Goal: Task Accomplishment & Management: Complete application form

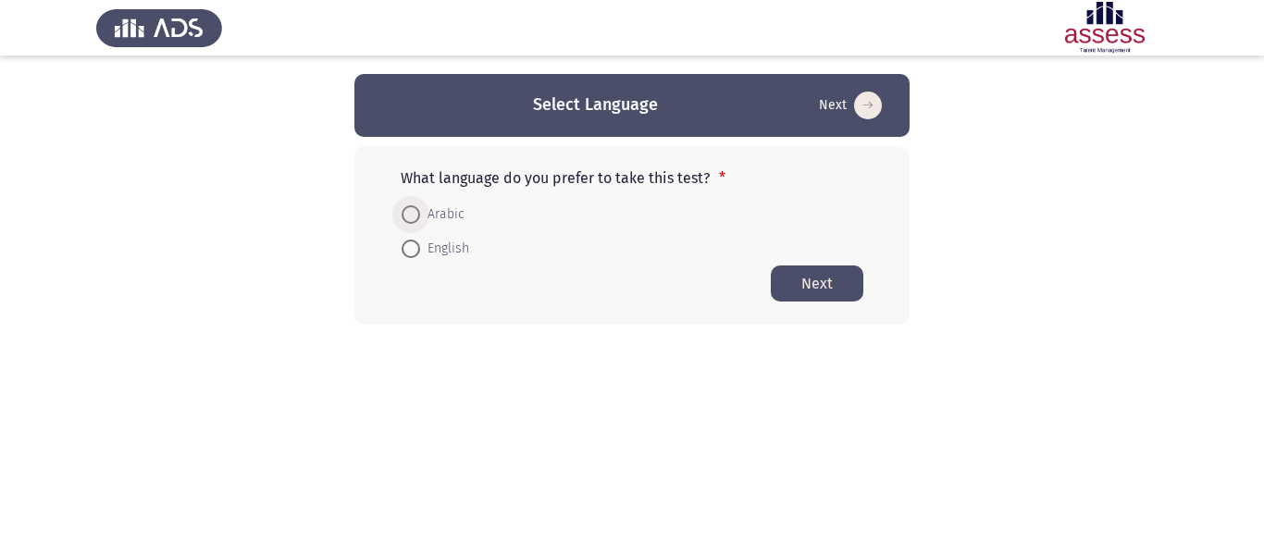
click at [410, 220] on span at bounding box center [410, 214] width 19 height 19
click at [410, 220] on input "Arabic" at bounding box center [410, 214] width 19 height 19
radio input "true"
click at [797, 284] on button "Next" at bounding box center [817, 283] width 93 height 36
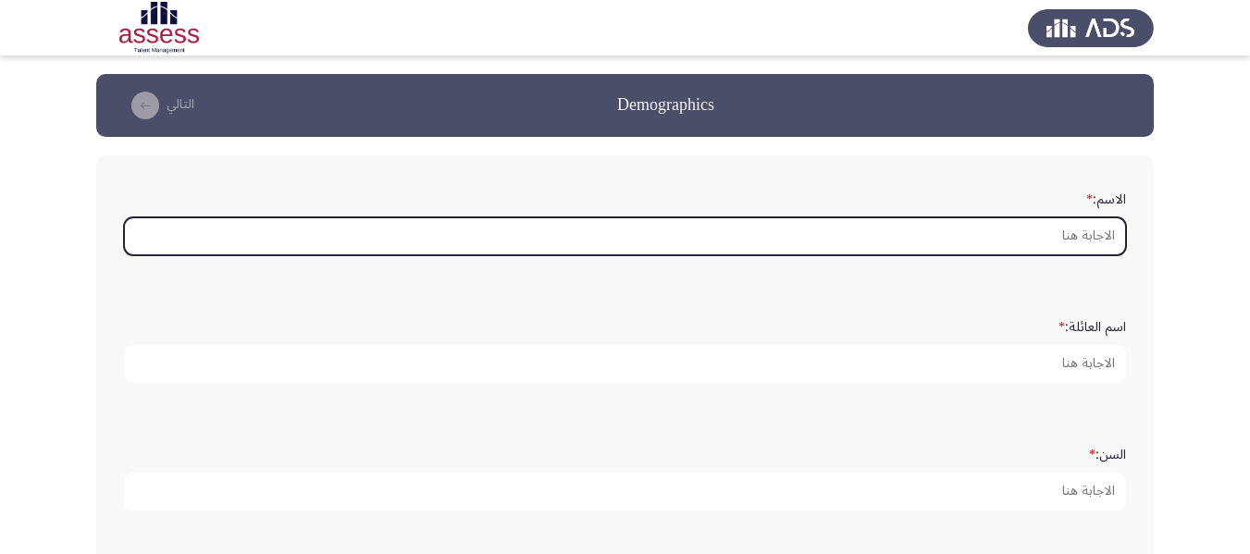
click at [985, 230] on input "الاسم: *" at bounding box center [625, 236] width 1002 height 38
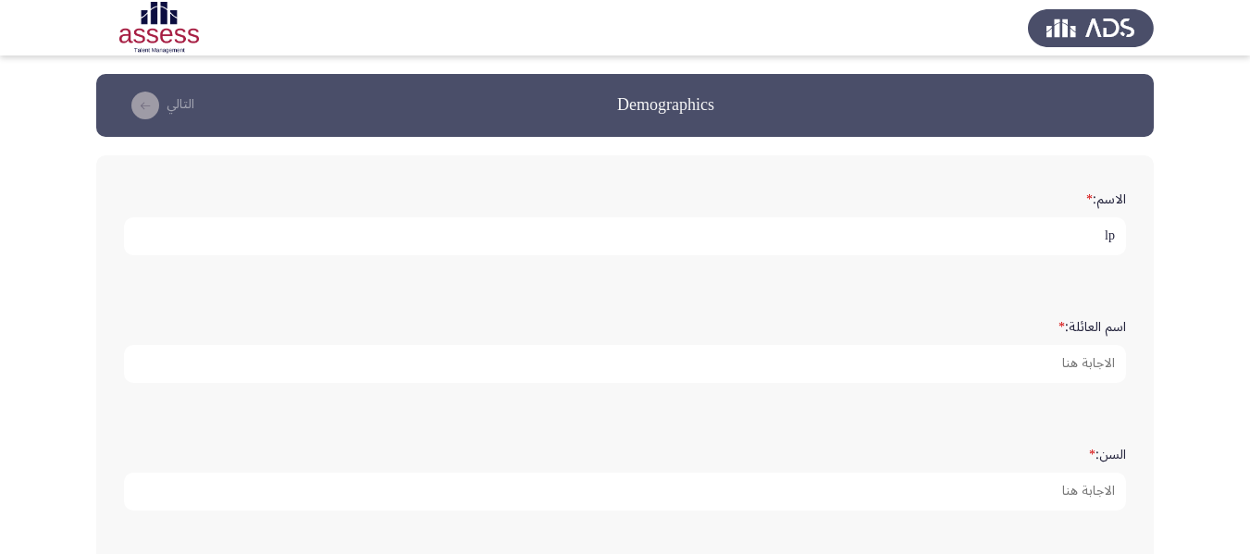
type input "l"
type input "م"
type input "[PERSON_NAME]"
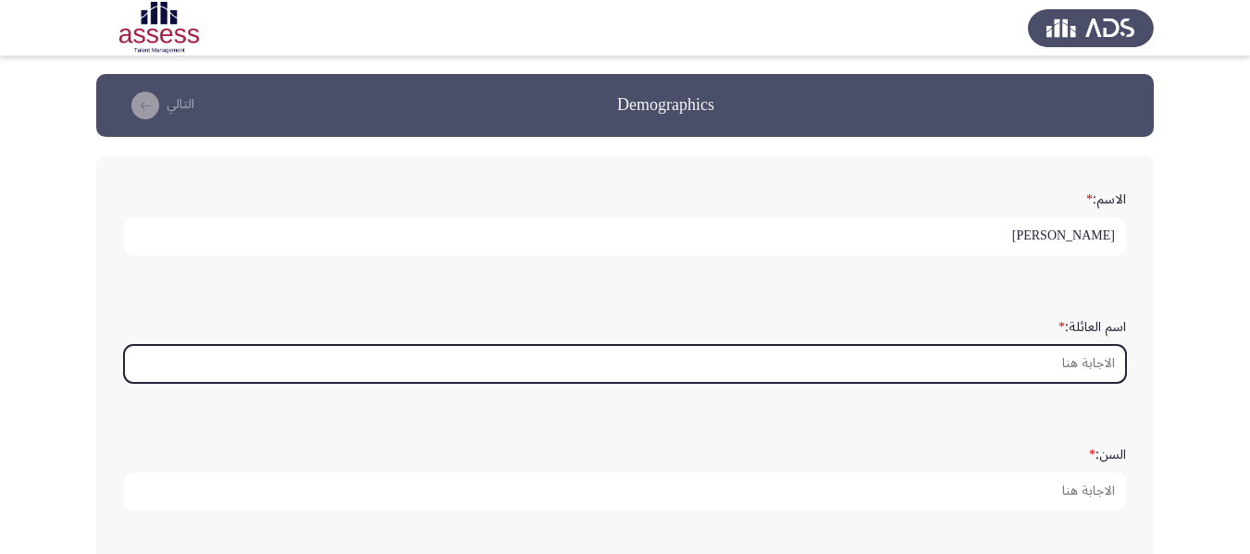
click at [1042, 363] on input "اسم العائلة: *" at bounding box center [625, 364] width 1002 height 38
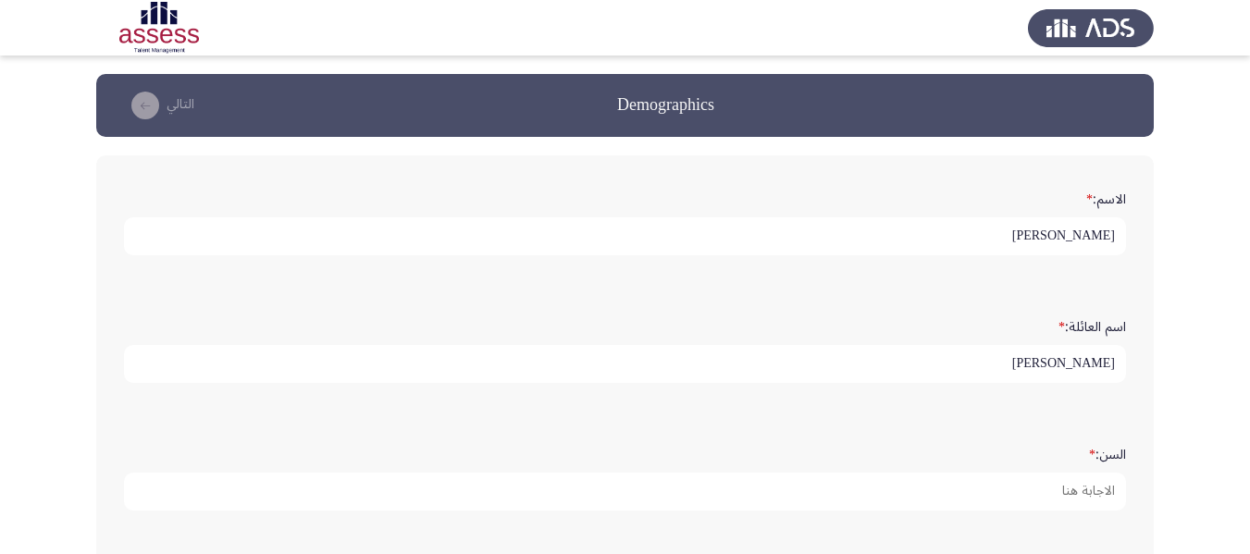
scroll to position [87, 0]
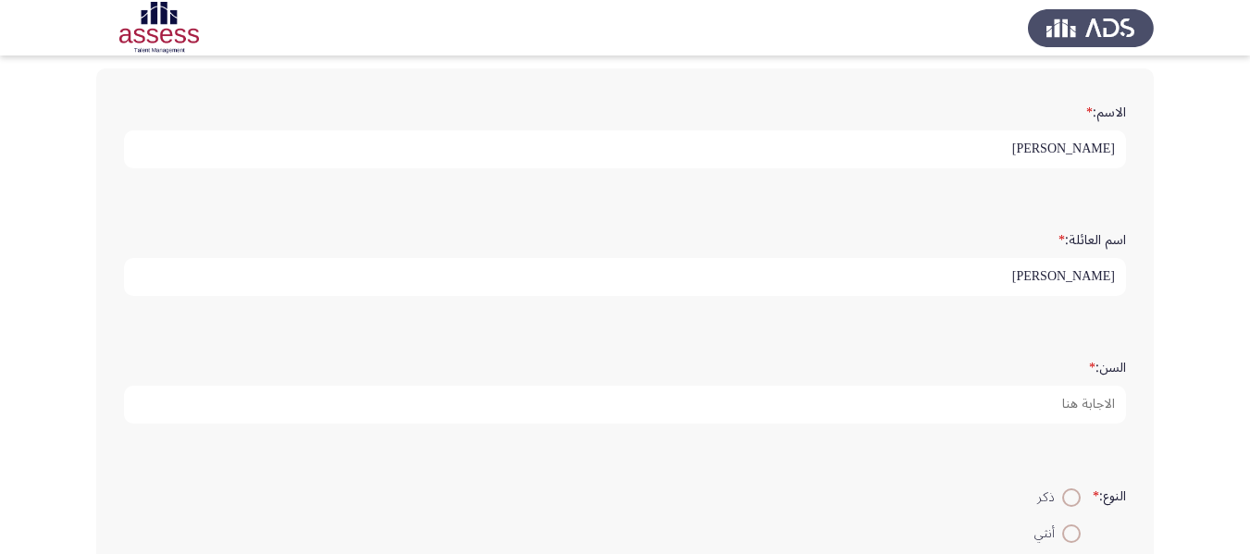
type input "احمد زكي محمد"
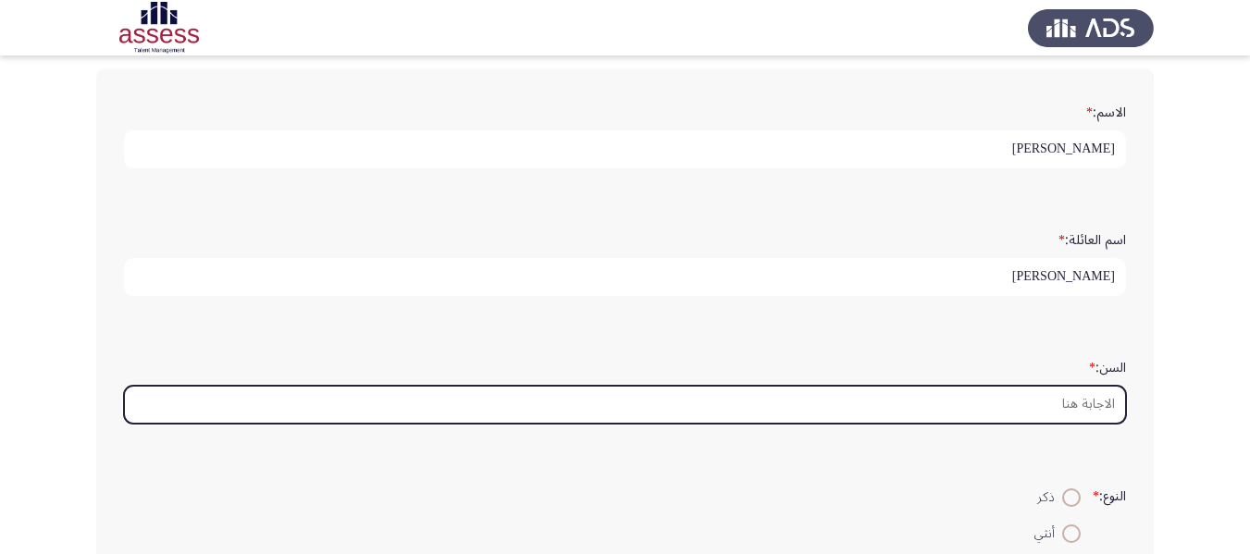
click at [1043, 401] on input "السن: *" at bounding box center [625, 405] width 1002 height 38
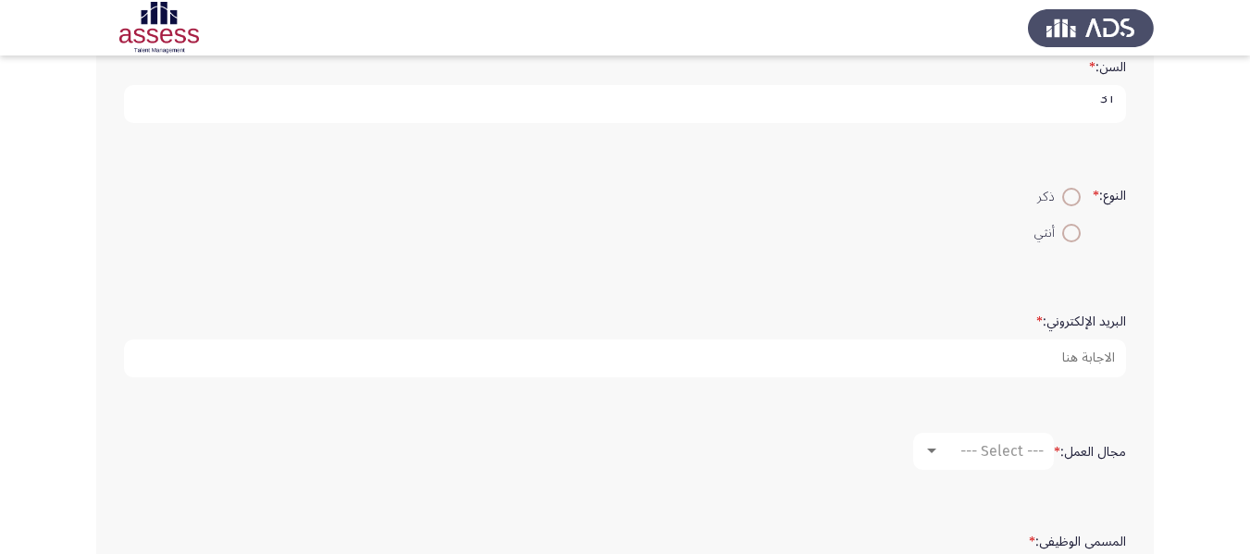
scroll to position [389, 0]
type input "31"
click at [1062, 199] on span at bounding box center [1071, 196] width 19 height 19
click at [1062, 199] on input "ذكر" at bounding box center [1071, 196] width 19 height 19
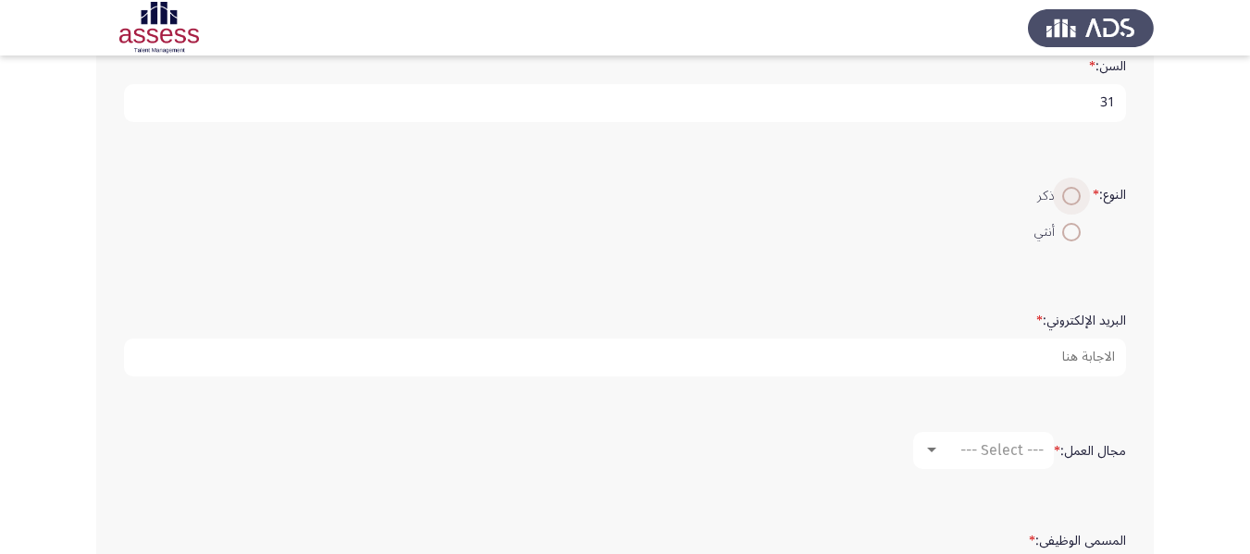
radio input "true"
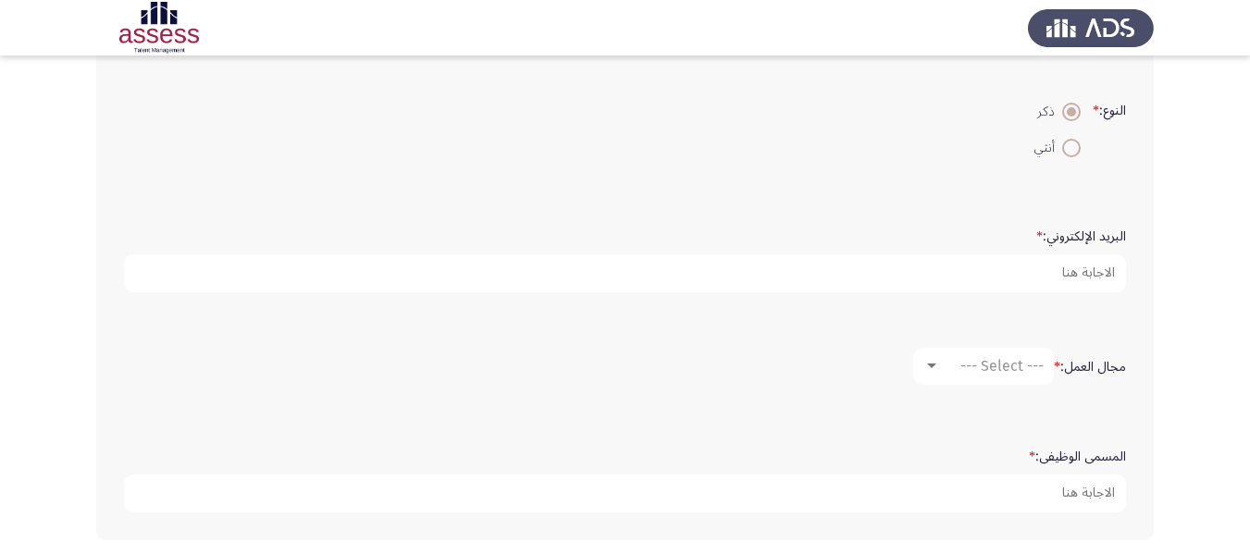
scroll to position [474, 0]
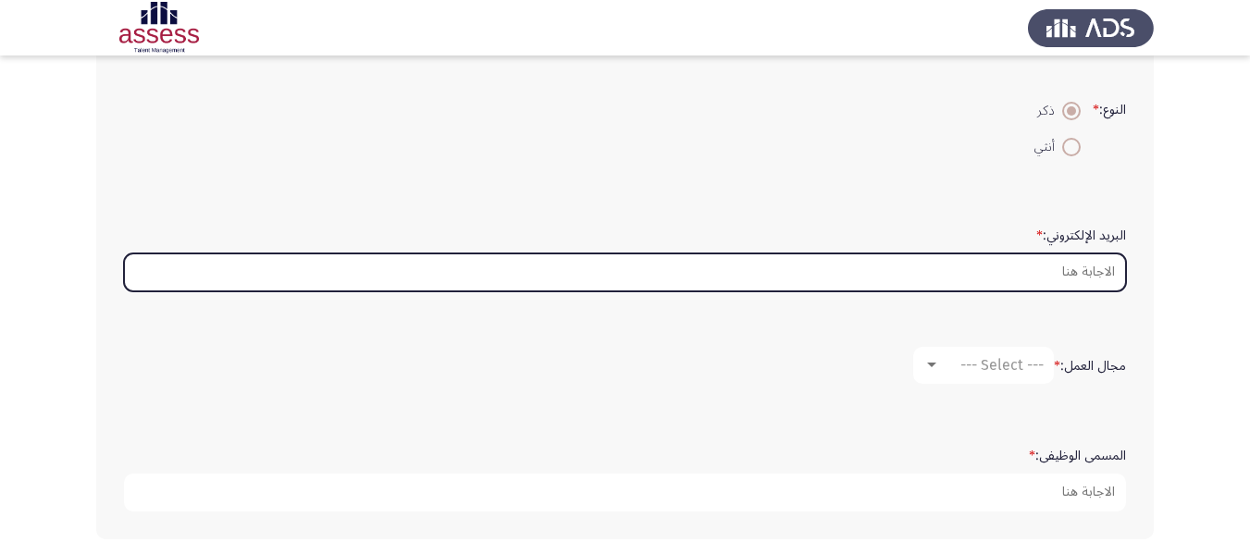
click at [989, 266] on input "البريد الإلكتروني: *" at bounding box center [625, 272] width 1002 height 38
type input "ة"
type input "mahmoud.zaky@evapharma.com"
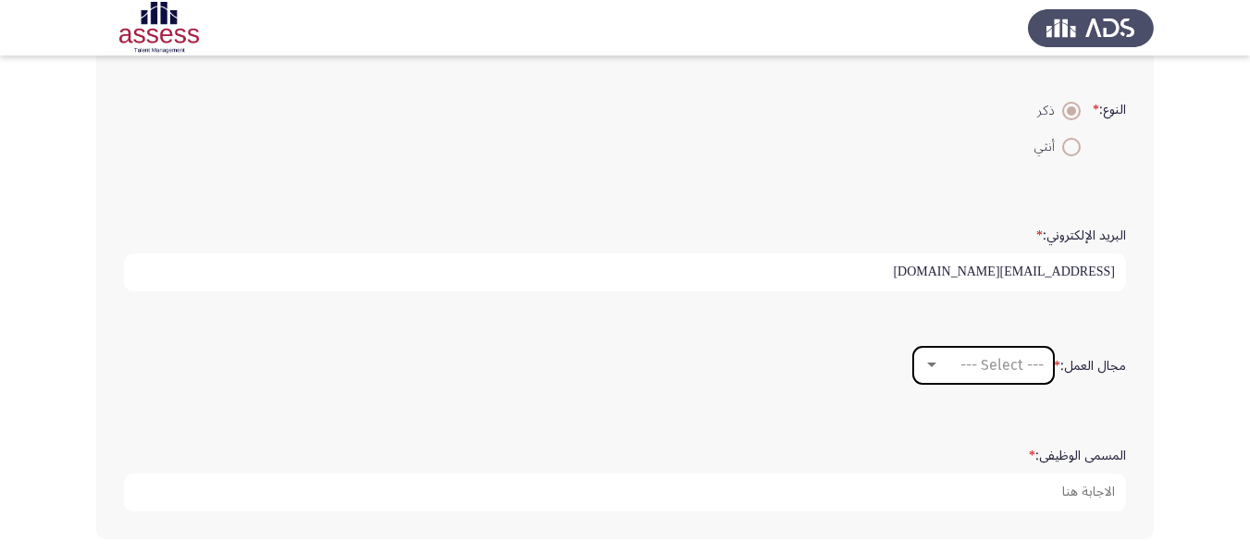
click at [980, 368] on span "--- Select ---" at bounding box center [1001, 365] width 83 height 18
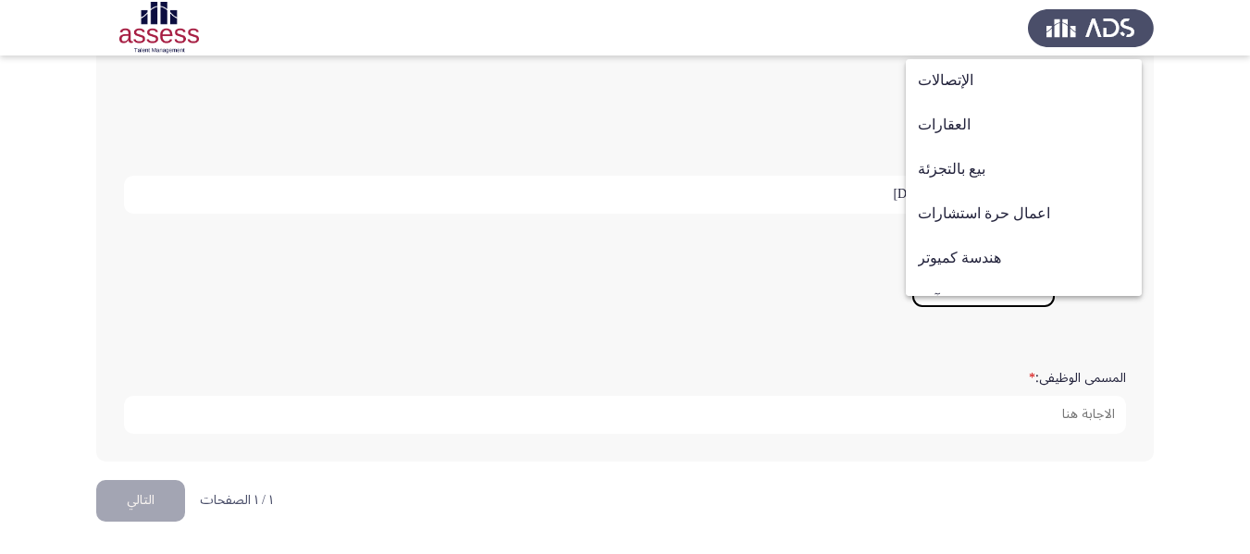
scroll to position [607, 0]
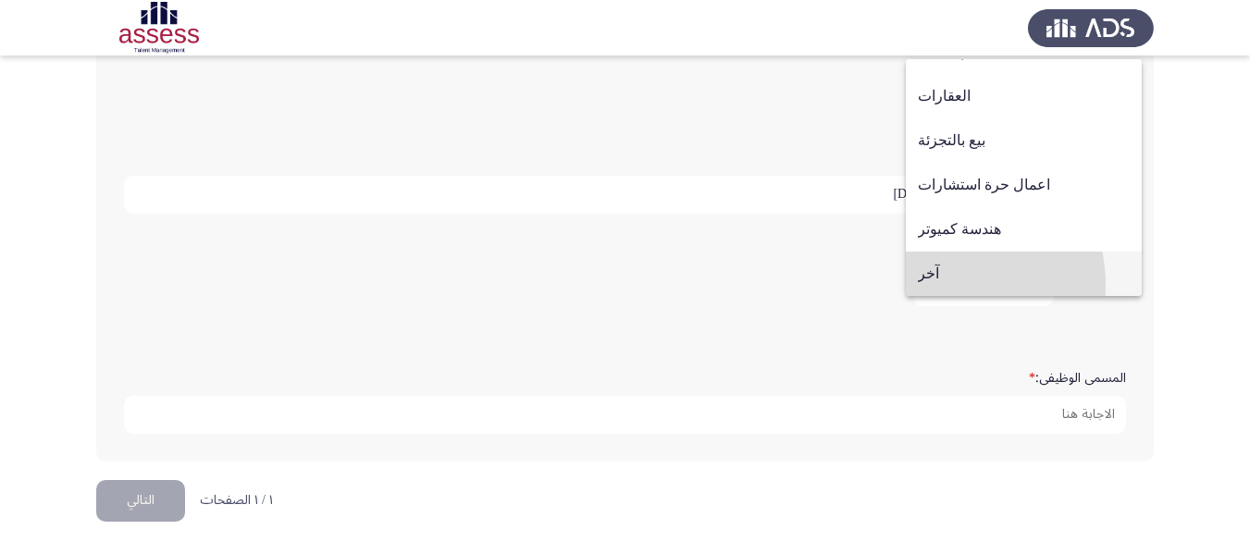
click at [927, 286] on span "آخر" at bounding box center [1024, 274] width 212 height 44
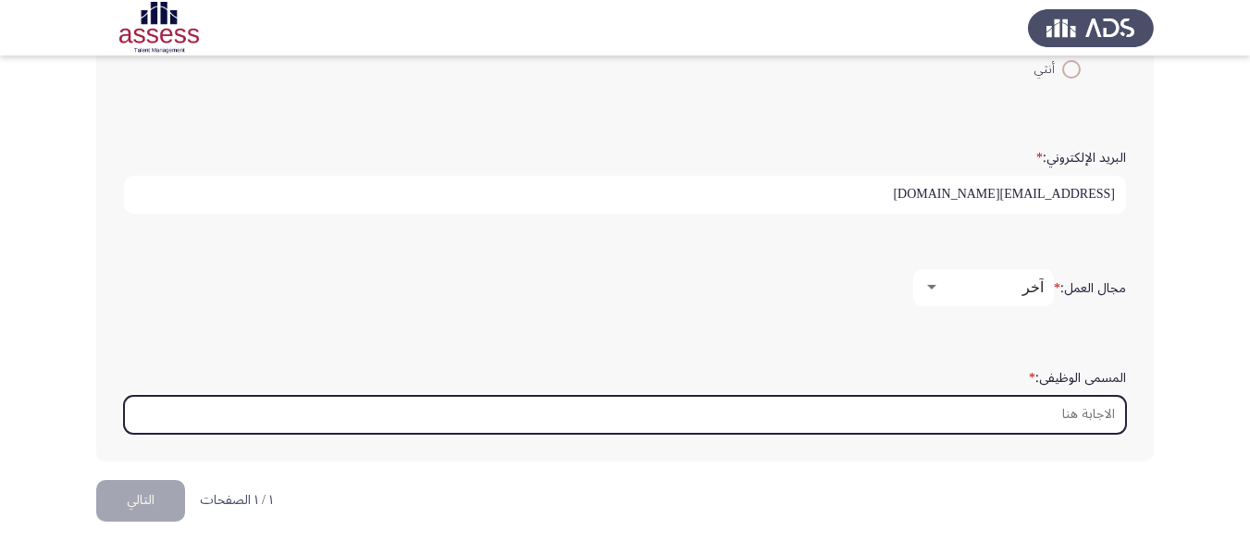
click at [1054, 417] on input "المسمى الوظيفى: *" at bounding box center [625, 415] width 1002 height 38
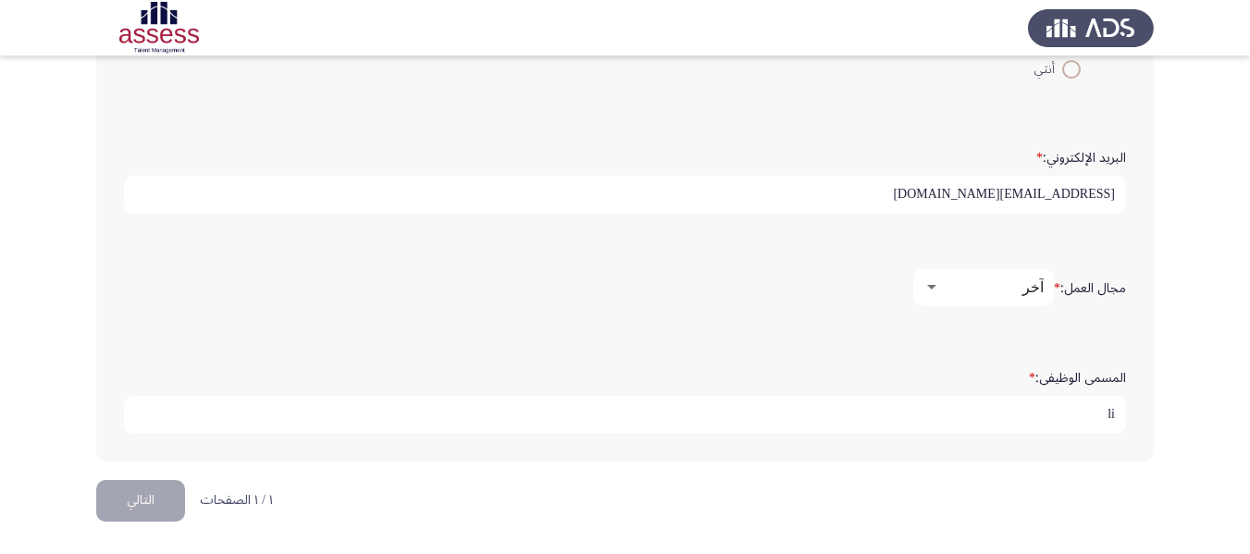
type input "l"
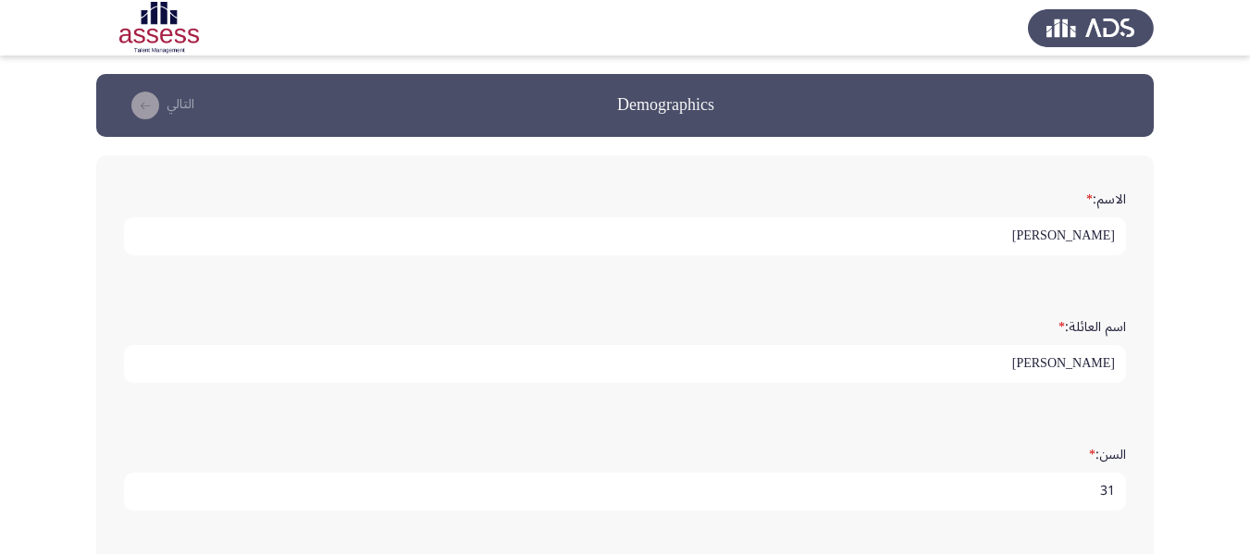
scroll to position [551, 0]
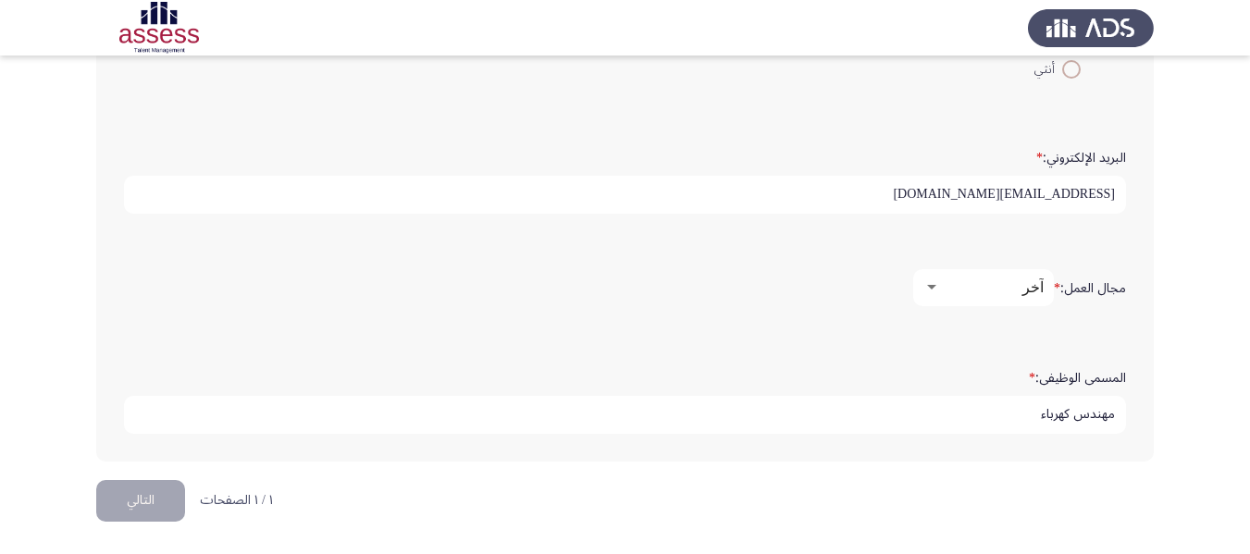
type input "مهندس كهرباء"
click at [927, 289] on div at bounding box center [931, 287] width 9 height 5
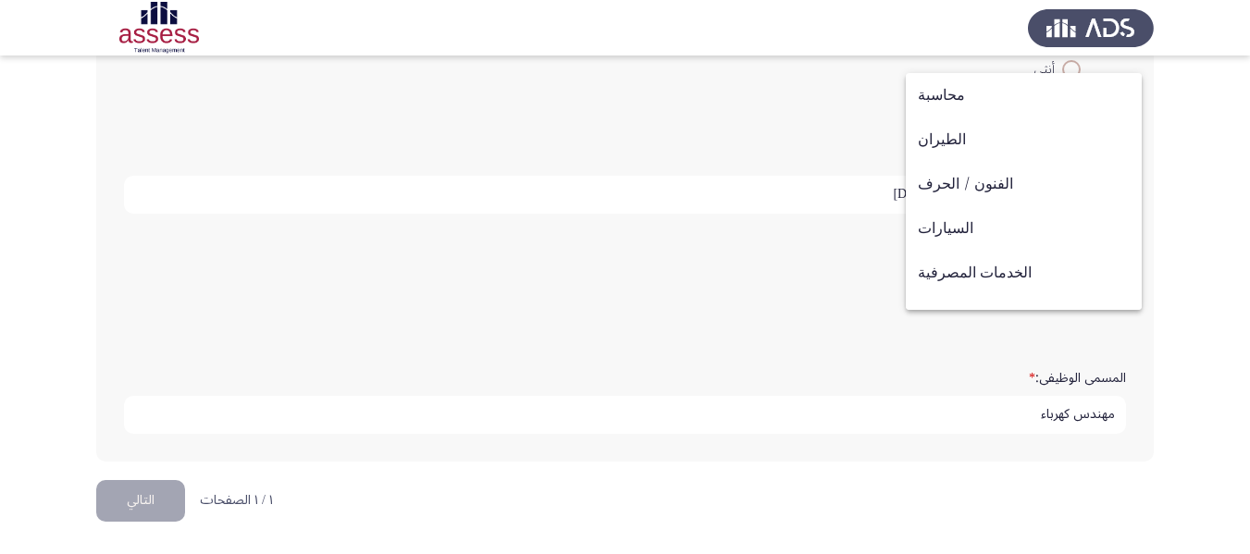
scroll to position [607, 0]
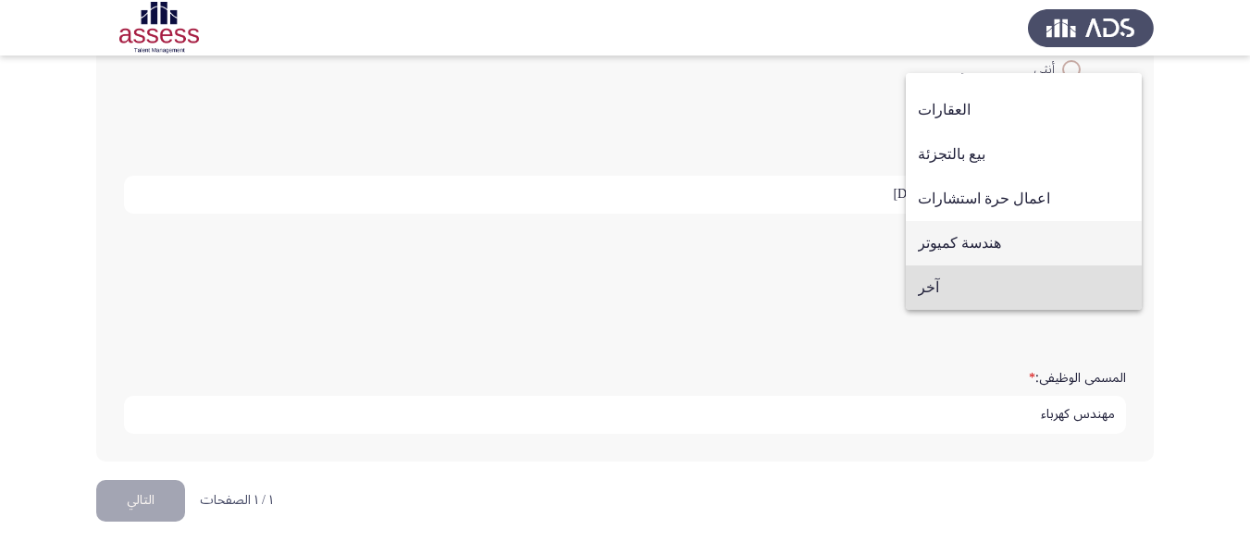
click at [929, 247] on span "هندسة كميوتر" at bounding box center [1024, 243] width 212 height 44
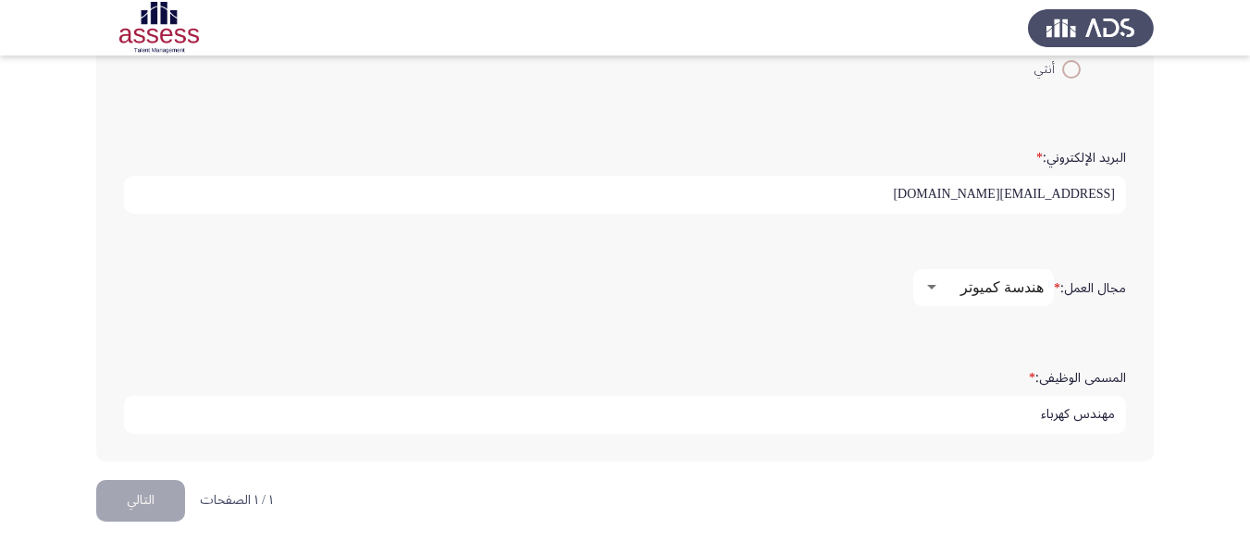
click at [927, 286] on div at bounding box center [931, 287] width 9 height 5
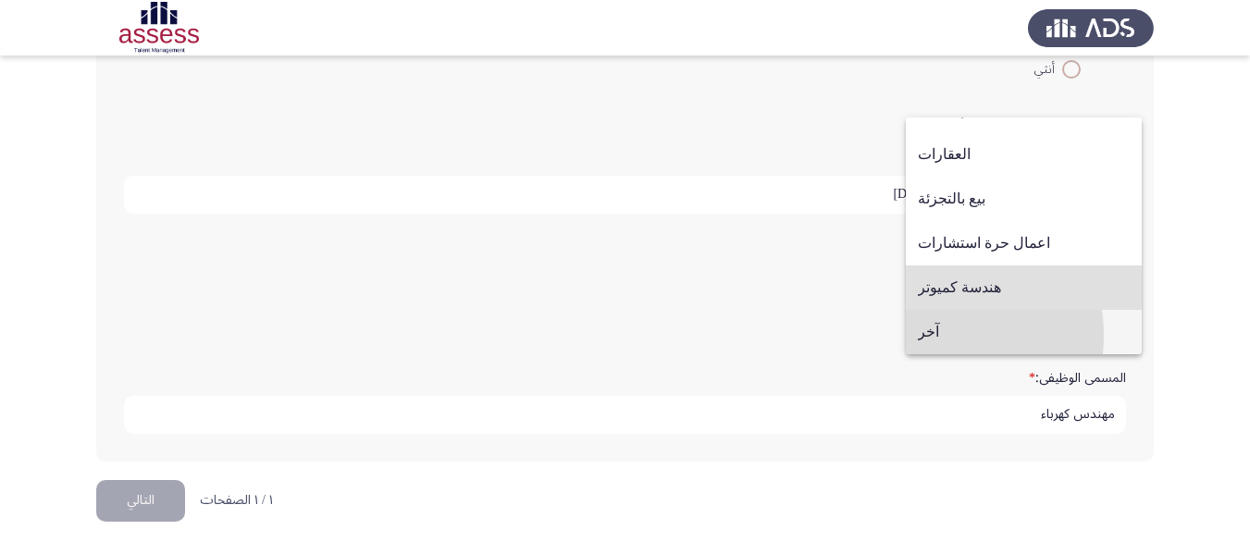
click at [921, 336] on span "آخر" at bounding box center [1024, 332] width 212 height 44
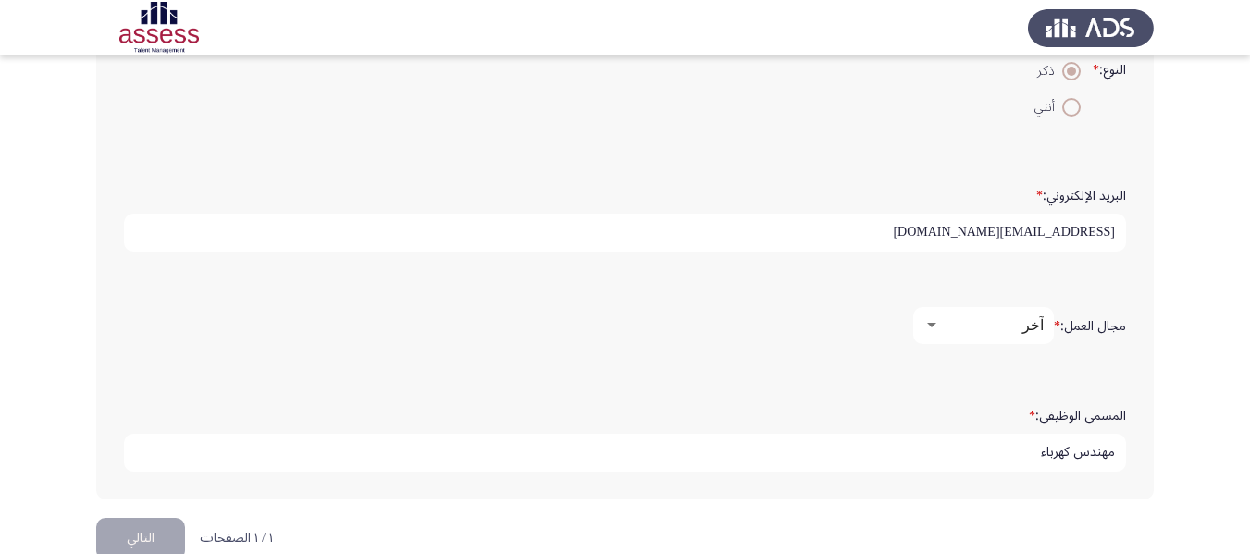
scroll to position [551, 0]
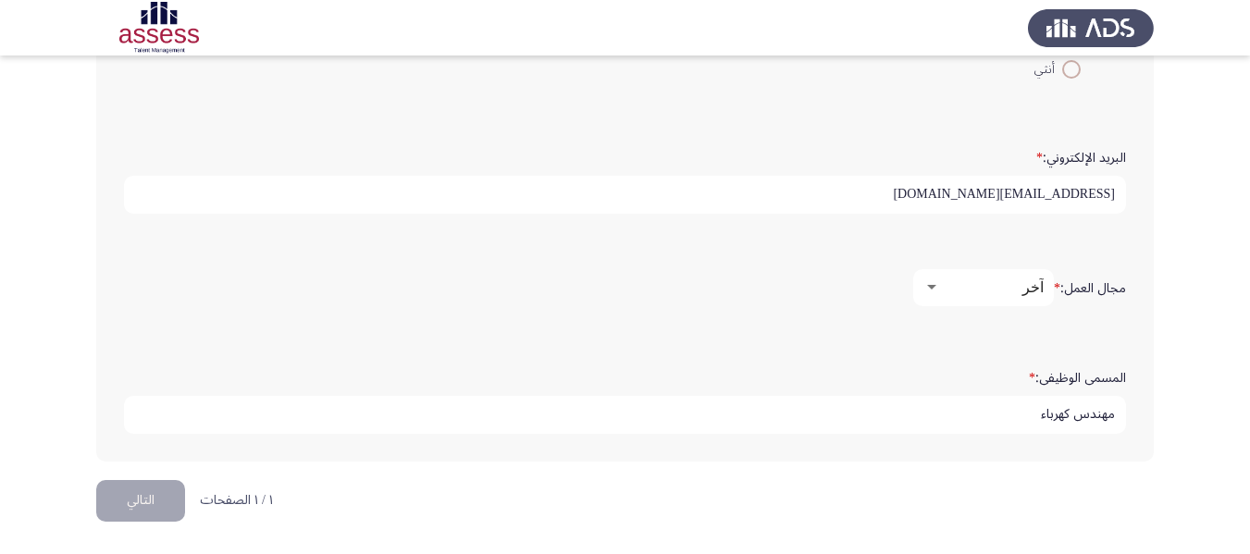
click at [117, 500] on button "التالي" at bounding box center [140, 501] width 89 height 42
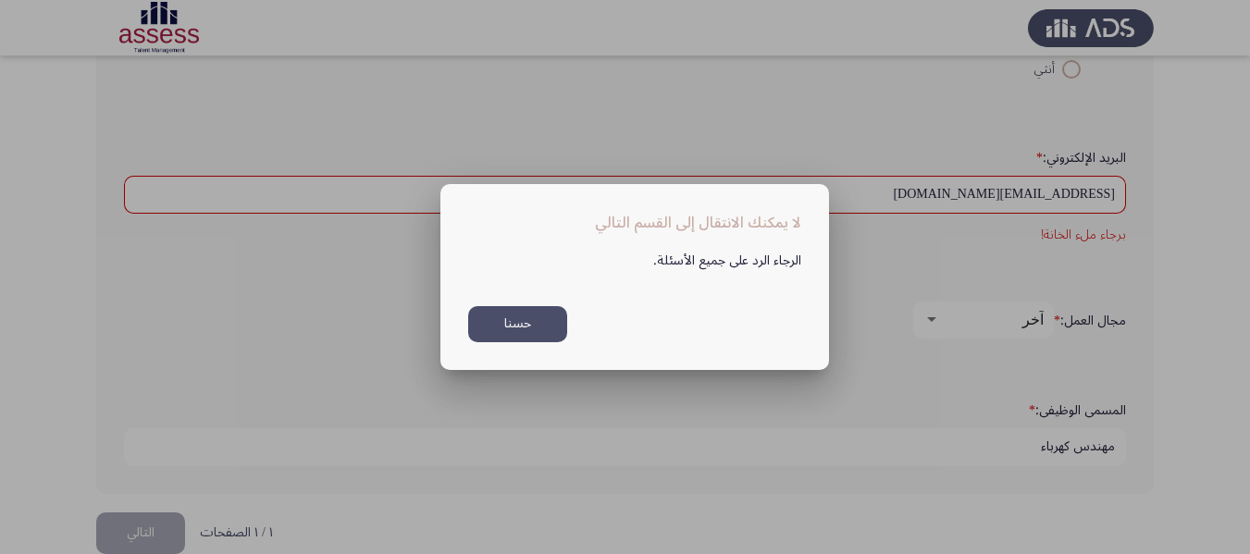
click at [522, 325] on button "حسنا" at bounding box center [517, 324] width 99 height 36
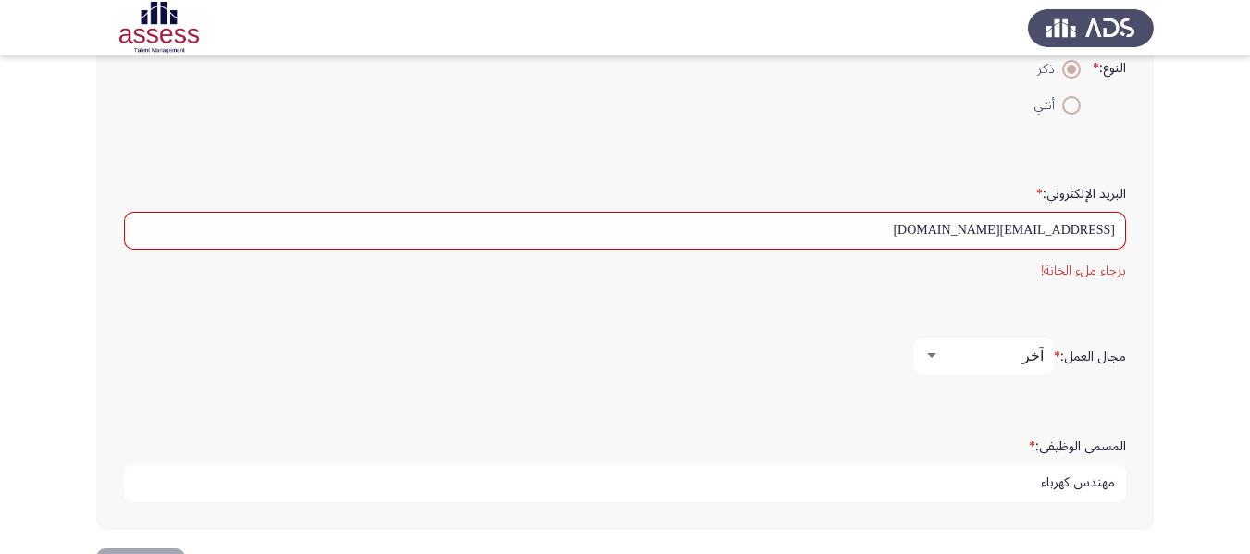
scroll to position [514, 0]
click at [1079, 301] on div "البريد الإلكتروني: * mahmoud.zaky@evapharma.com برجاء ملء الخانة!" at bounding box center [625, 231] width 1020 height 160
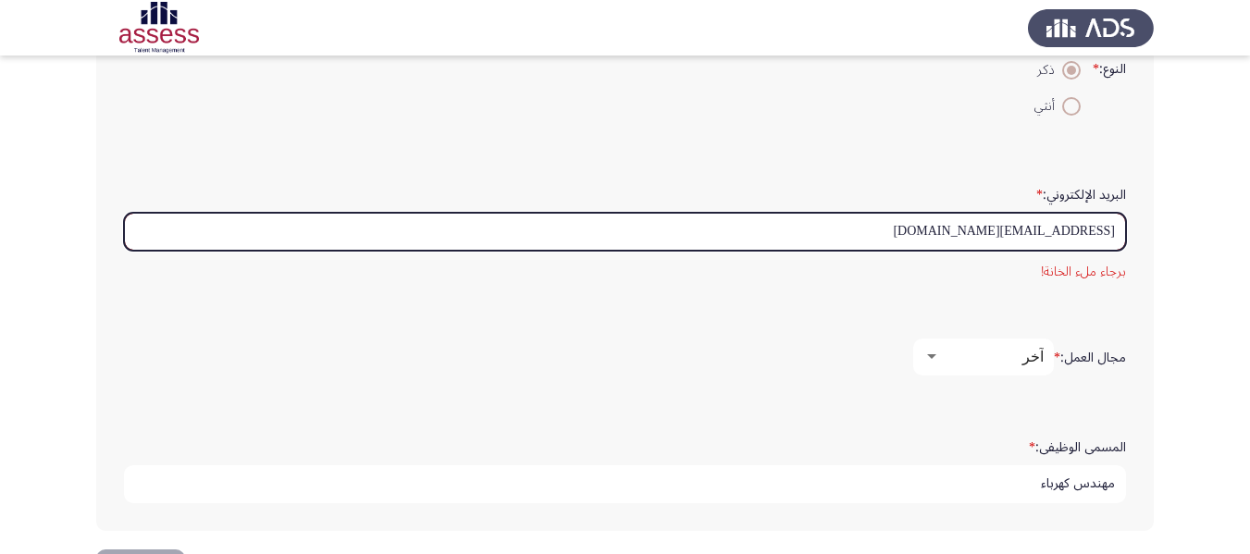
click at [933, 235] on input "mahmoud.zaky@evapharma.com" at bounding box center [625, 232] width 1002 height 38
click at [1119, 228] on input "mahmoud.zaky@evapharma.com" at bounding box center [625, 232] width 1002 height 38
drag, startPoint x: 931, startPoint y: 228, endPoint x: 942, endPoint y: 231, distance: 11.7
click at [942, 231] on input "mahmoud.zaky@evapharma.com" at bounding box center [625, 232] width 1002 height 38
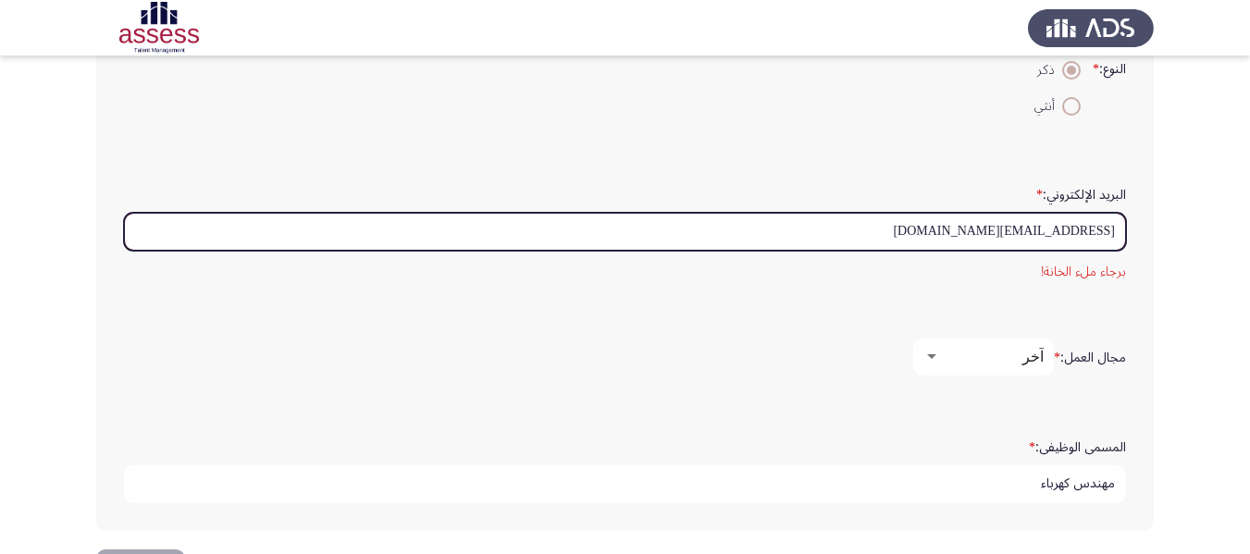
click at [942, 231] on input "mahmoud.zaky@evapharma.com" at bounding box center [625, 232] width 1002 height 38
click at [1042, 225] on input "ma.com" at bounding box center [625, 232] width 1002 height 38
type input "m"
type input "ة"
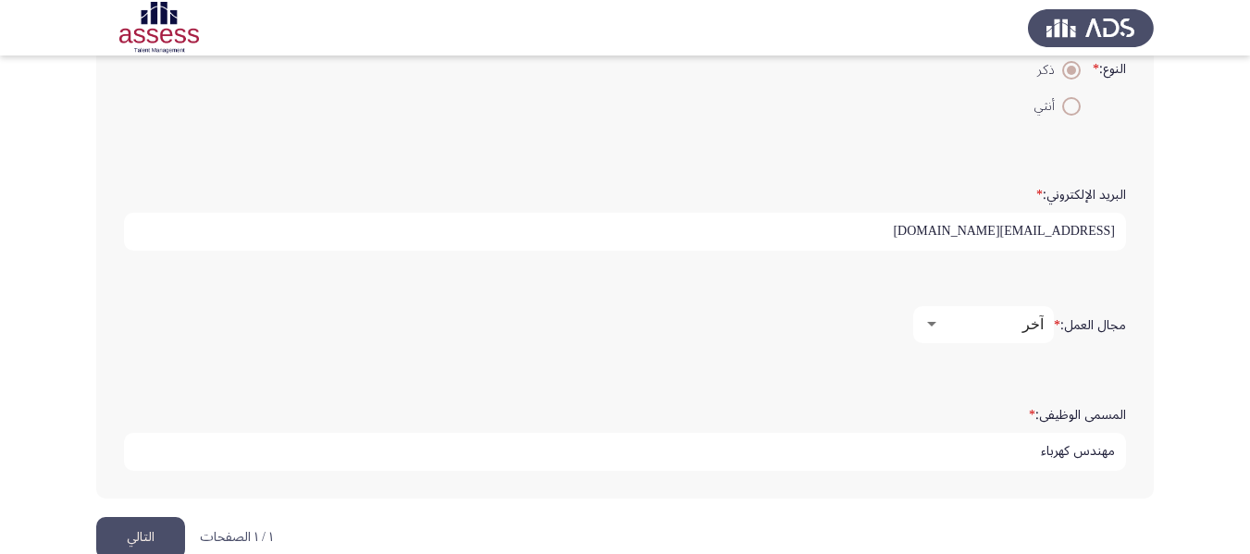
scroll to position [551, 0]
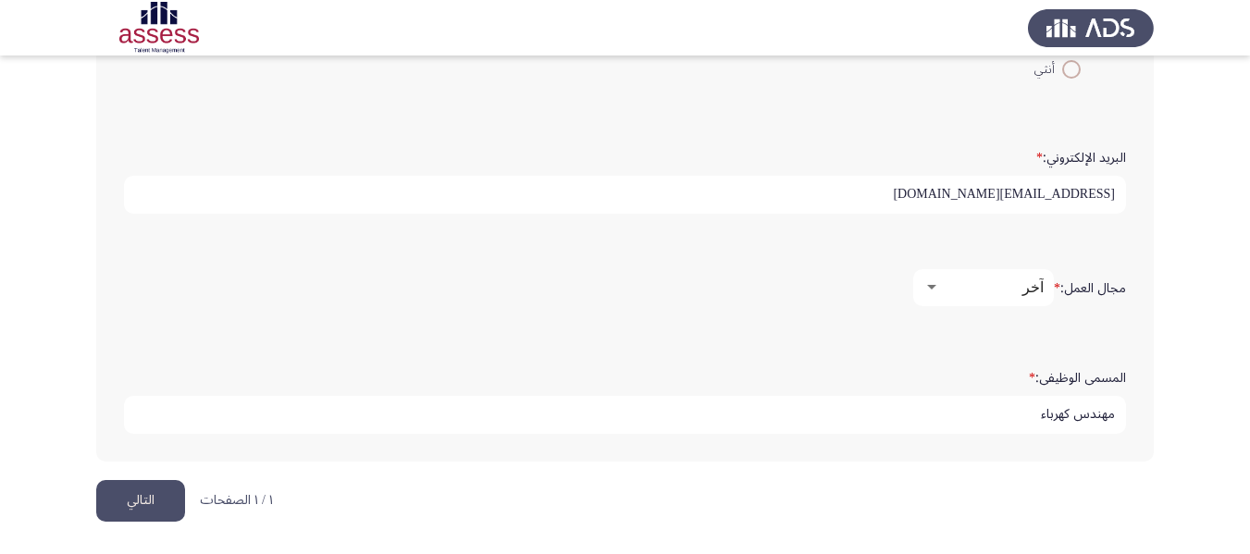
type input "mahmoud.zaky@evapharma.com"
click at [137, 500] on button "التالي" at bounding box center [140, 501] width 89 height 42
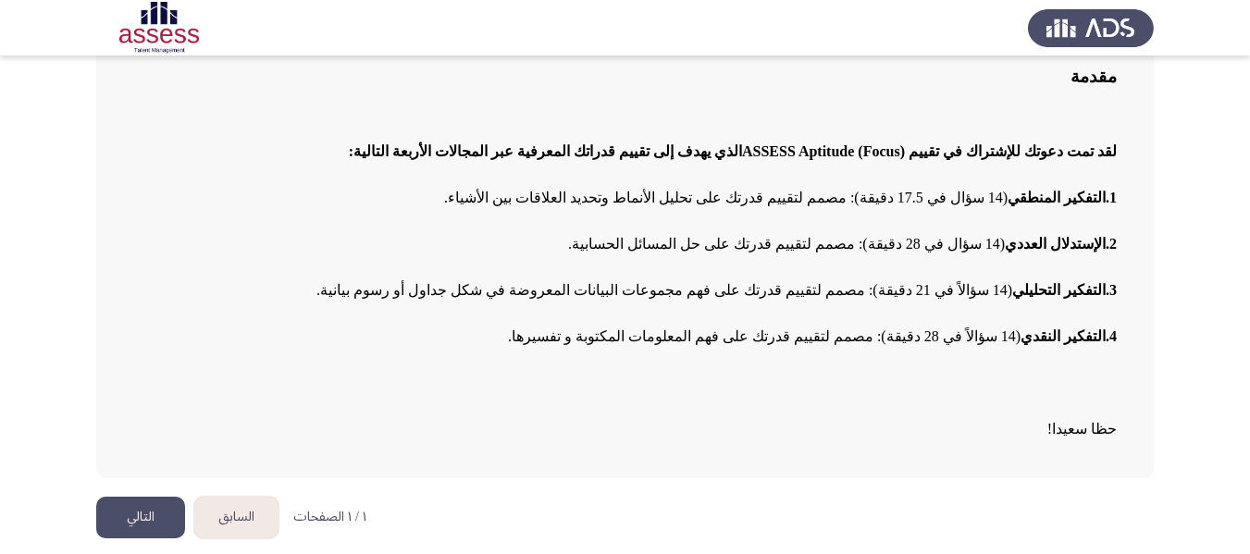
scroll to position [154, 0]
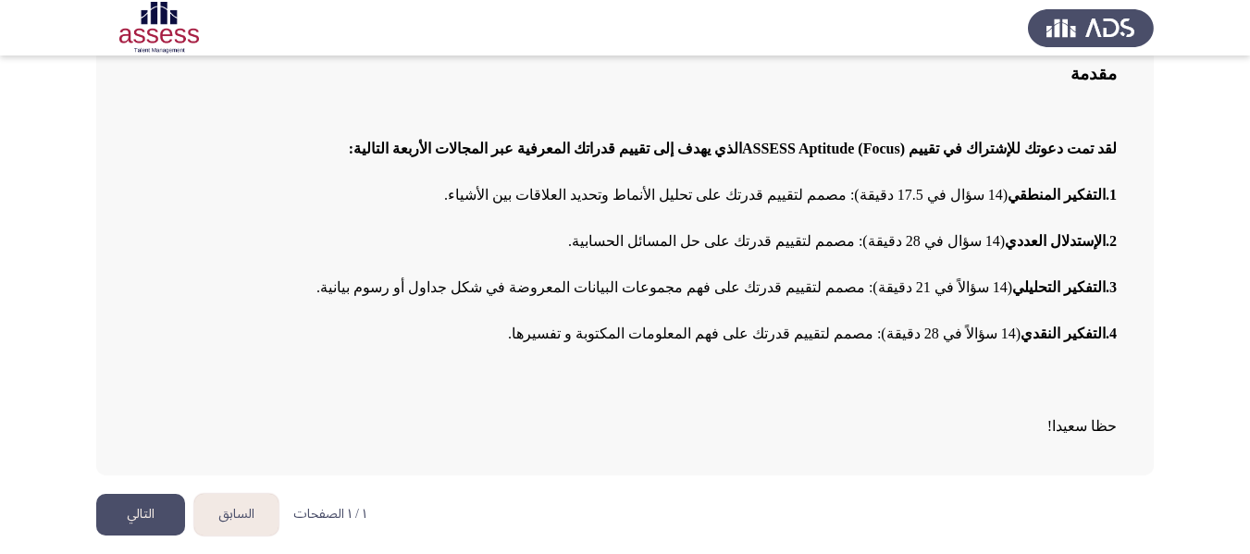
click at [152, 513] on button "التالي" at bounding box center [140, 515] width 89 height 42
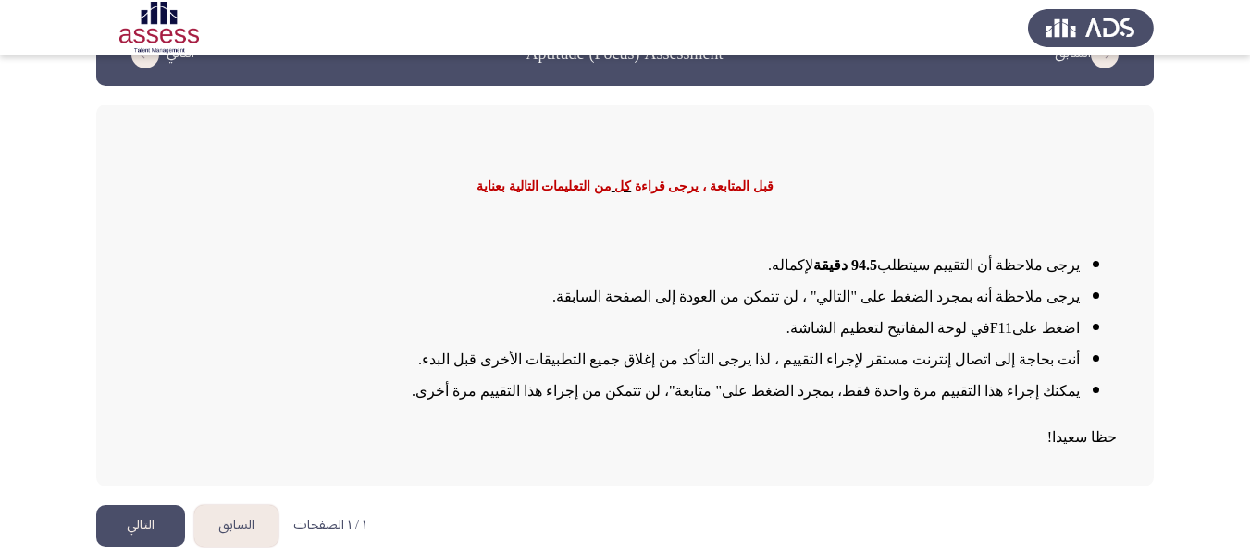
scroll to position [62, 0]
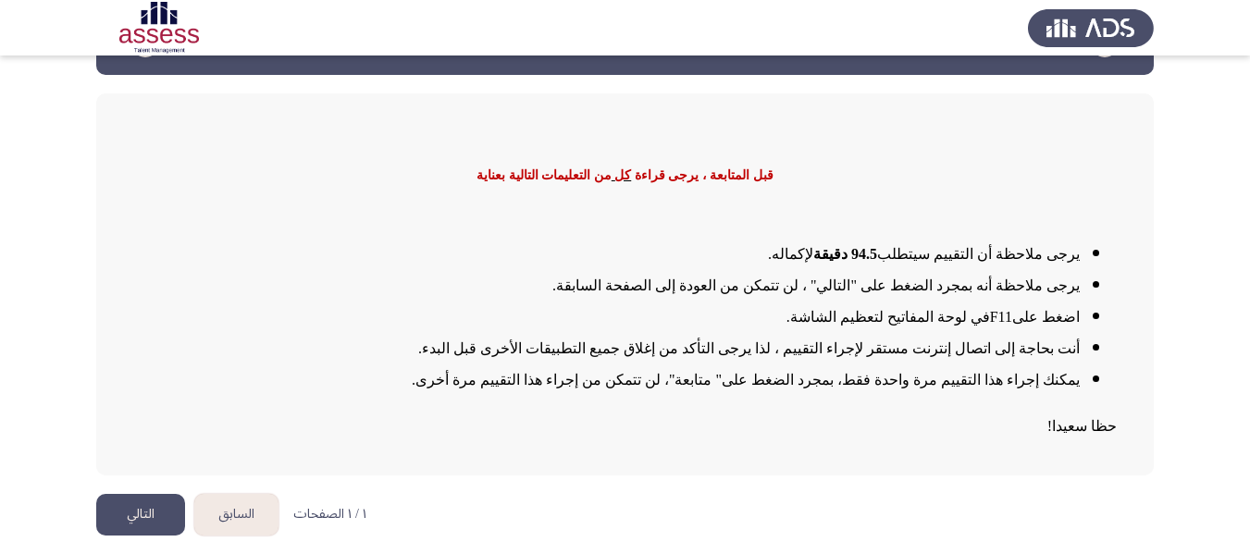
click at [242, 519] on button "السابق" at bounding box center [236, 515] width 84 height 42
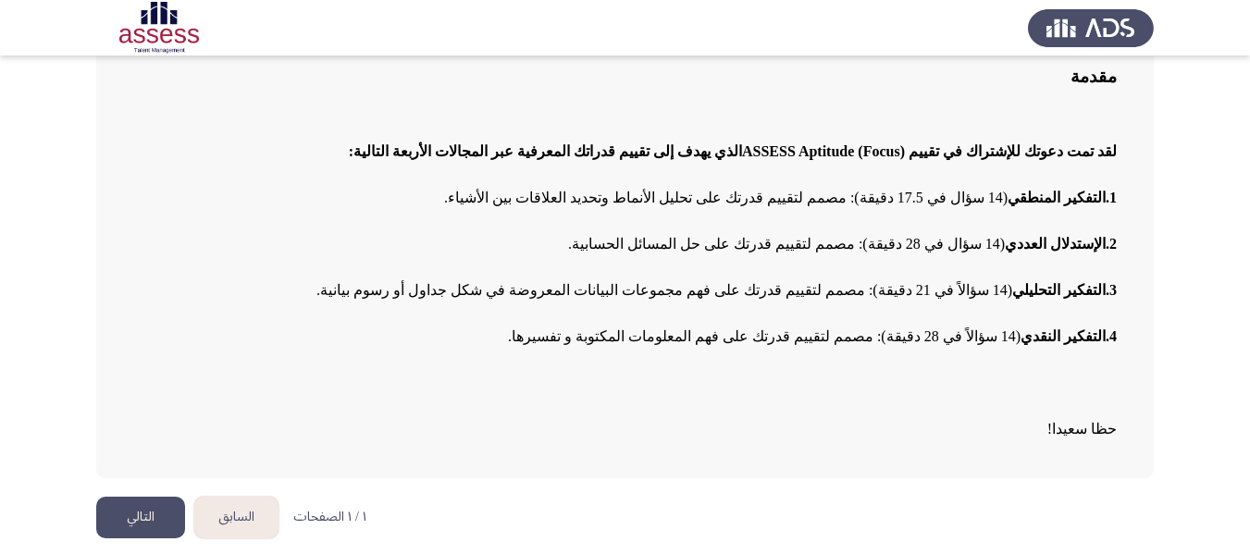
scroll to position [153, 0]
click at [239, 529] on button "السابق" at bounding box center [236, 517] width 84 height 42
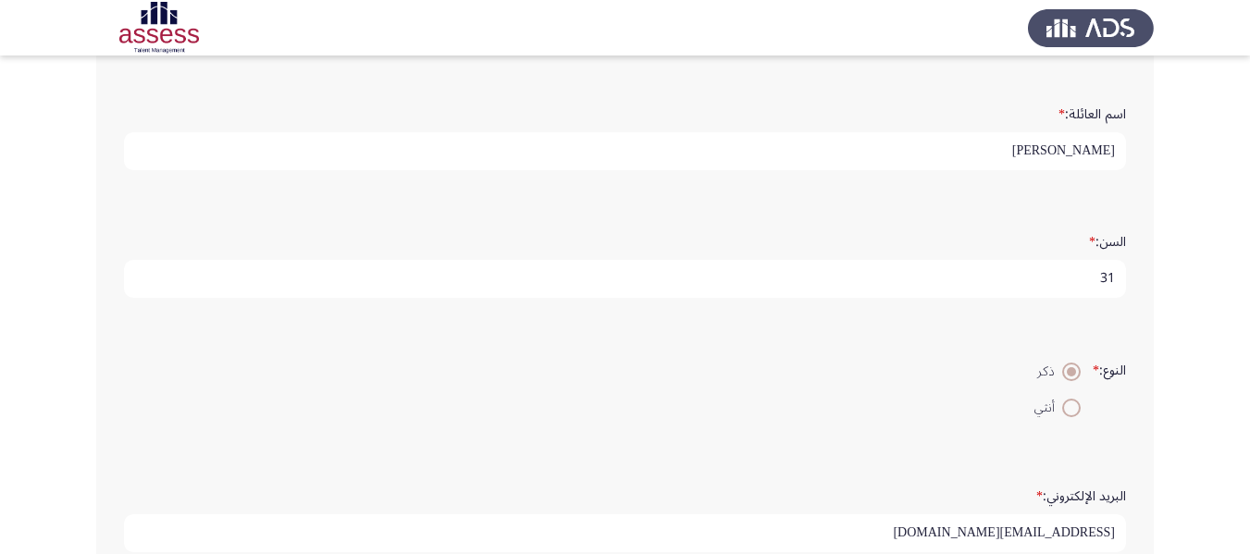
scroll to position [0, 0]
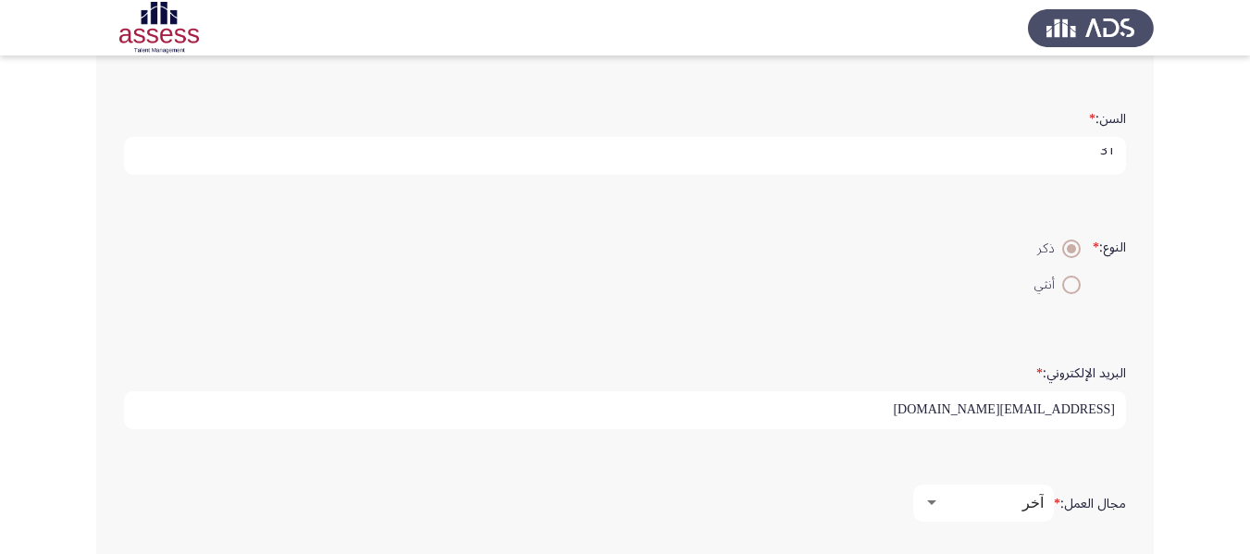
scroll to position [551, 0]
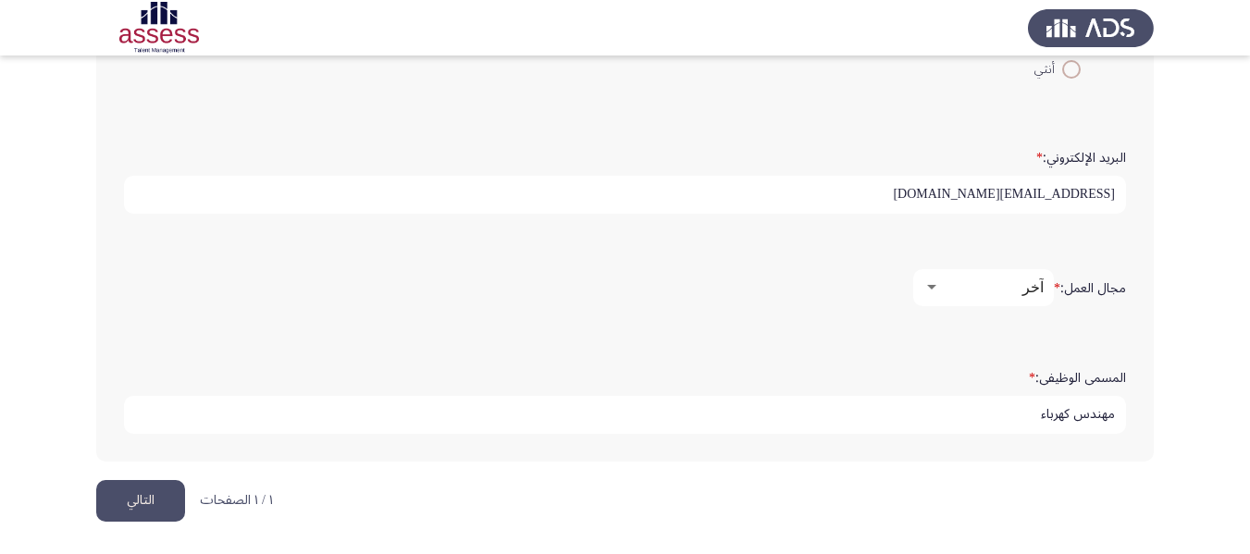
click at [232, 502] on p "١ / ١ الصفحات" at bounding box center [236, 501] width 73 height 16
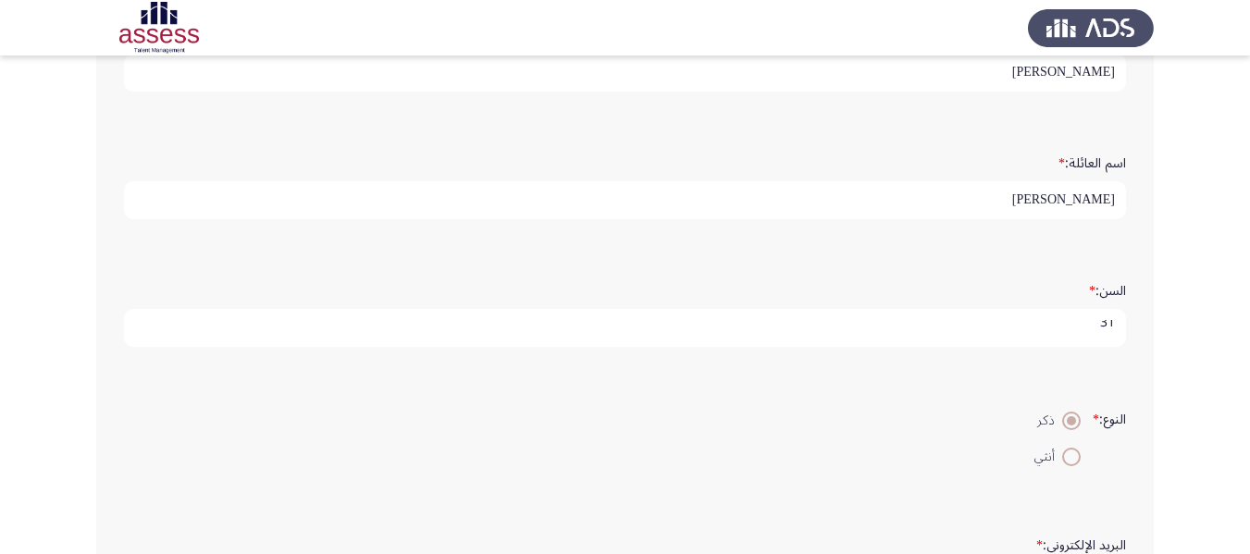
scroll to position [162, 0]
click at [809, 335] on input "31" at bounding box center [625, 330] width 1002 height 38
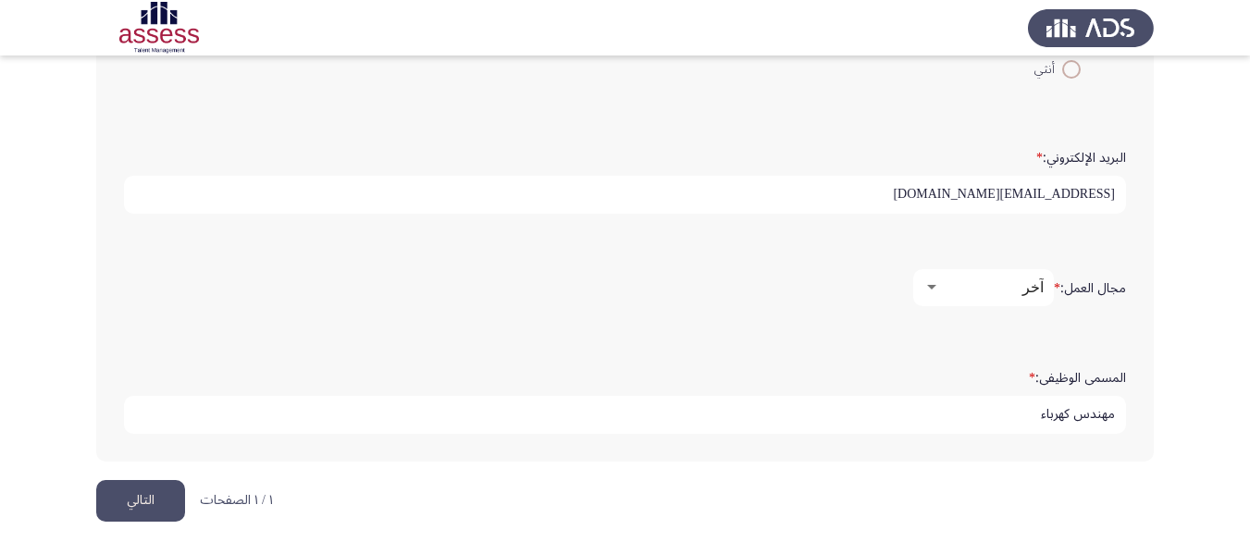
scroll to position [0, 0]
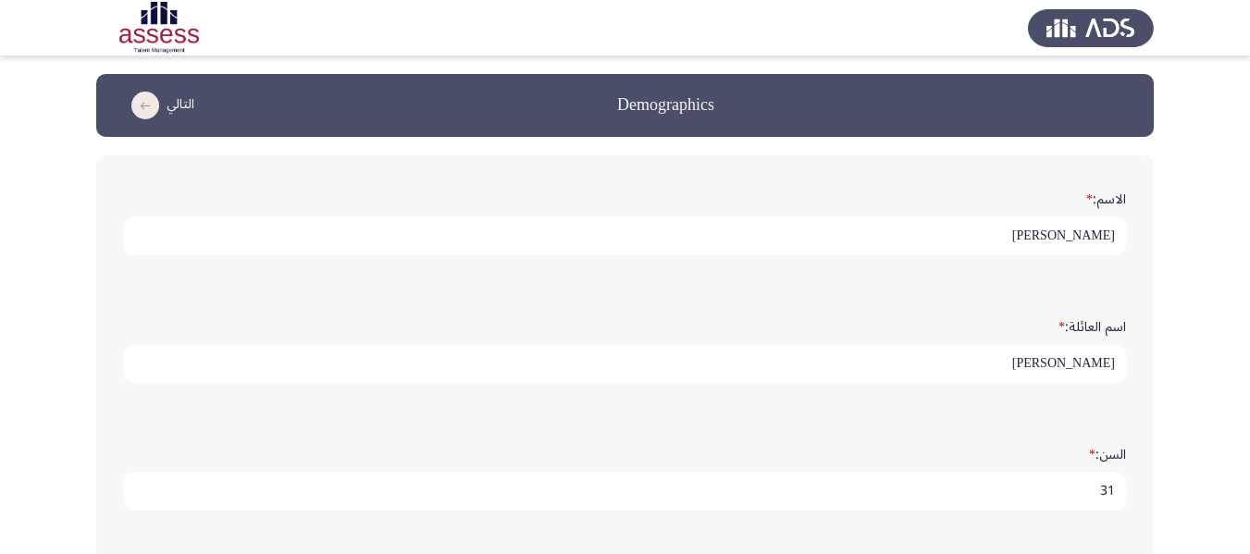
click at [146, 33] on img at bounding box center [159, 28] width 126 height 52
click at [907, 226] on input "[PERSON_NAME]" at bounding box center [625, 236] width 1002 height 38
type input "م"
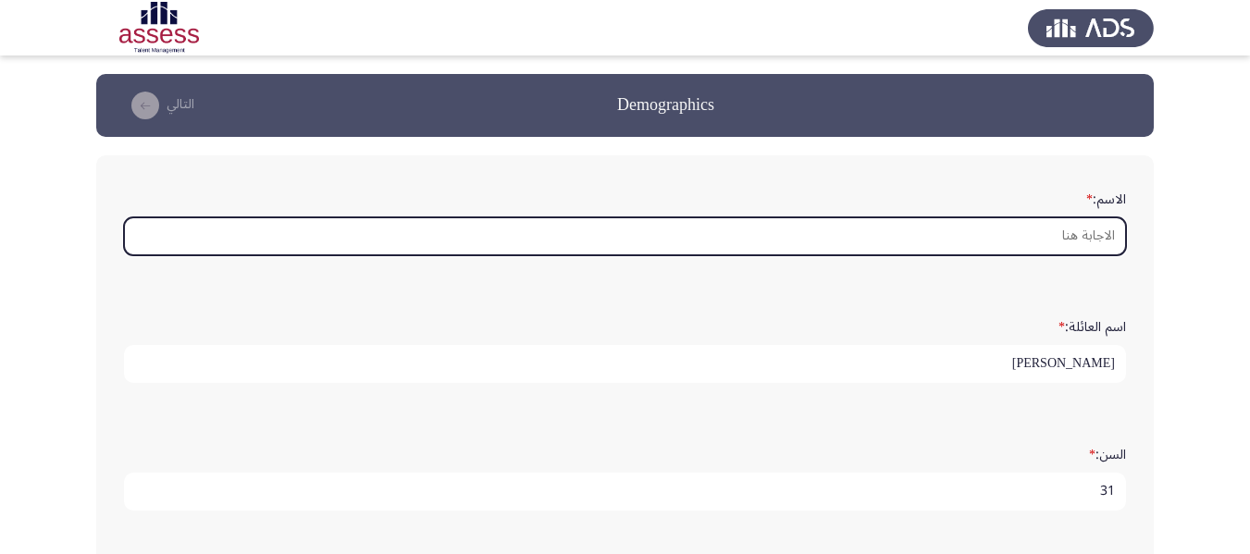
click at [969, 236] on input "الاسم: *" at bounding box center [625, 236] width 1002 height 38
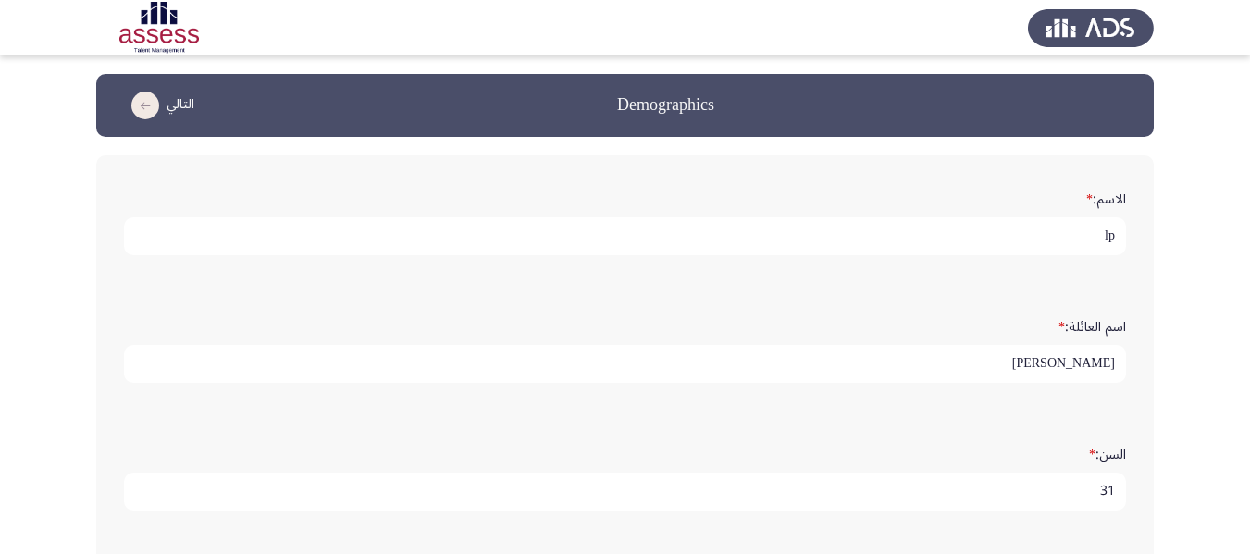
type input "l"
type input "[PERSON_NAME]"
drag, startPoint x: 1058, startPoint y: 234, endPoint x: 1134, endPoint y: 238, distance: 75.9
click at [1134, 238] on div "الاسم: * محمود" at bounding box center [625, 219] width 1020 height 91
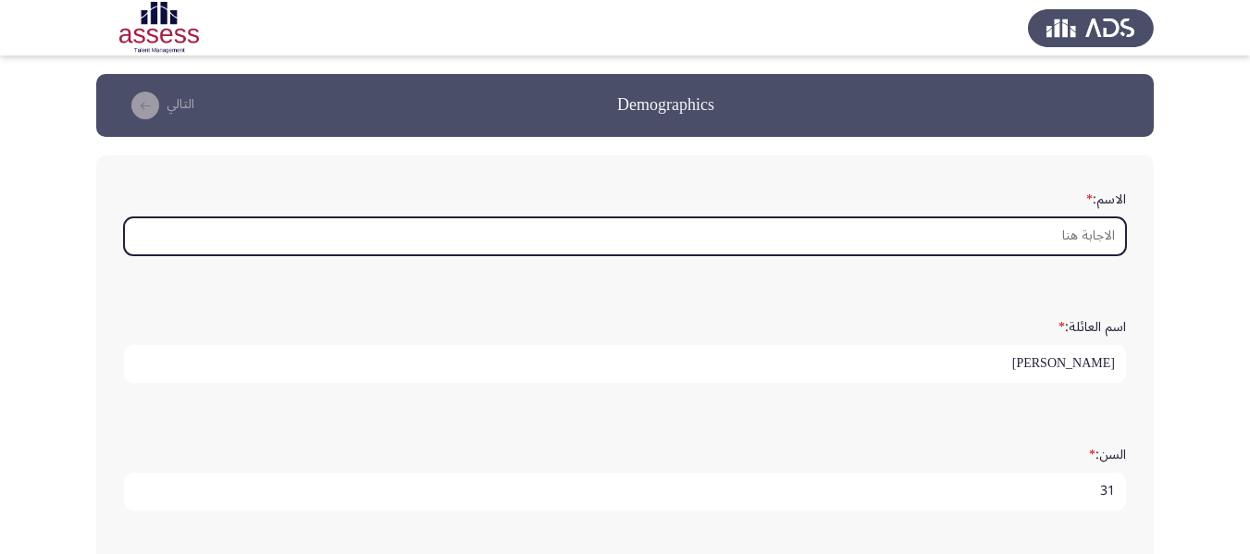
scroll to position [146, 0]
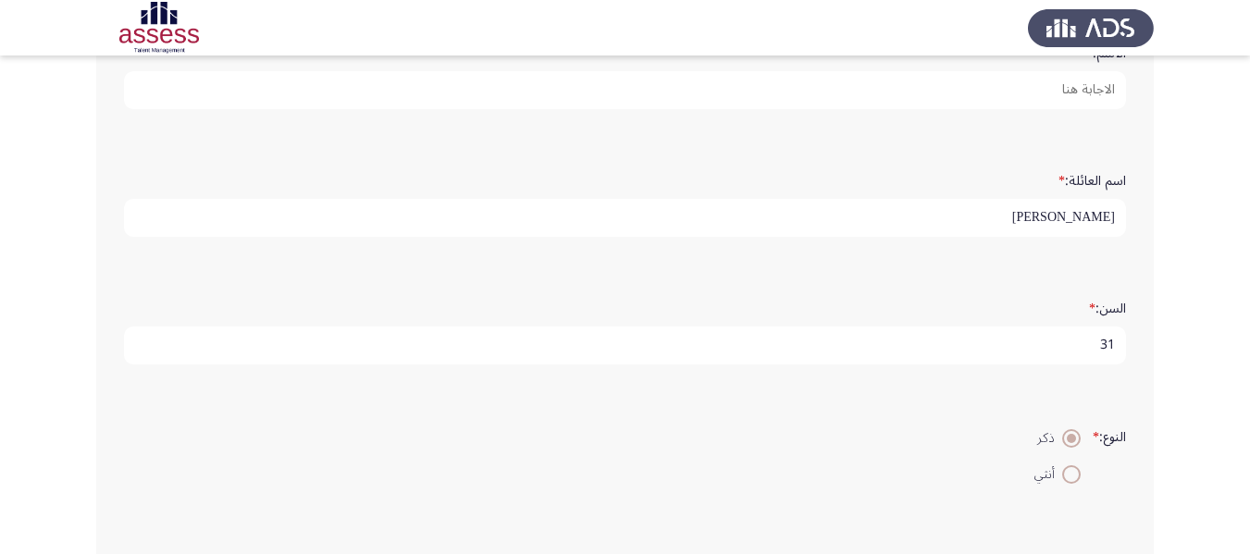
drag, startPoint x: 1001, startPoint y: 216, endPoint x: 1167, endPoint y: 224, distance: 165.8
click at [1167, 224] on app-assessment-container "Demographics التالي الاسم: * اسم العائلة: * احمد زكي محمد السن: * 31 النوع: * ذ…" at bounding box center [625, 406] width 1250 height 957
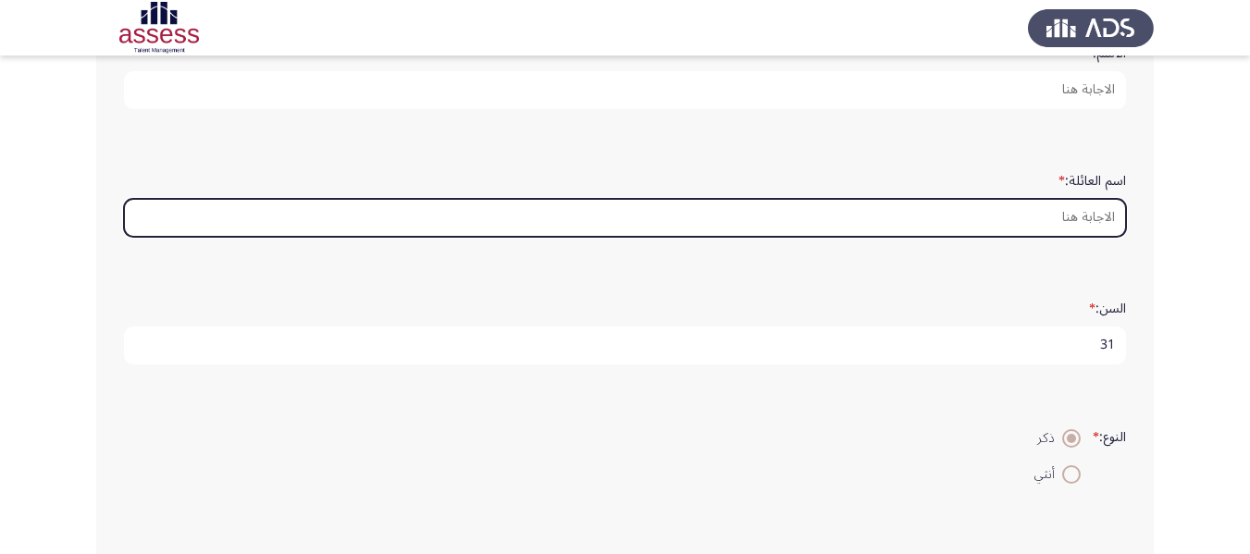
scroll to position [253, 0]
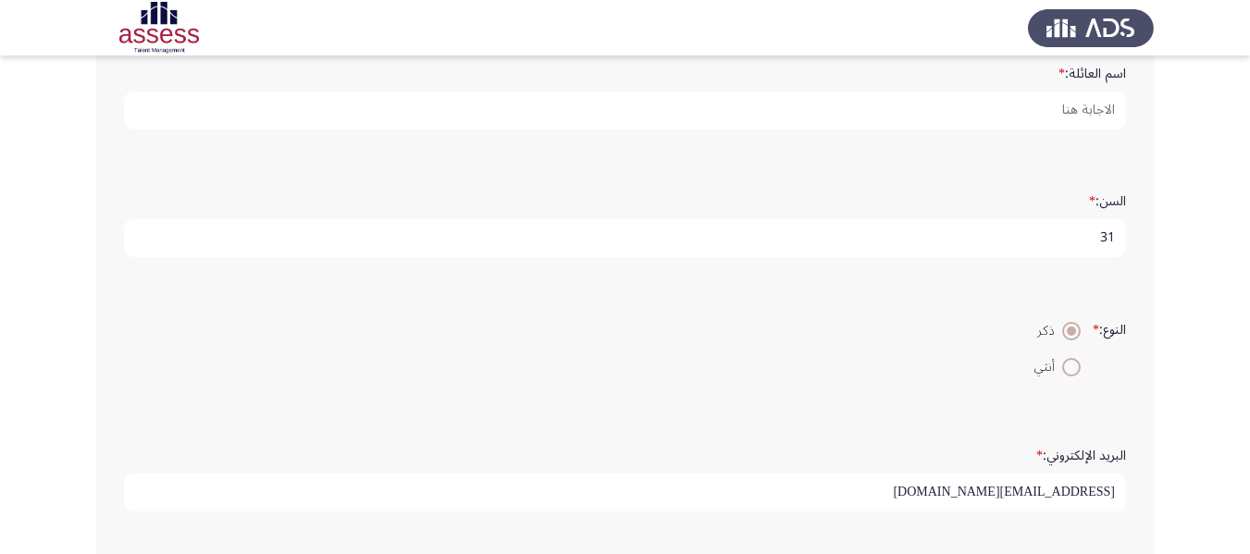
drag, startPoint x: 1051, startPoint y: 241, endPoint x: 1126, endPoint y: 240, distance: 75.0
click at [1126, 240] on div "السن: * 31" at bounding box center [625, 221] width 1020 height 91
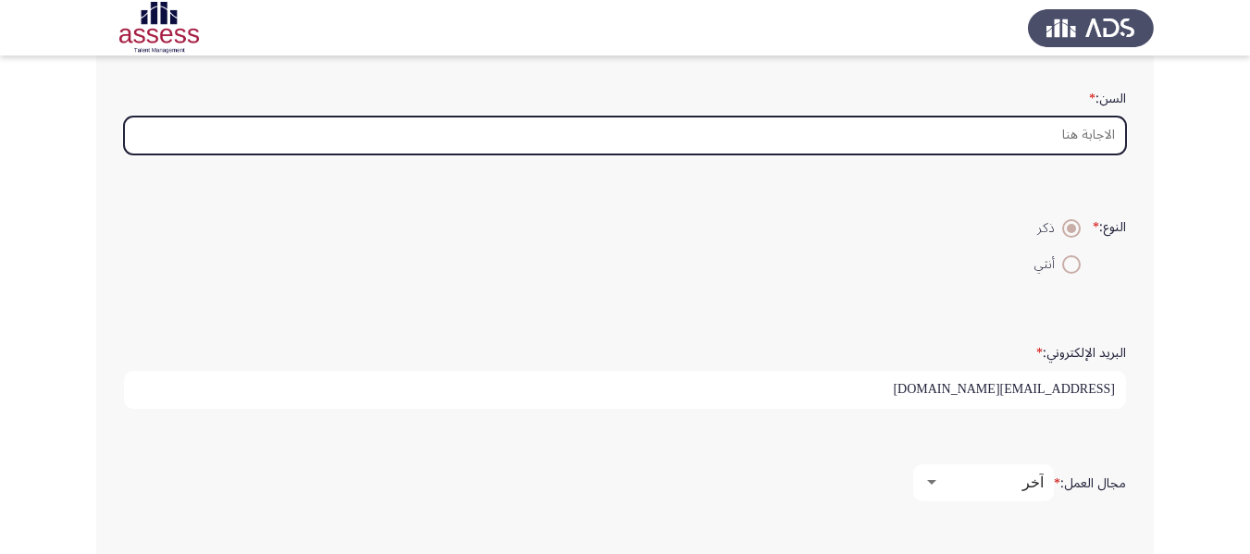
scroll to position [359, 0]
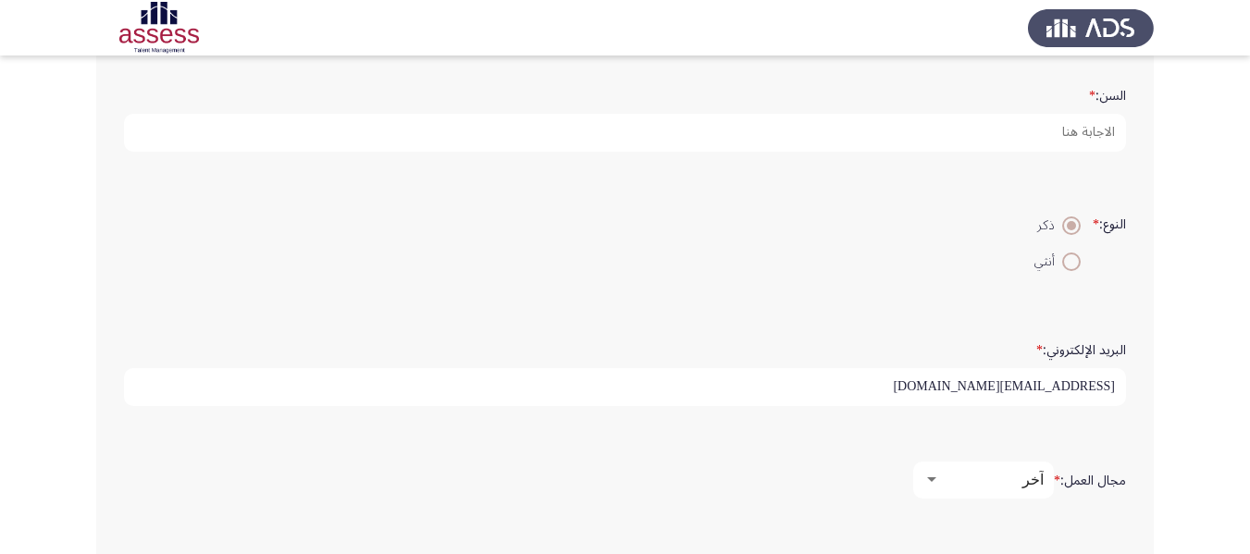
click at [1024, 306] on div "البريد الإلكتروني: * mahmoud.zaky@evapharma.com" at bounding box center [625, 370] width 1020 height 128
drag, startPoint x: 913, startPoint y: 387, endPoint x: 1151, endPoint y: 388, distance: 237.7
click at [1151, 388] on div "الاسم: * اسم العائلة: * السن: * النوع: * ذكر أنثي البريد الإلكتروني: * mahmoud.…" at bounding box center [624, 225] width 1057 height 858
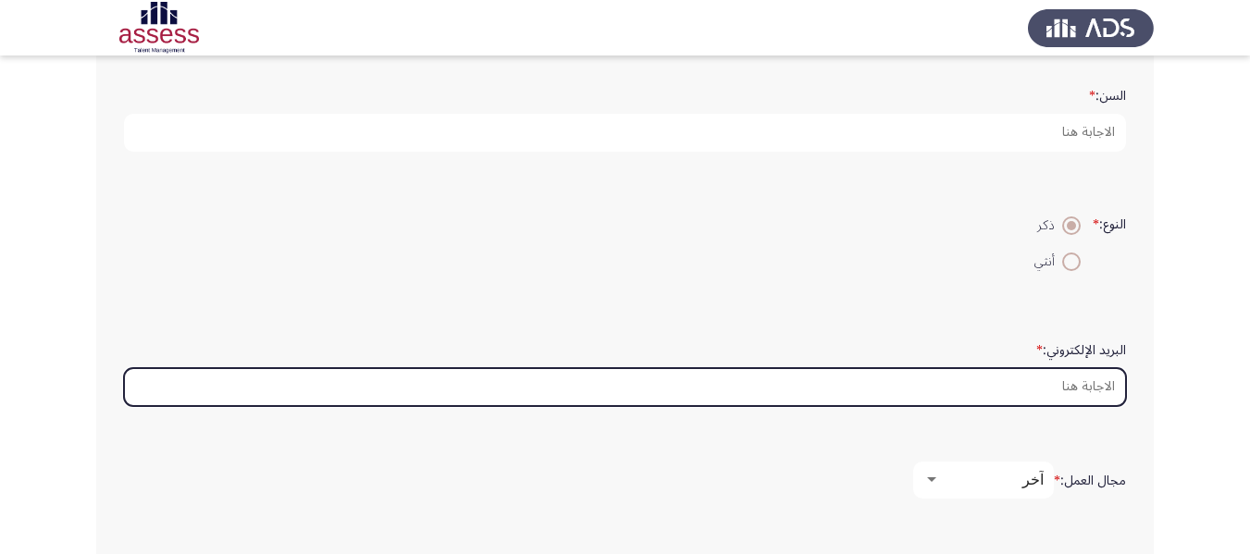
scroll to position [551, 0]
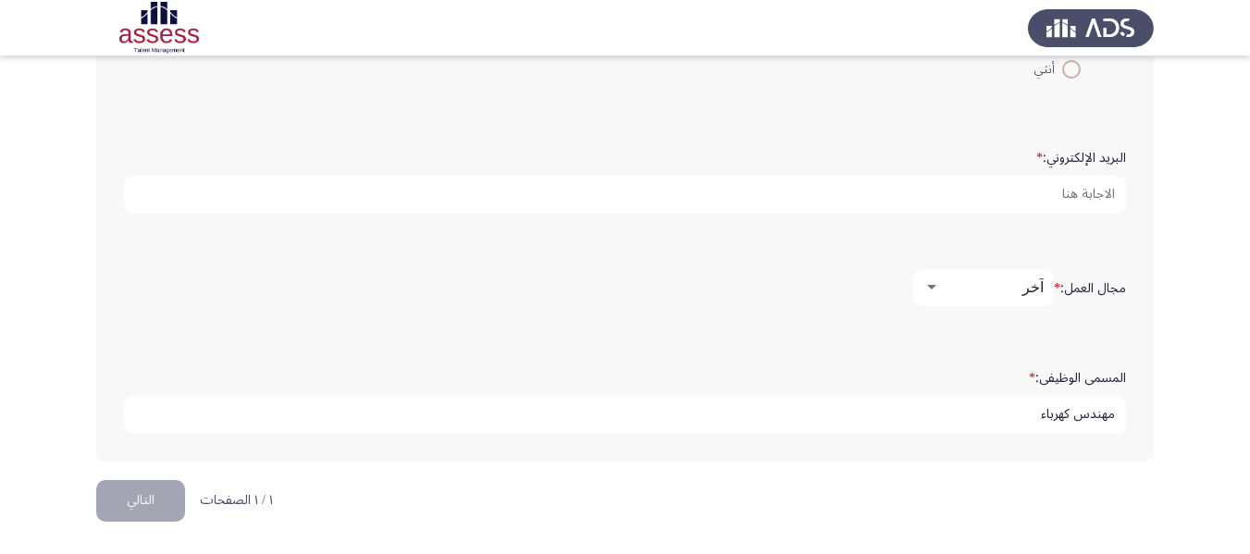
click at [1012, 274] on mat-select "آخر" at bounding box center [983, 287] width 141 height 37
click at [999, 296] on div "آخر" at bounding box center [992, 287] width 104 height 18
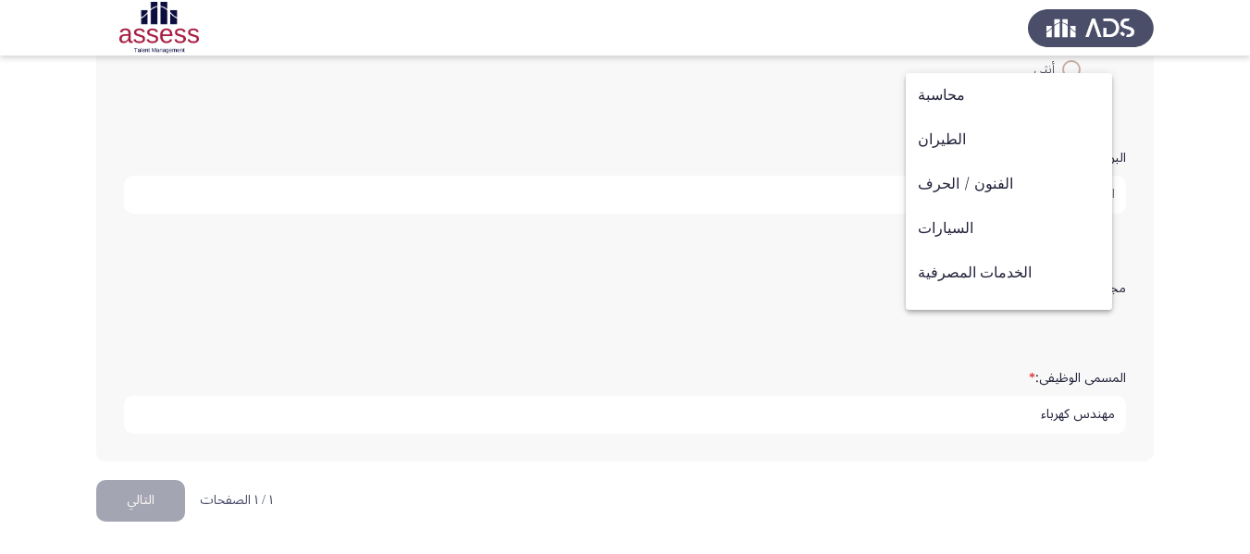
scroll to position [607, 0]
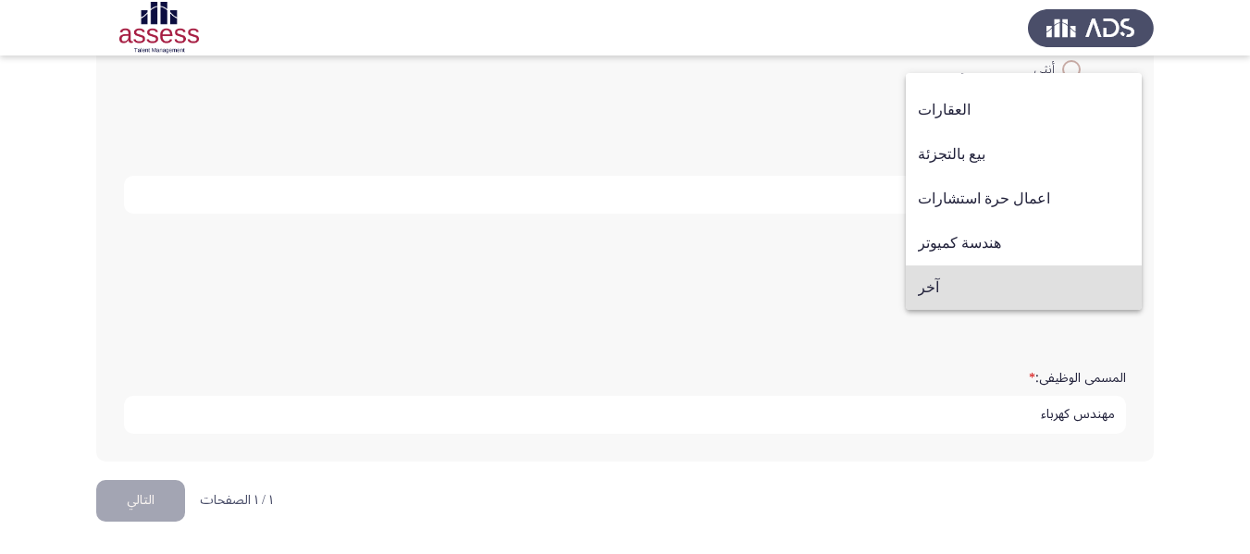
click at [820, 339] on div at bounding box center [625, 277] width 1250 height 554
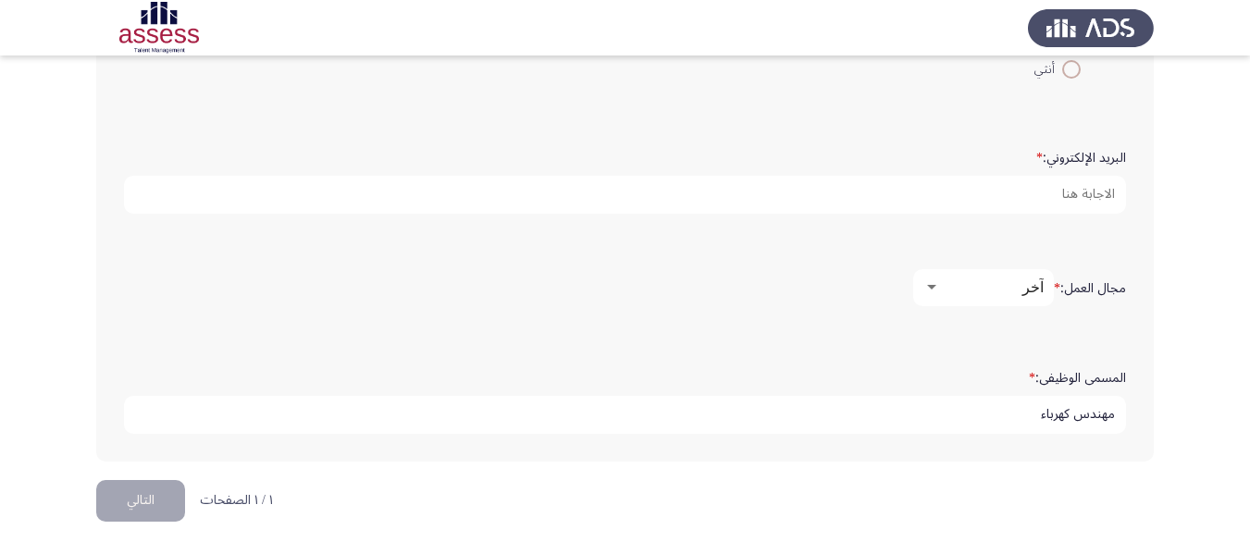
click at [991, 432] on input "مهندس كهرباء" at bounding box center [625, 415] width 1002 height 38
drag, startPoint x: 985, startPoint y: 424, endPoint x: 1263, endPoint y: 375, distance: 281.8
click at [1250, 375] on html "Demographics التالي الاسم: * اسم العائلة: * السن: * النوع: * ذكر أنثي البريد ال…" at bounding box center [625, 1] width 1250 height 1105
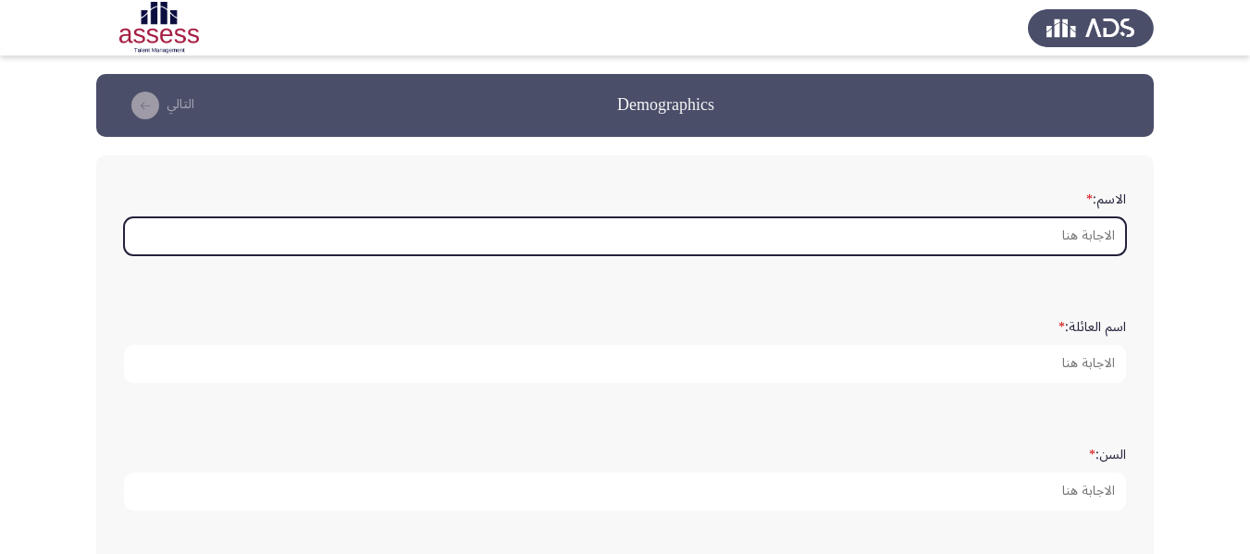
click at [995, 243] on input "الاسم: *" at bounding box center [625, 236] width 1002 height 38
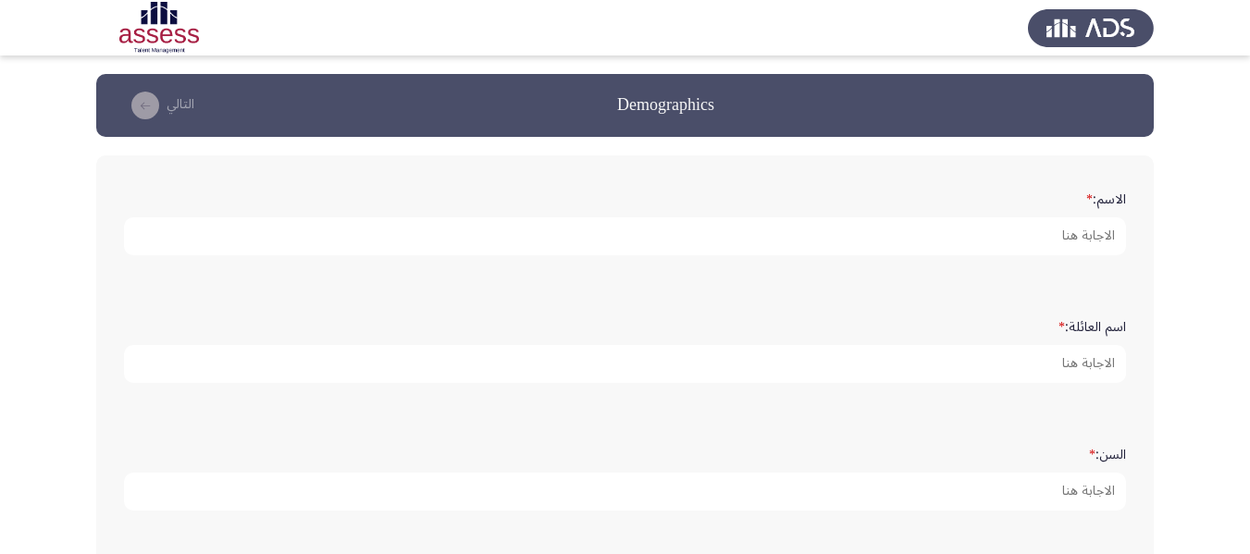
click at [1073, 17] on img at bounding box center [1091, 28] width 126 height 52
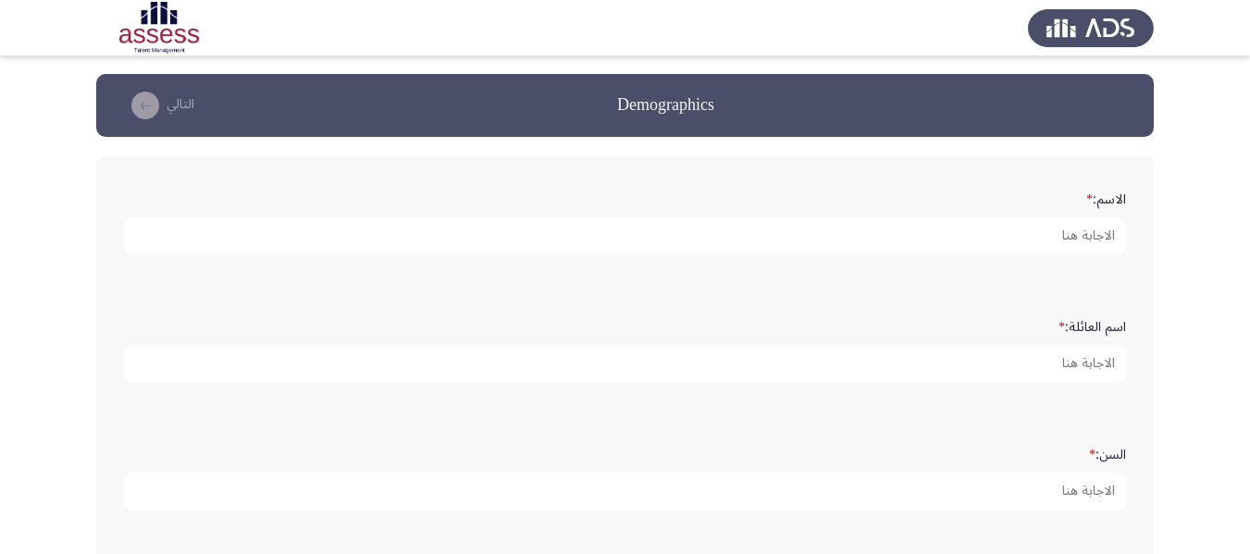
click at [1073, 17] on img at bounding box center [1091, 28] width 126 height 52
click at [1093, 29] on img at bounding box center [1091, 28] width 126 height 52
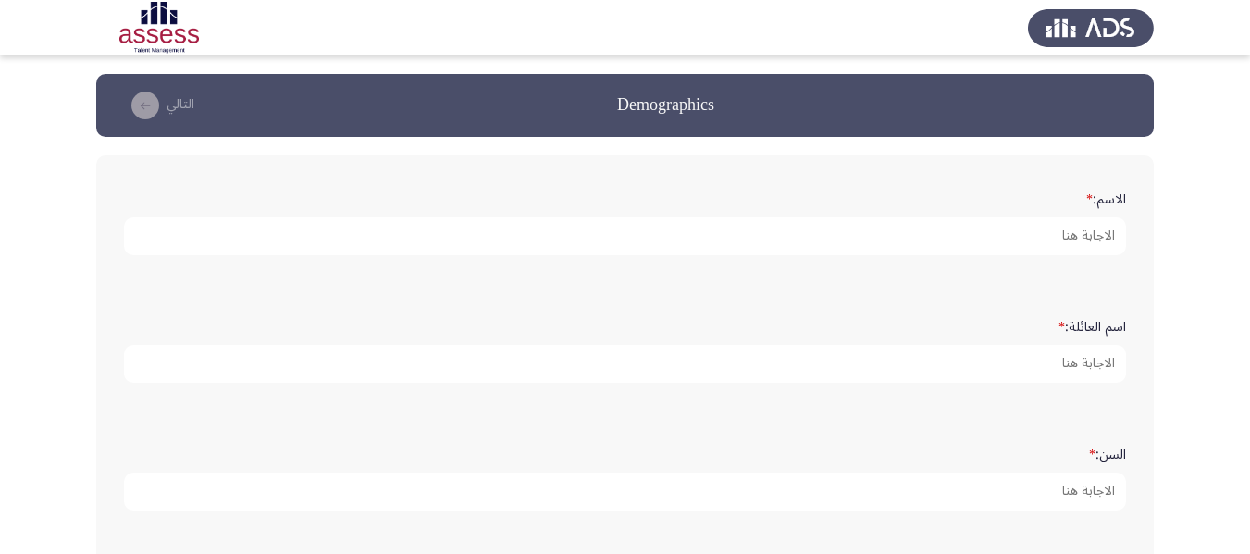
click at [141, 27] on img at bounding box center [159, 28] width 126 height 52
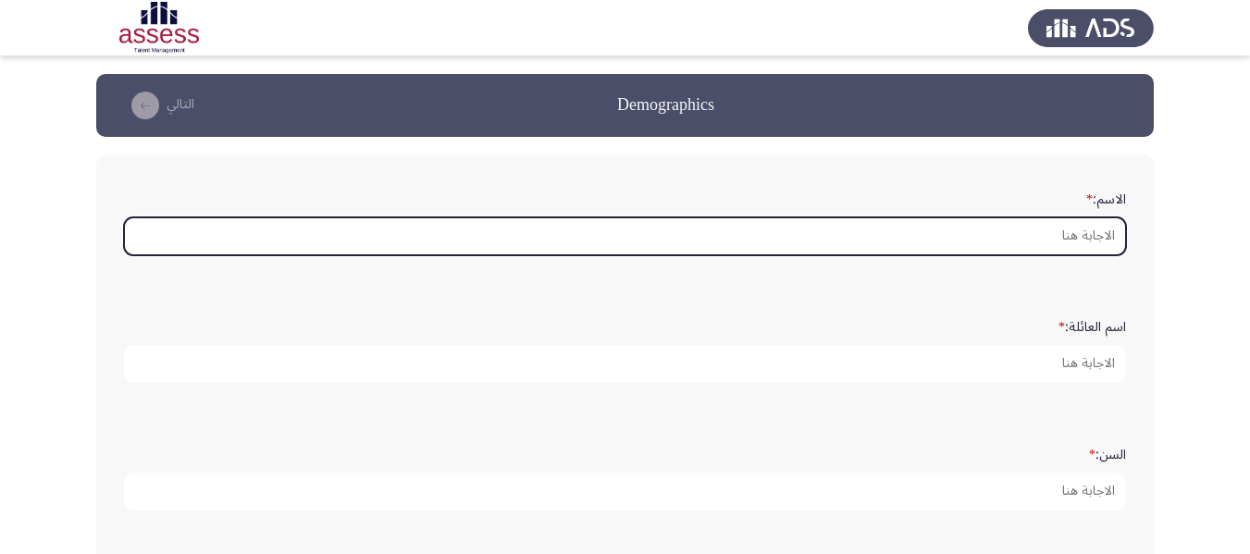
click at [1000, 225] on input "الاسم: *" at bounding box center [625, 236] width 1002 height 38
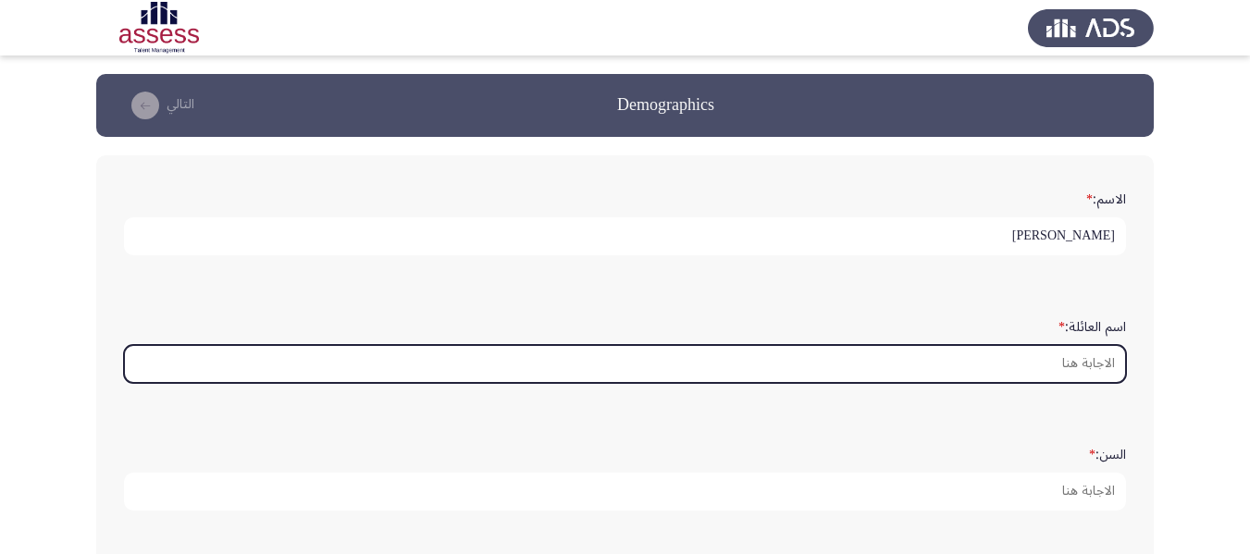
click at [1046, 364] on input "اسم العائلة: *" at bounding box center [625, 364] width 1002 height 38
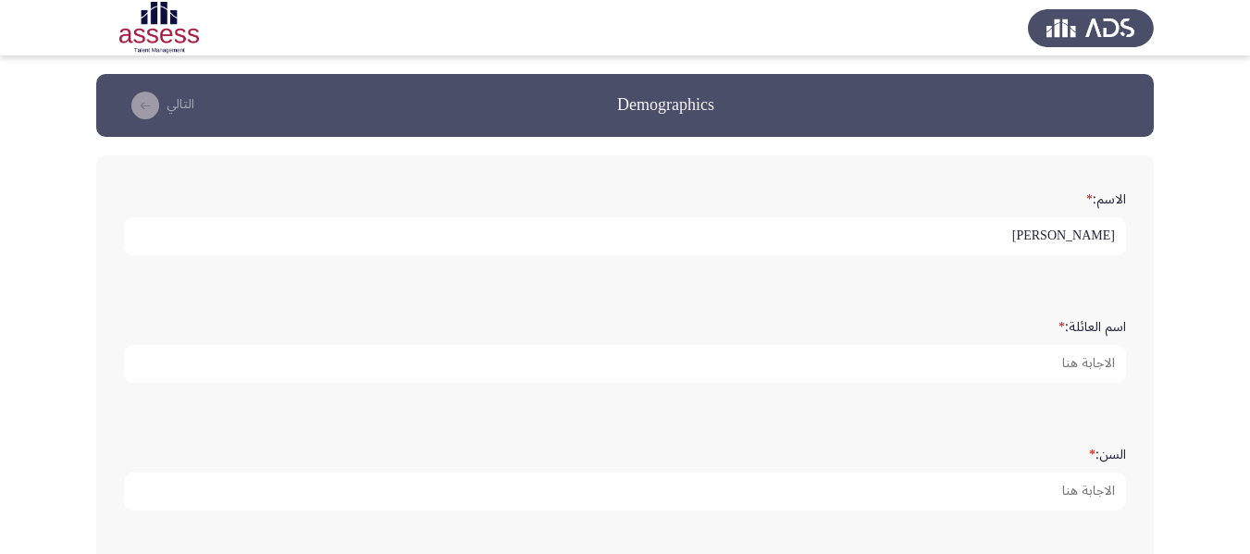
click at [967, 232] on input "محمود احمد زكي" at bounding box center [625, 236] width 1002 height 38
type input "م"
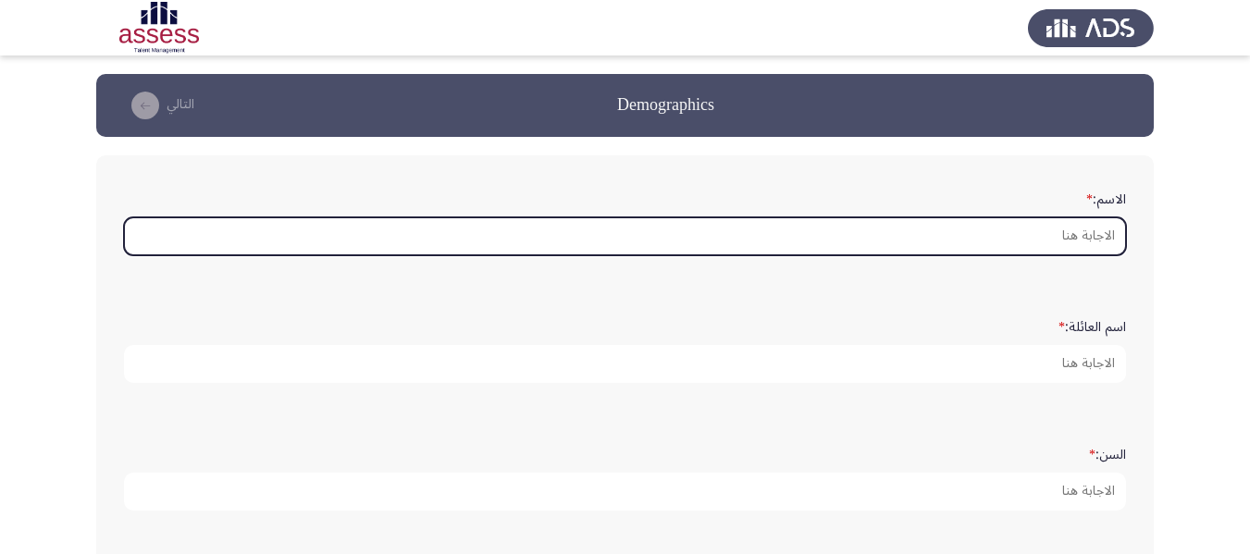
click at [1029, 233] on input "الاسم: *" at bounding box center [625, 236] width 1002 height 38
type input "ة"
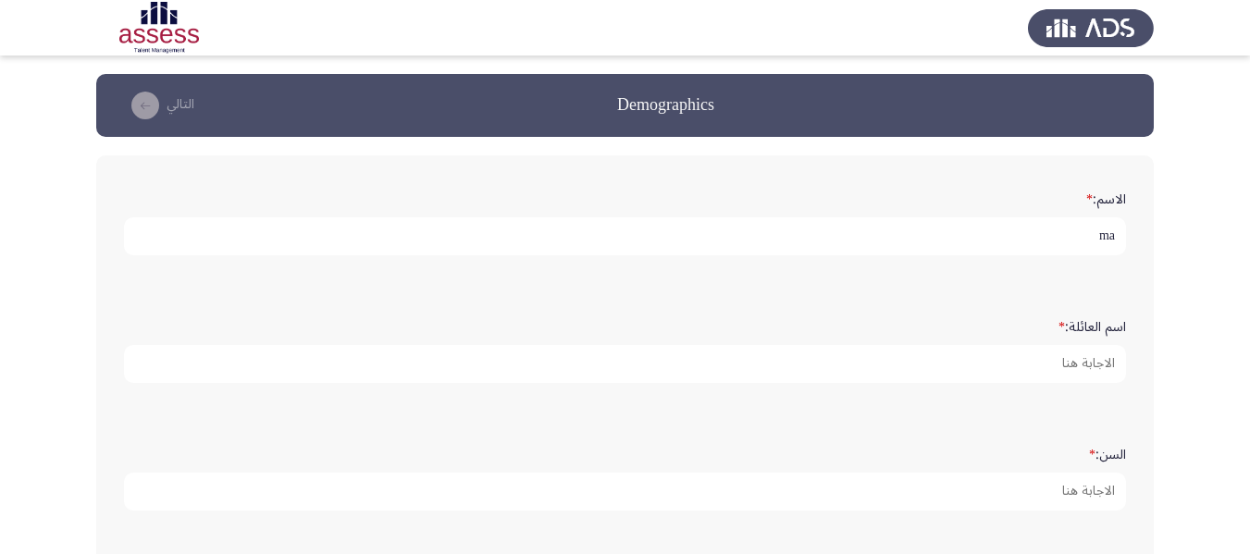
type input "m"
type input "[PERSON_NAME]"
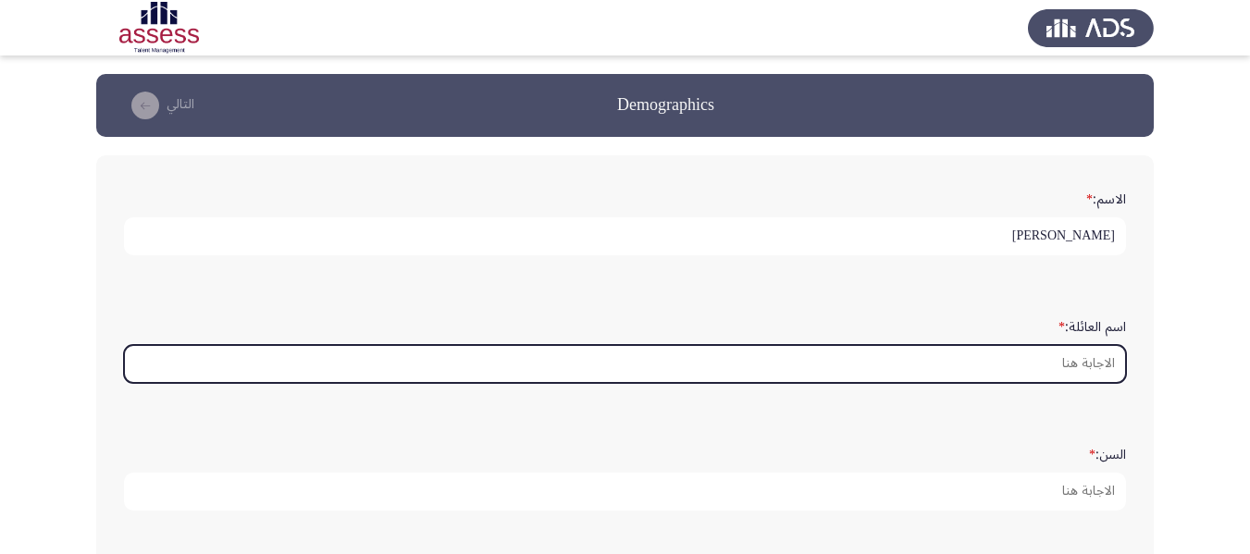
click at [1056, 362] on input "اسم العائلة: *" at bounding box center [625, 364] width 1002 height 38
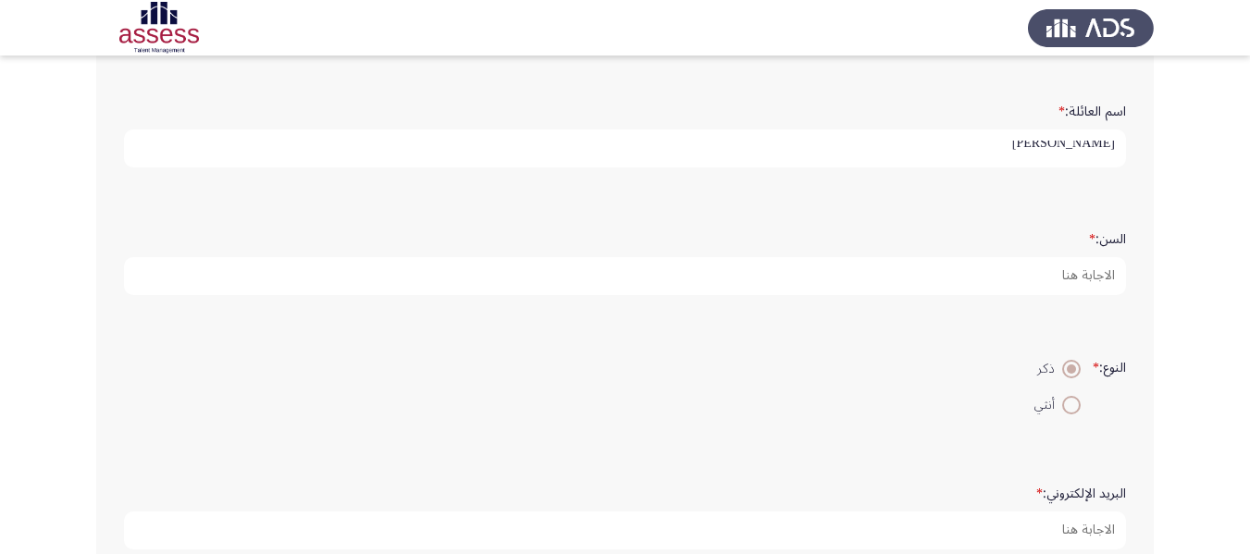
scroll to position [216, 0]
type input "[PERSON_NAME]"
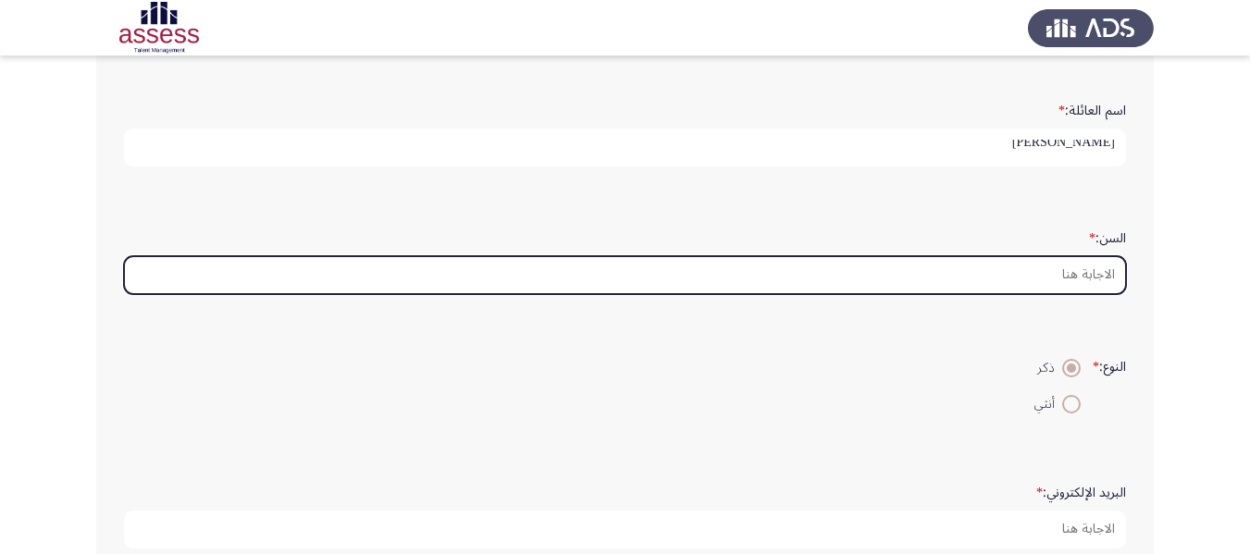
scroll to position [0, 0]
click at [1050, 288] on input "السن: *" at bounding box center [625, 275] width 1002 height 38
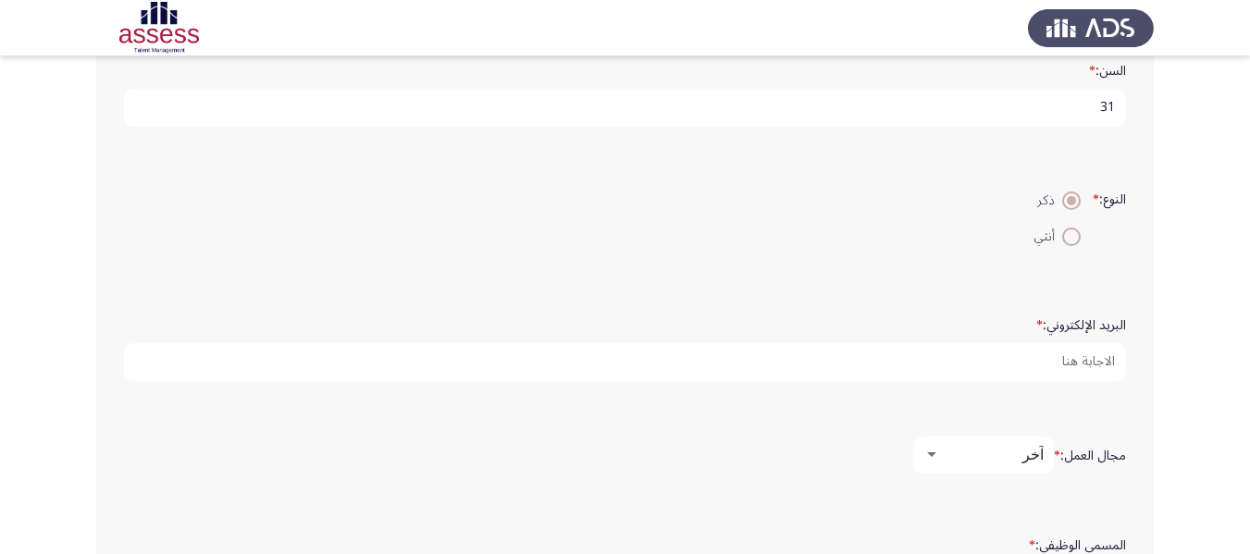
scroll to position [385, 0]
type input "31"
click at [1075, 236] on span at bounding box center [1071, 236] width 19 height 19
click at [1075, 236] on input "أنثي" at bounding box center [1071, 236] width 19 height 19
radio input "true"
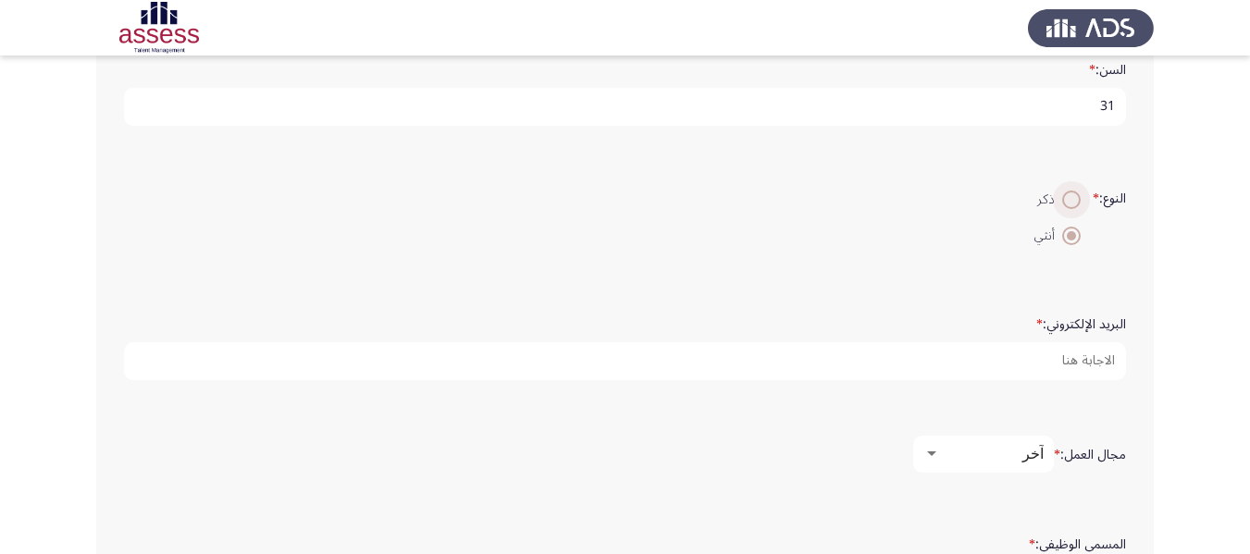
click at [1065, 203] on span at bounding box center [1071, 200] width 19 height 19
click at [1065, 203] on input "ذكر" at bounding box center [1071, 200] width 19 height 19
radio input "true"
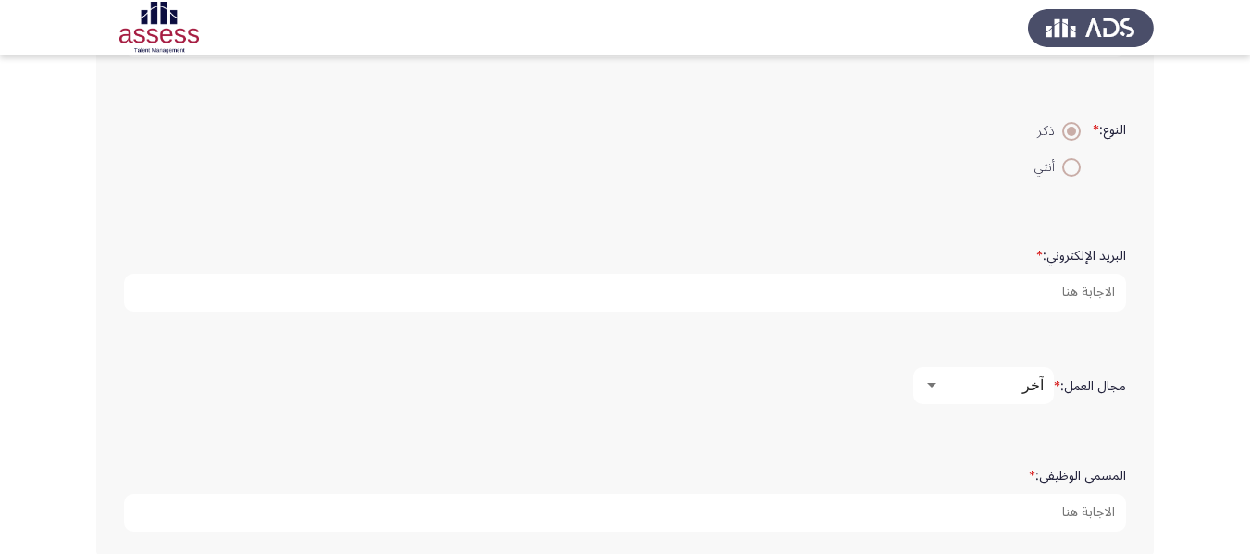
scroll to position [456, 0]
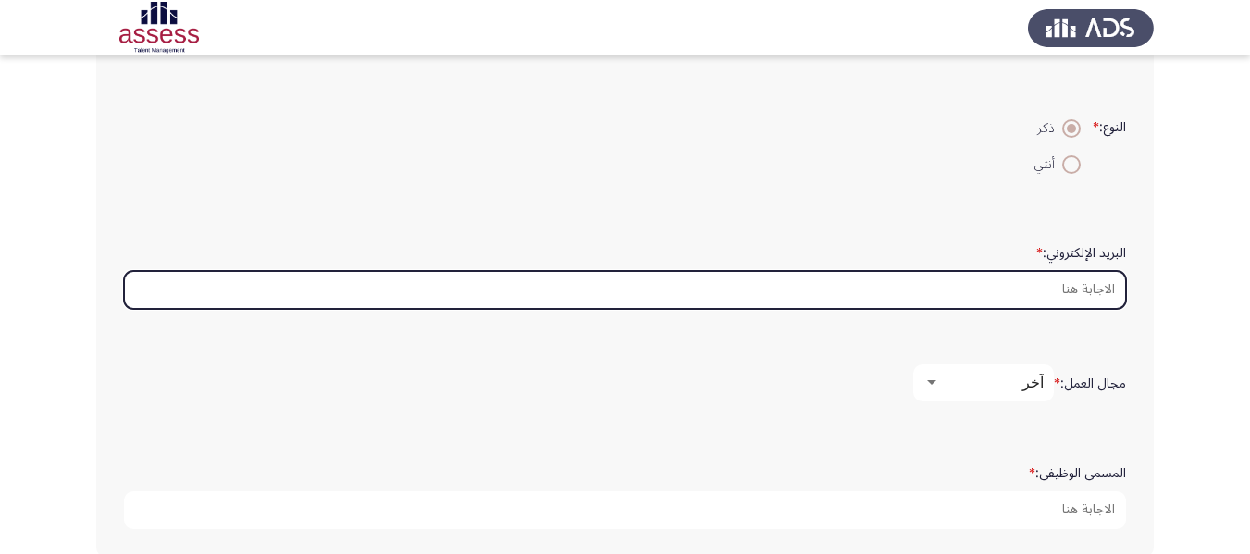
click at [994, 290] on input "البريد الإلكتروني: *" at bounding box center [625, 290] width 1002 height 38
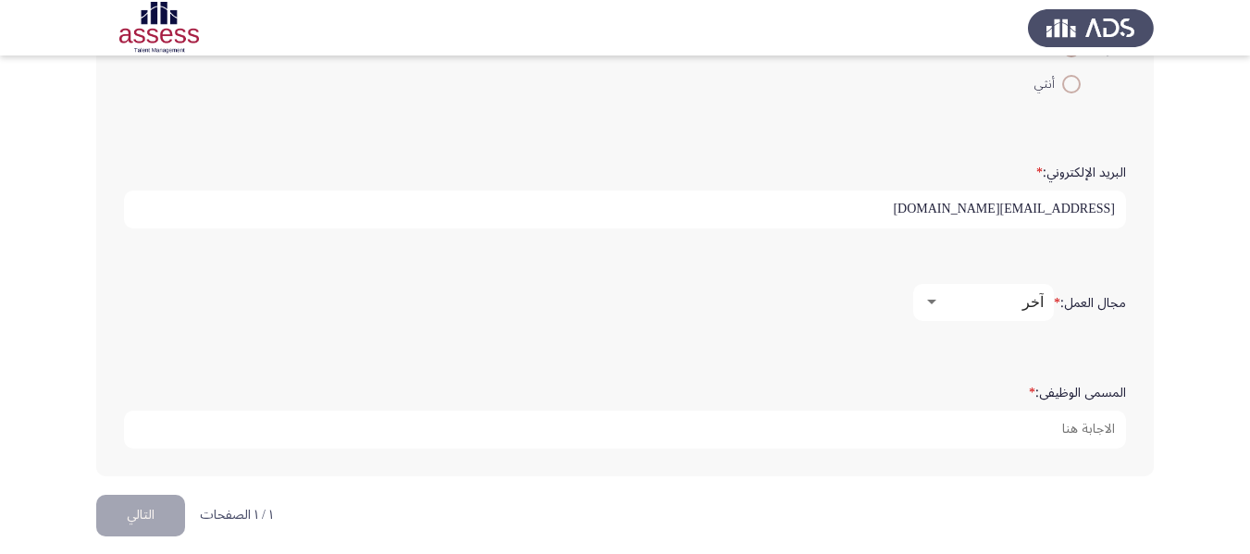
scroll to position [537, 0]
type input "[EMAIL_ADDRESS][DOMAIN_NAME]"
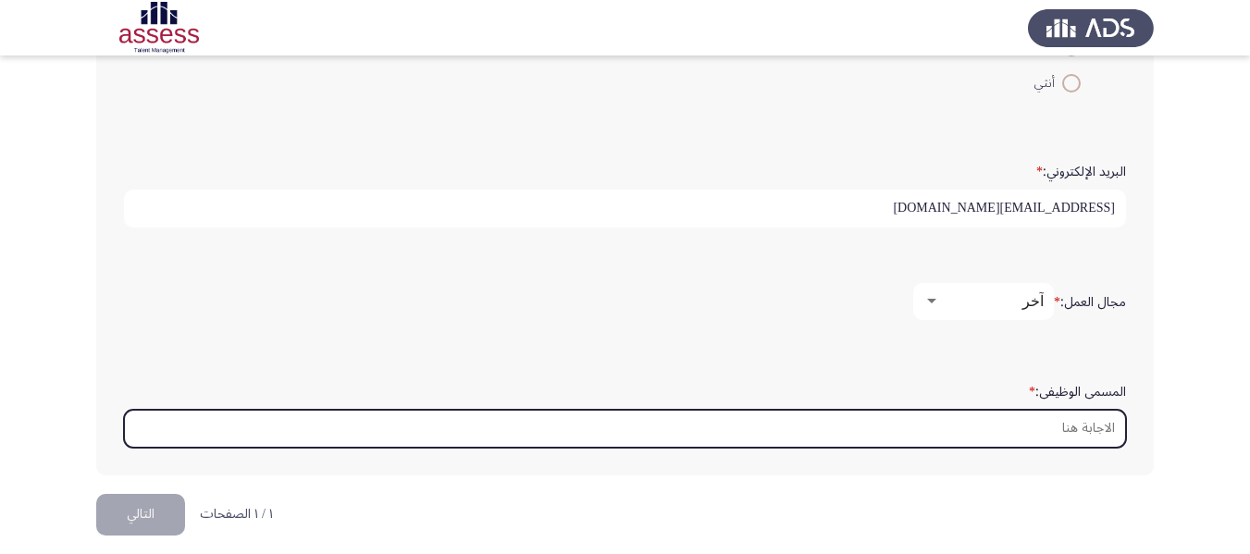
click at [966, 422] on input "المسمى الوظيفى: *" at bounding box center [625, 429] width 1002 height 38
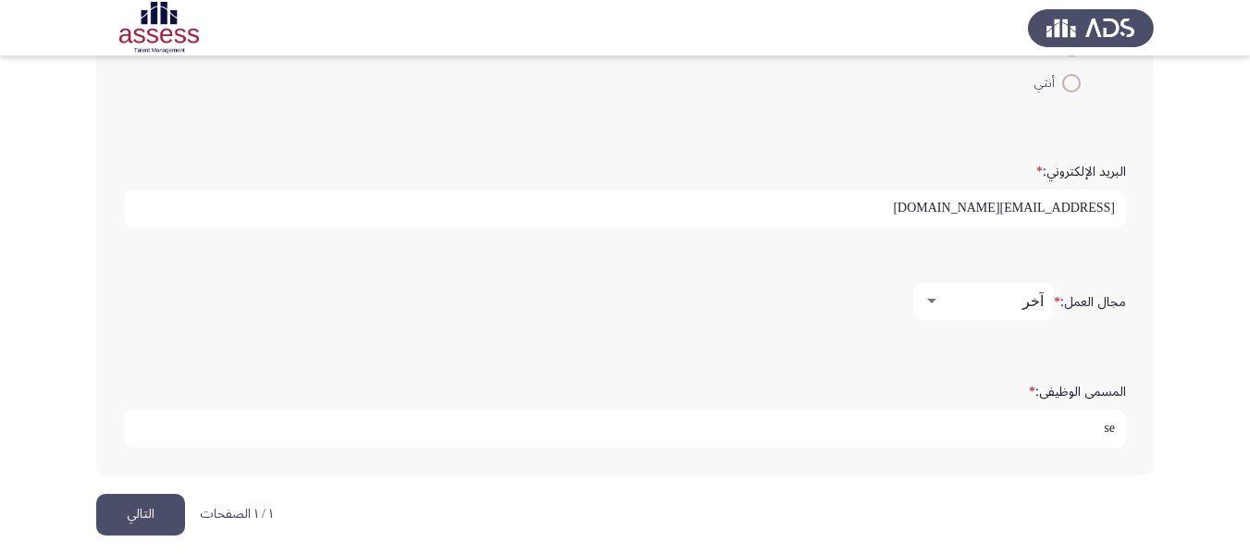
type input "s"
type input "Senior Electrical Engineer"
click at [111, 499] on button "التالي" at bounding box center [140, 515] width 89 height 42
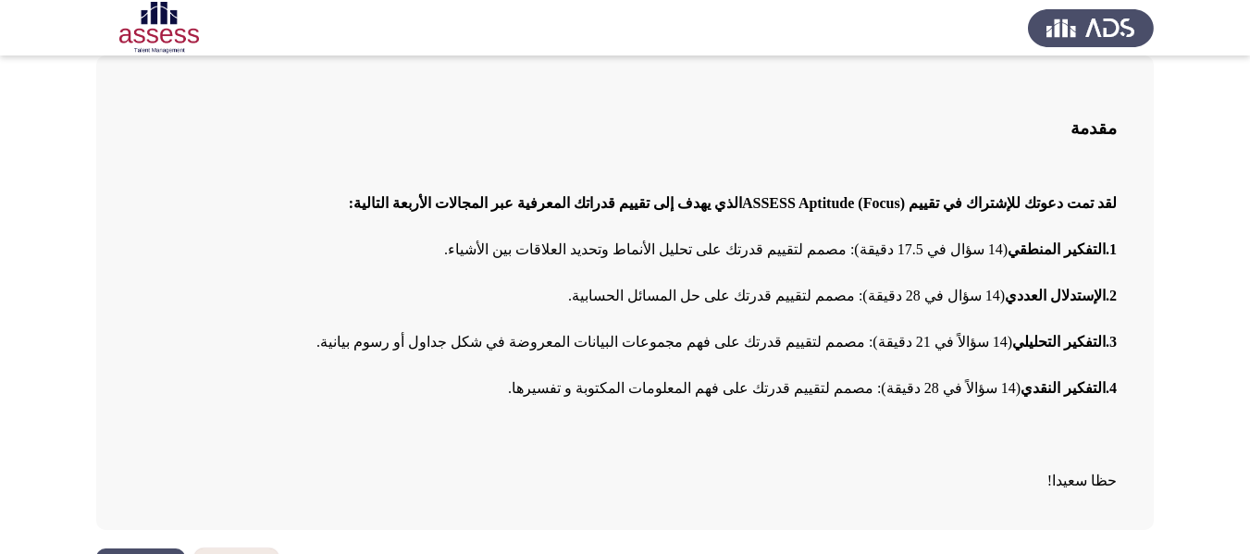
scroll to position [154, 0]
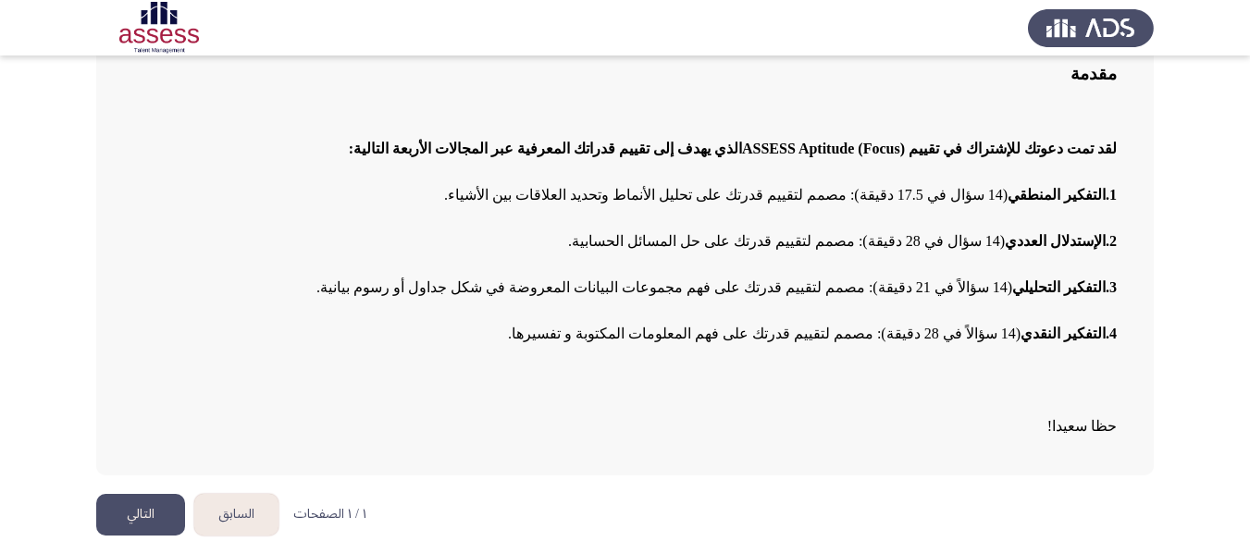
click at [130, 516] on button "التالي" at bounding box center [140, 515] width 89 height 42
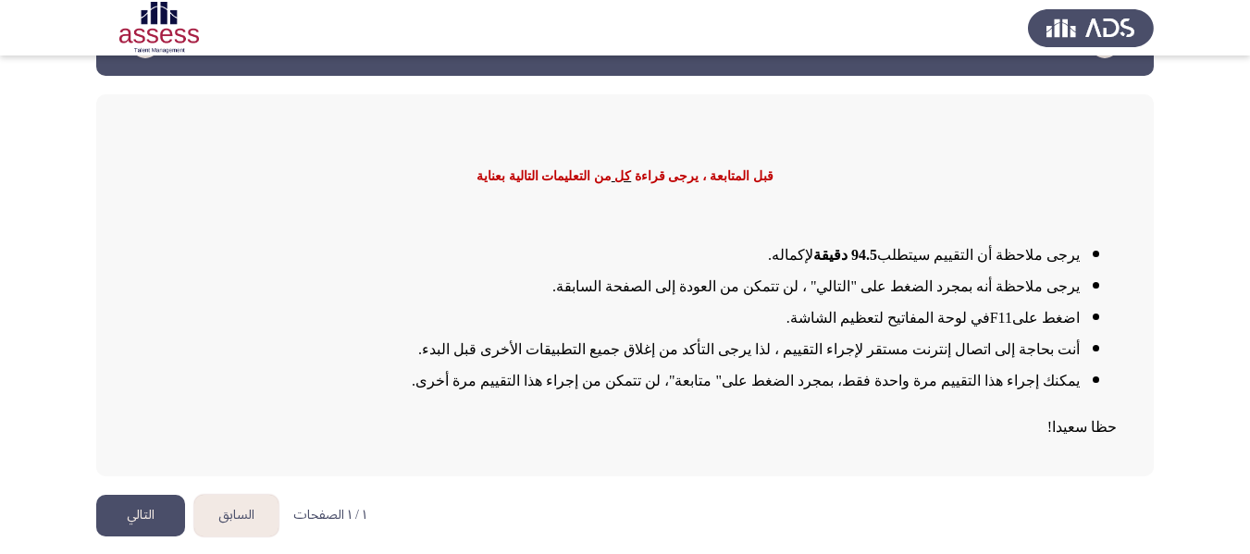
scroll to position [62, 0]
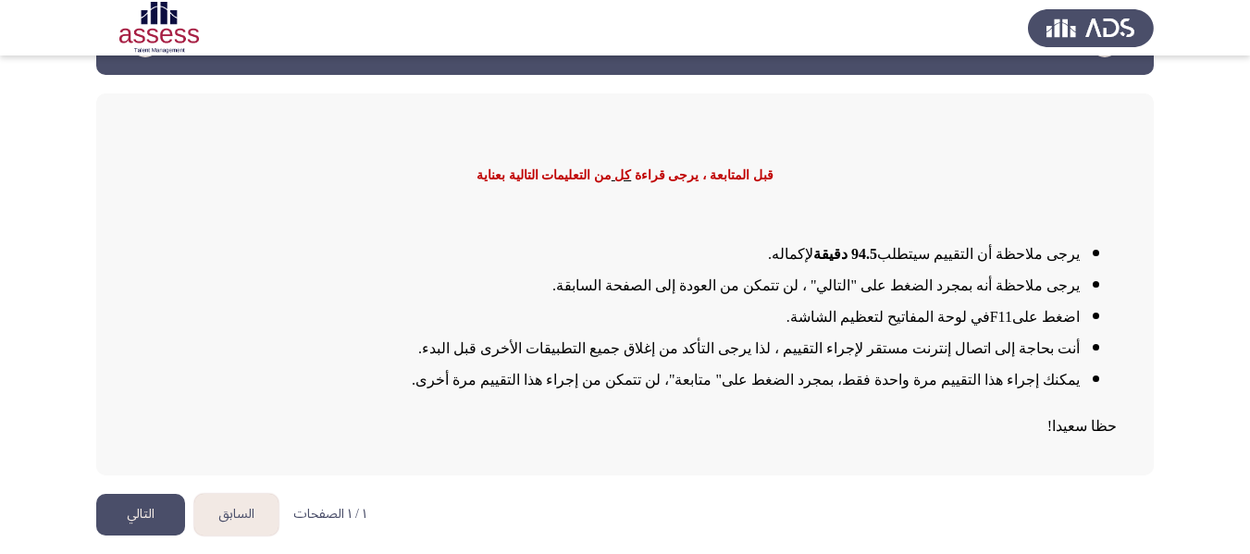
click at [155, 510] on button "التالي" at bounding box center [140, 515] width 89 height 42
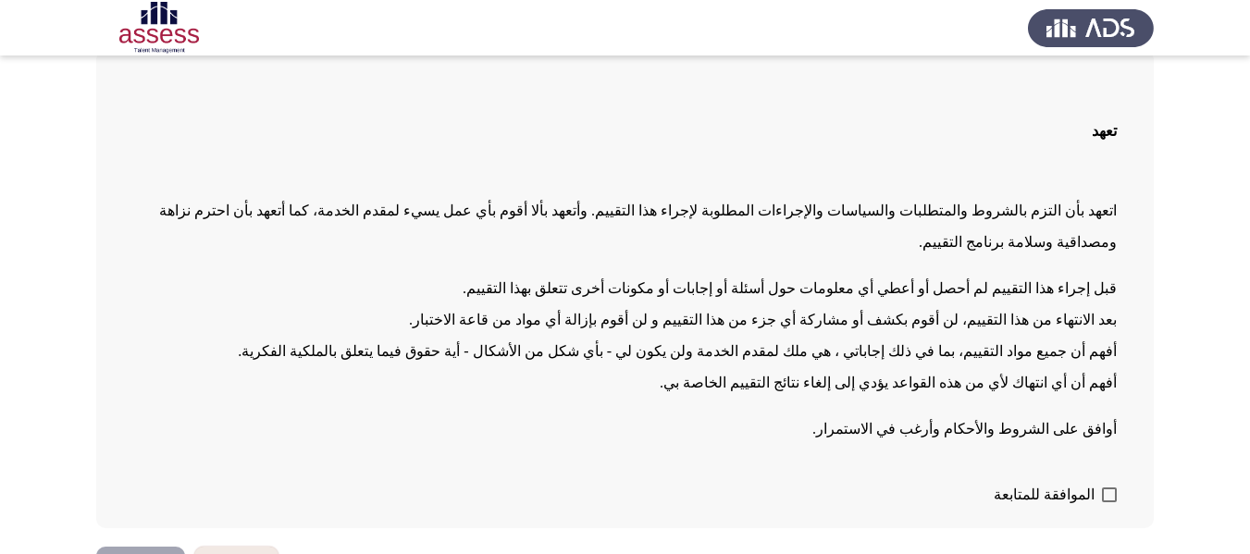
scroll to position [127, 0]
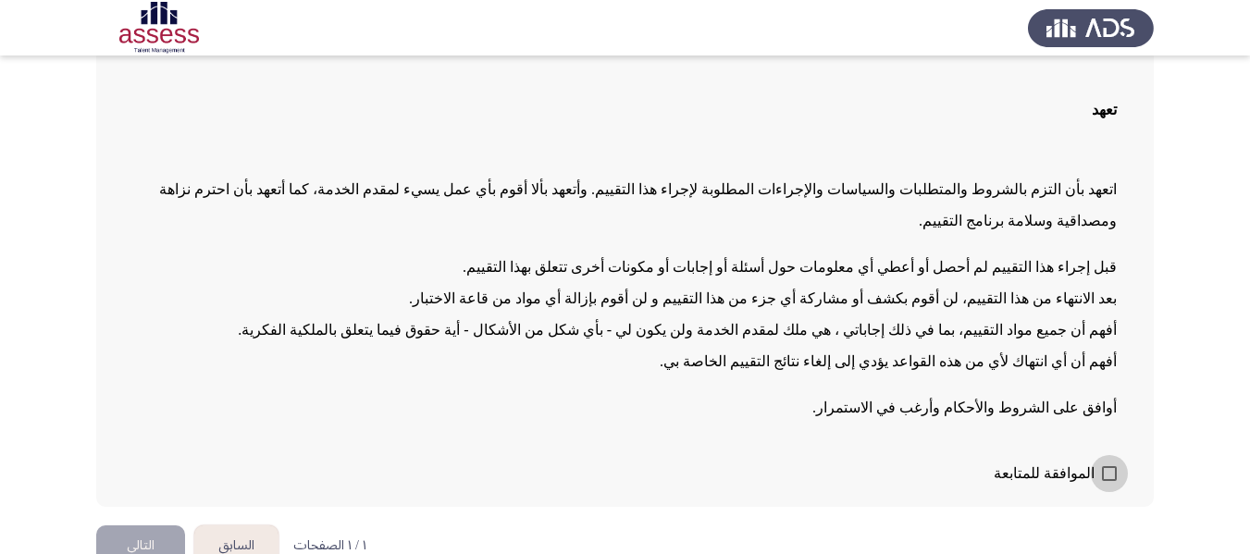
click at [1110, 466] on span at bounding box center [1109, 473] width 15 height 15
click at [1109, 481] on input "الموافقة للمتابعة" at bounding box center [1108, 481] width 1 height 1
checkbox input "true"
click at [148, 525] on button "التالي" at bounding box center [140, 546] width 89 height 42
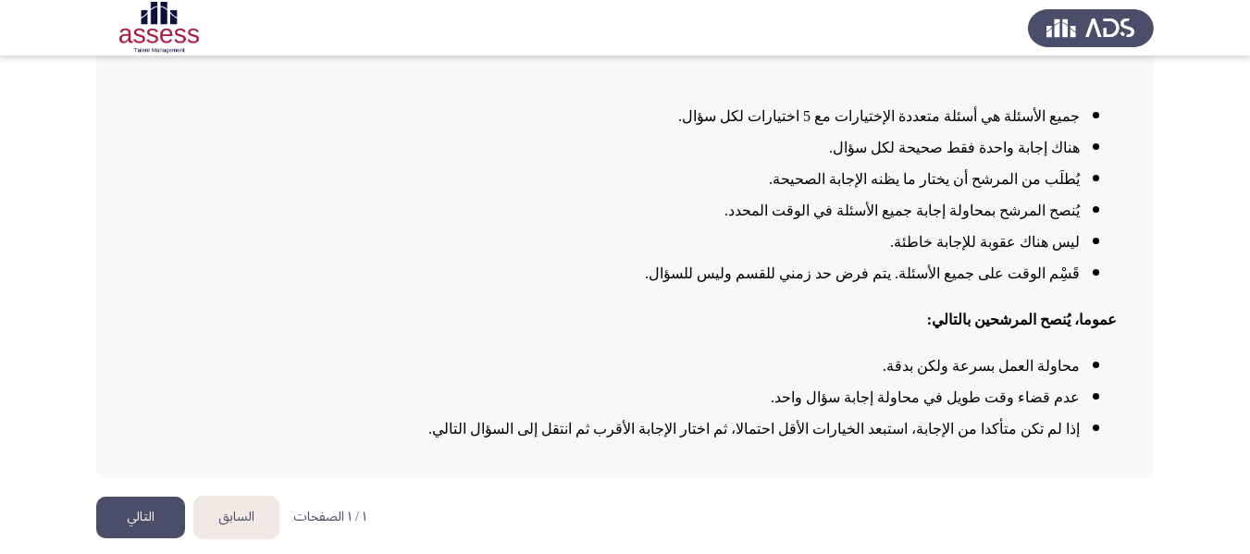
scroll to position [190, 0]
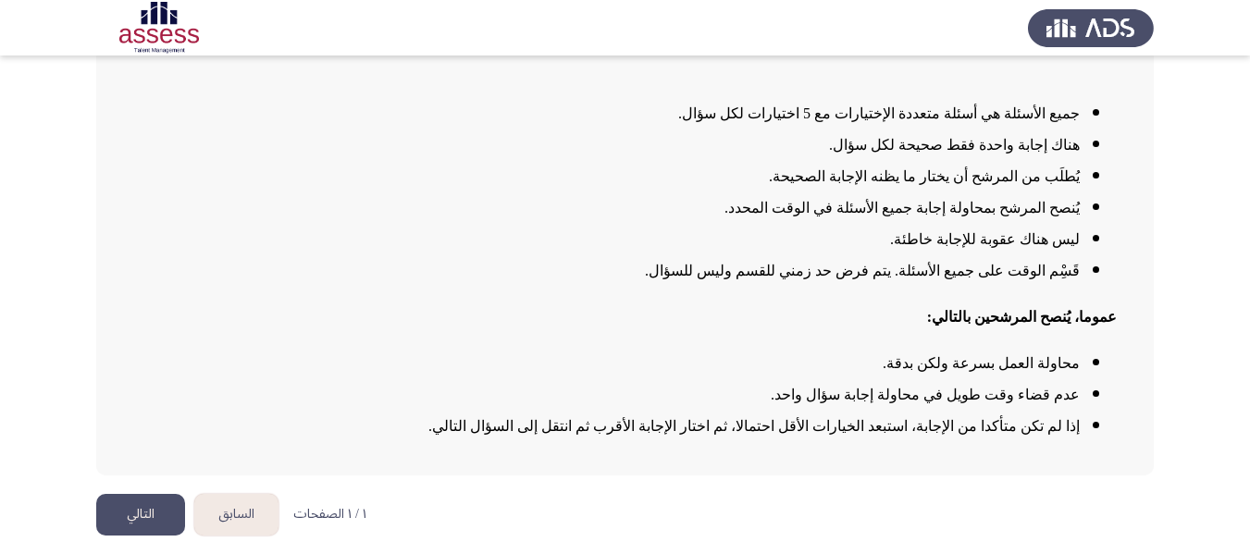
click at [149, 518] on button "التالي" at bounding box center [140, 515] width 89 height 42
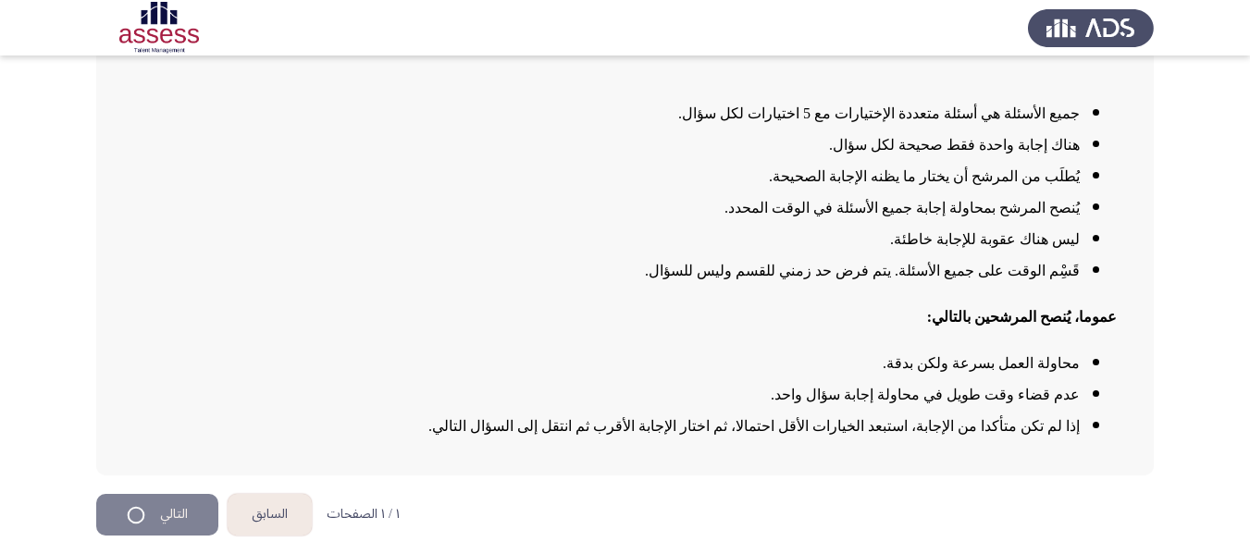
scroll to position [0, 0]
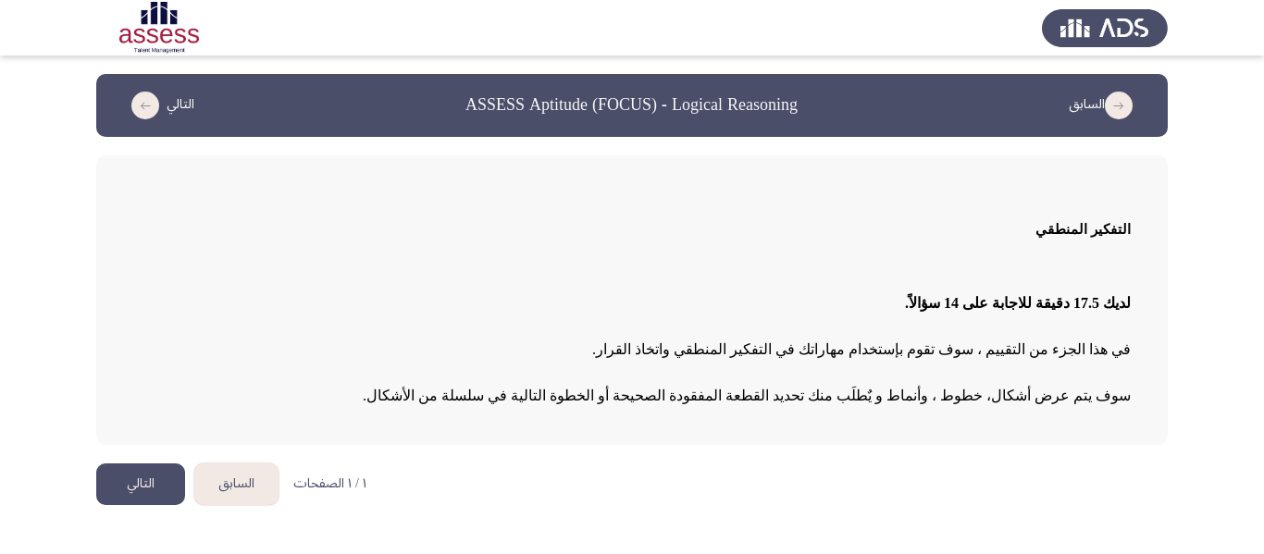
click at [151, 489] on button "التالي" at bounding box center [140, 484] width 89 height 42
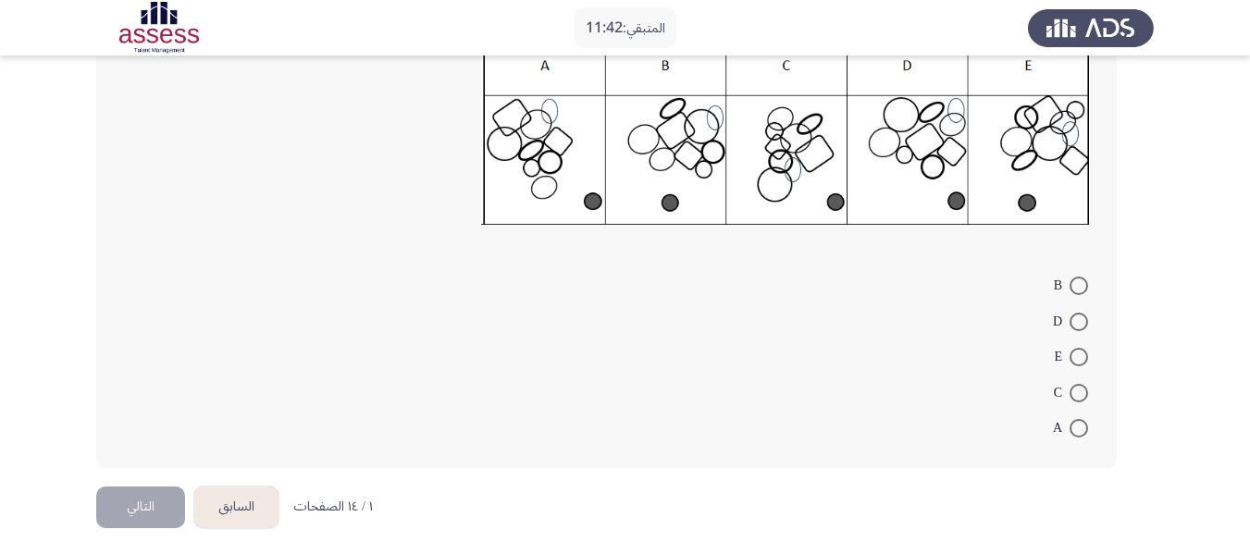
scroll to position [330, 0]
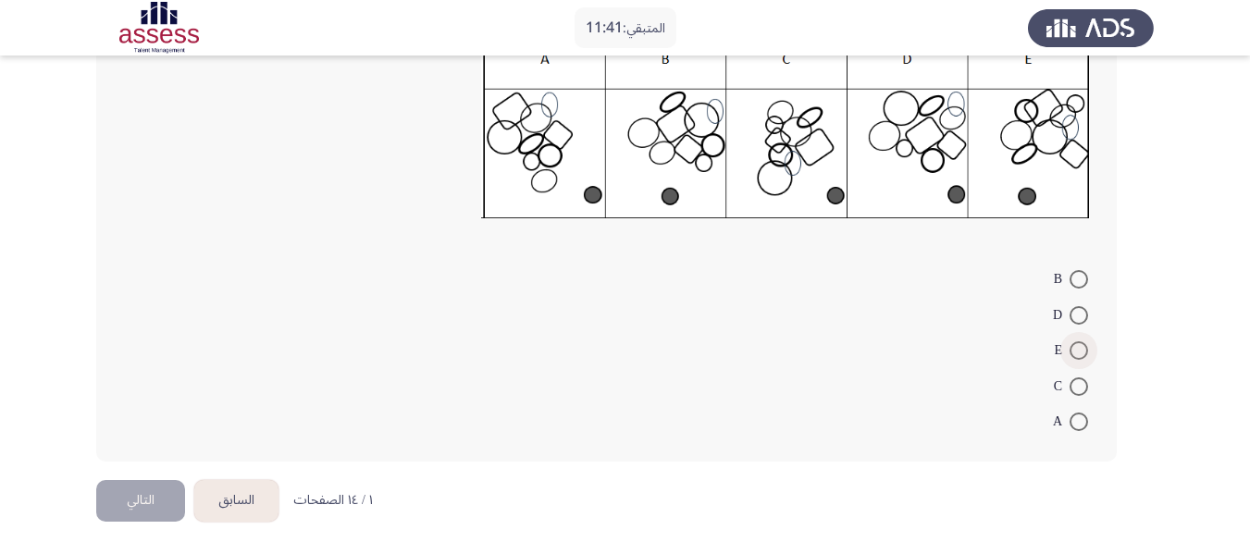
click at [1072, 352] on span at bounding box center [1078, 350] width 19 height 19
click at [1072, 352] on input "E" at bounding box center [1078, 350] width 19 height 19
radio input "true"
click at [153, 516] on button "التالي" at bounding box center [140, 501] width 89 height 42
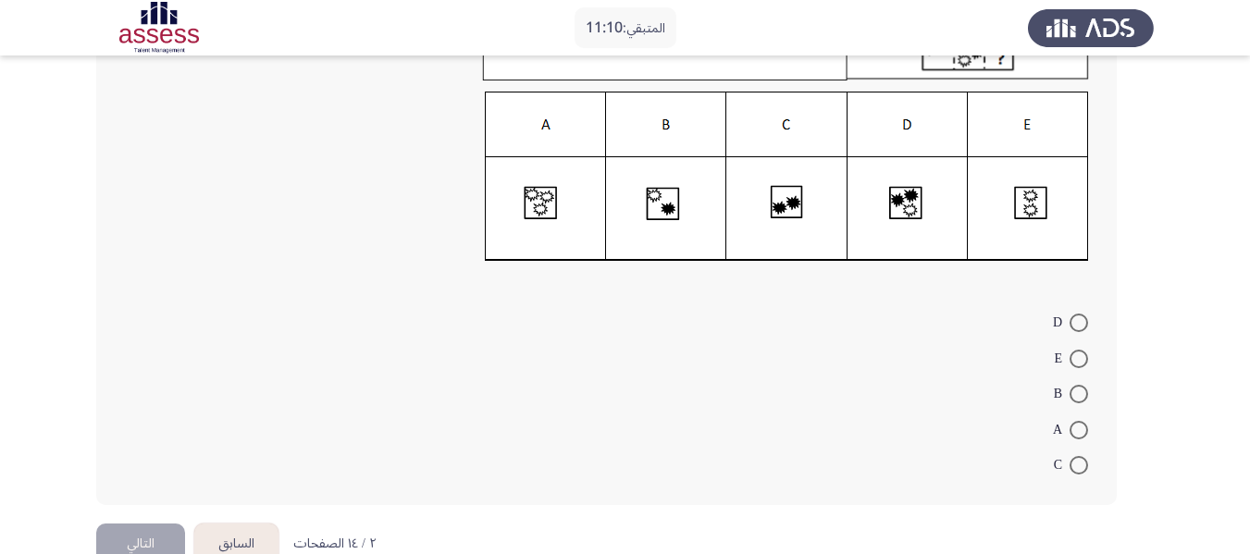
scroll to position [203, 0]
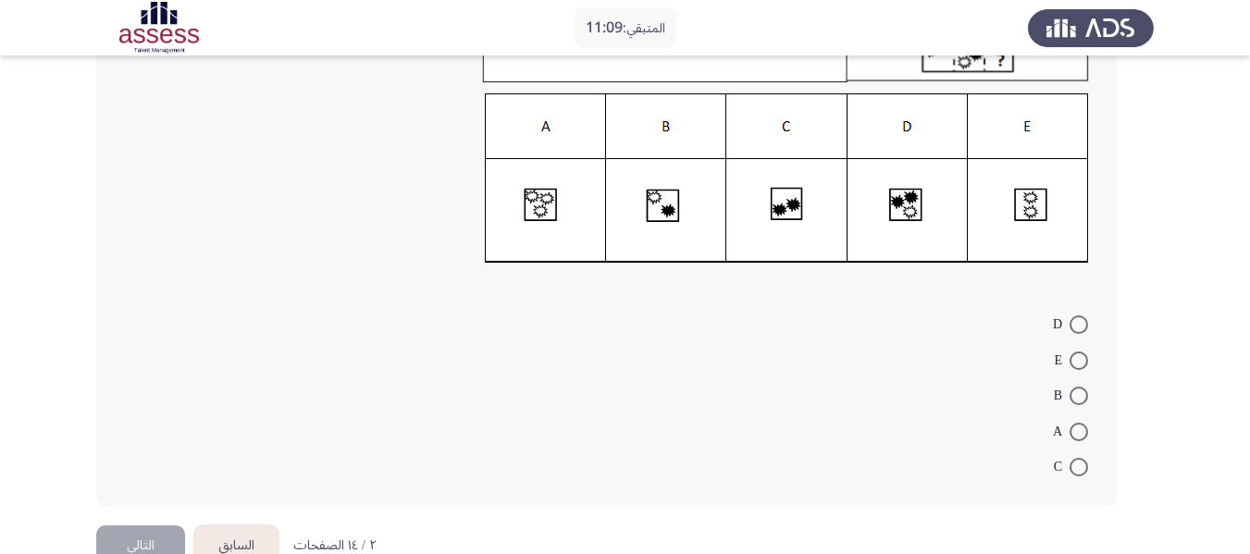
click at [129, 529] on button "التالي" at bounding box center [140, 546] width 89 height 42
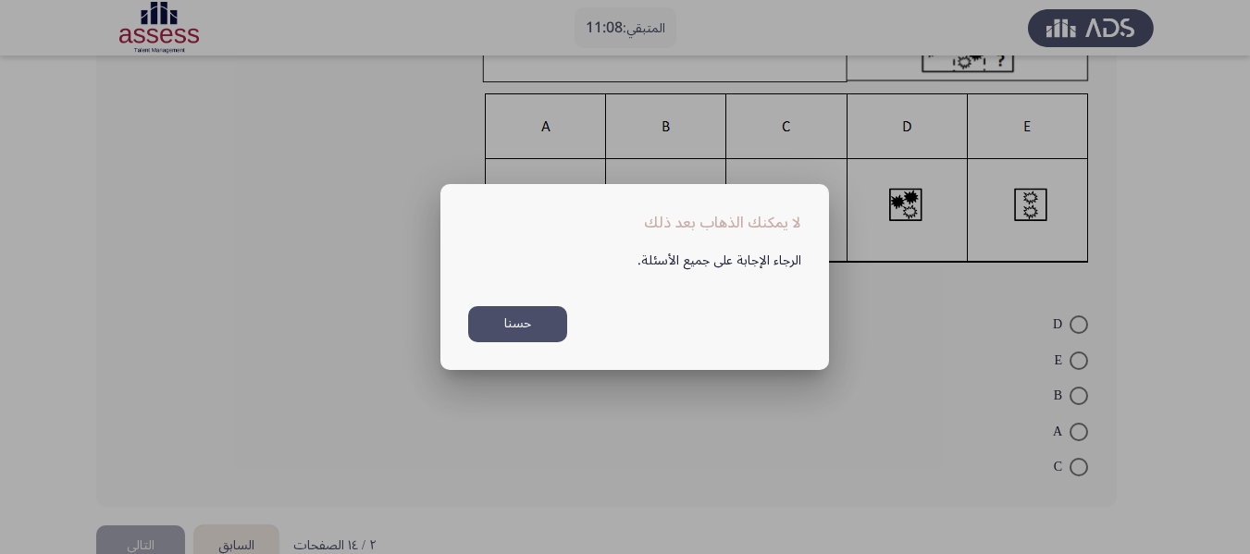
click at [531, 321] on button "حسنا" at bounding box center [517, 324] width 99 height 36
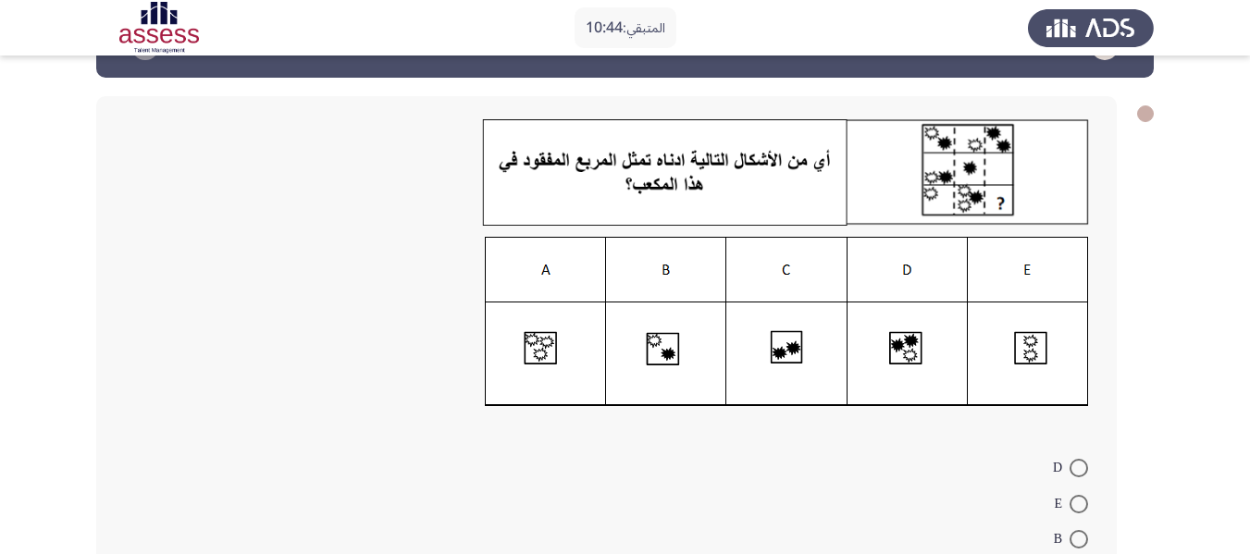
scroll to position [56, 0]
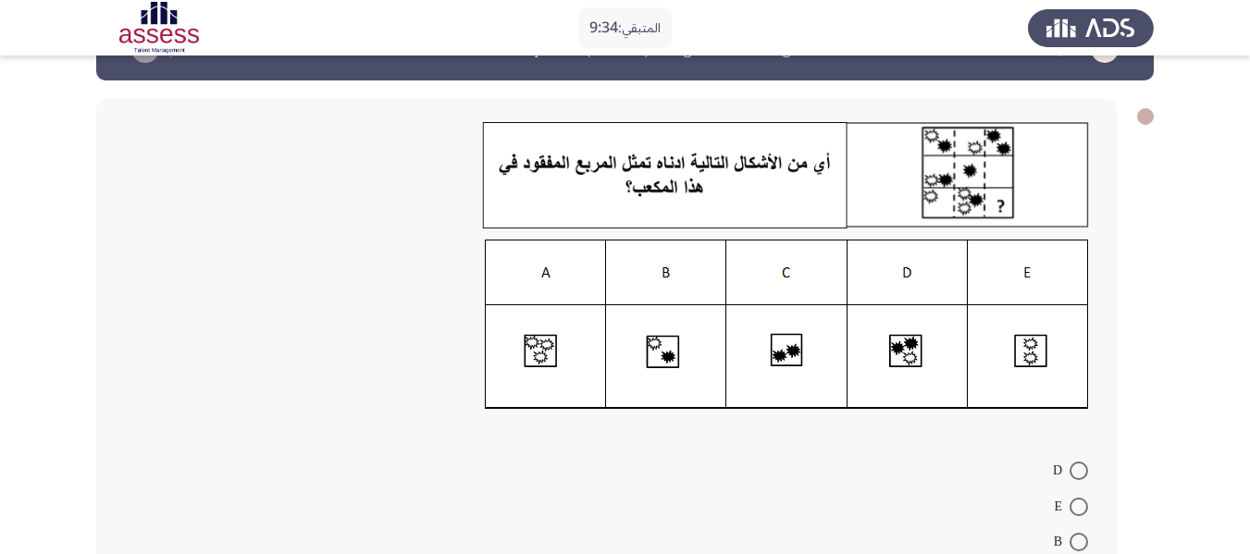
click at [574, 404] on img at bounding box center [787, 325] width 604 height 170
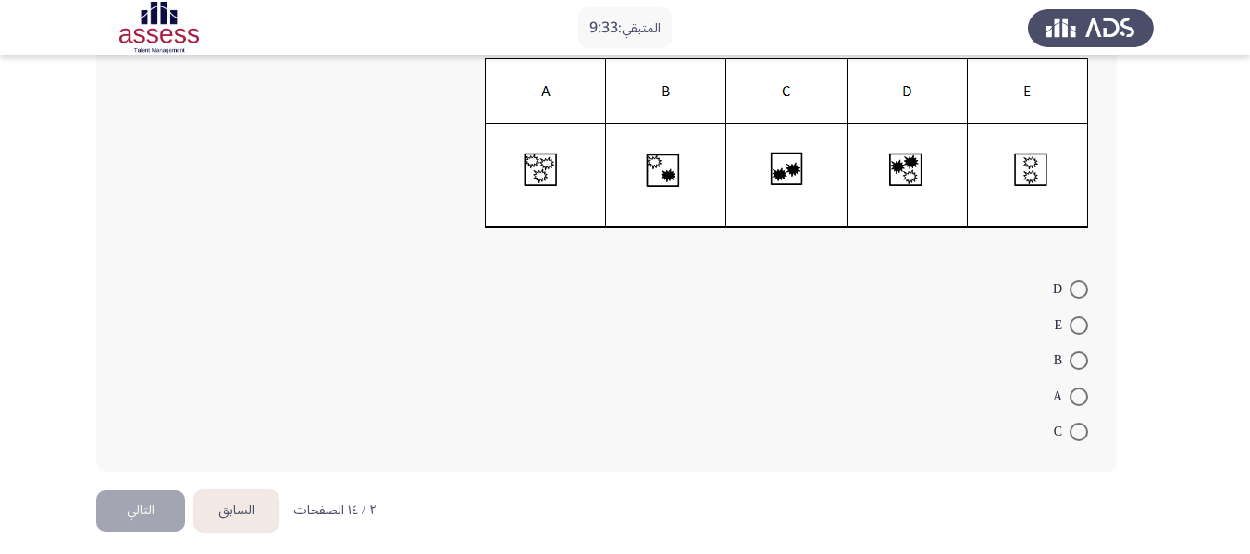
scroll to position [239, 0]
click at [1077, 395] on span at bounding box center [1078, 396] width 19 height 19
click at [1077, 395] on input "A" at bounding box center [1078, 396] width 19 height 19
radio input "true"
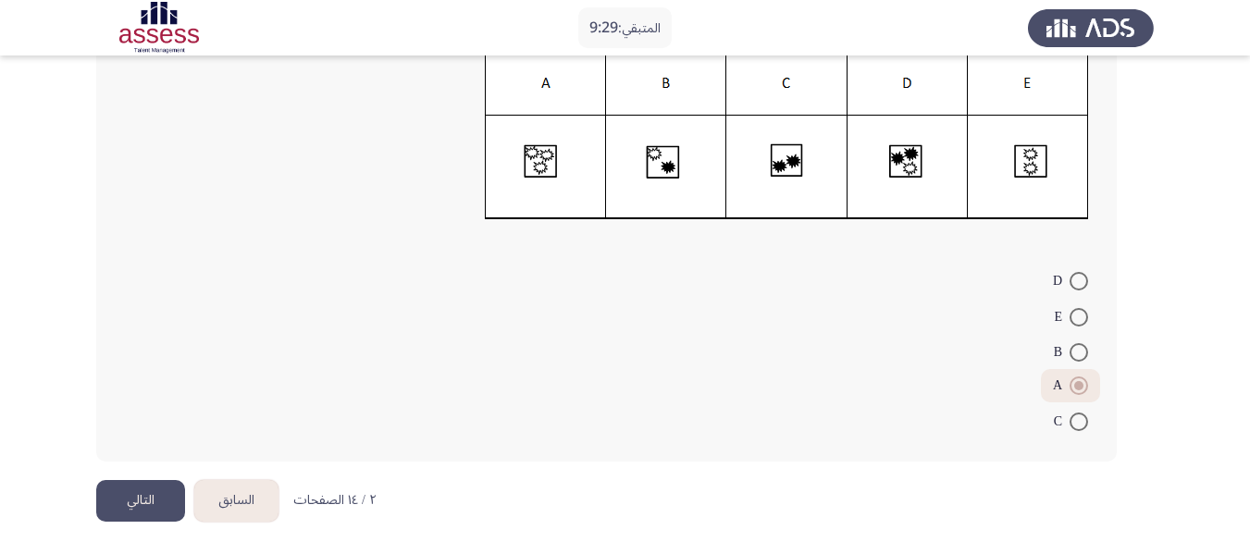
click at [145, 503] on button "التالي" at bounding box center [140, 501] width 89 height 42
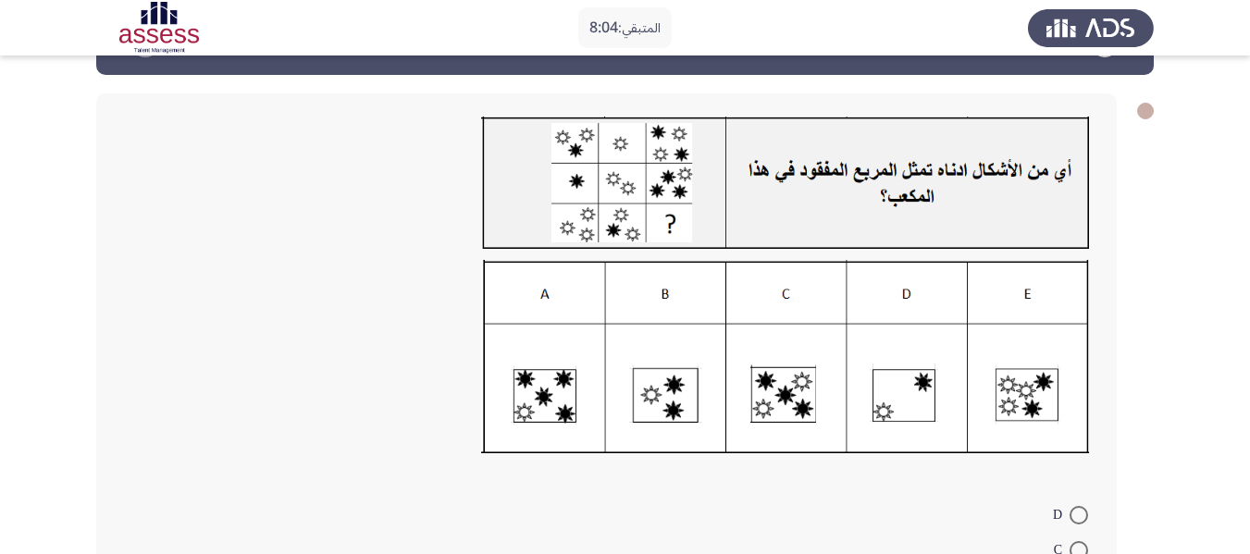
scroll to position [65, 0]
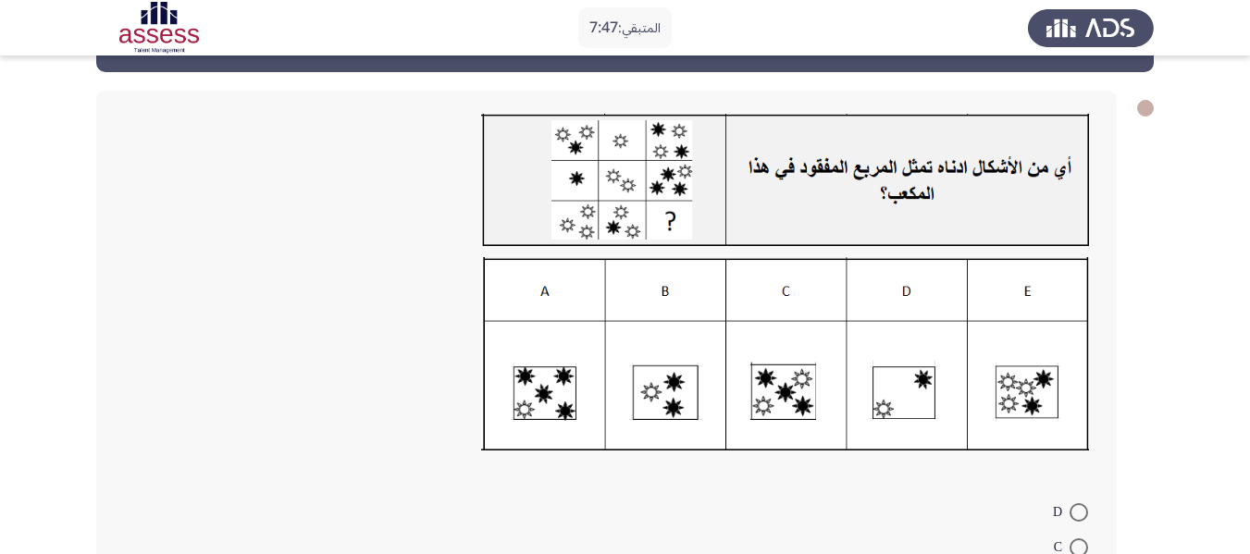
click at [531, 375] on img at bounding box center [785, 354] width 608 height 194
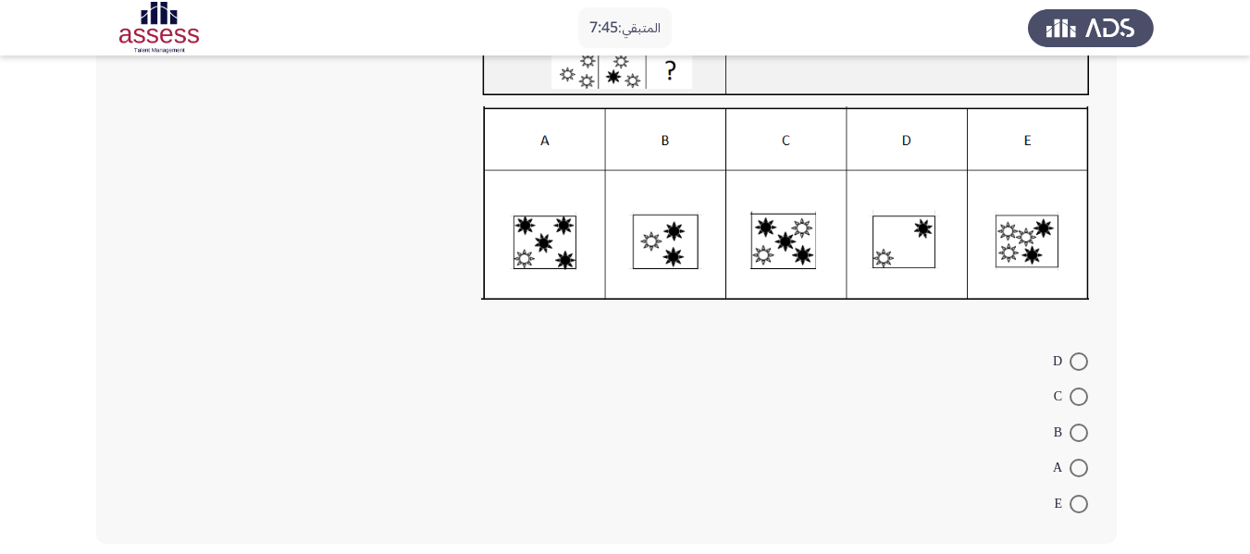
scroll to position [298, 0]
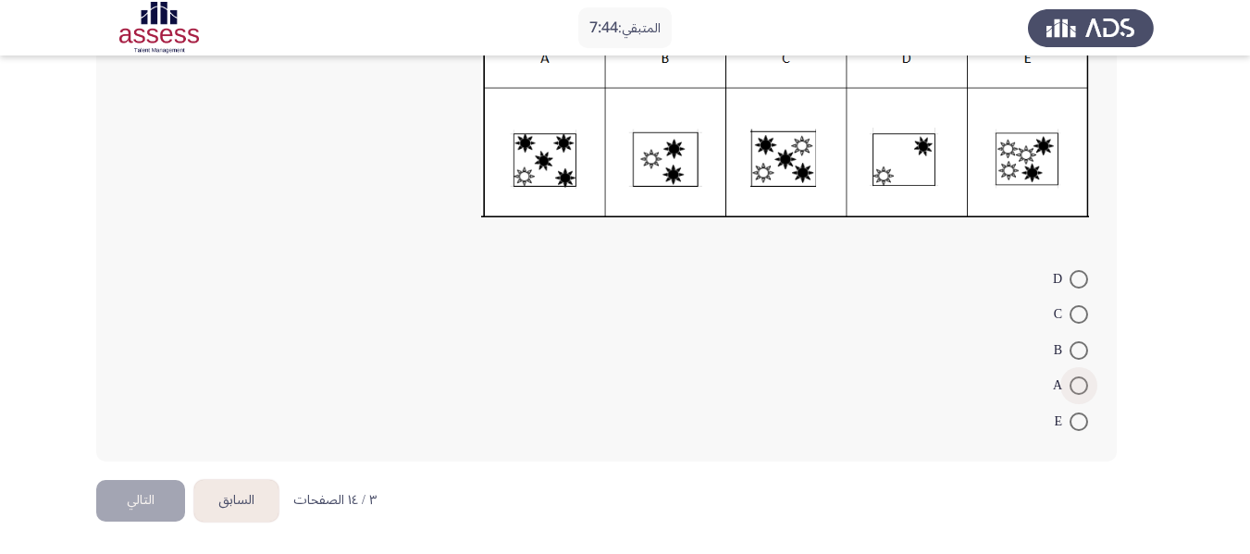
click at [1071, 391] on span at bounding box center [1078, 386] width 19 height 19
click at [1071, 391] on input "A" at bounding box center [1078, 386] width 19 height 19
radio input "true"
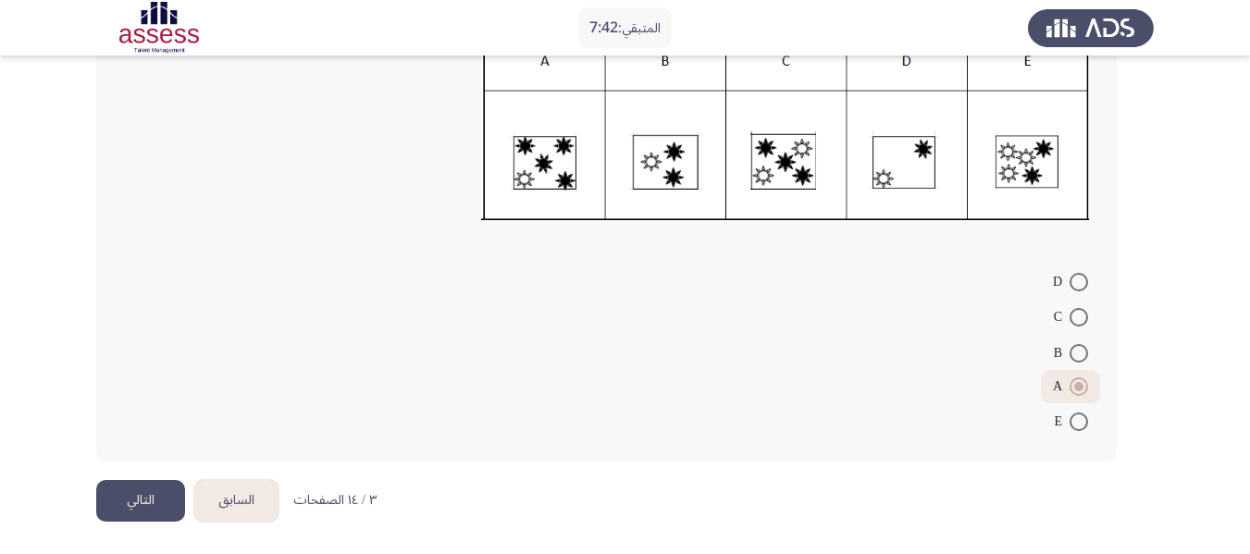
click at [152, 500] on button "التالي" at bounding box center [140, 501] width 89 height 42
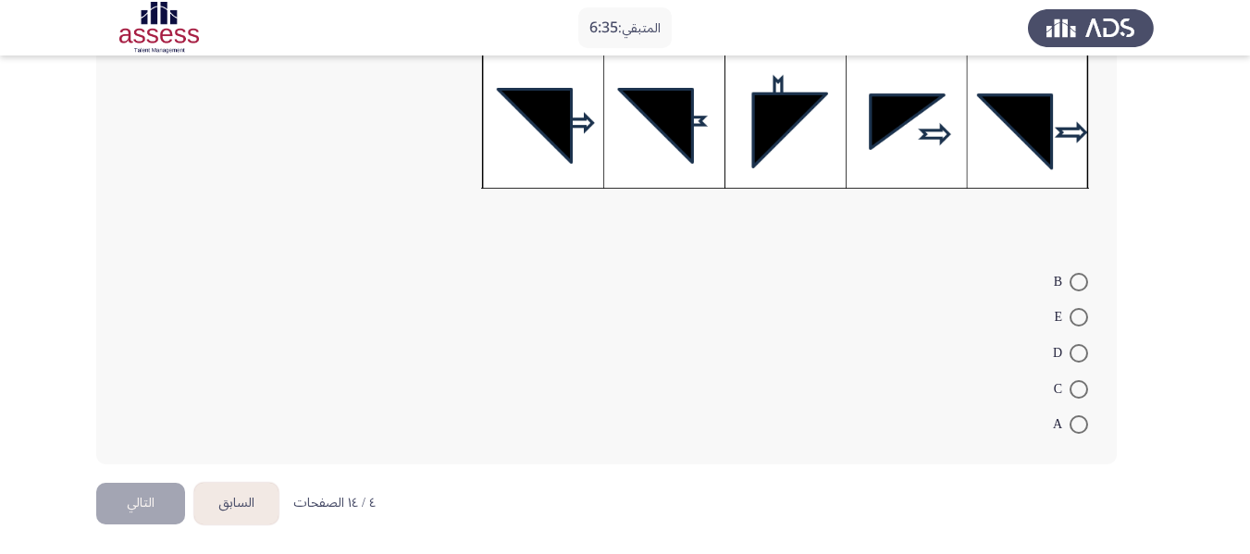
scroll to position [440, 0]
click at [1079, 316] on span at bounding box center [1079, 316] width 0 height 0
click at [1078, 315] on input "E" at bounding box center [1078, 316] width 19 height 19
radio input "true"
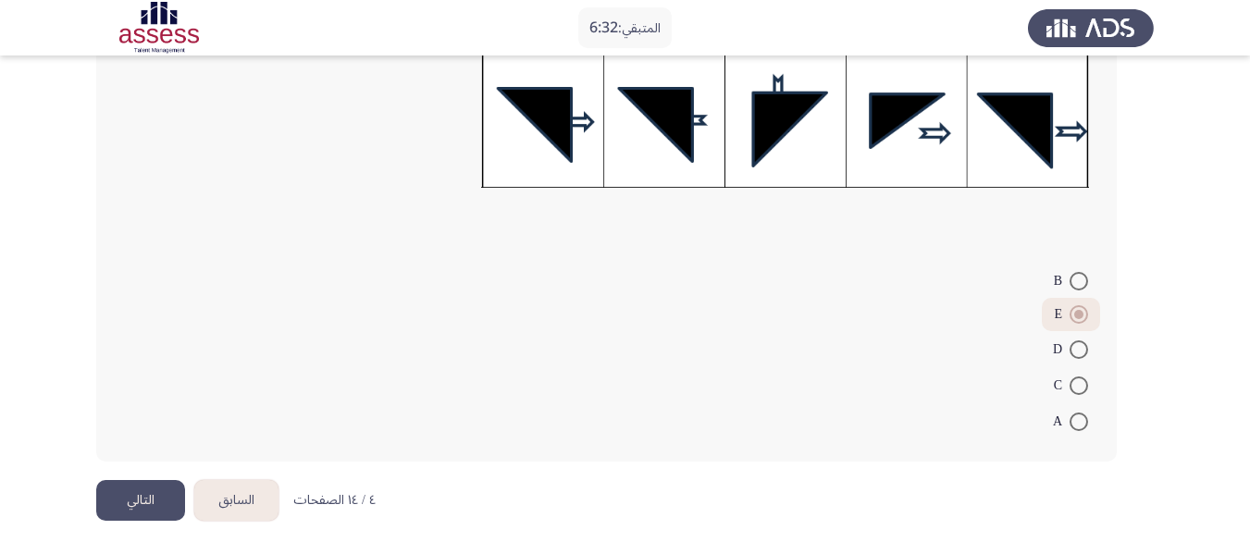
click at [146, 486] on button "التالي" at bounding box center [140, 501] width 89 height 42
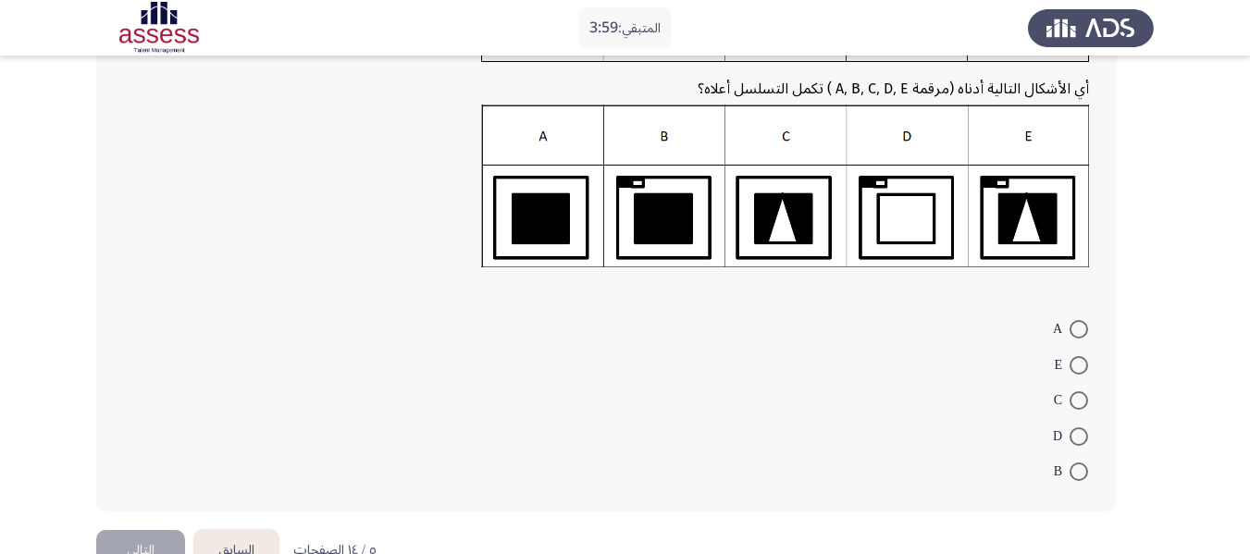
scroll to position [224, 0]
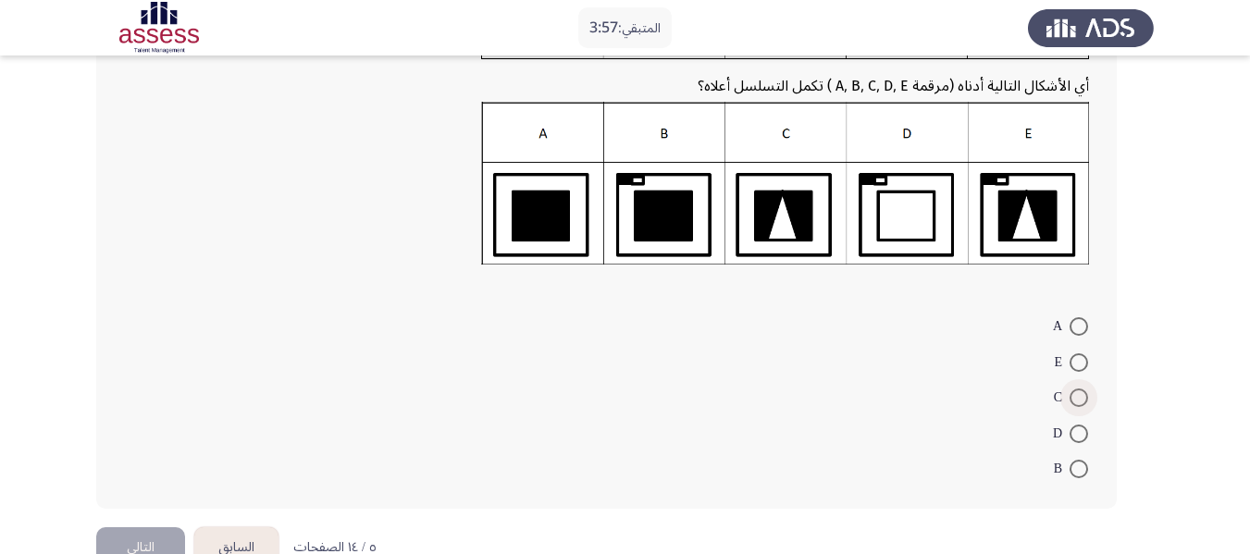
click at [1078, 392] on span at bounding box center [1078, 398] width 19 height 19
click at [1078, 392] on input "C" at bounding box center [1078, 398] width 19 height 19
radio input "true"
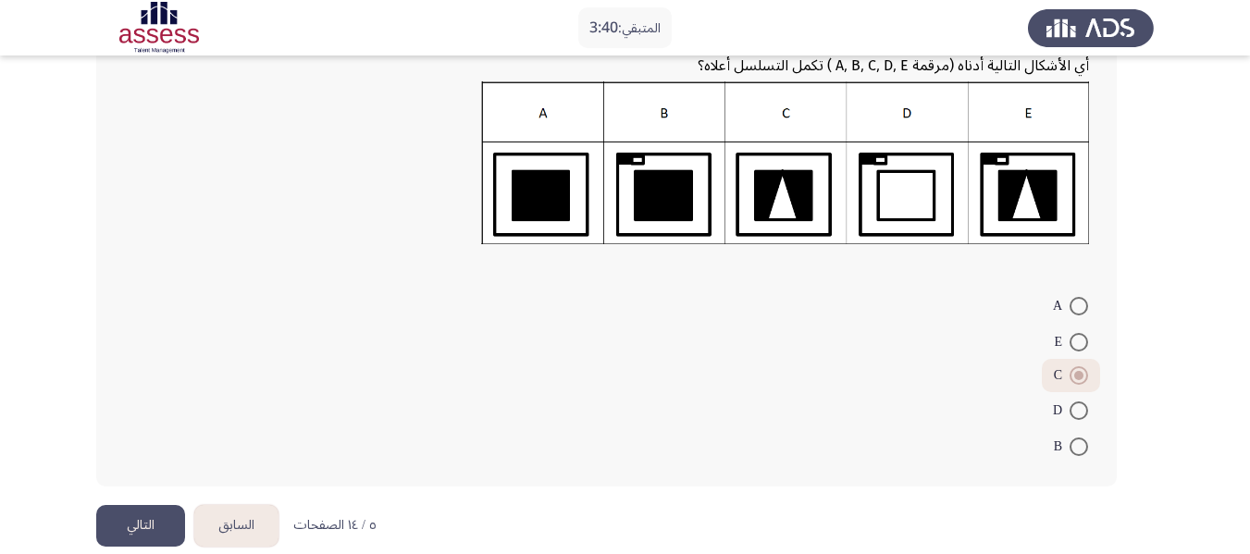
scroll to position [269, 0]
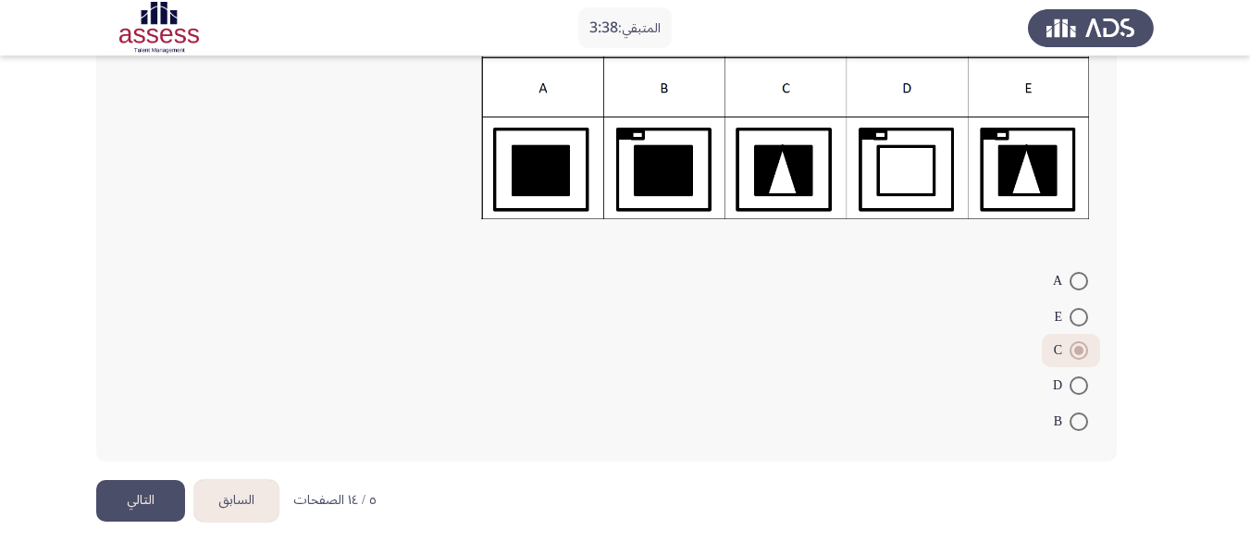
click at [148, 506] on button "التالي" at bounding box center [140, 501] width 89 height 42
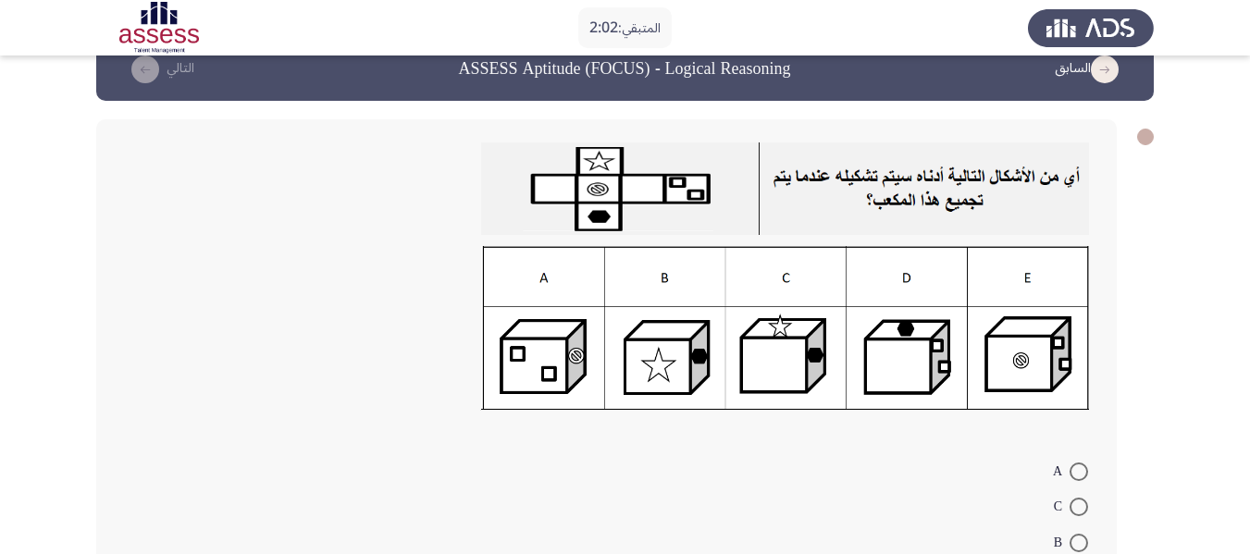
scroll to position [228, 0]
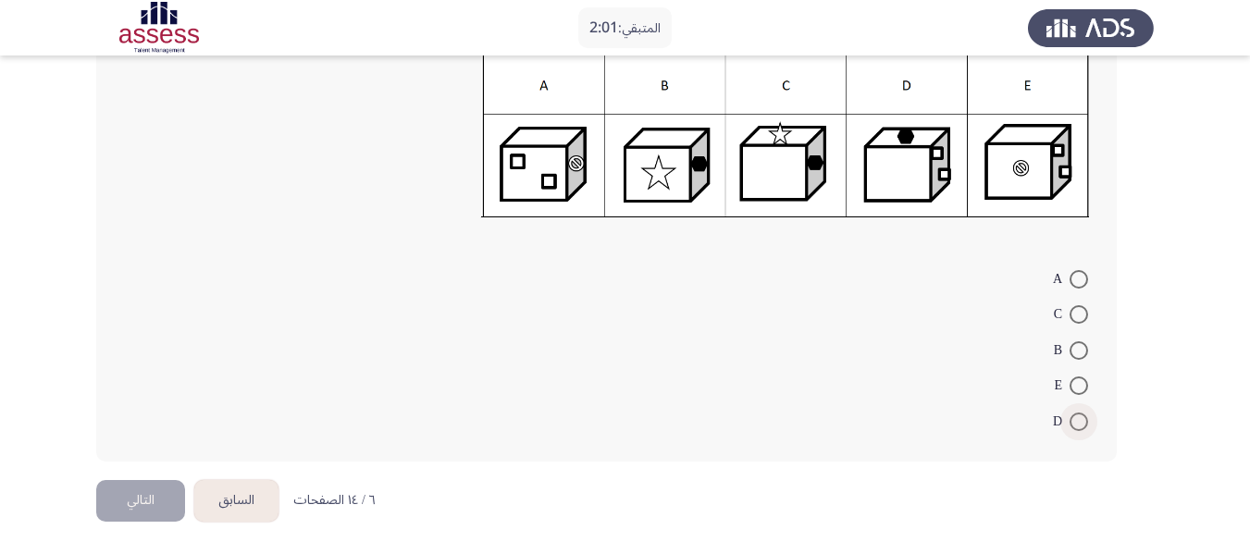
click at [1072, 418] on span at bounding box center [1078, 422] width 19 height 19
click at [1072, 418] on input "D" at bounding box center [1078, 422] width 19 height 19
radio input "true"
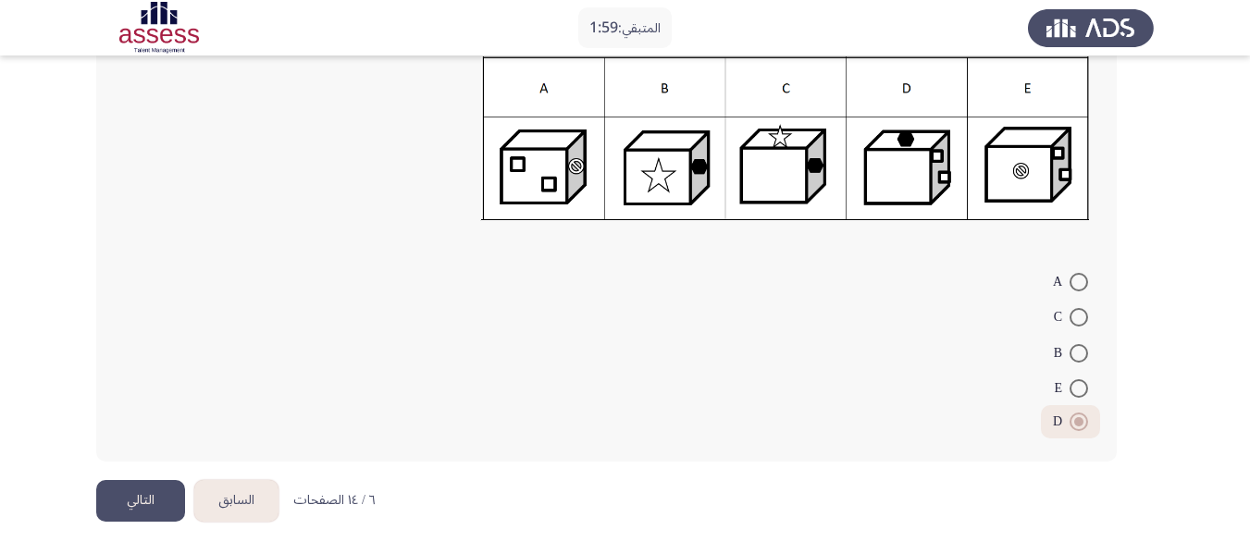
click at [118, 513] on button "التالي" at bounding box center [140, 501] width 89 height 42
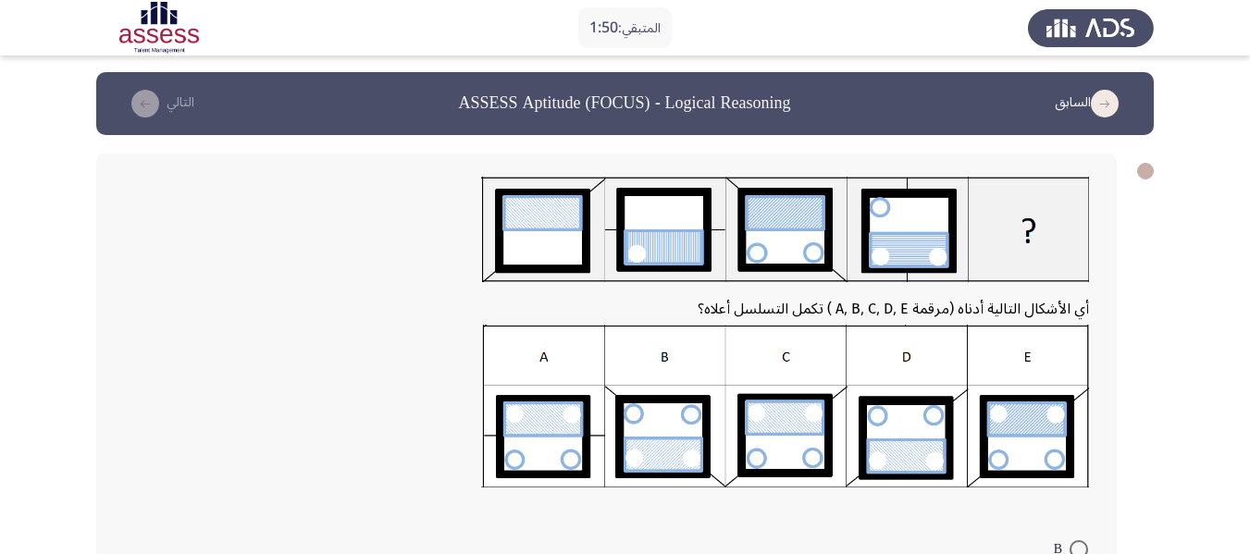
scroll to position [0, 0]
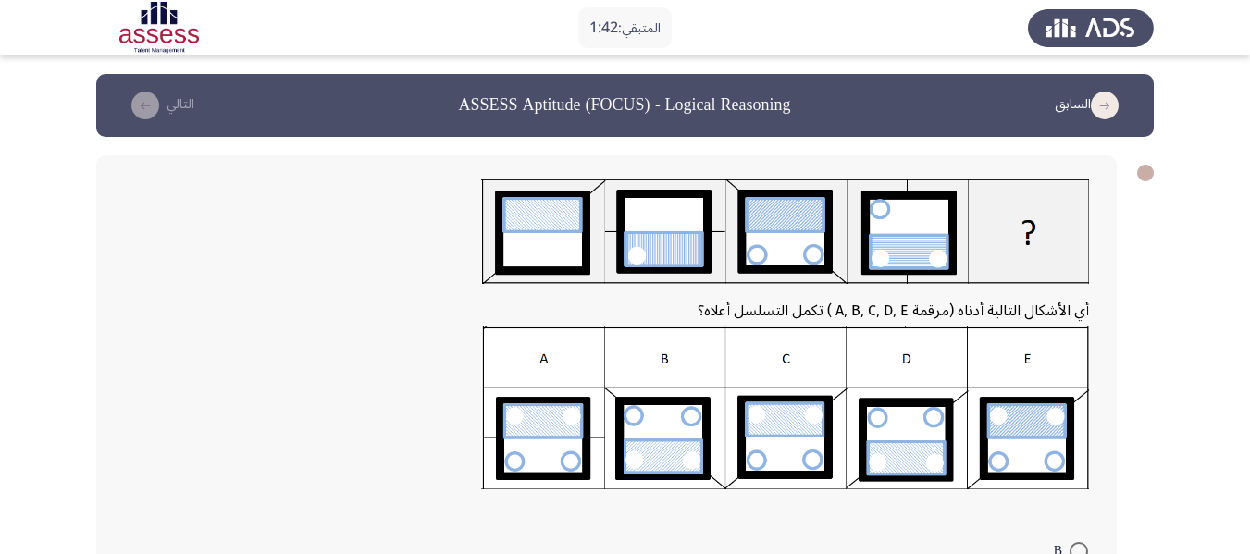
click at [1019, 444] on img at bounding box center [785, 409] width 608 height 164
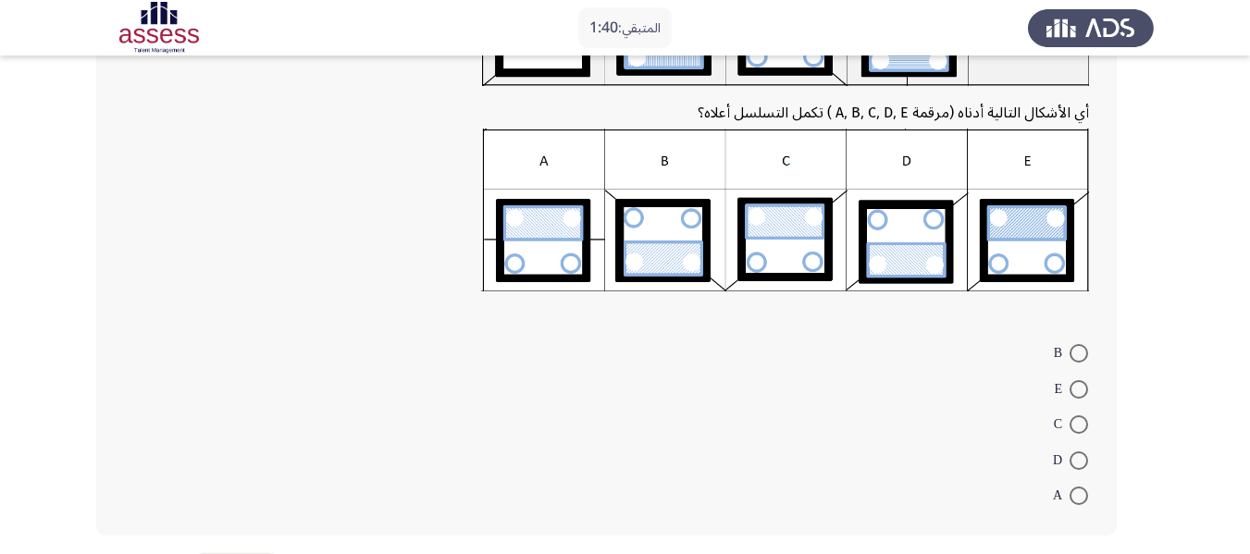
scroll to position [272, 0]
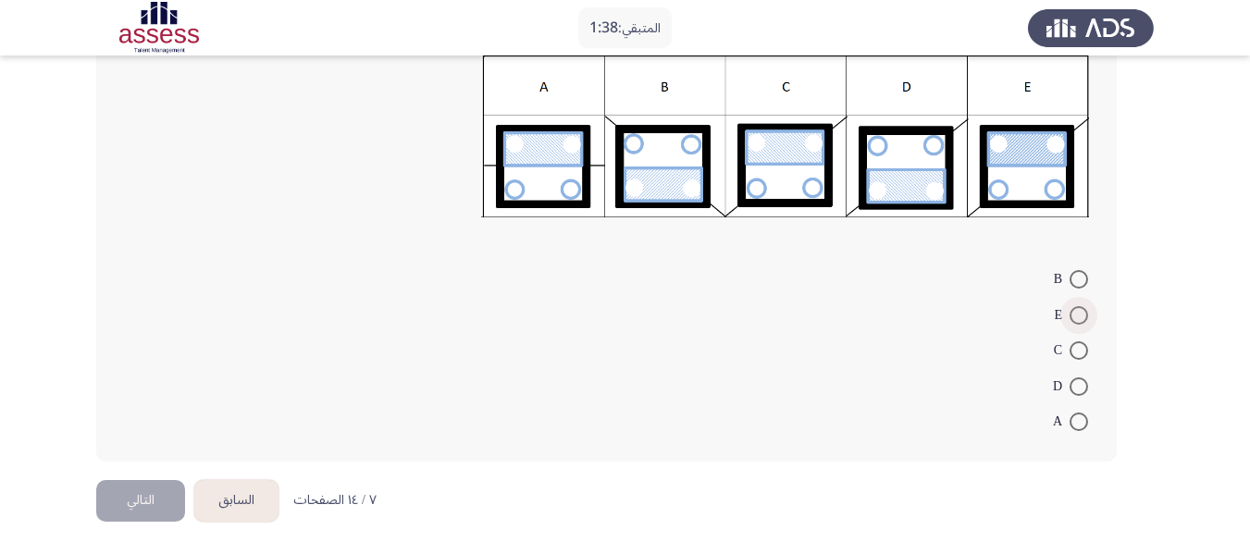
click at [1065, 311] on span "E" at bounding box center [1062, 315] width 16 height 22
click at [1069, 311] on input "E" at bounding box center [1078, 315] width 19 height 19
radio input "true"
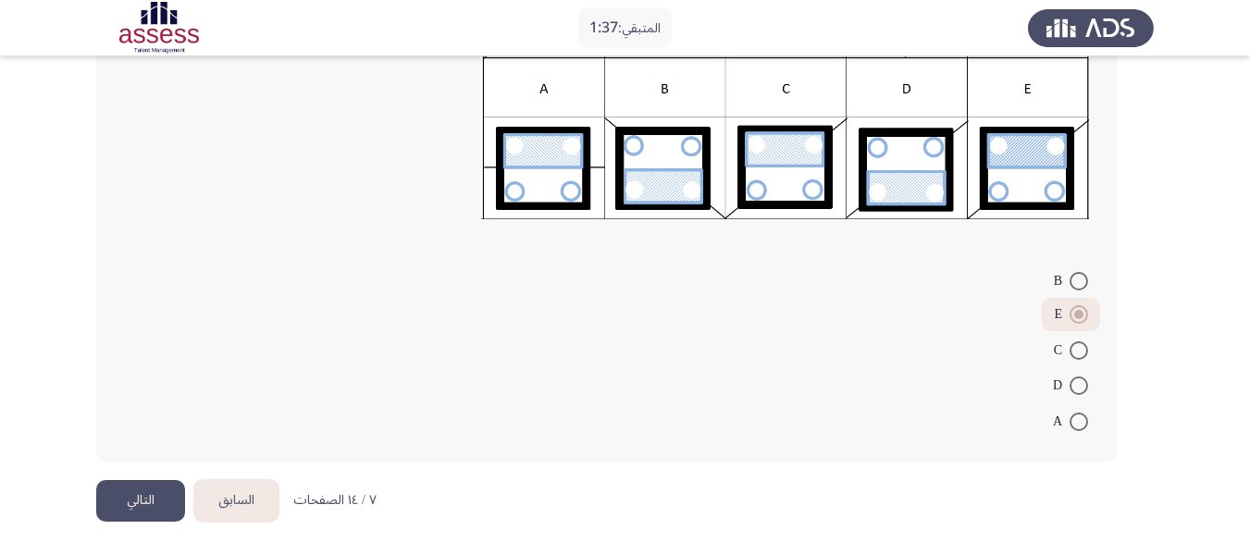
click at [131, 500] on button "التالي" at bounding box center [140, 501] width 89 height 42
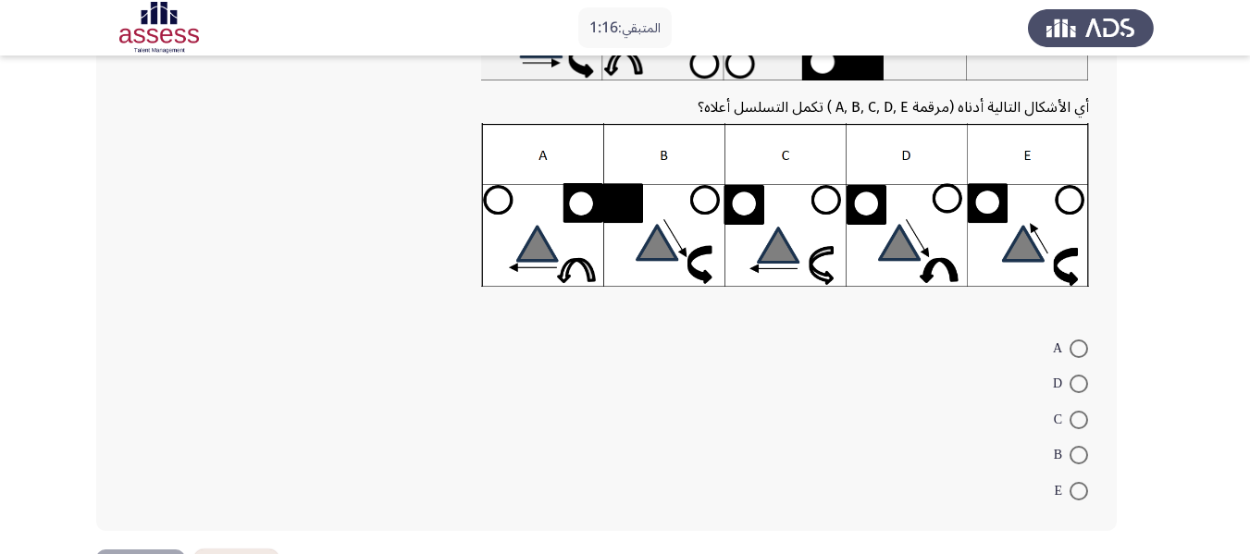
scroll to position [271, 0]
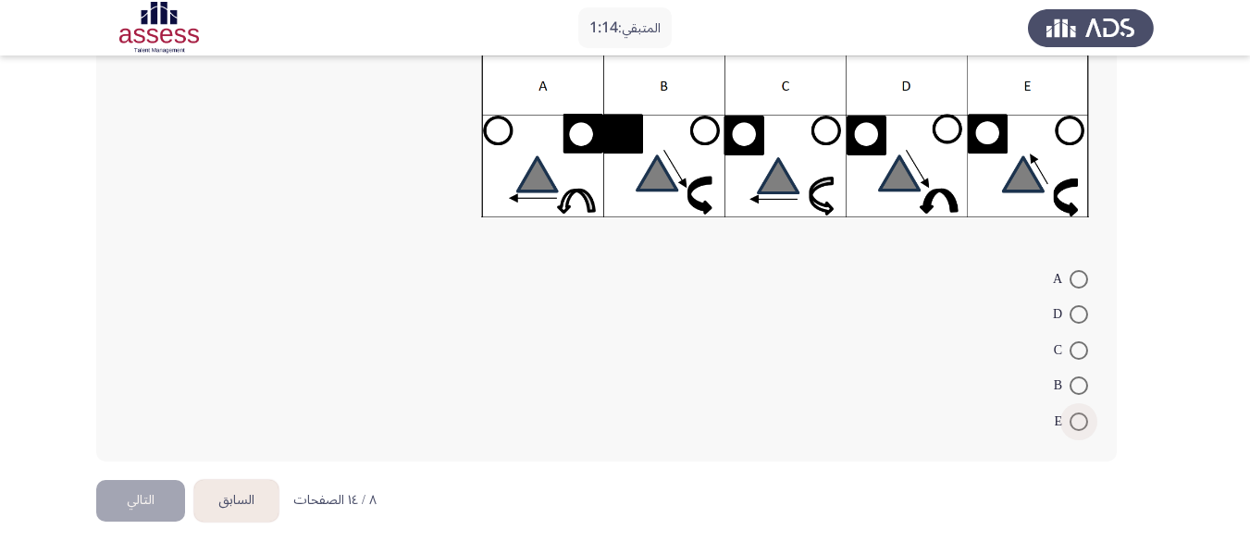
click at [1070, 419] on span at bounding box center [1078, 422] width 19 height 19
click at [1070, 419] on input "E" at bounding box center [1078, 422] width 19 height 19
radio input "true"
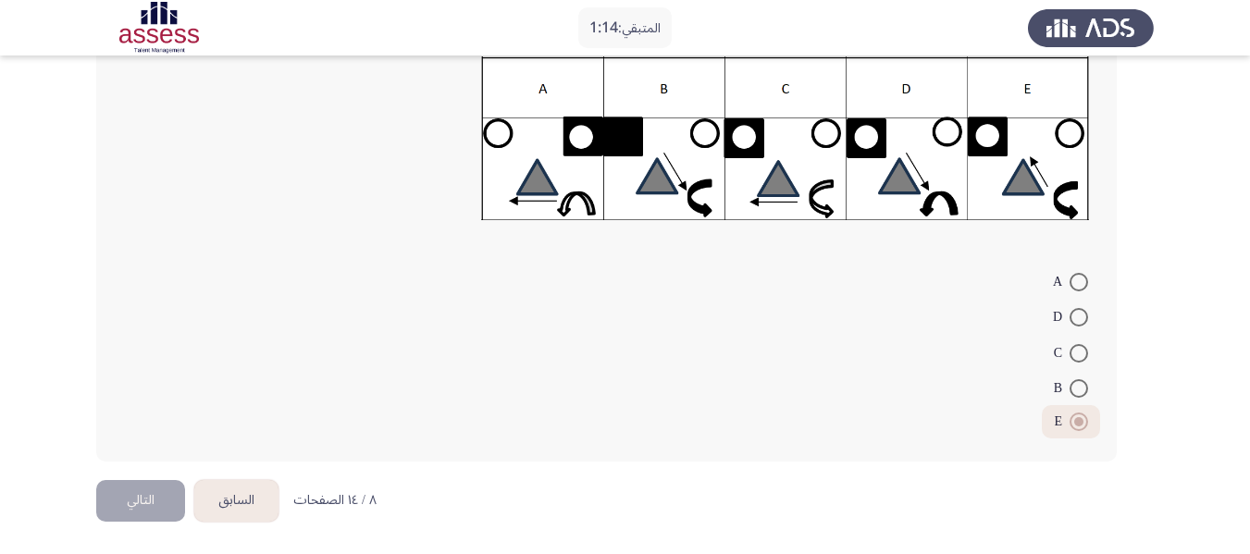
scroll to position [268, 0]
click at [141, 499] on button "التالي" at bounding box center [140, 501] width 89 height 42
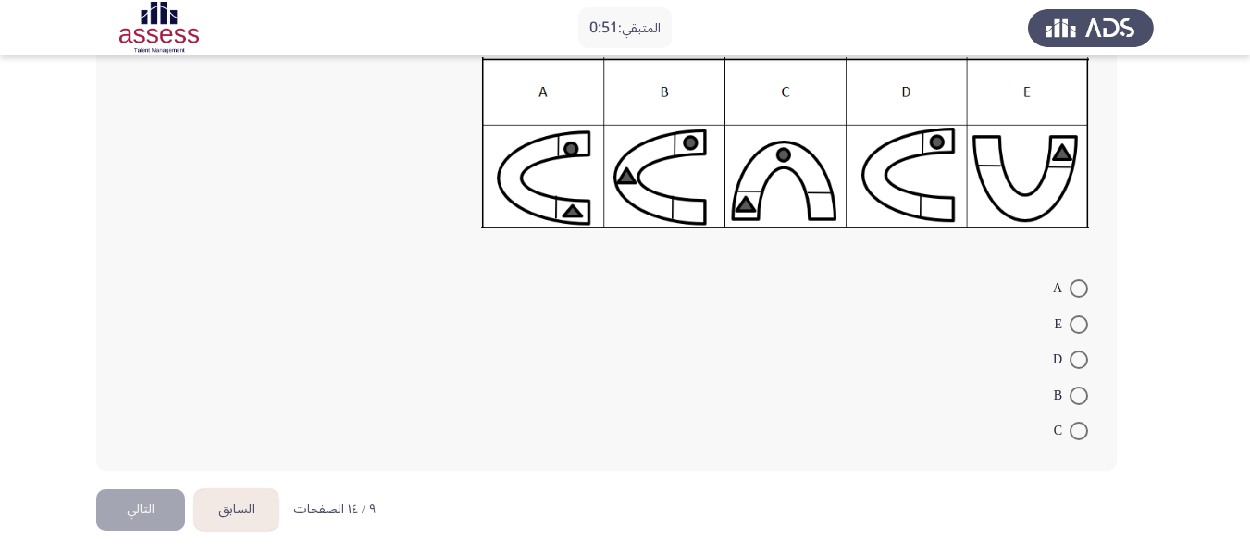
scroll to position [251, 0]
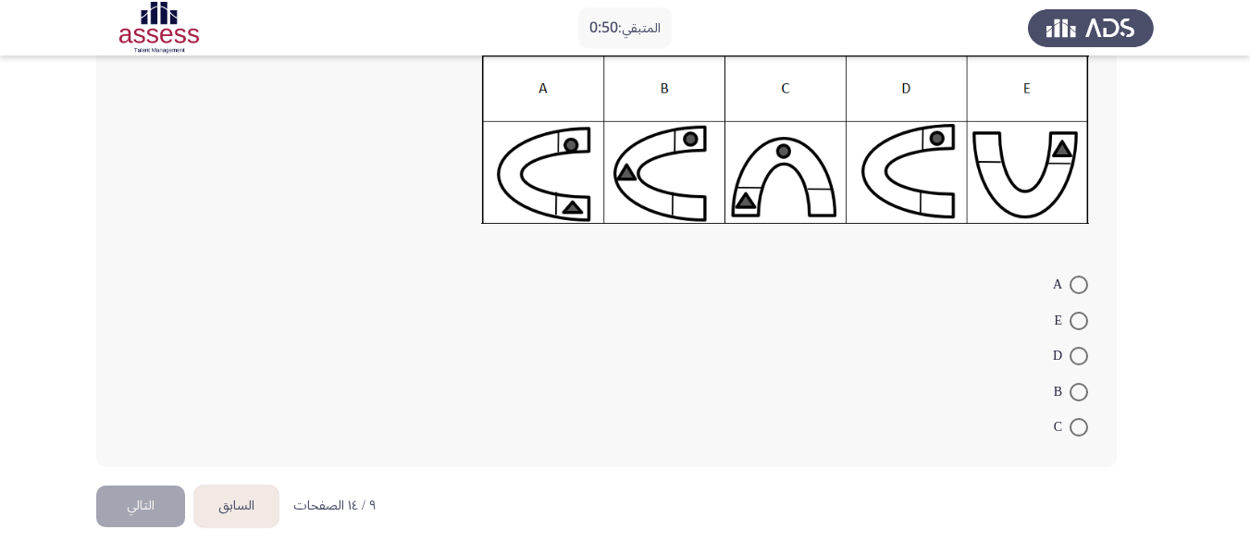
click at [1068, 393] on span "B" at bounding box center [1062, 392] width 16 height 22
click at [1069, 393] on input "B" at bounding box center [1078, 392] width 19 height 19
radio input "true"
click at [142, 507] on button "التالي" at bounding box center [140, 505] width 89 height 42
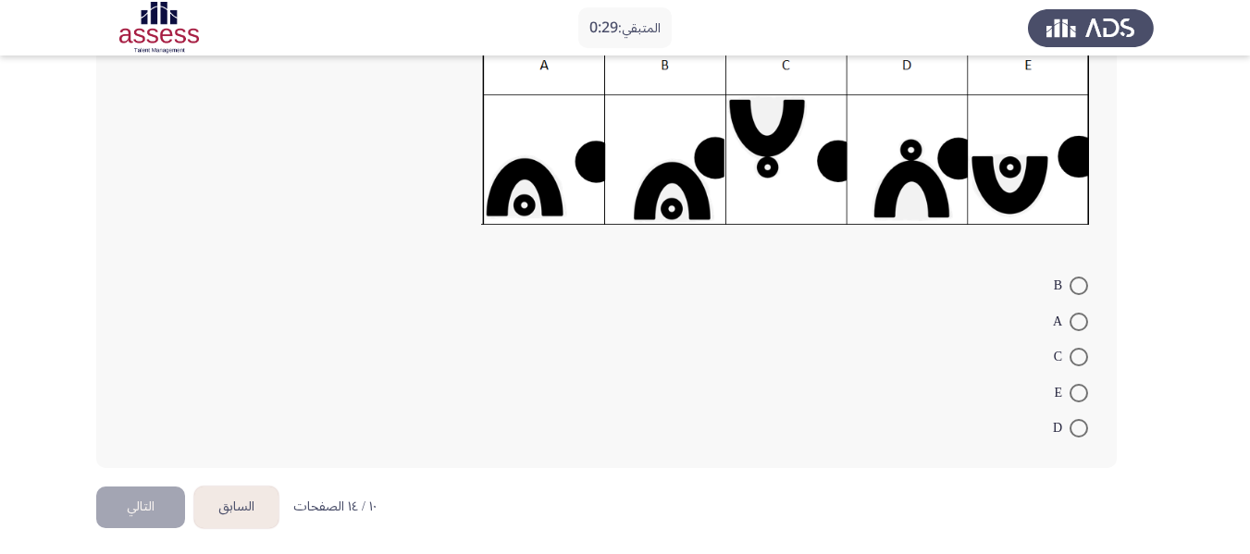
scroll to position [328, 0]
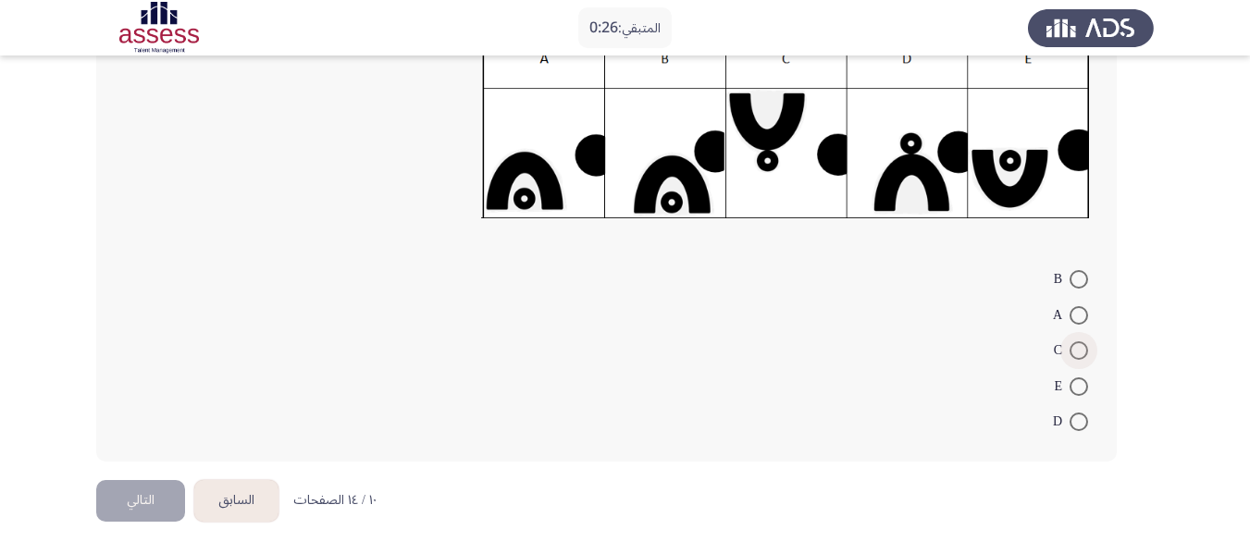
click at [1072, 343] on span at bounding box center [1078, 350] width 19 height 19
click at [1072, 343] on input "C" at bounding box center [1078, 350] width 19 height 19
radio input "true"
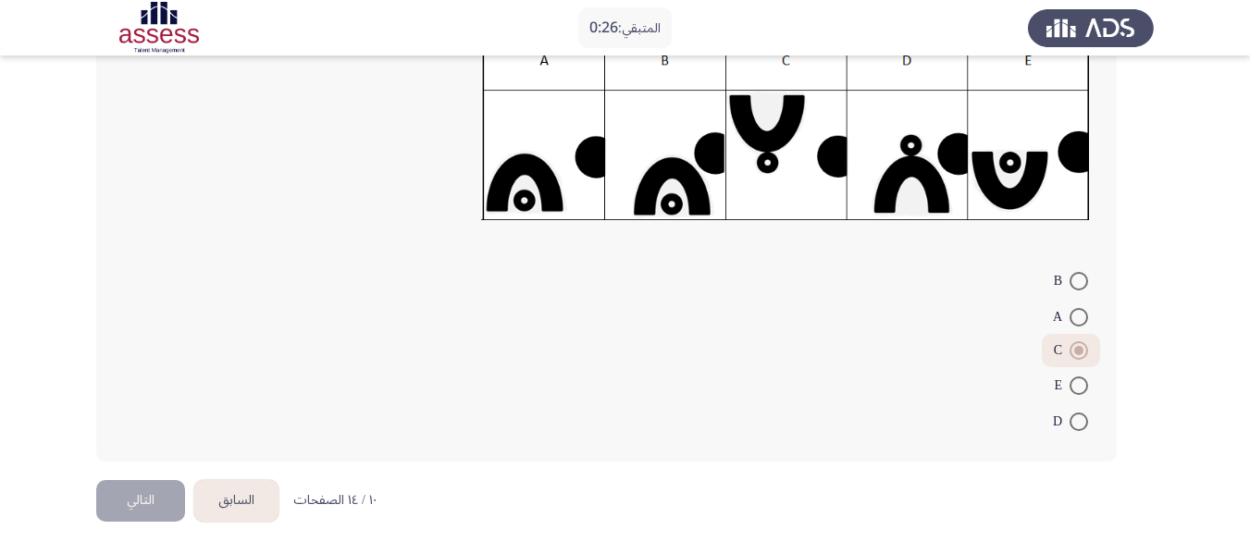
scroll to position [327, 0]
click at [148, 481] on button "التالي" at bounding box center [140, 501] width 89 height 42
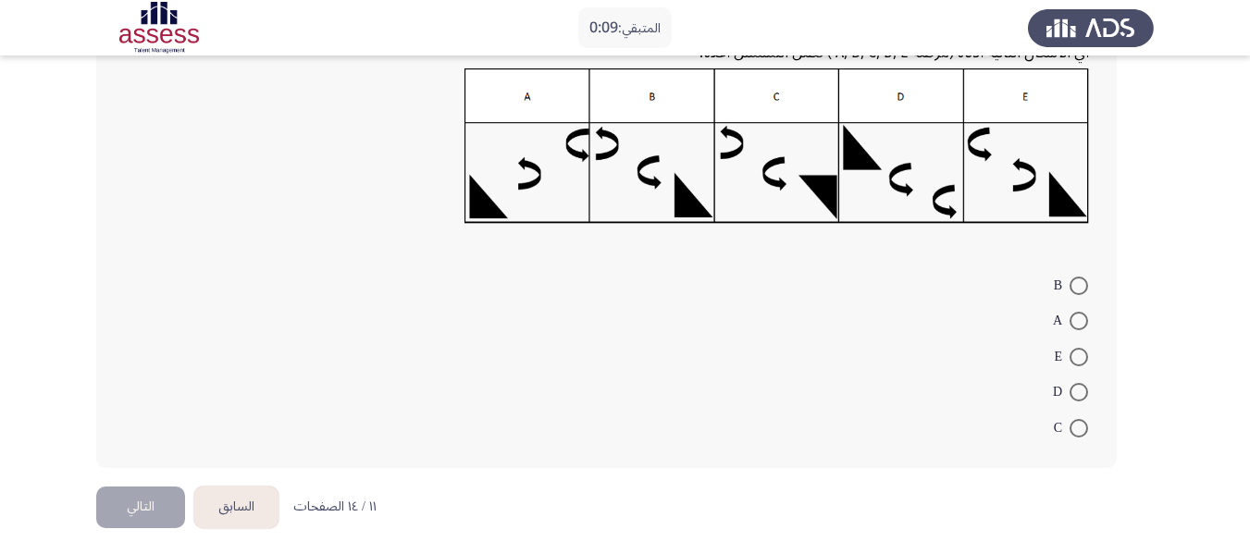
scroll to position [254, 0]
click at [1086, 397] on span at bounding box center [1078, 391] width 19 height 19
click at [1086, 397] on input "D" at bounding box center [1078, 391] width 19 height 19
radio input "true"
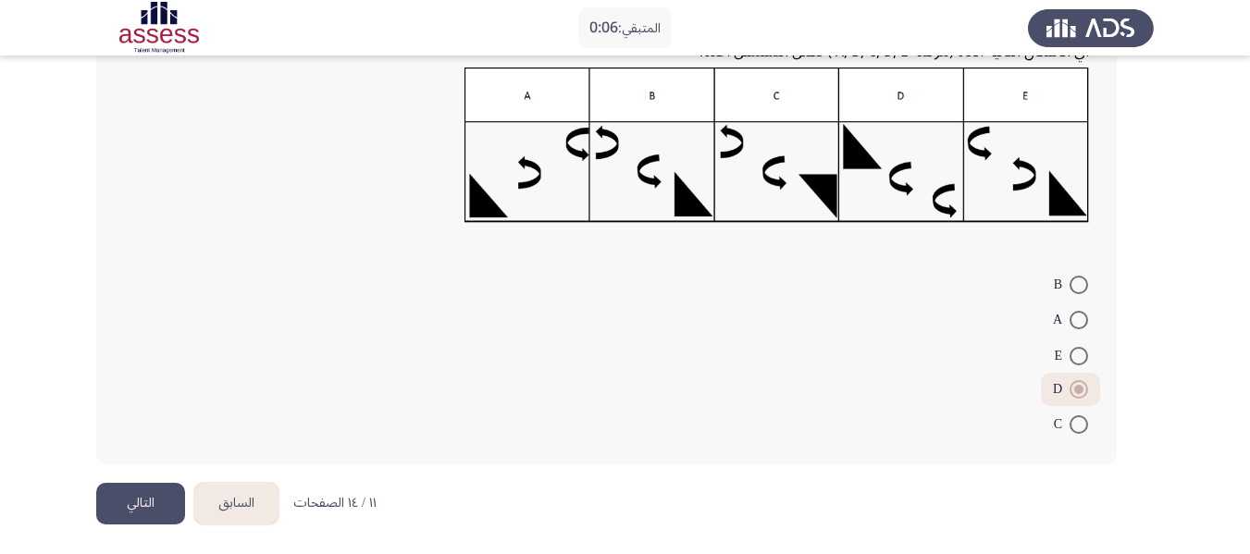
click at [153, 501] on button "التالي" at bounding box center [140, 504] width 89 height 42
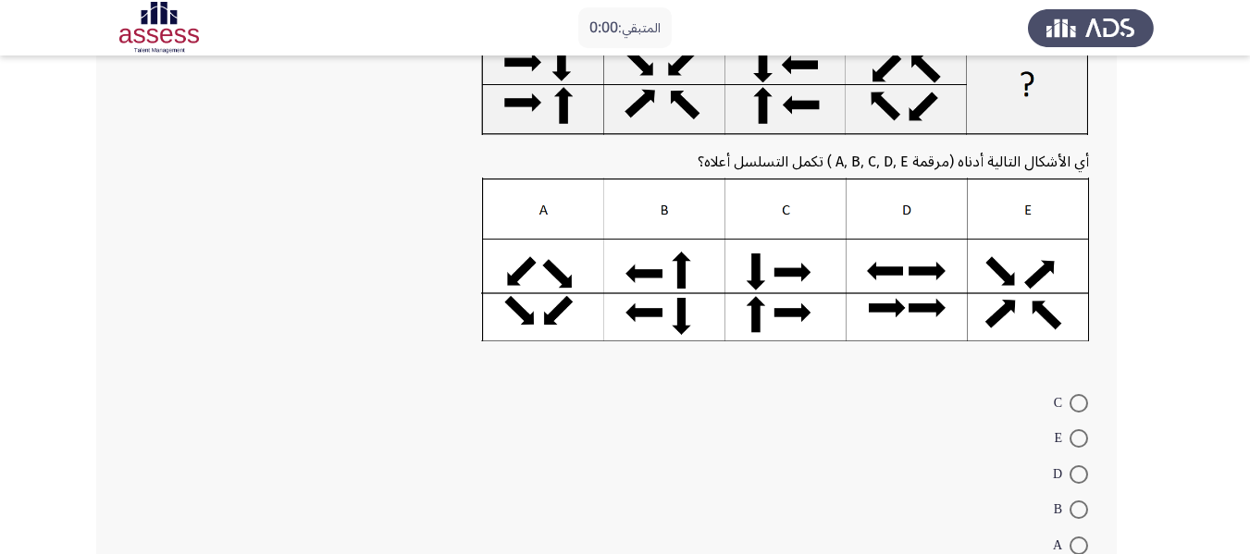
scroll to position [0, 0]
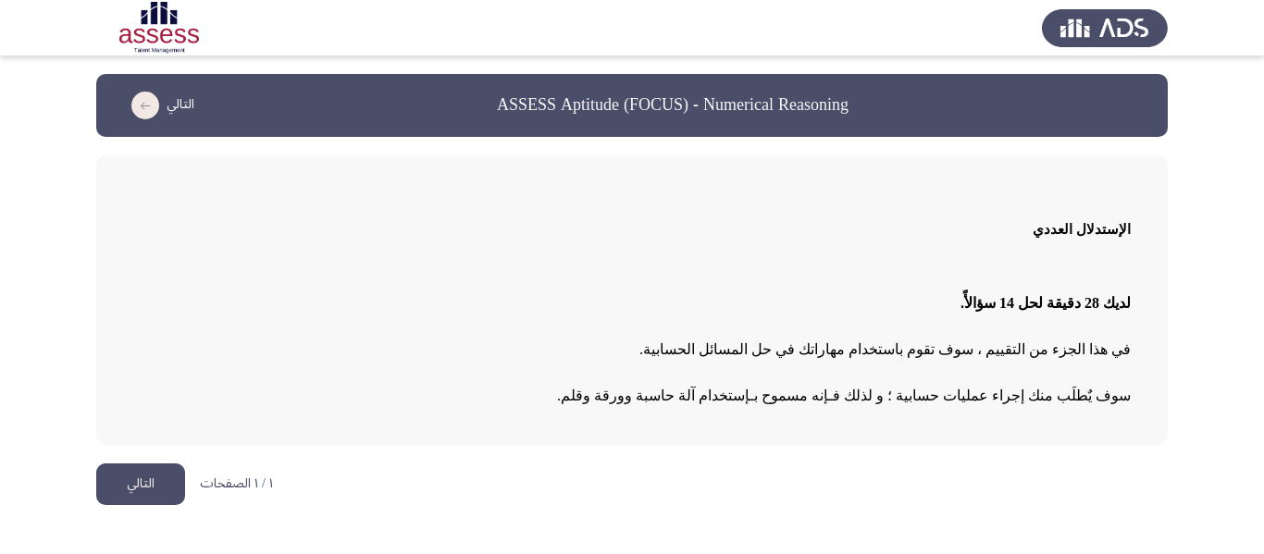
click at [139, 488] on button "التالي" at bounding box center [140, 484] width 89 height 42
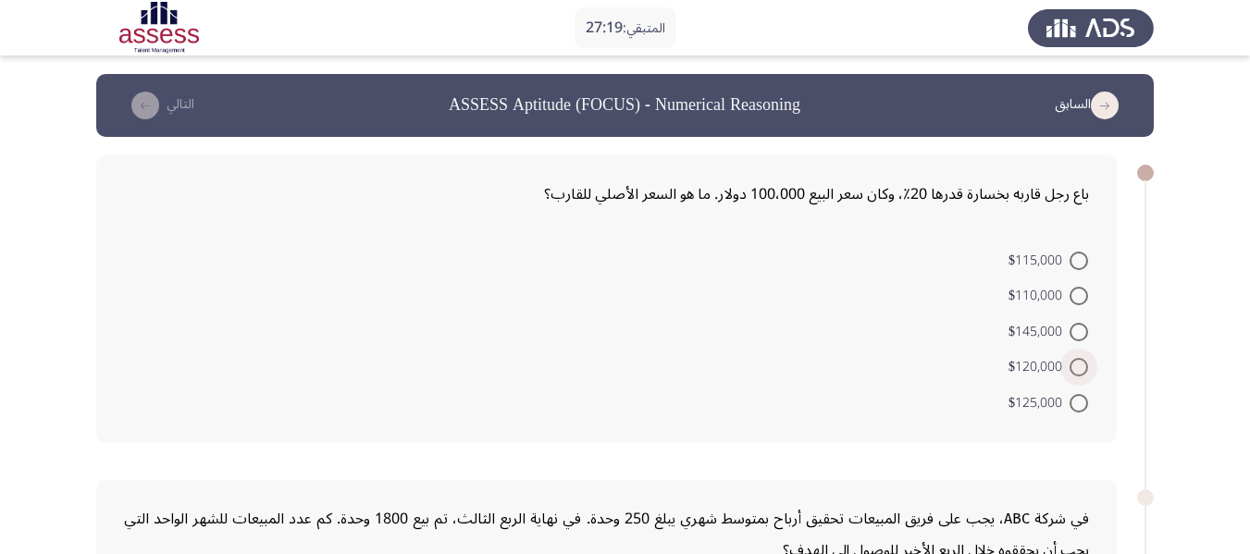
click at [1029, 371] on span "$120,000" at bounding box center [1038, 367] width 61 height 22
click at [1069, 371] on input "$120,000" at bounding box center [1078, 367] width 19 height 19
radio input "true"
click at [1036, 400] on span "$125,000" at bounding box center [1038, 400] width 61 height 22
click at [1069, 400] on input "$125,000" at bounding box center [1078, 400] width 19 height 19
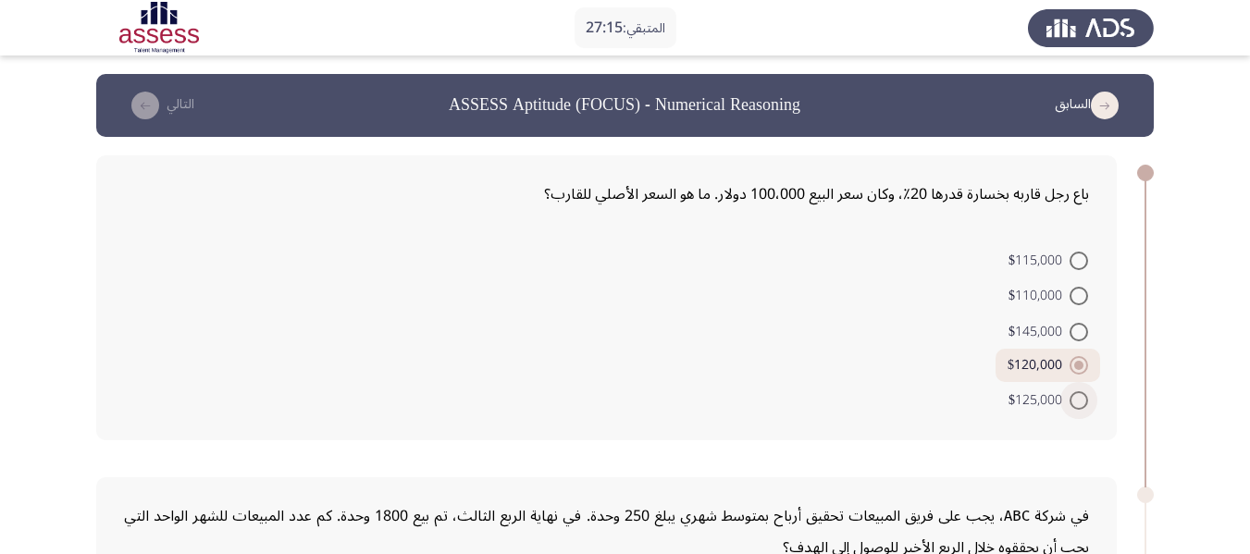
radio input "true"
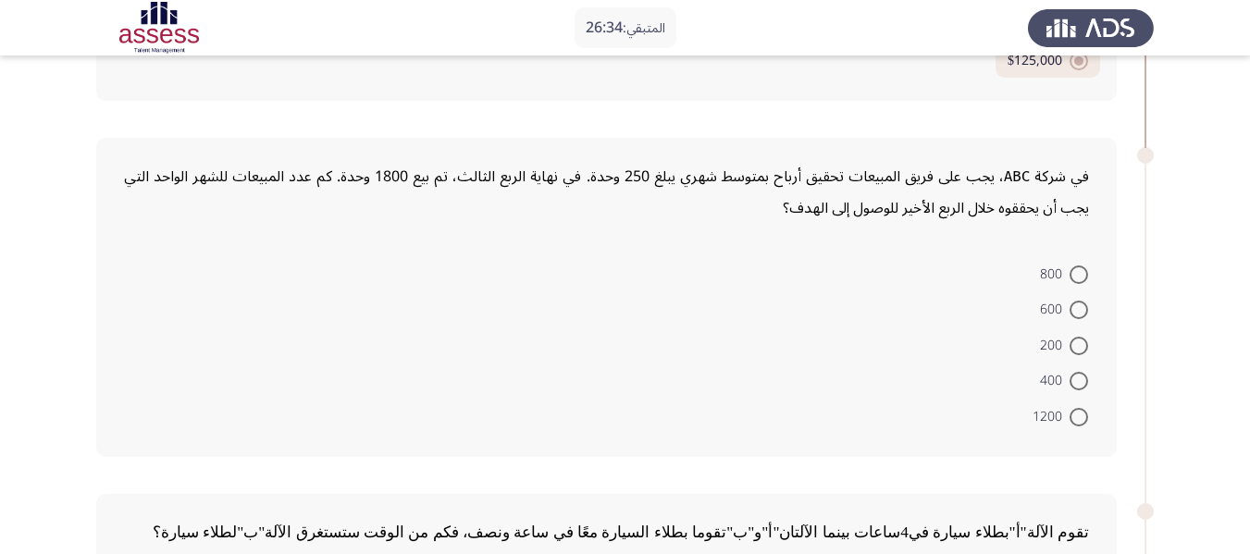
scroll to position [346, 0]
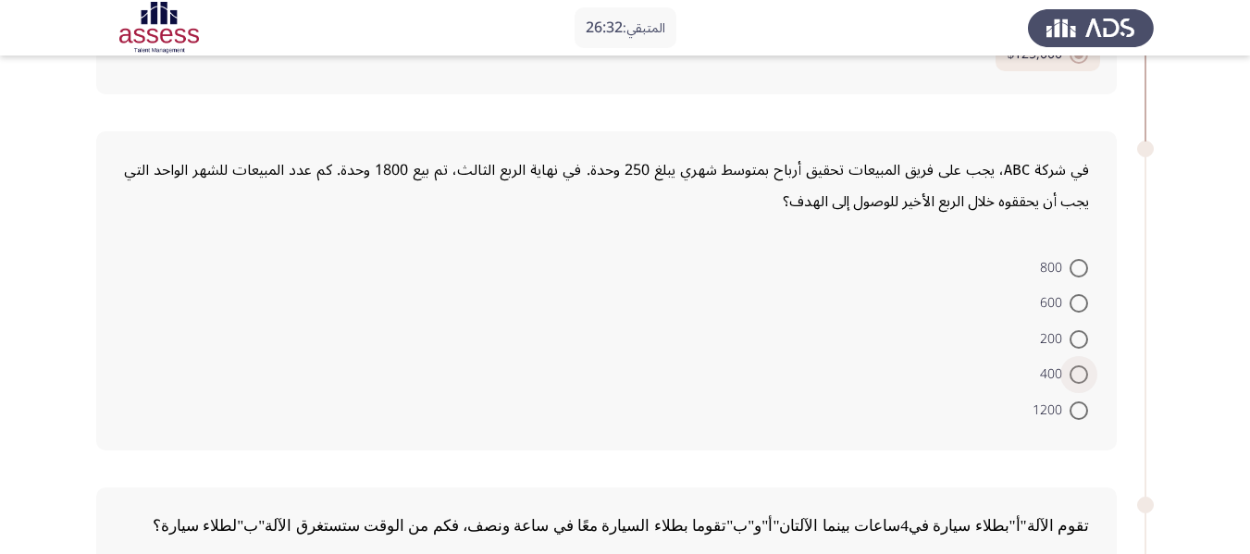
click at [1077, 377] on span at bounding box center [1078, 374] width 19 height 19
click at [1077, 377] on input "400" at bounding box center [1078, 374] width 19 height 19
radio input "true"
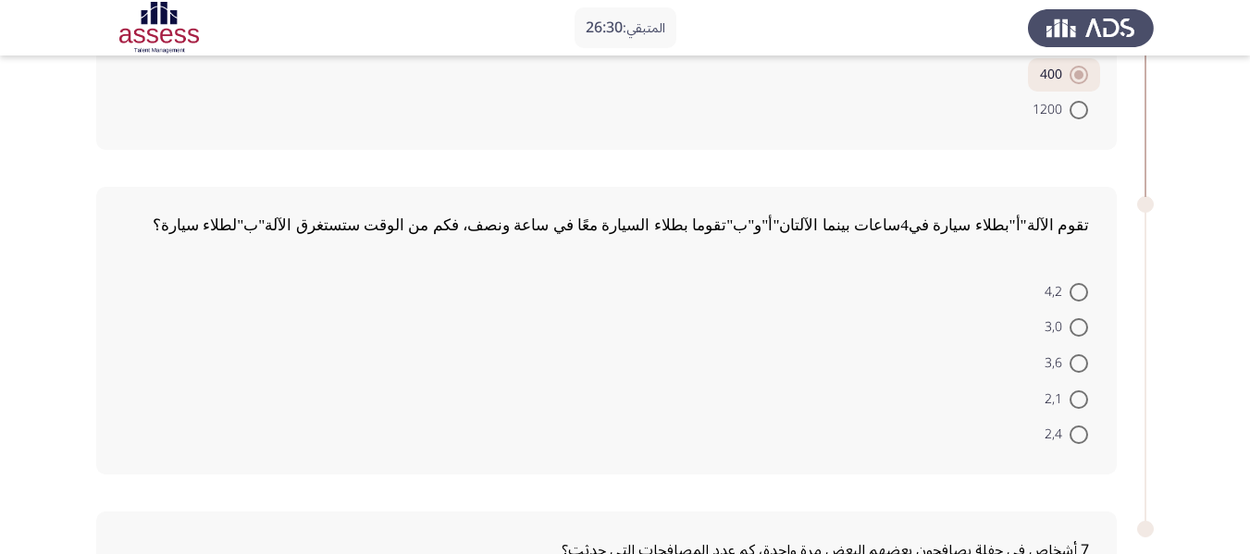
scroll to position [695, 0]
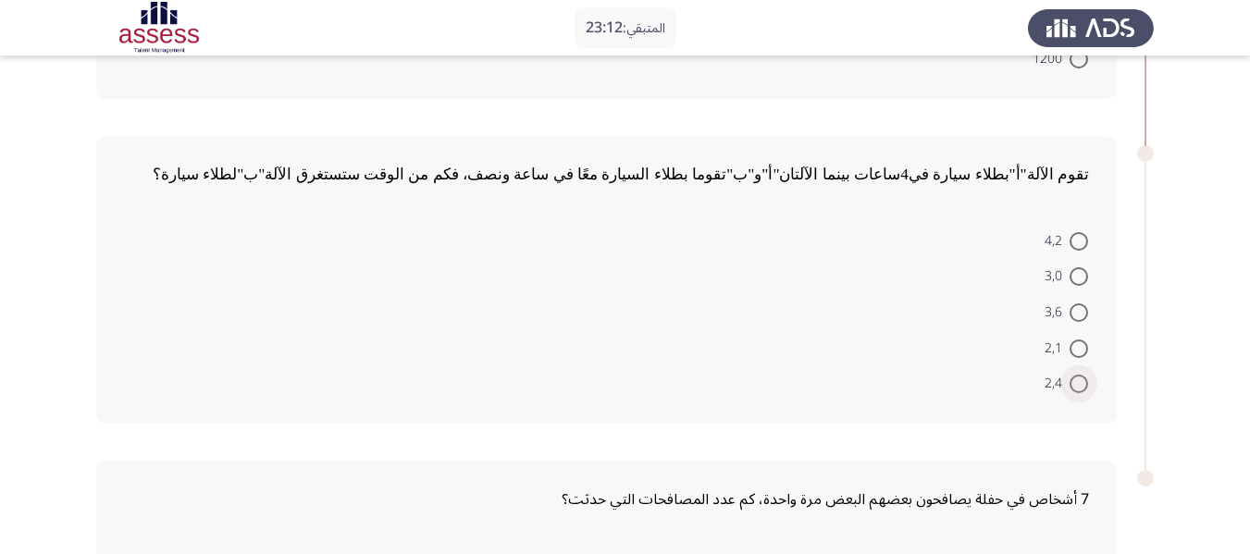
click at [1071, 385] on span at bounding box center [1078, 384] width 19 height 19
click at [1071, 385] on input "2,4" at bounding box center [1078, 384] width 19 height 19
radio input "true"
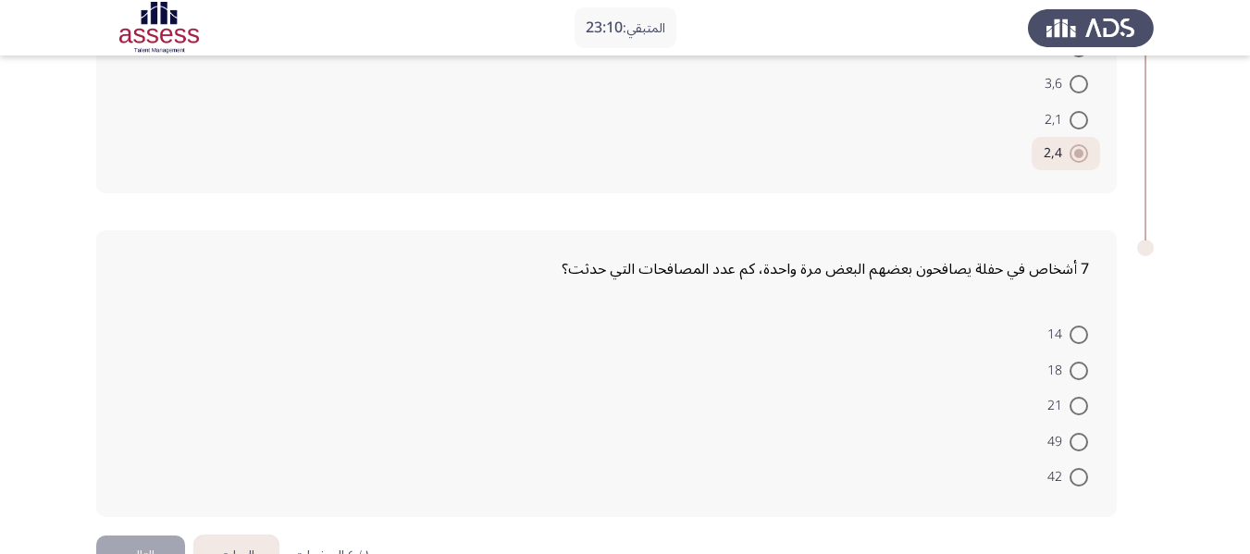
scroll to position [979, 0]
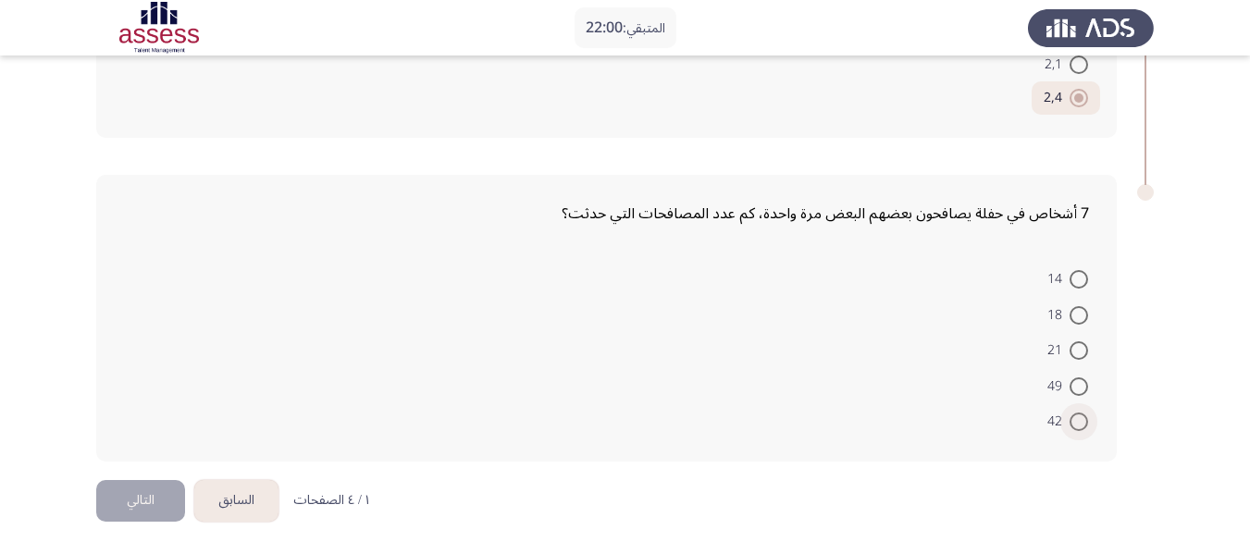
click at [1085, 423] on span at bounding box center [1078, 422] width 19 height 19
click at [1085, 423] on input "42" at bounding box center [1078, 422] width 19 height 19
radio input "true"
click at [1076, 357] on span at bounding box center [1078, 352] width 19 height 19
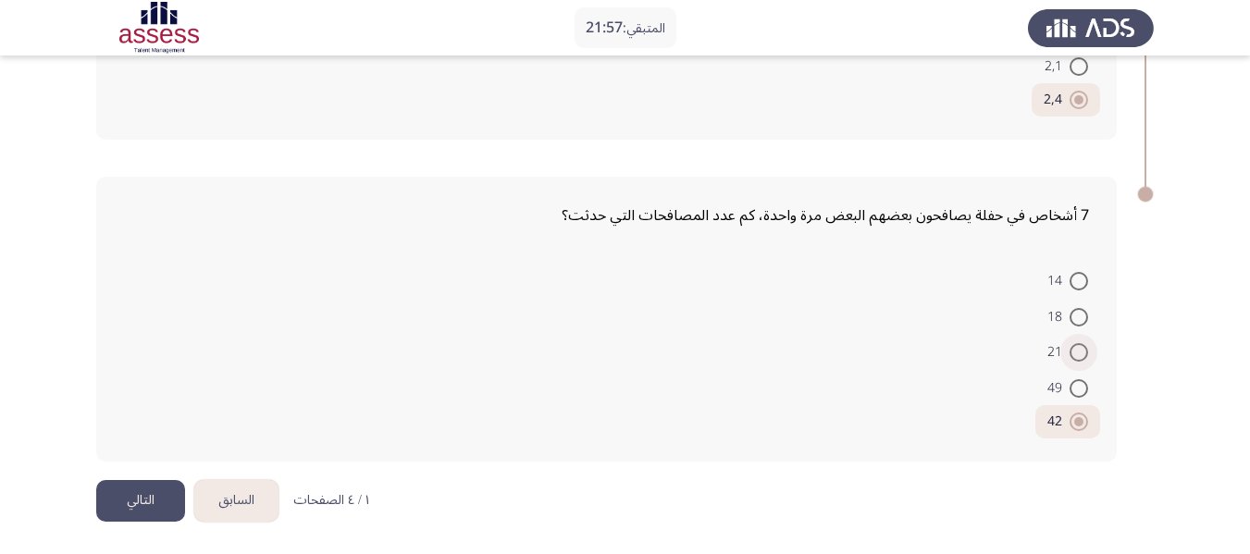
click at [1076, 357] on input "21" at bounding box center [1078, 352] width 19 height 19
radio input "true"
click at [141, 497] on button "التالي" at bounding box center [140, 501] width 89 height 42
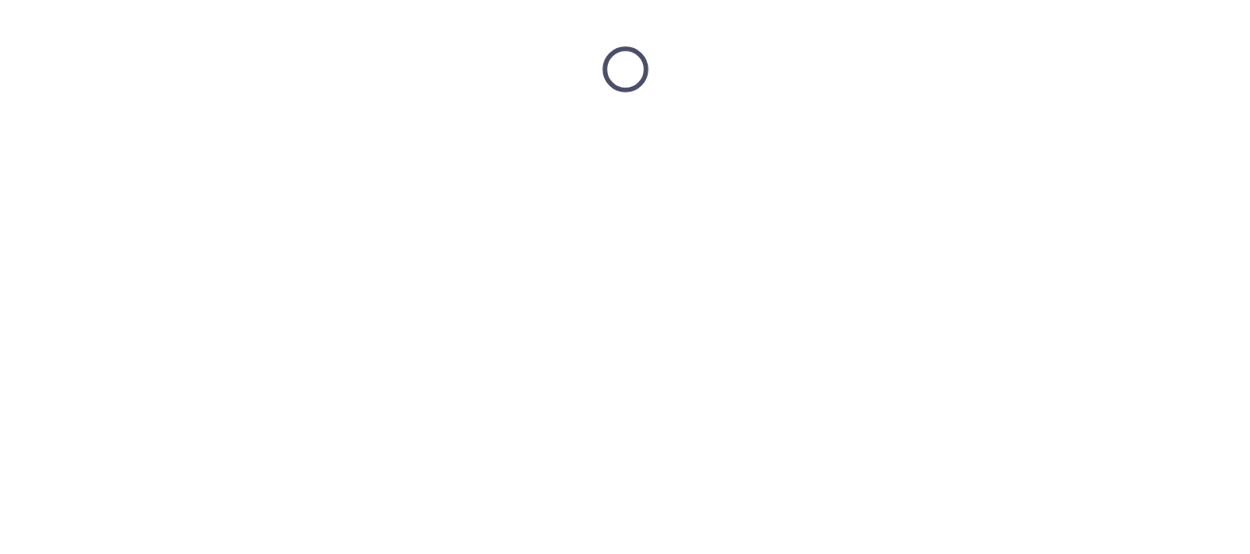
scroll to position [0, 0]
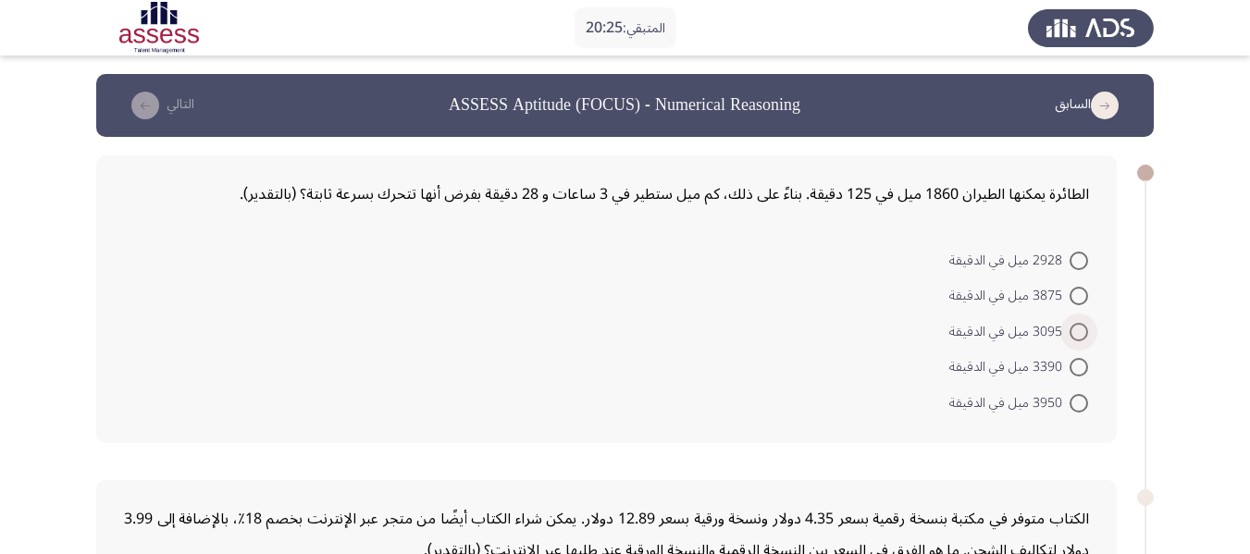
click at [1072, 331] on span at bounding box center [1078, 332] width 19 height 19
click at [1072, 331] on input "3095 ميل في الدقيقة" at bounding box center [1078, 332] width 19 height 19
radio input "true"
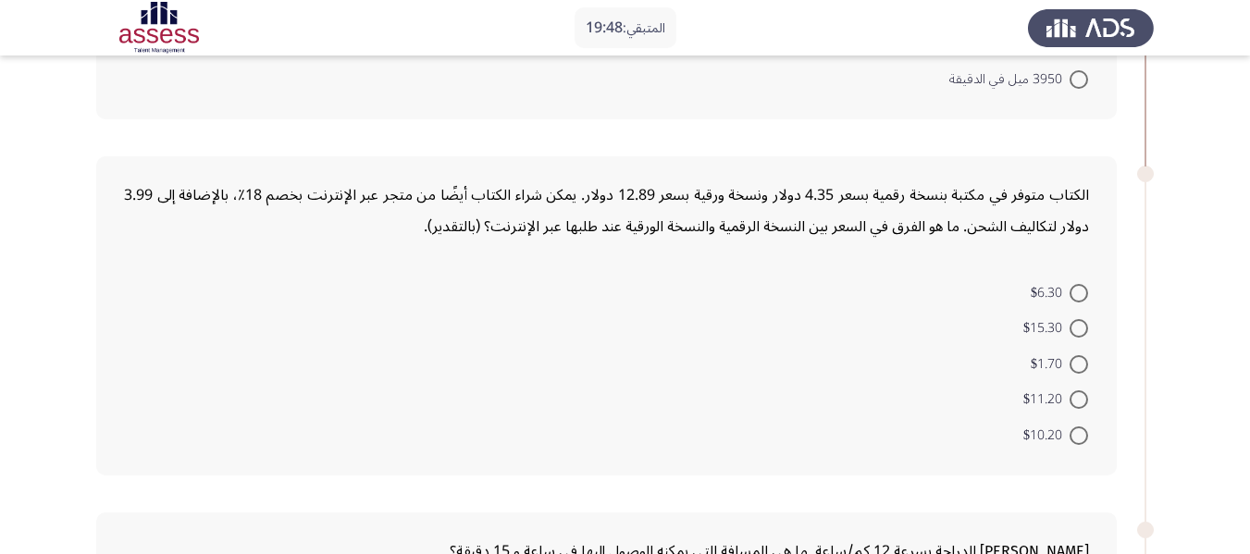
scroll to position [320, 0]
click at [1074, 403] on span at bounding box center [1078, 400] width 19 height 19
click at [1074, 403] on input "$11.20" at bounding box center [1078, 400] width 19 height 19
radio input "true"
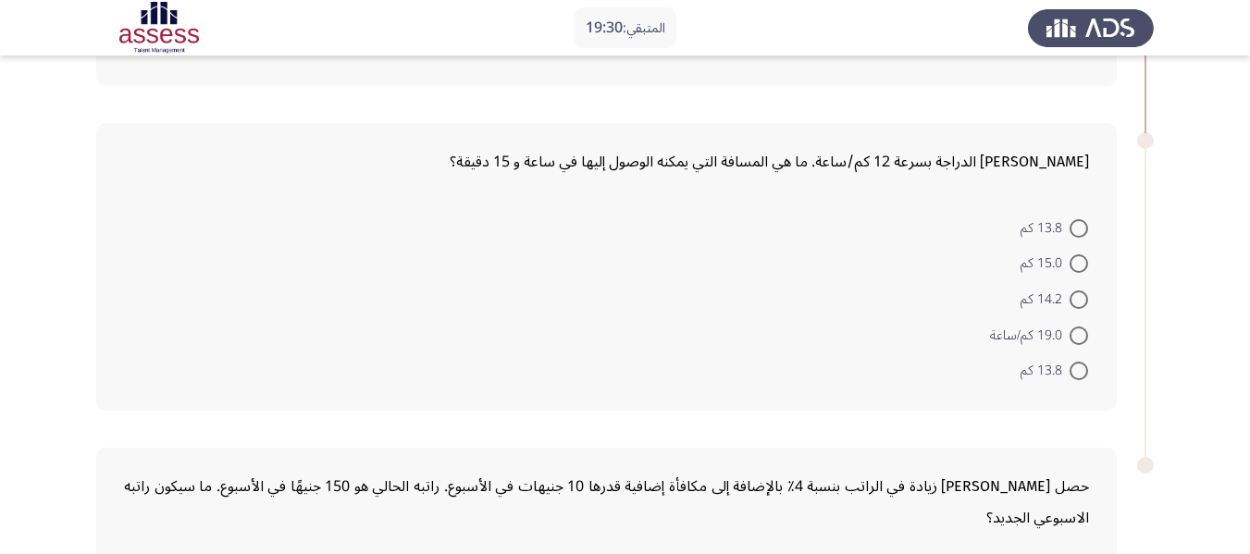
scroll to position [710, 0]
click at [1070, 263] on span at bounding box center [1078, 262] width 19 height 19
click at [1070, 263] on input "15.0 كم" at bounding box center [1078, 262] width 19 height 19
radio input "true"
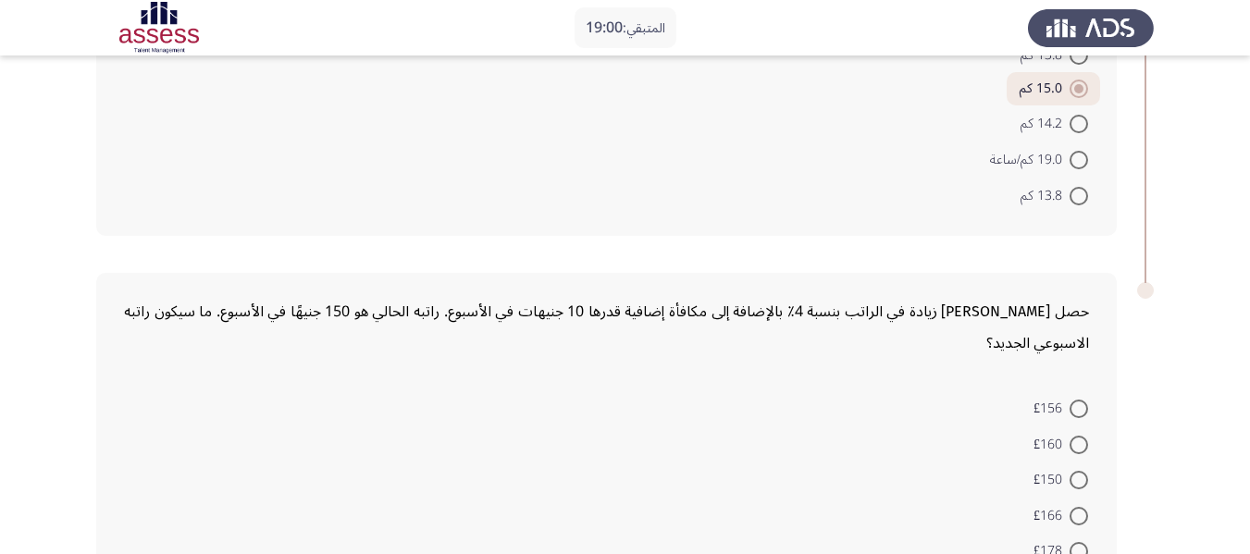
scroll to position [1010, 0]
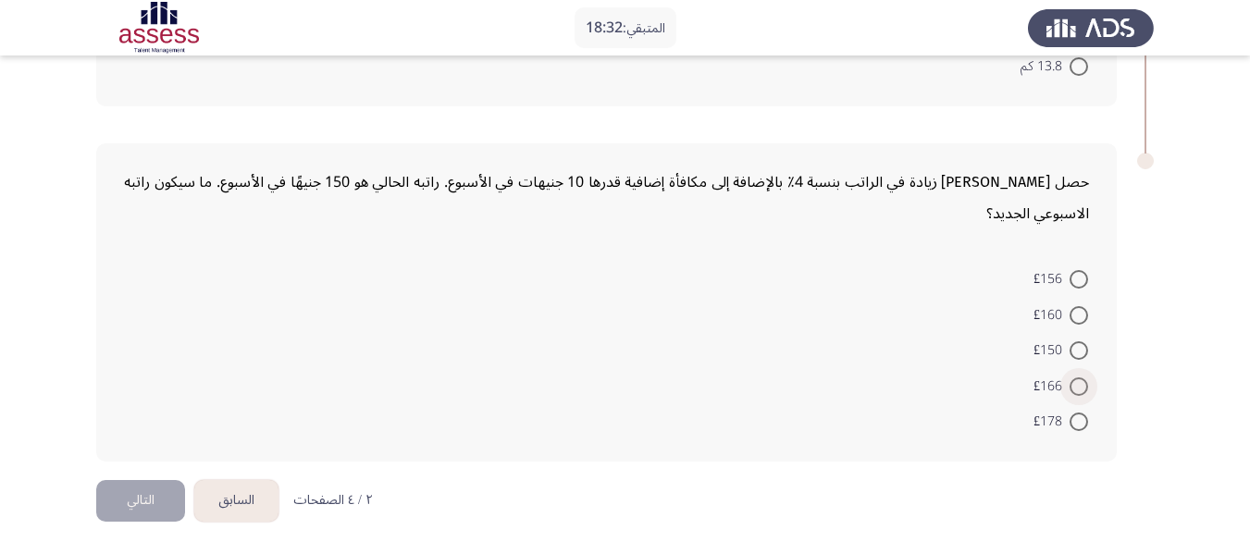
click at [1072, 392] on span at bounding box center [1078, 386] width 19 height 19
click at [1072, 392] on input "£166" at bounding box center [1078, 386] width 19 height 19
radio input "true"
click at [128, 515] on button "التالي" at bounding box center [140, 501] width 89 height 42
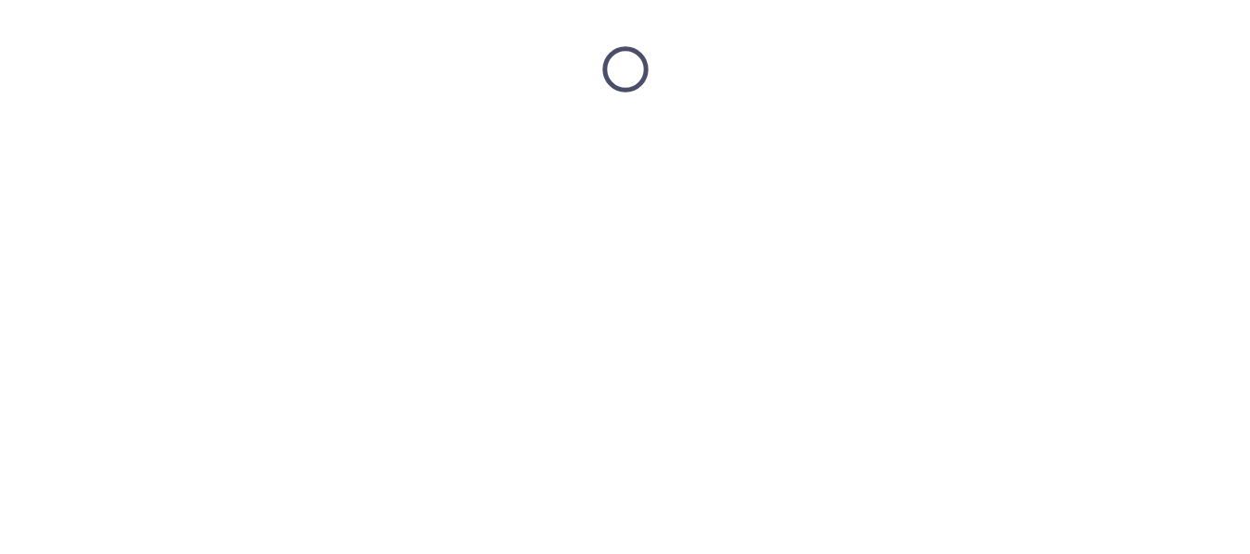
scroll to position [0, 0]
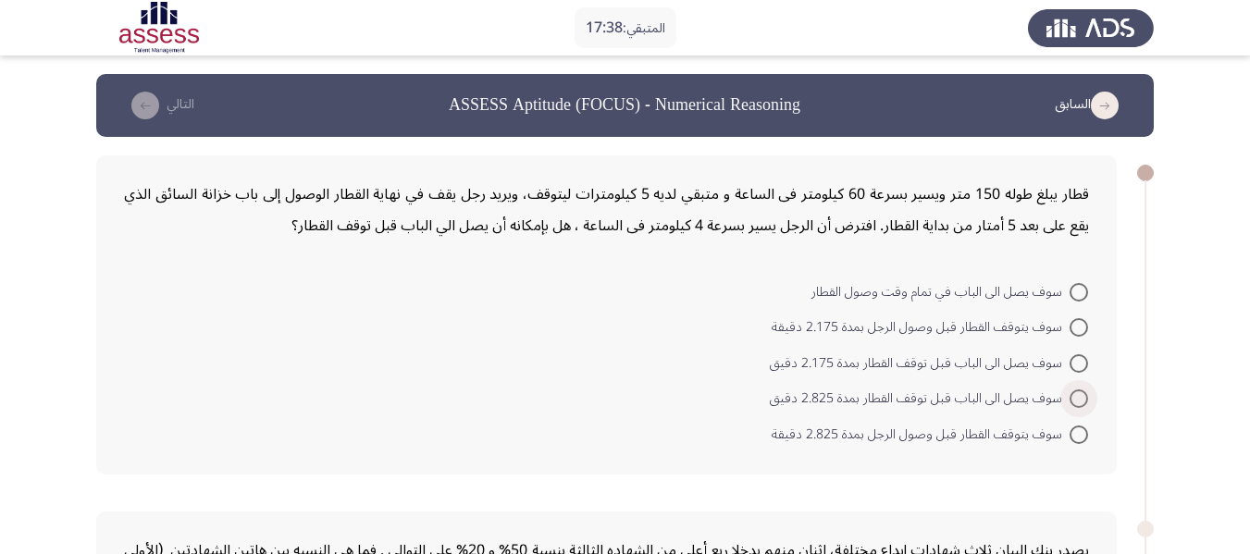
click at [1079, 396] on span at bounding box center [1078, 398] width 19 height 19
click at [1079, 396] on input "سوف يصل الى الباب قبل توقف القطار بمدة 2.825 دقيق" at bounding box center [1078, 398] width 19 height 19
radio input "true"
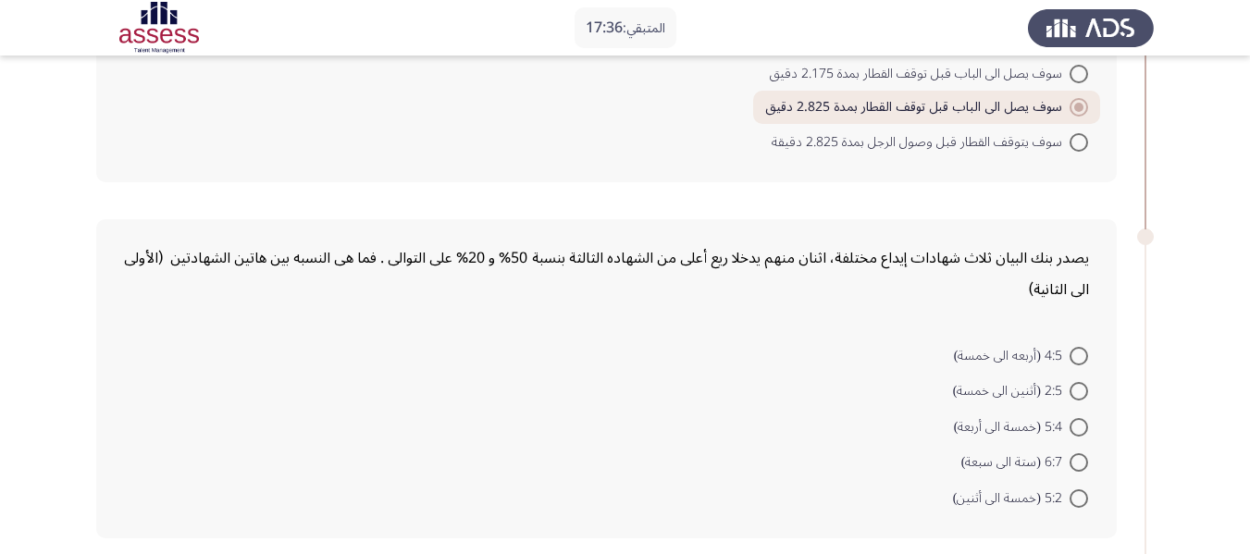
scroll to position [350, 0]
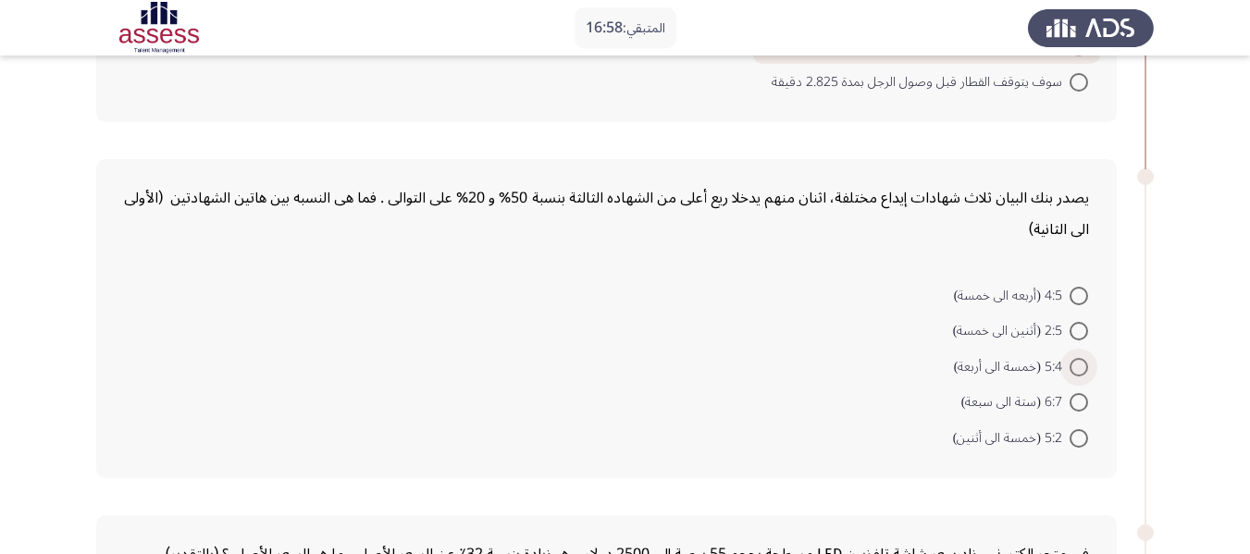
click at [1073, 363] on span at bounding box center [1078, 367] width 19 height 19
click at [1073, 363] on input "5:4 (خمسة الى أربعة)" at bounding box center [1078, 367] width 19 height 19
radio input "true"
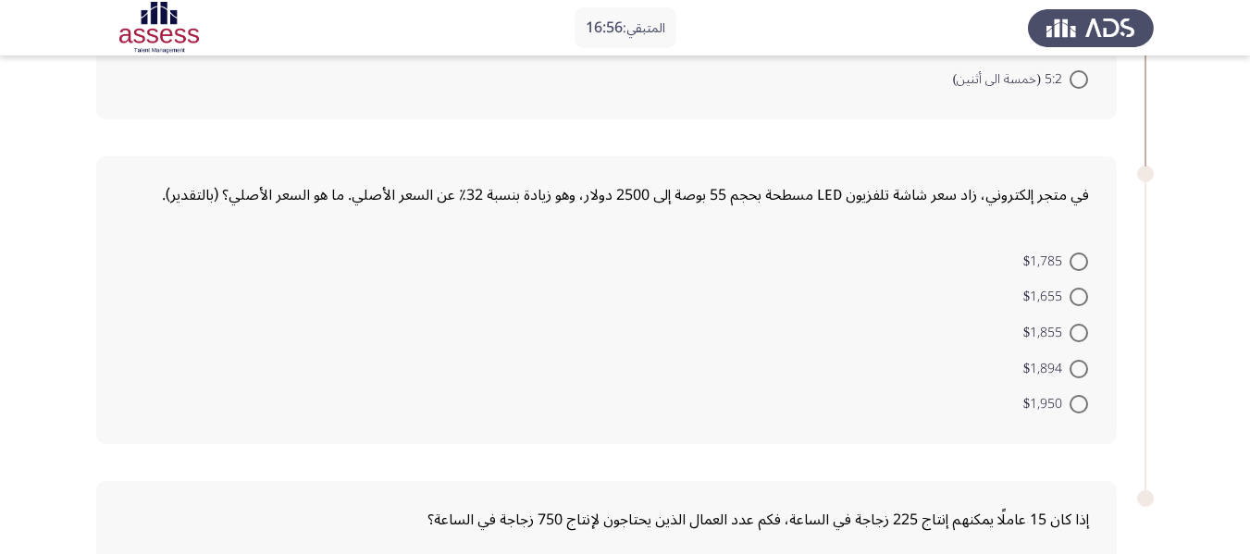
scroll to position [708, 0]
click at [1086, 367] on span at bounding box center [1078, 367] width 19 height 19
click at [1086, 367] on input "$1,894" at bounding box center [1078, 367] width 19 height 19
radio input "true"
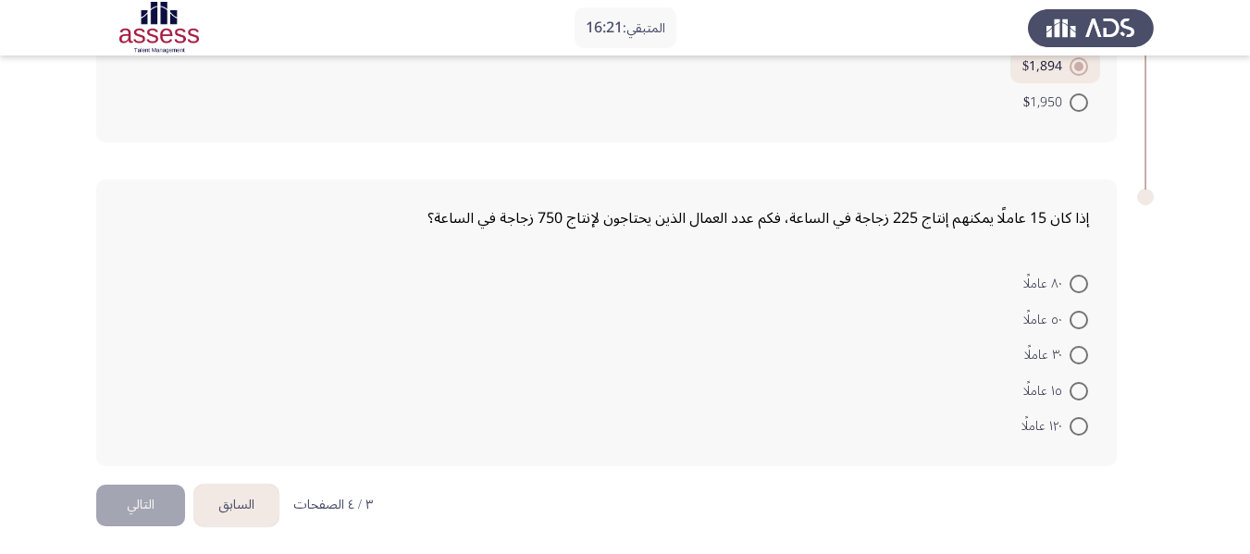
scroll to position [1010, 0]
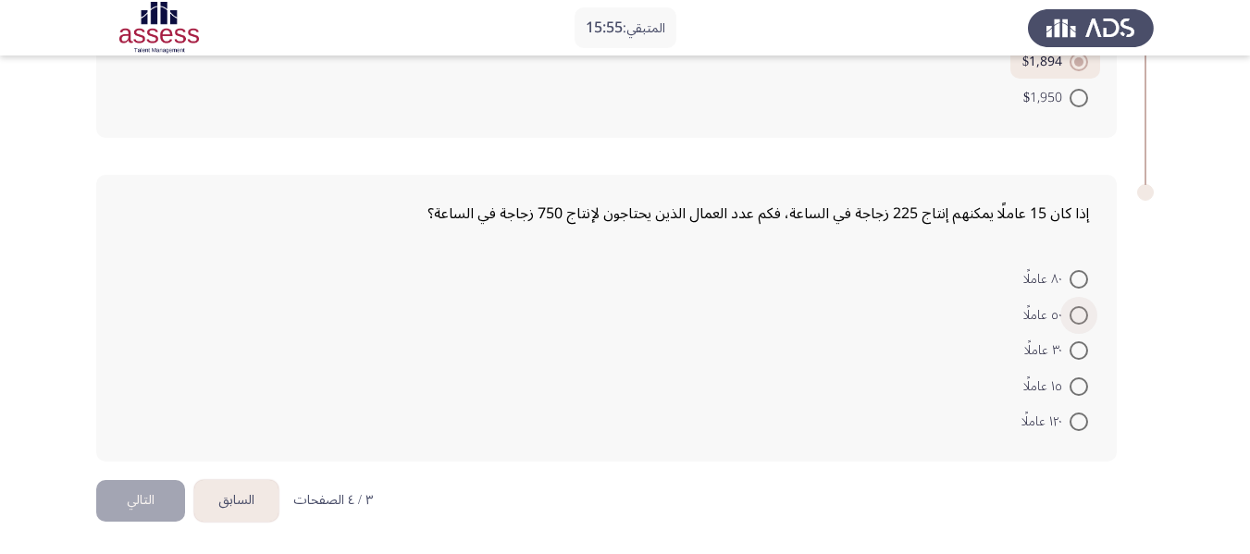
click at [1078, 314] on span at bounding box center [1078, 315] width 19 height 19
click at [1078, 314] on input "٥٠ عاملًا" at bounding box center [1078, 315] width 19 height 19
radio input "true"
click at [138, 503] on button "التالي" at bounding box center [140, 501] width 89 height 42
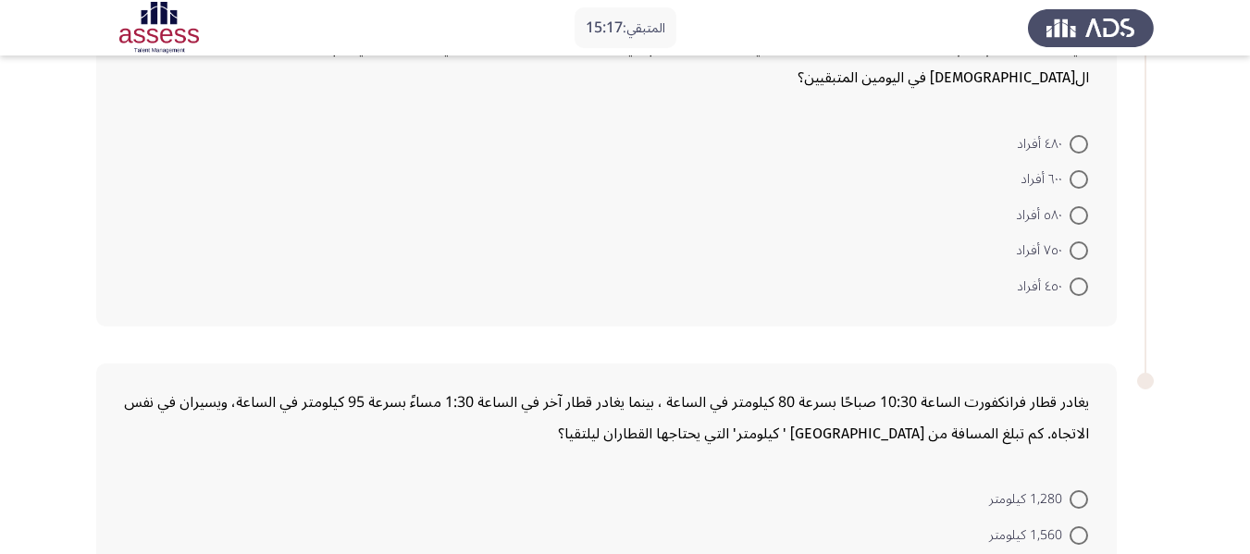
scroll to position [147, 0]
click at [1091, 298] on mat-radio-button "٤٥٠ أفراد" at bounding box center [1052, 286] width 95 height 36
click at [1076, 290] on span at bounding box center [1078, 287] width 19 height 19
click at [1076, 290] on input "٤٥٠ أفراد" at bounding box center [1078, 287] width 19 height 19
radio input "true"
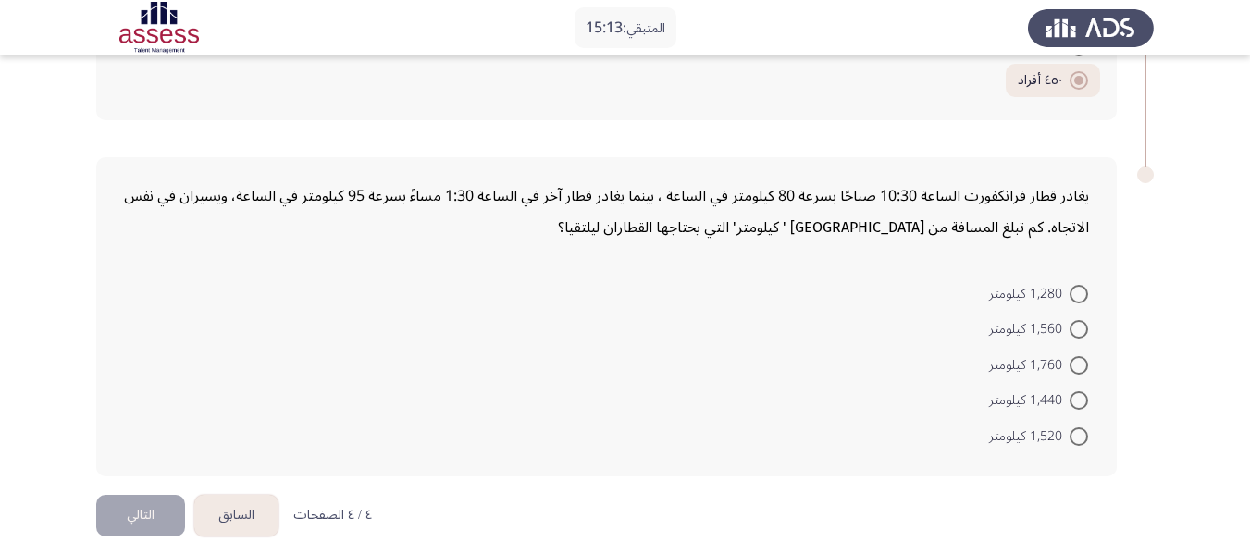
scroll to position [358, 0]
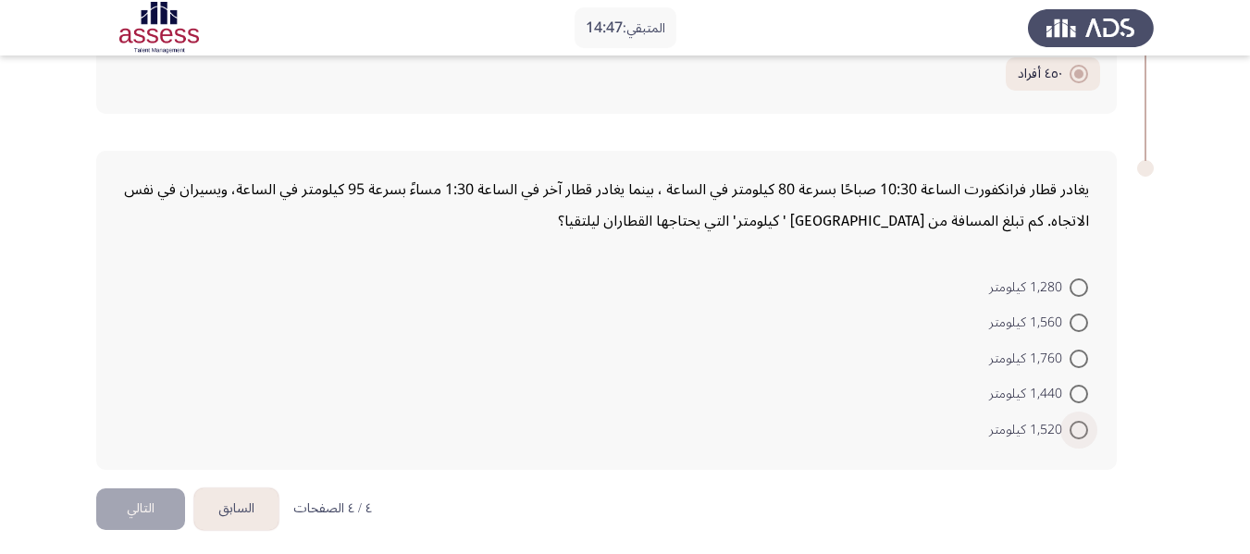
click at [1080, 431] on span at bounding box center [1078, 430] width 19 height 19
click at [1080, 431] on input "1,520 كيلومتر" at bounding box center [1078, 430] width 19 height 19
radio input "true"
click at [139, 504] on button "التالي" at bounding box center [140, 507] width 89 height 42
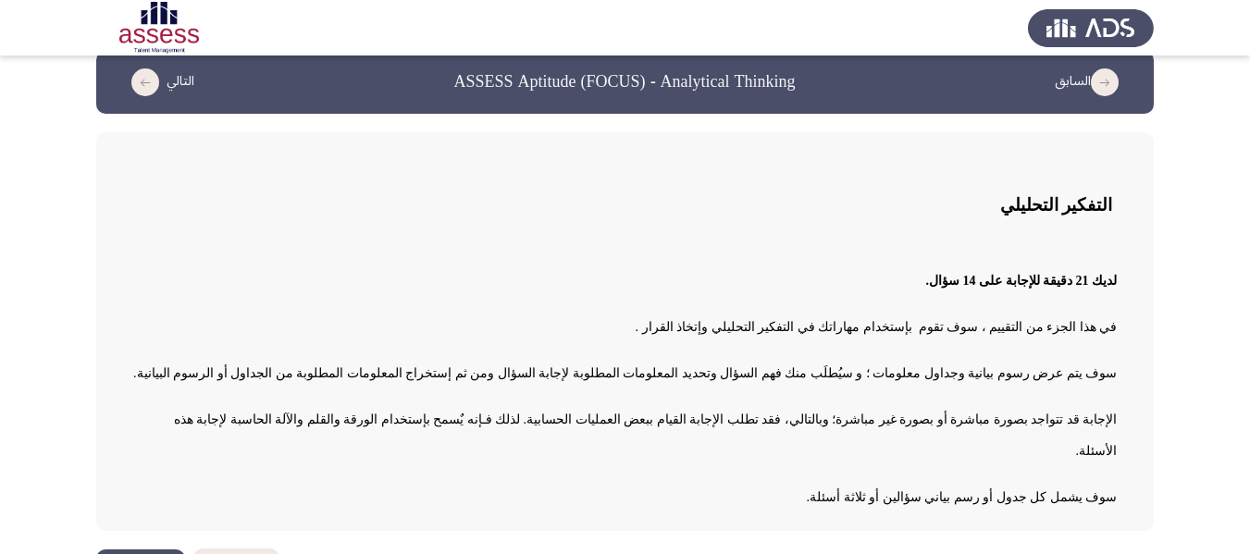
scroll to position [26, 0]
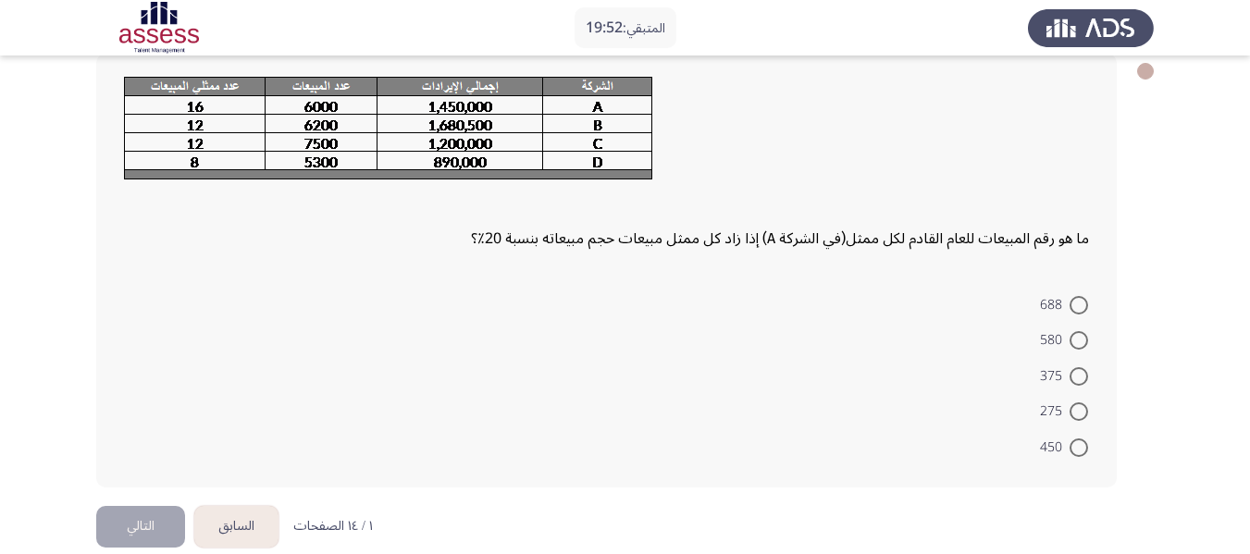
scroll to position [103, 0]
click at [1072, 443] on span at bounding box center [1078, 447] width 19 height 19
click at [1072, 443] on input "450" at bounding box center [1078, 447] width 19 height 19
radio input "true"
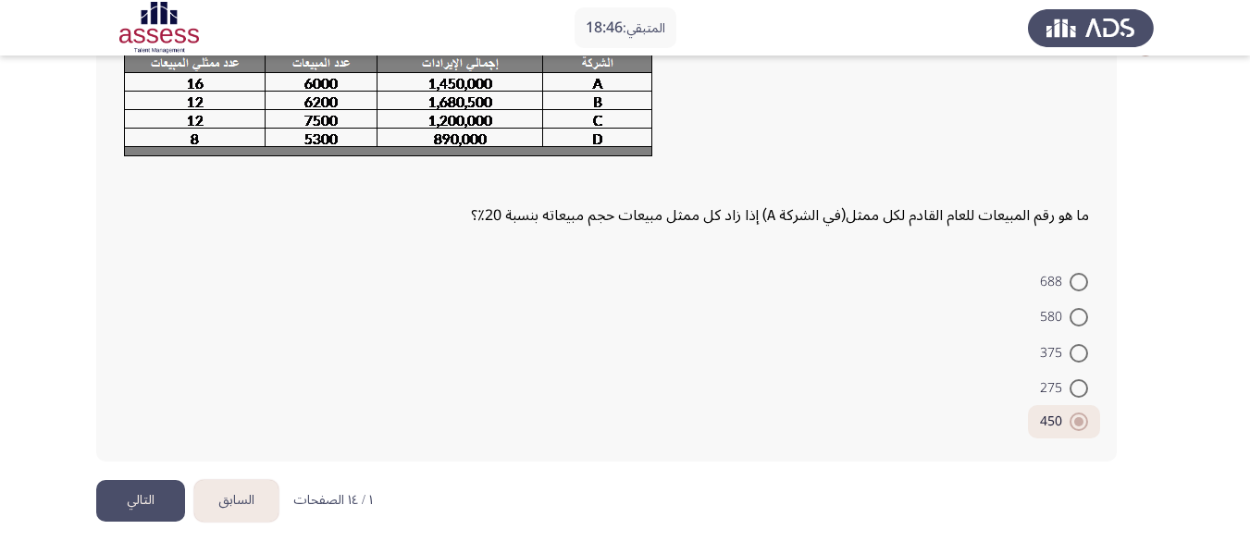
click at [124, 497] on button "التالي" at bounding box center [140, 501] width 89 height 42
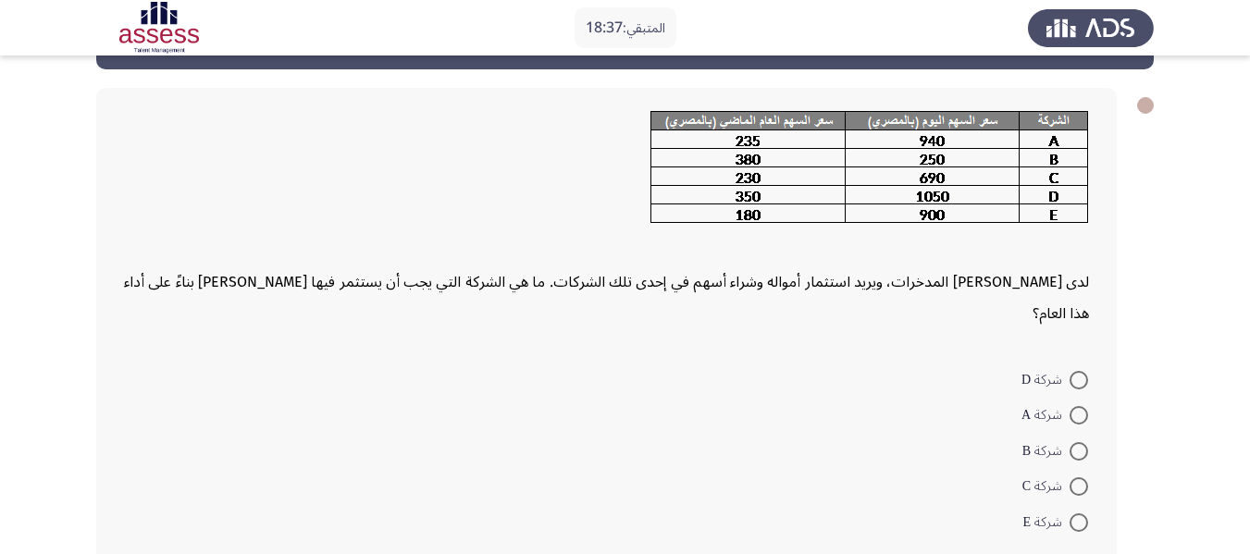
scroll to position [69, 0]
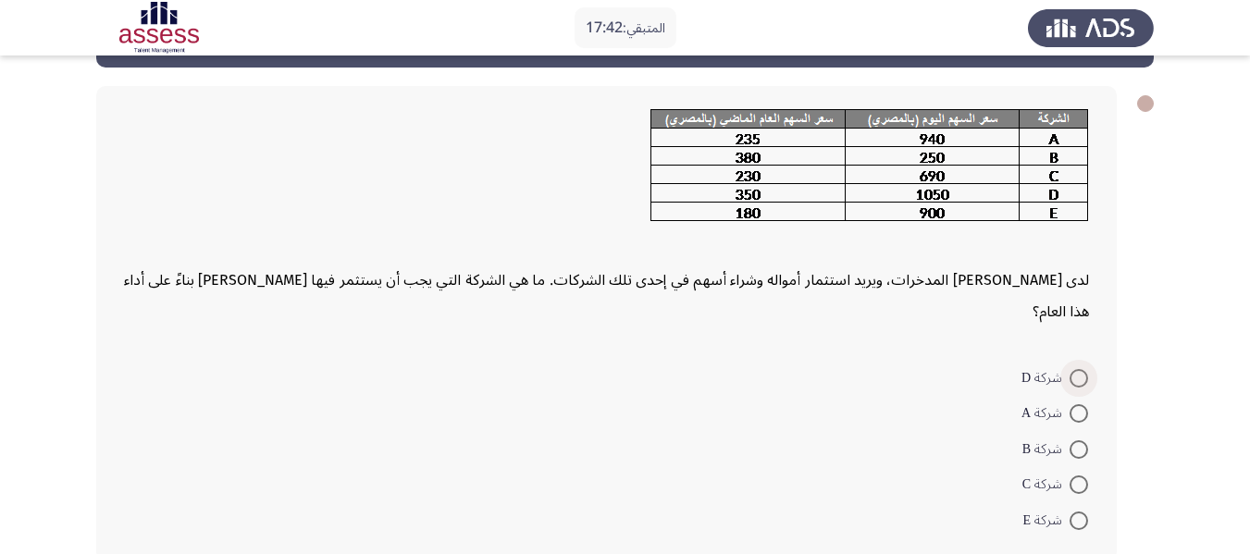
click at [1073, 369] on span at bounding box center [1078, 378] width 19 height 19
click at [1073, 369] on input "شركة D" at bounding box center [1078, 378] width 19 height 19
radio input "true"
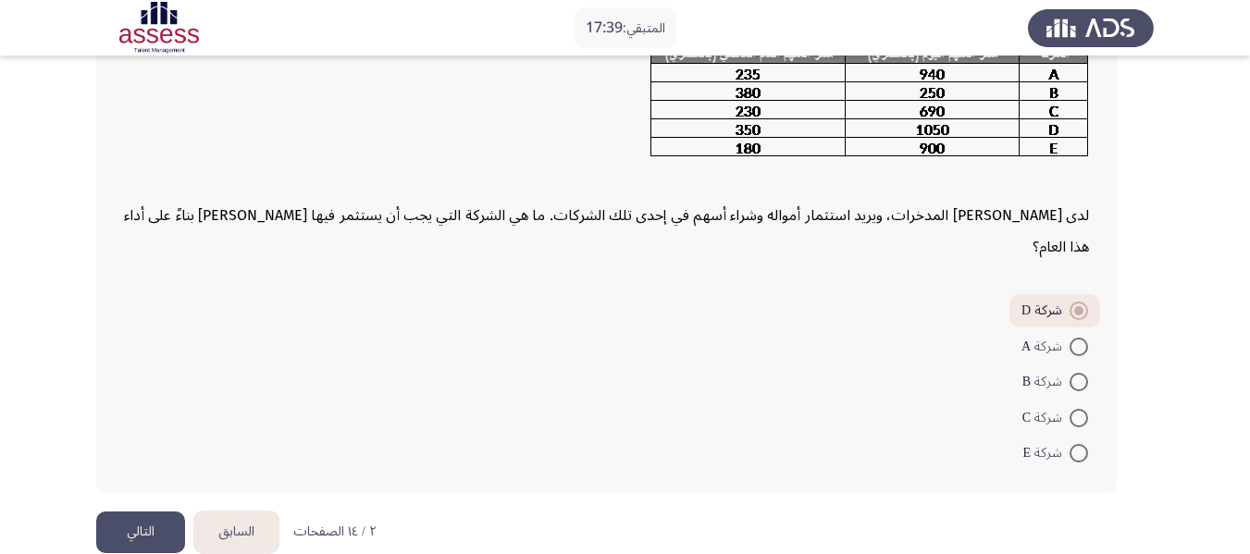
click at [142, 512] on button "التالي" at bounding box center [140, 533] width 89 height 42
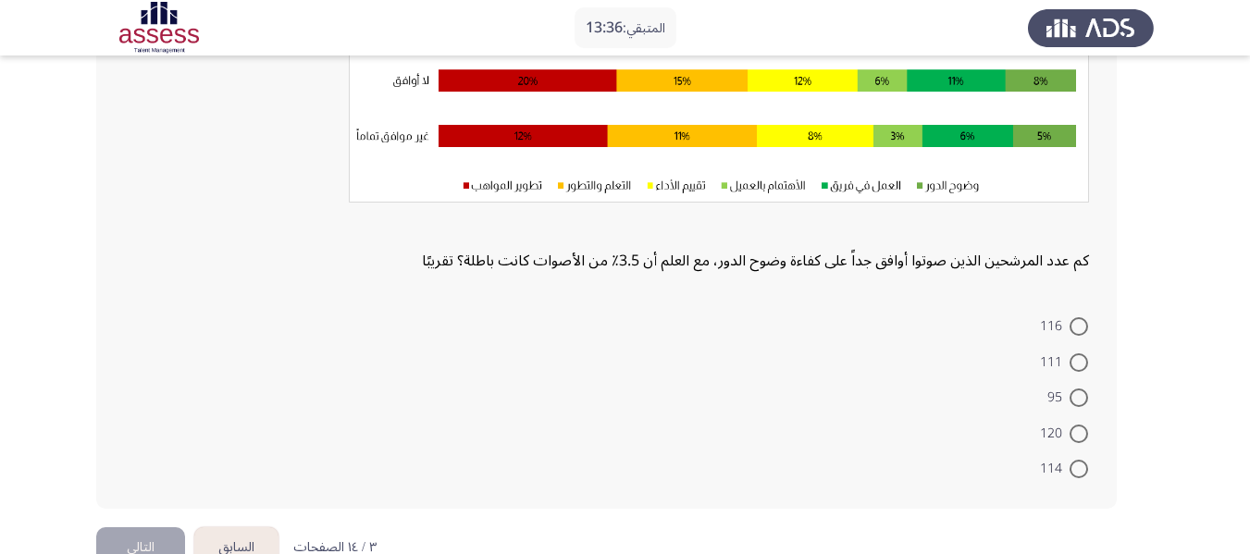
scroll to position [330, 0]
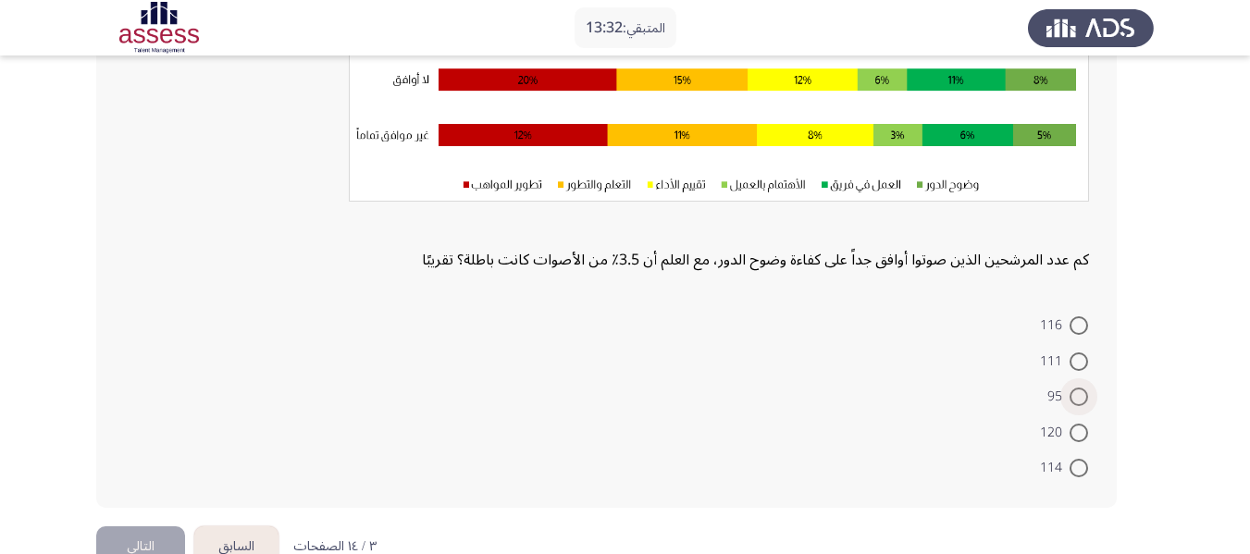
click at [1081, 399] on span at bounding box center [1078, 397] width 19 height 19
click at [1081, 399] on input "95" at bounding box center [1078, 397] width 19 height 19
radio input "true"
click at [139, 535] on button "التالي" at bounding box center [140, 546] width 89 height 42
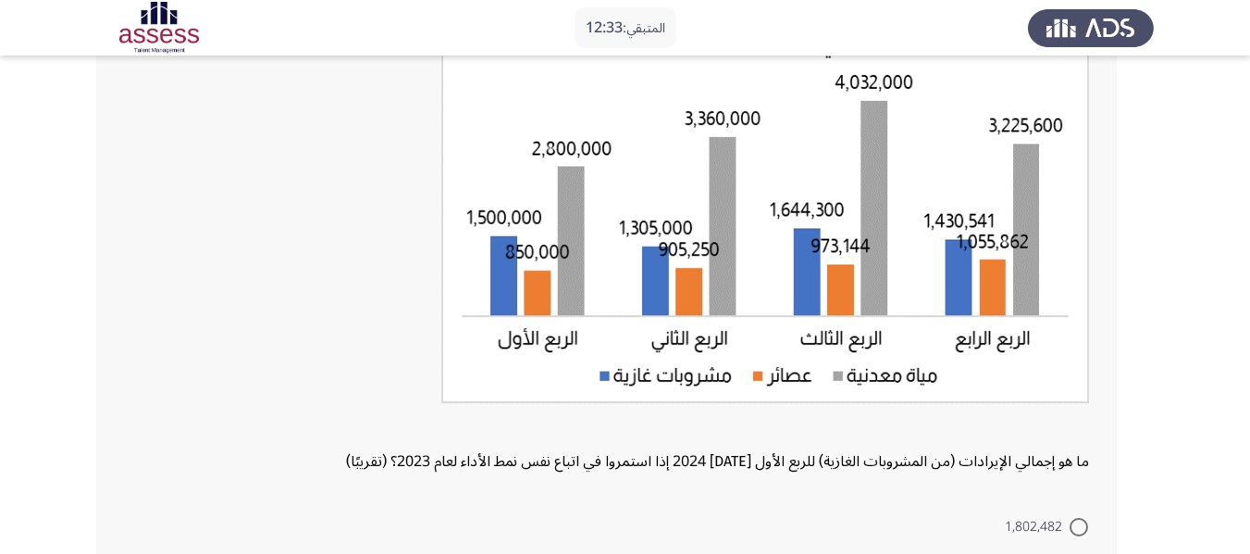
scroll to position [413, 0]
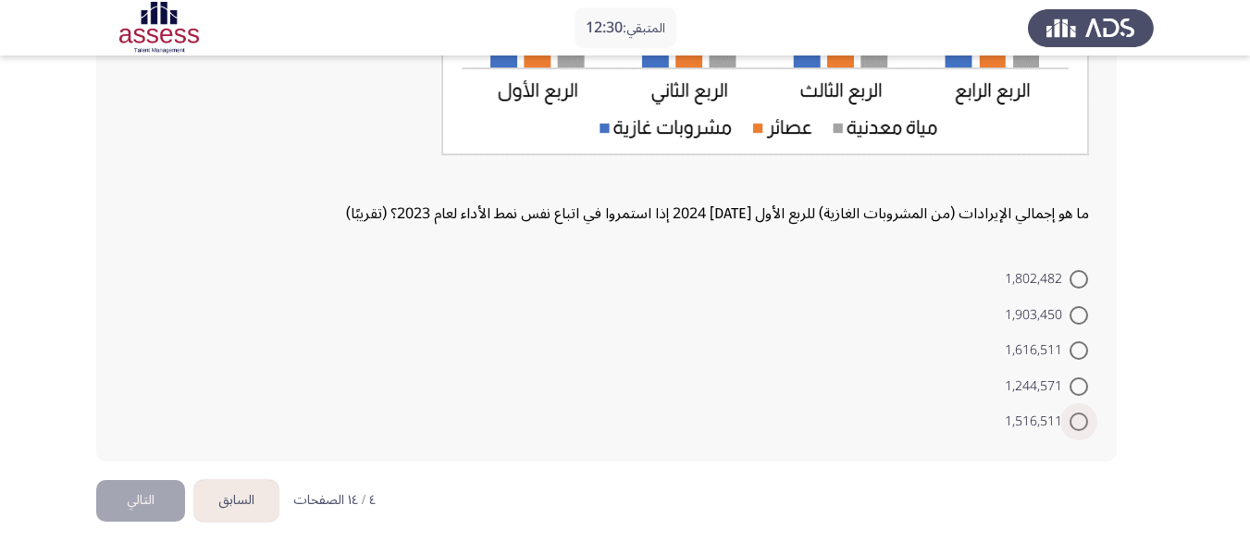
click at [1074, 418] on span at bounding box center [1078, 422] width 19 height 19
click at [1074, 418] on input "1,516,511" at bounding box center [1078, 422] width 19 height 19
radio input "true"
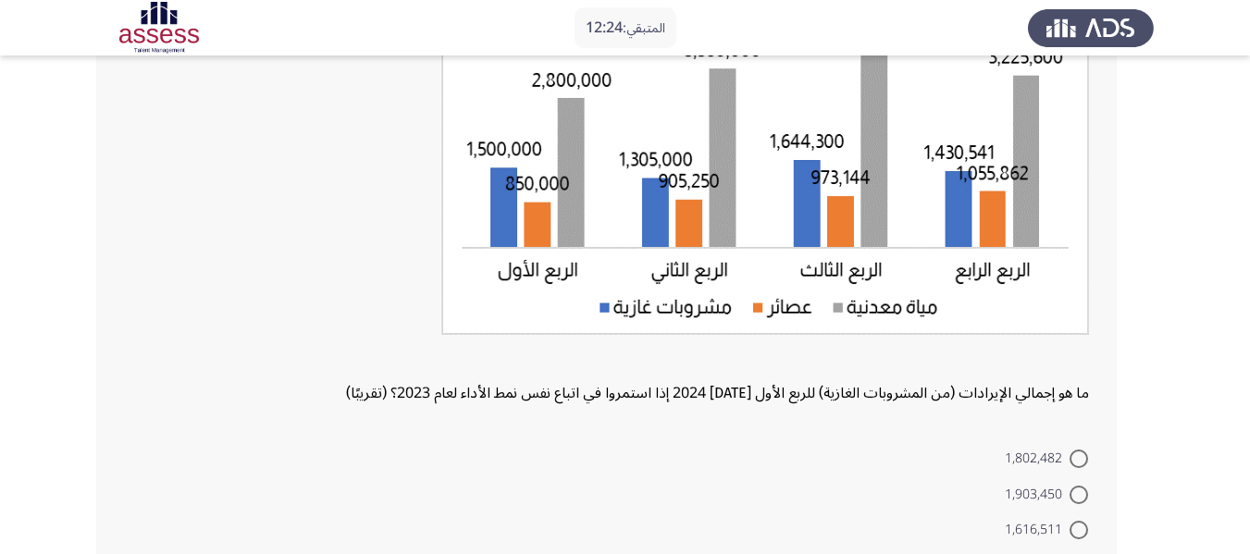
scroll to position [411, 0]
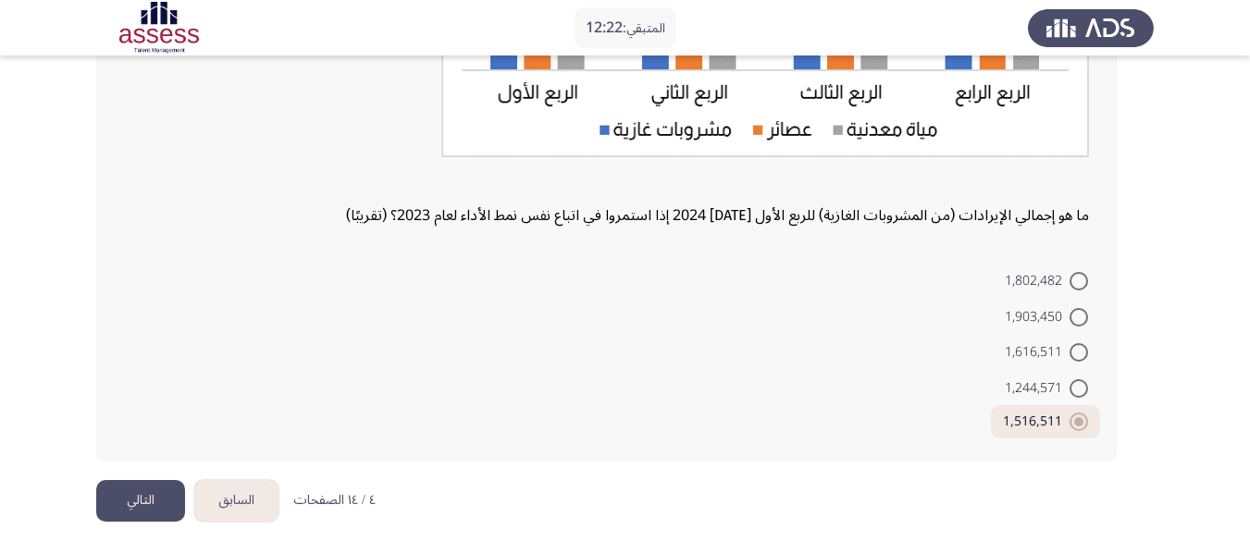
click at [118, 502] on button "التالي" at bounding box center [140, 501] width 89 height 42
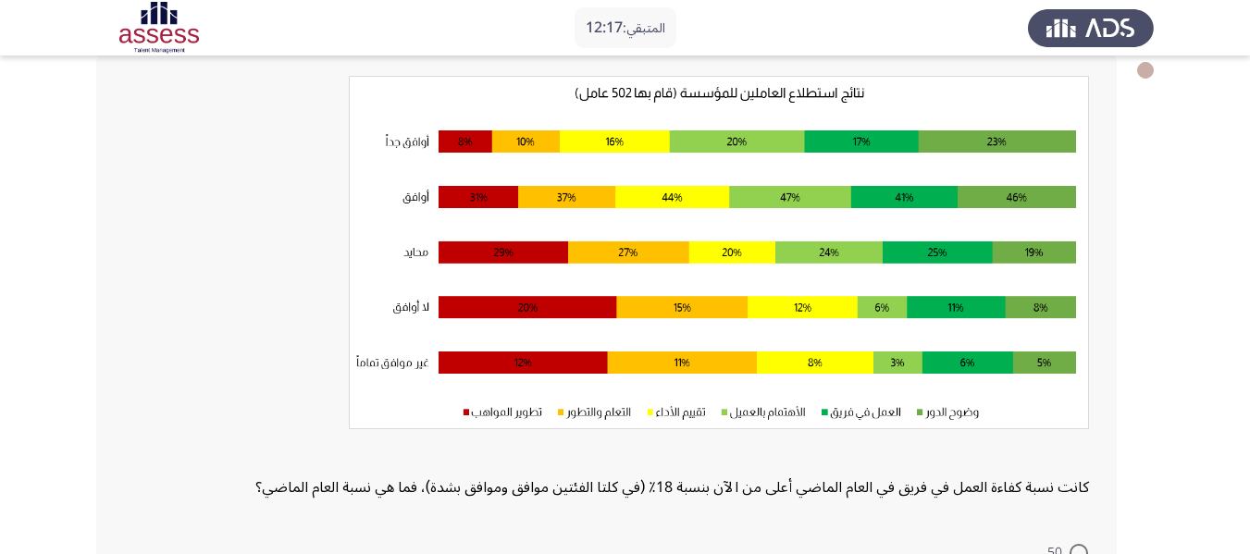
scroll to position [104, 0]
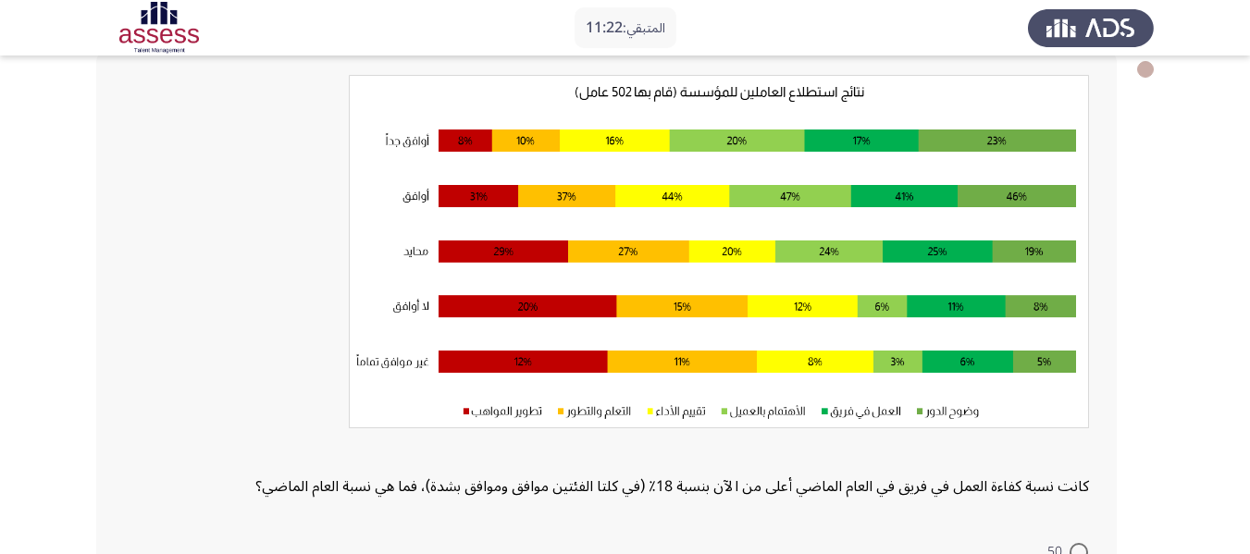
click at [721, 500] on div "كانت نسبة كفاءة العمل في فريق في العام الماضي أعلى من الآن بنسبة 18٪ (في كلتا ا…" at bounding box center [606, 288] width 965 height 427
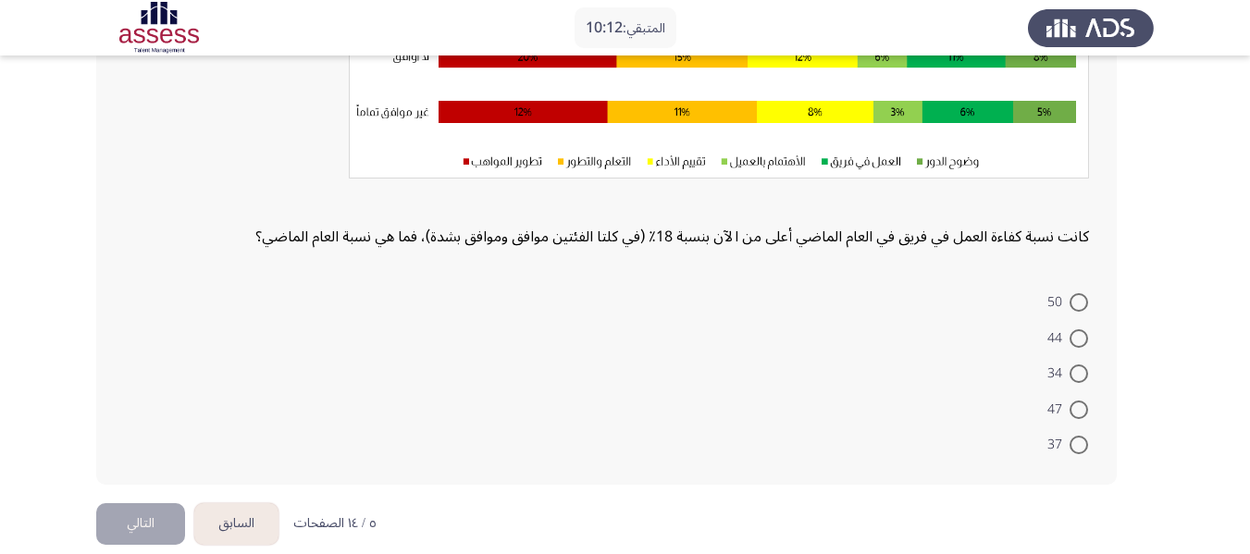
scroll to position [356, 0]
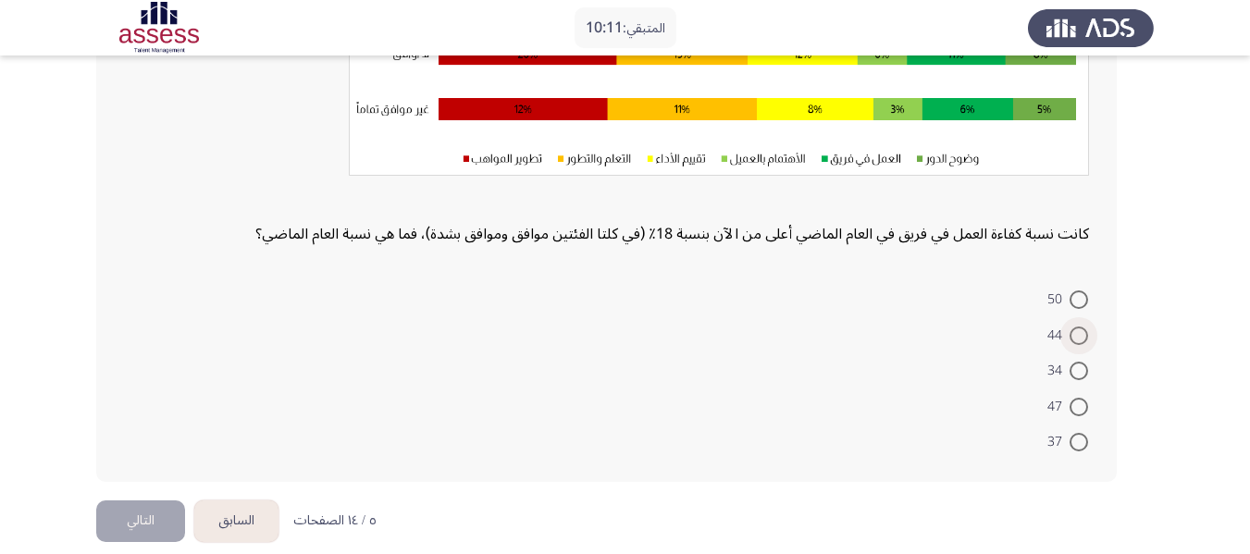
click at [1080, 334] on span at bounding box center [1078, 336] width 19 height 19
click at [1080, 334] on input "44" at bounding box center [1078, 336] width 19 height 19
radio input "true"
click at [109, 512] on button "التالي" at bounding box center [140, 520] width 89 height 42
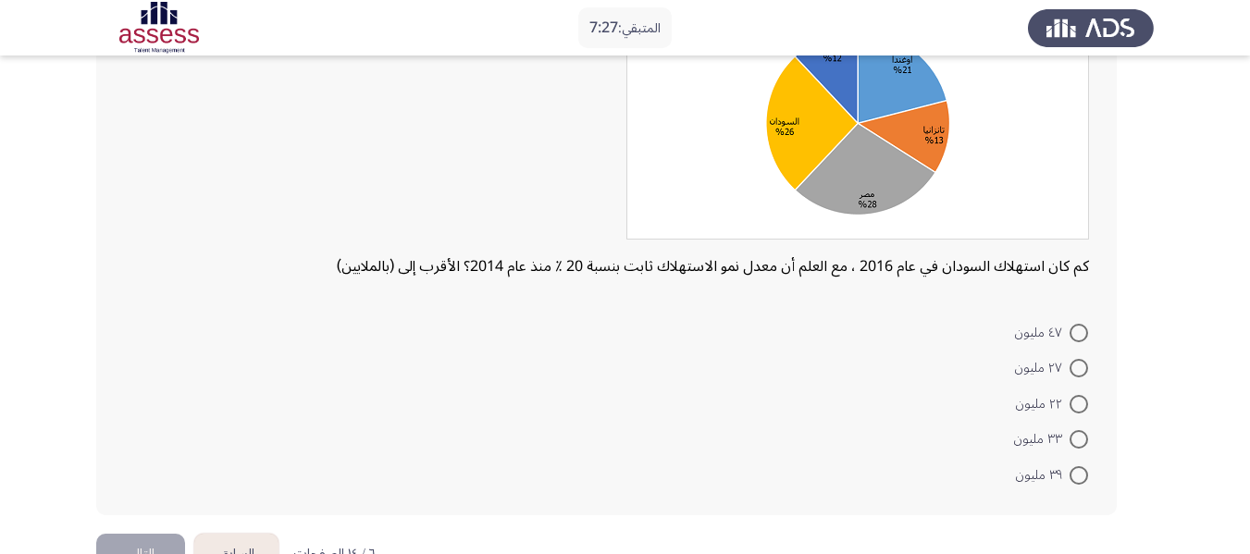
scroll to position [198, 0]
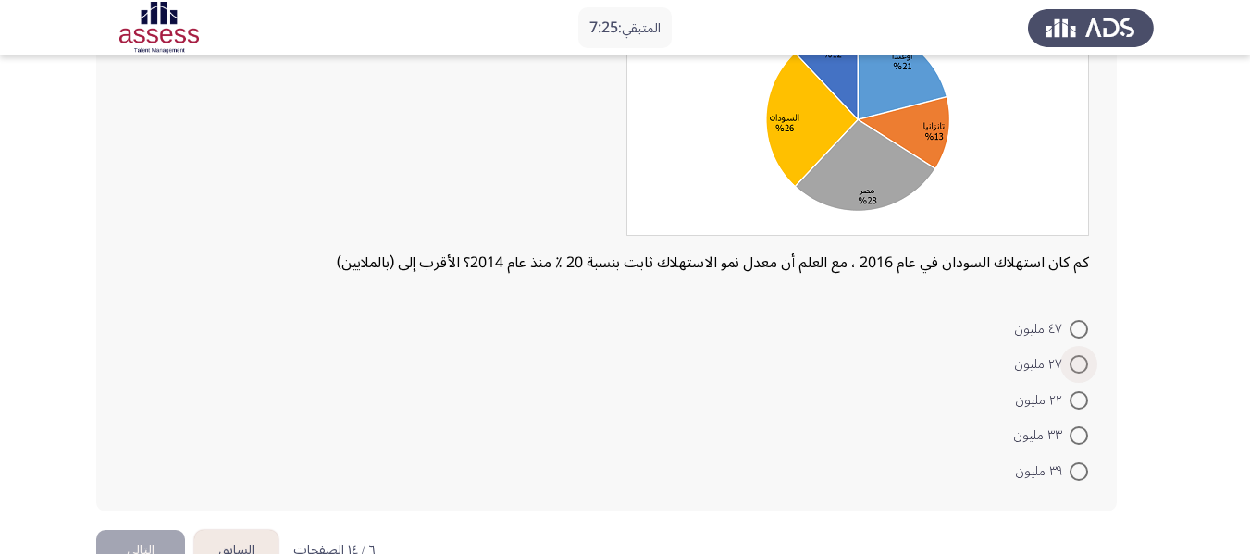
click at [1073, 355] on span at bounding box center [1078, 364] width 19 height 19
click at [1073, 355] on input "٢٧ مليون" at bounding box center [1078, 364] width 19 height 19
radio input "true"
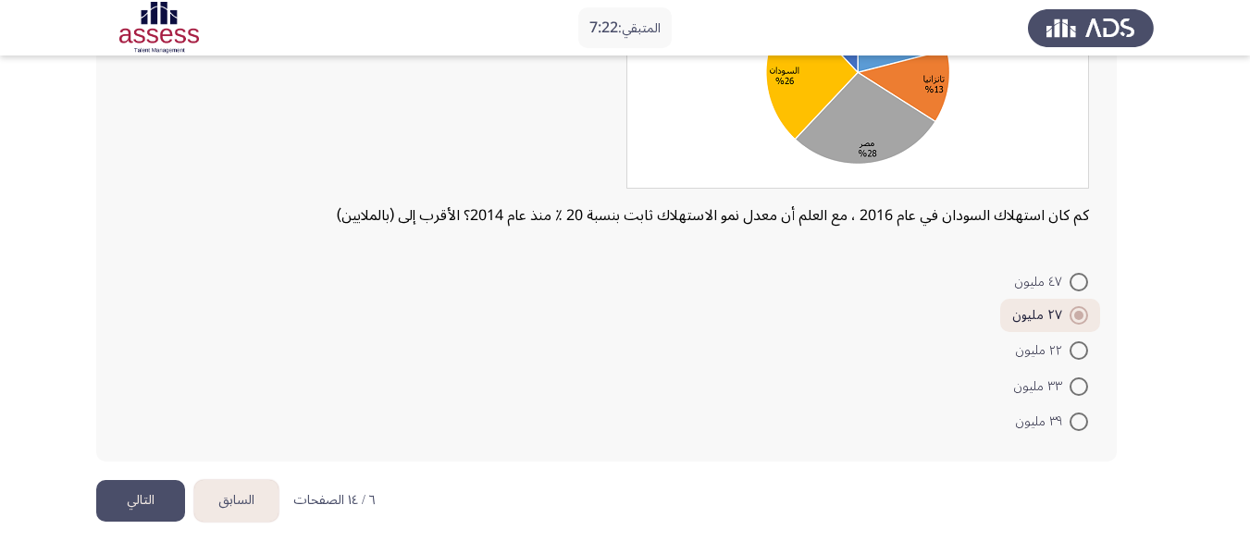
click at [165, 498] on button "التالي" at bounding box center [140, 501] width 89 height 42
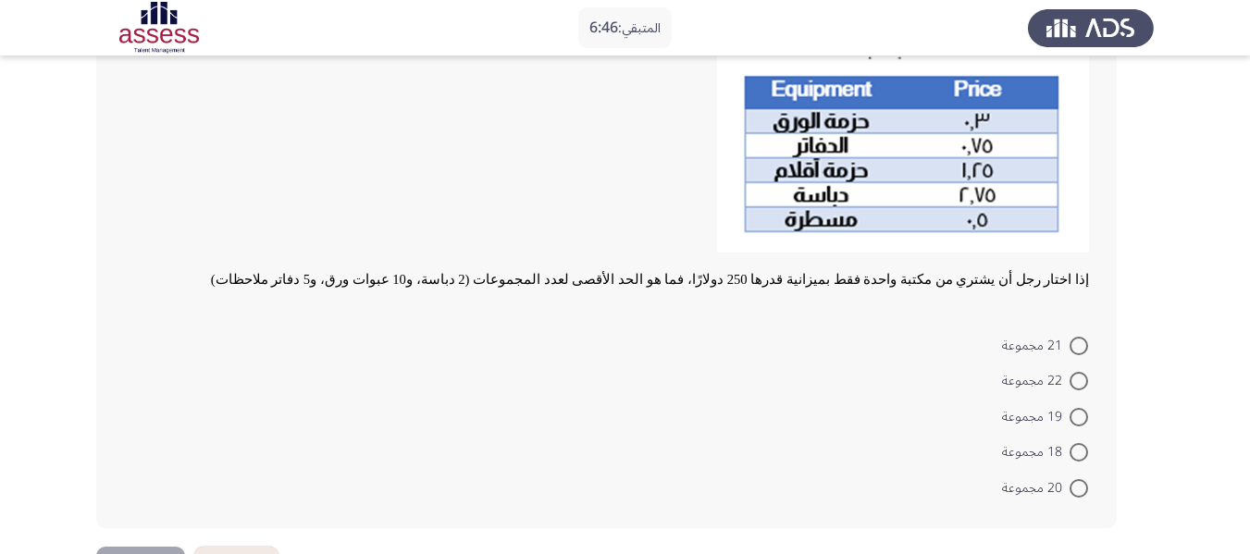
scroll to position [396, 0]
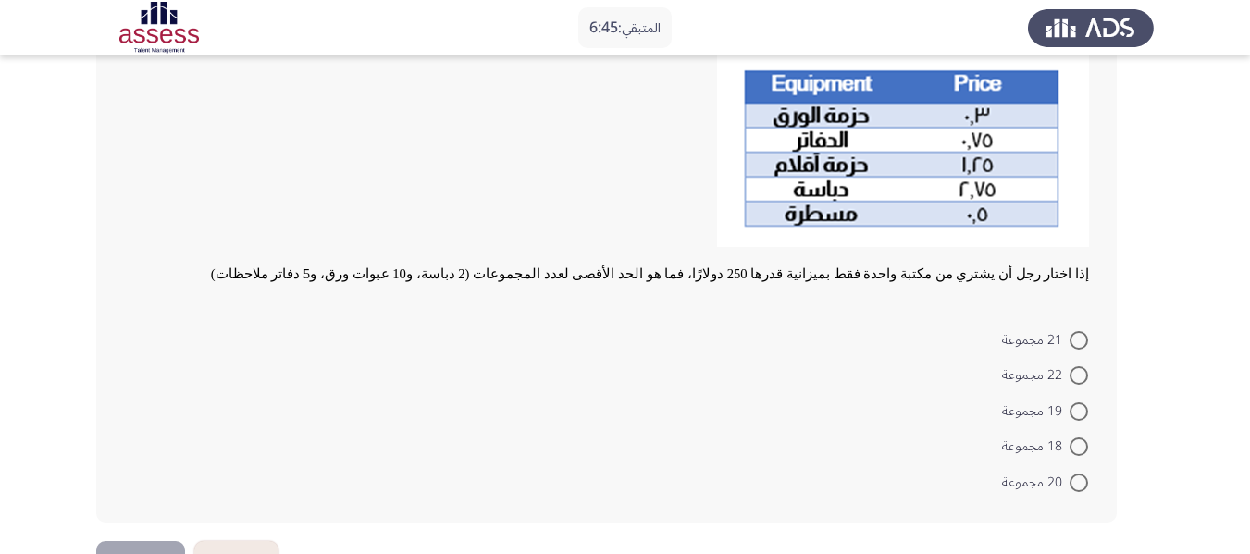
click at [647, 275] on span "إذا اختار رجل أن يشتري من مكتبة واحدة فقط بميزانية قدرها 250 دولارًا، فما هو ال…" at bounding box center [650, 273] width 878 height 15
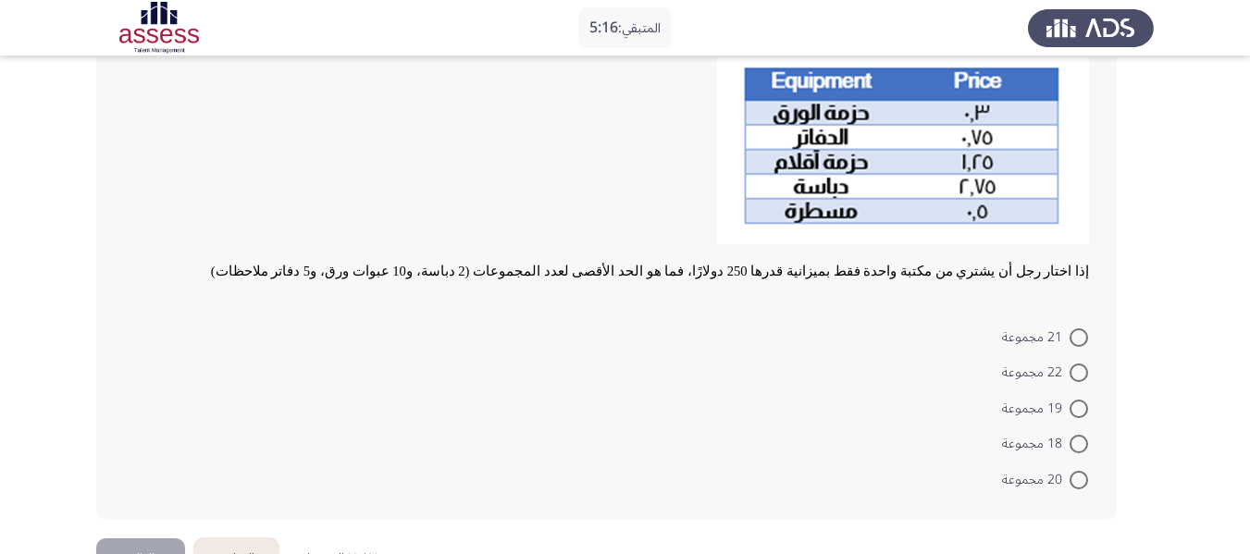
scroll to position [398, 0]
click at [1080, 342] on span at bounding box center [1078, 338] width 19 height 19
click at [1080, 342] on input "21 مجموعة" at bounding box center [1078, 338] width 19 height 19
radio input "true"
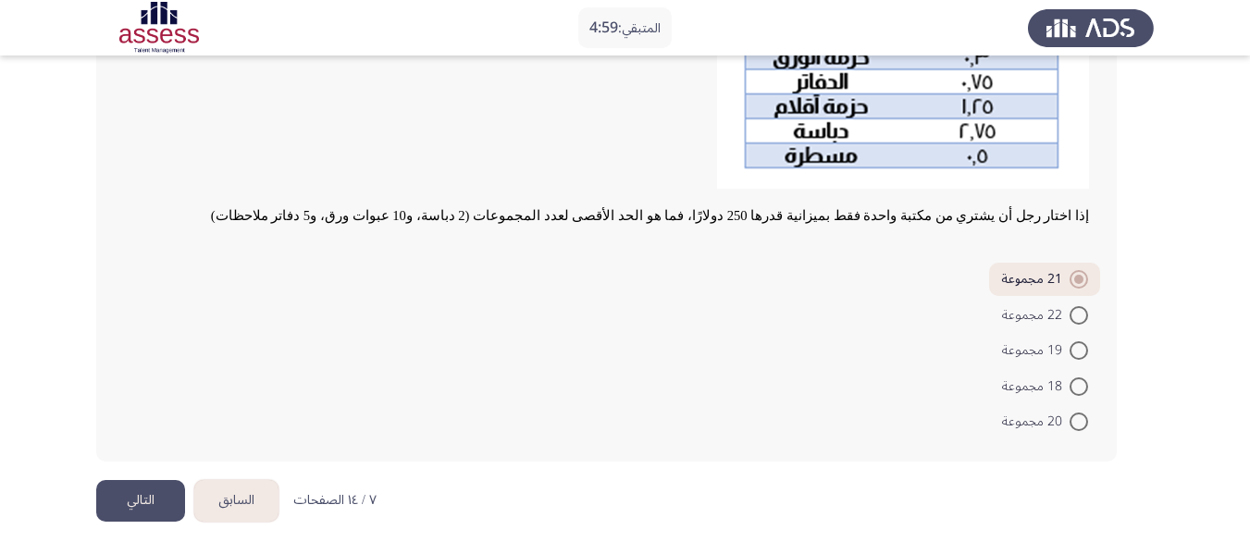
click at [124, 514] on button "التالي" at bounding box center [140, 501] width 89 height 42
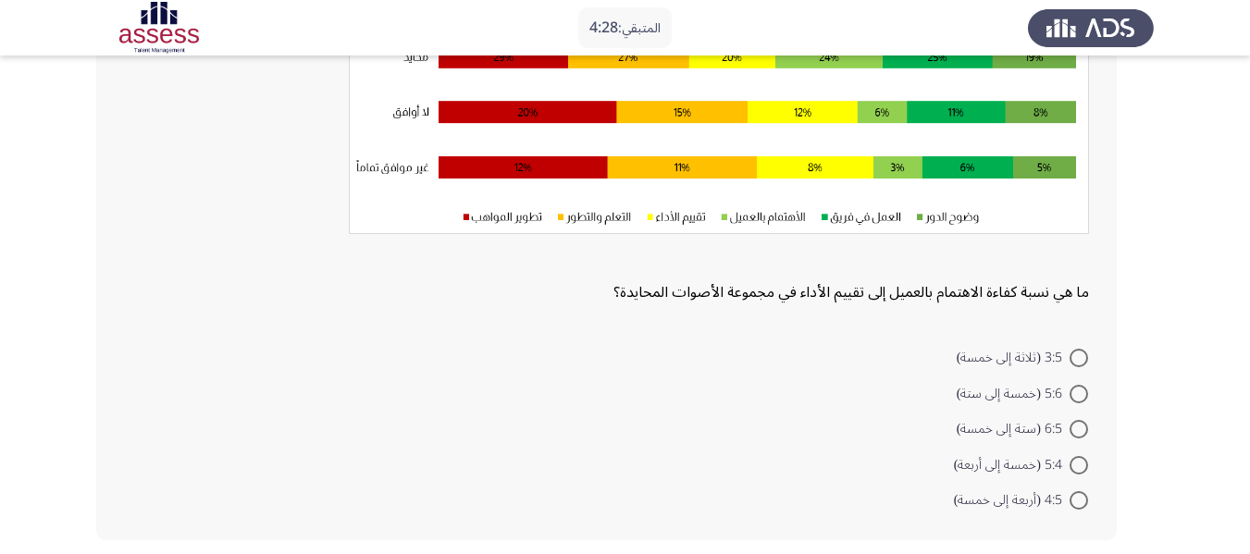
scroll to position [299, 0]
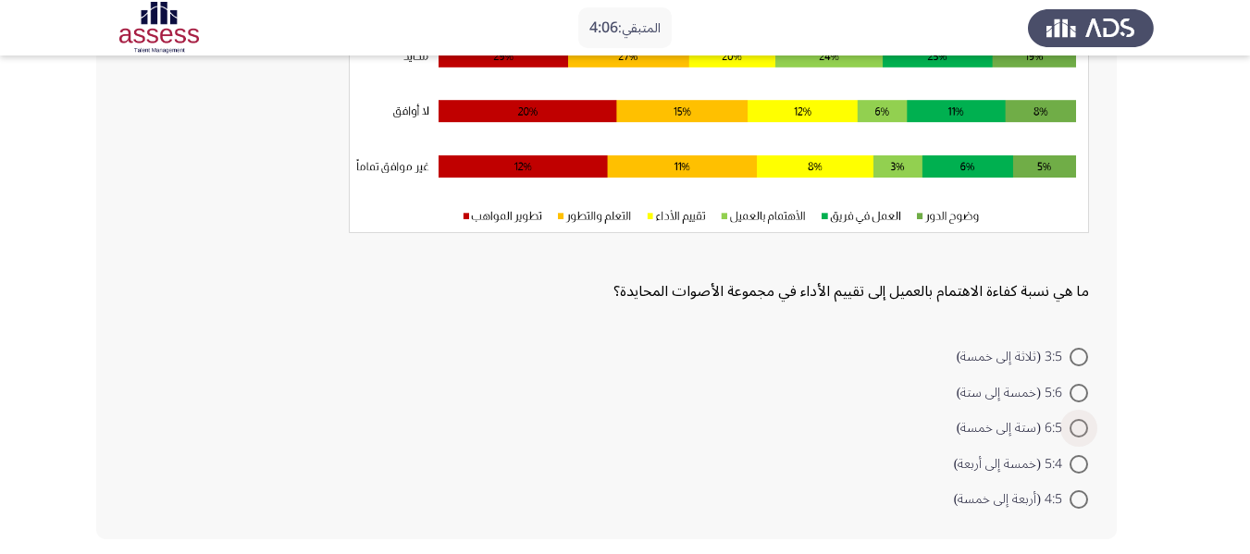
click at [1076, 423] on span at bounding box center [1078, 428] width 19 height 19
click at [1076, 423] on input "6:5 (ستة إلى خمسة)" at bounding box center [1078, 428] width 19 height 19
radio input "true"
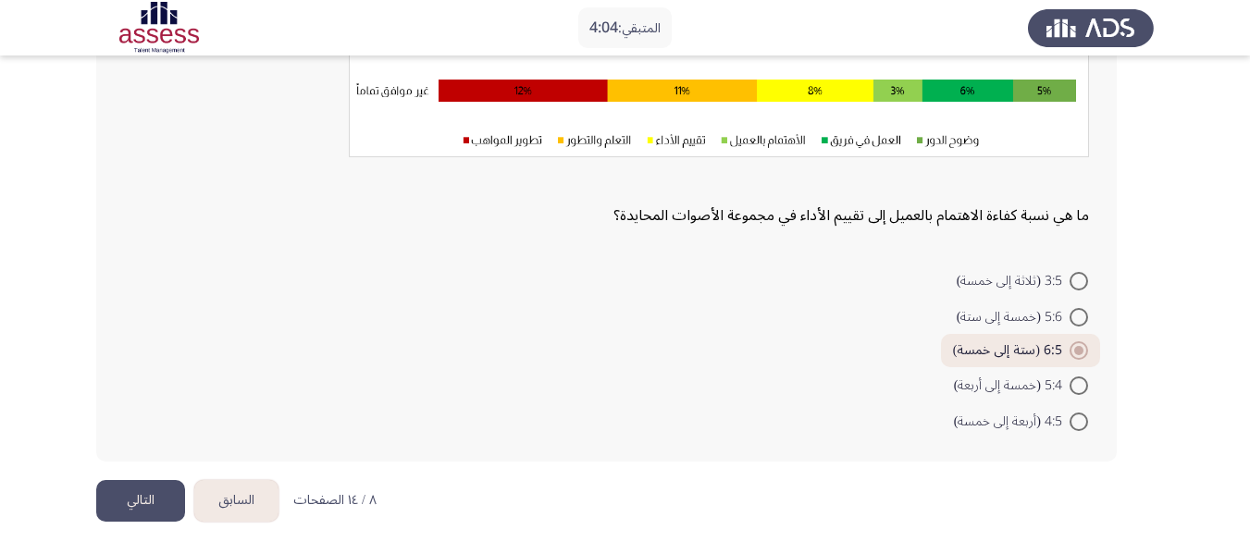
click at [151, 493] on button "التالي" at bounding box center [140, 501] width 89 height 42
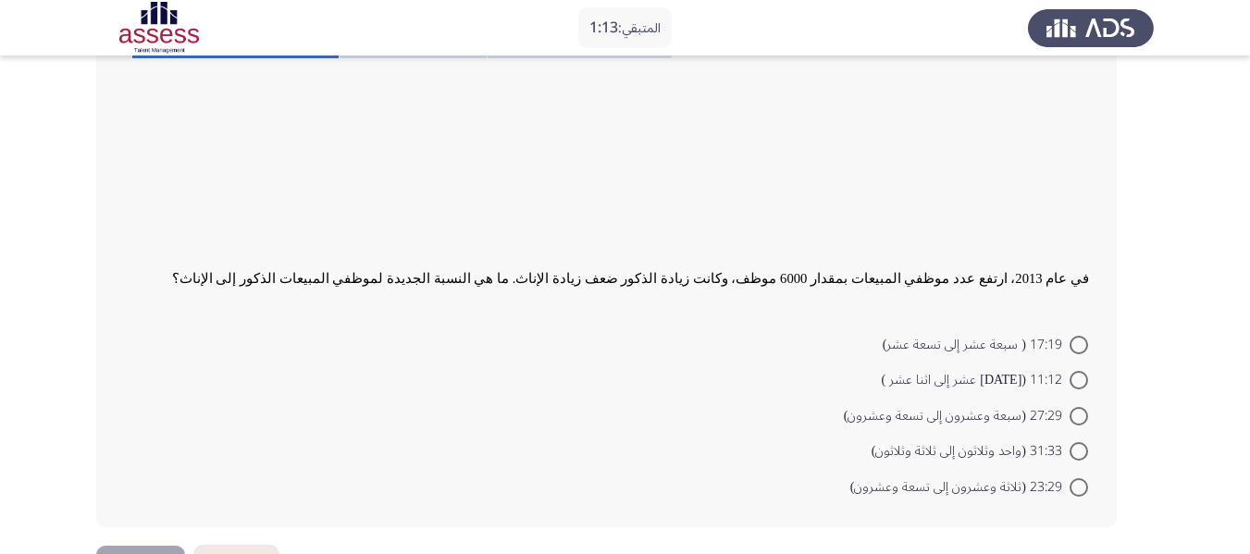
scroll to position [575, 0]
click at [1074, 376] on span at bounding box center [1078, 381] width 19 height 19
click at [1074, 376] on input "11:12 ([DATE] عشر إلى اثنا عشر )" at bounding box center [1078, 381] width 19 height 19
radio input "true"
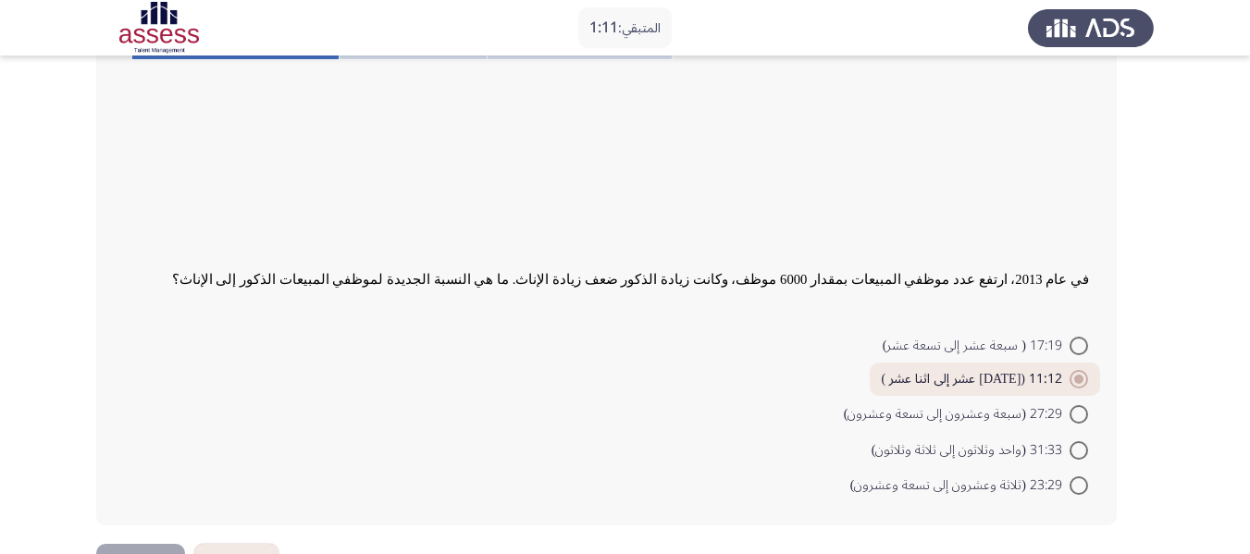
scroll to position [639, 0]
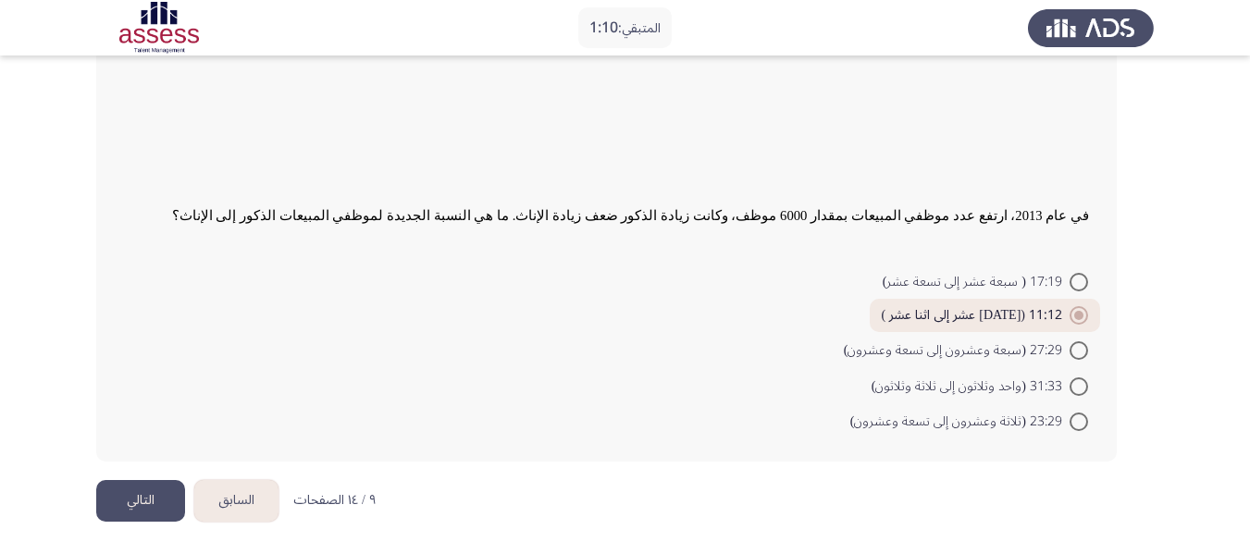
click at [121, 516] on button "التالي" at bounding box center [140, 501] width 89 height 42
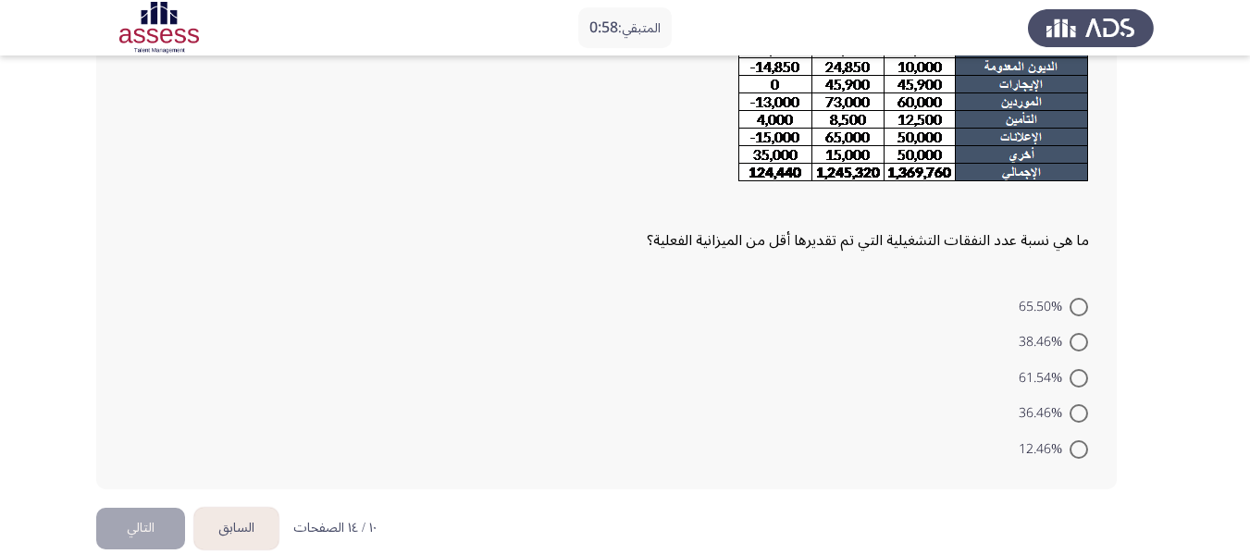
scroll to position [283, 0]
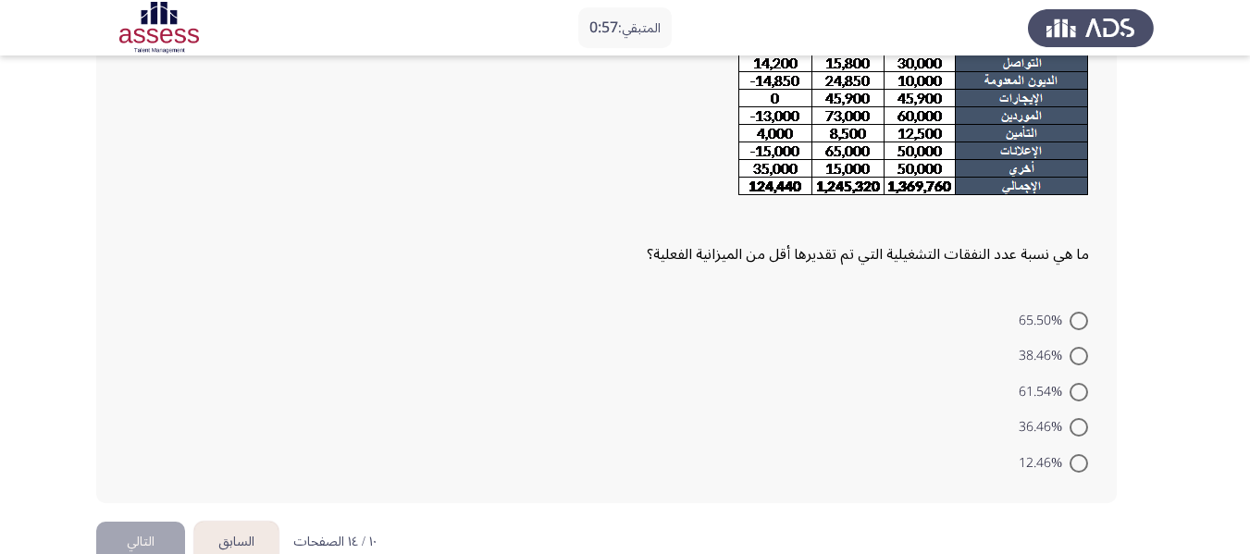
click at [1068, 463] on span "12.46%" at bounding box center [1044, 463] width 51 height 22
click at [1069, 463] on input "12.46%" at bounding box center [1078, 463] width 19 height 19
radio input "true"
click at [165, 526] on button "التالي" at bounding box center [140, 540] width 89 height 42
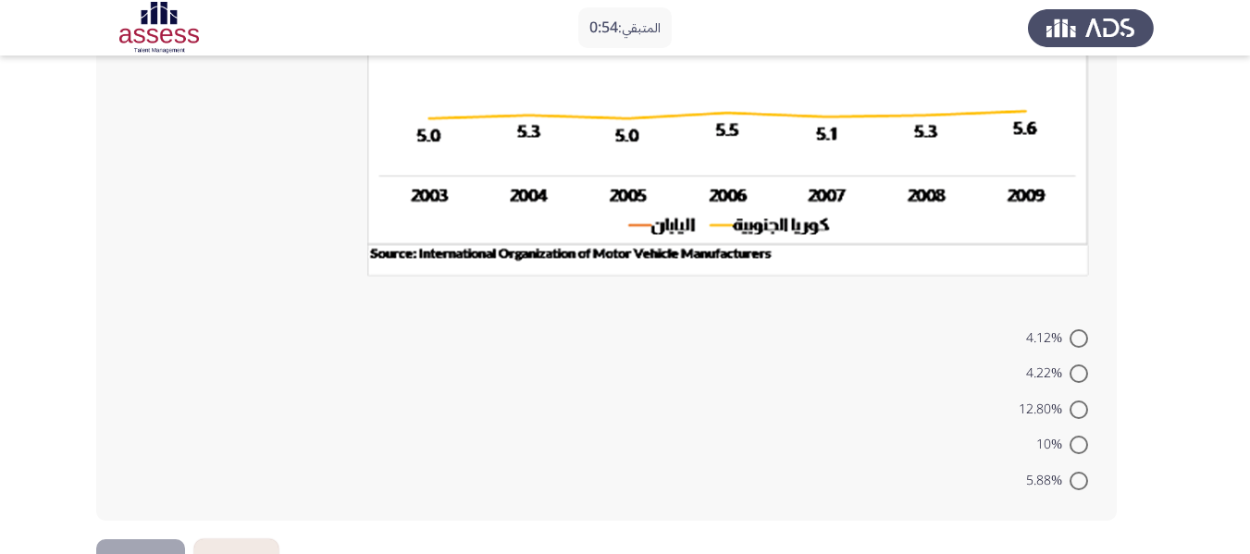
scroll to position [456, 0]
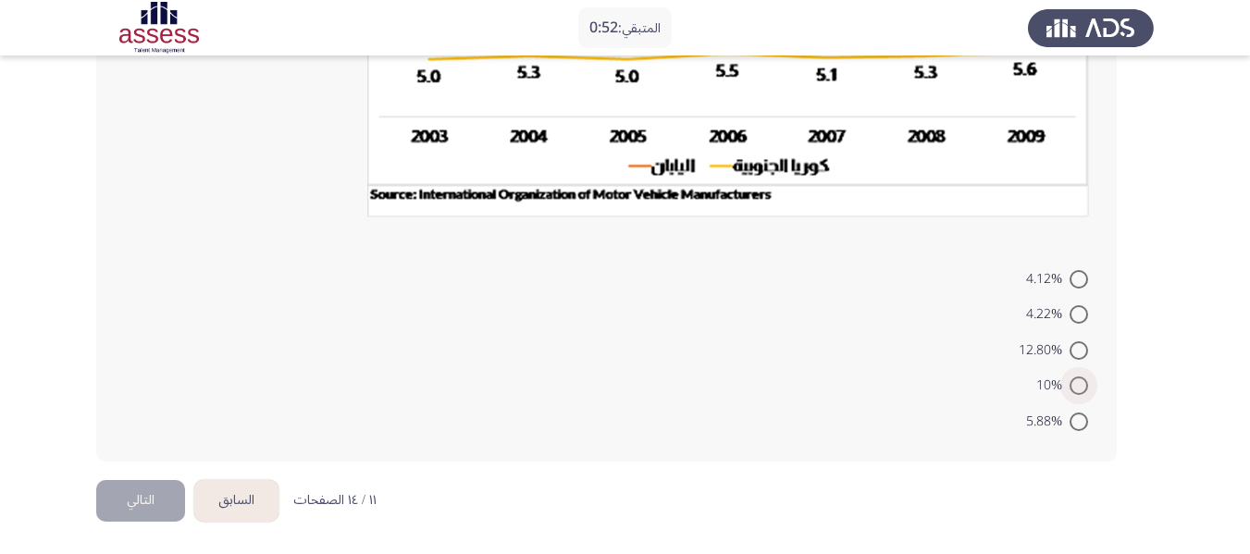
click at [1075, 375] on label "10%" at bounding box center [1062, 386] width 52 height 22
click at [1075, 377] on input "10%" at bounding box center [1078, 386] width 19 height 19
radio input "true"
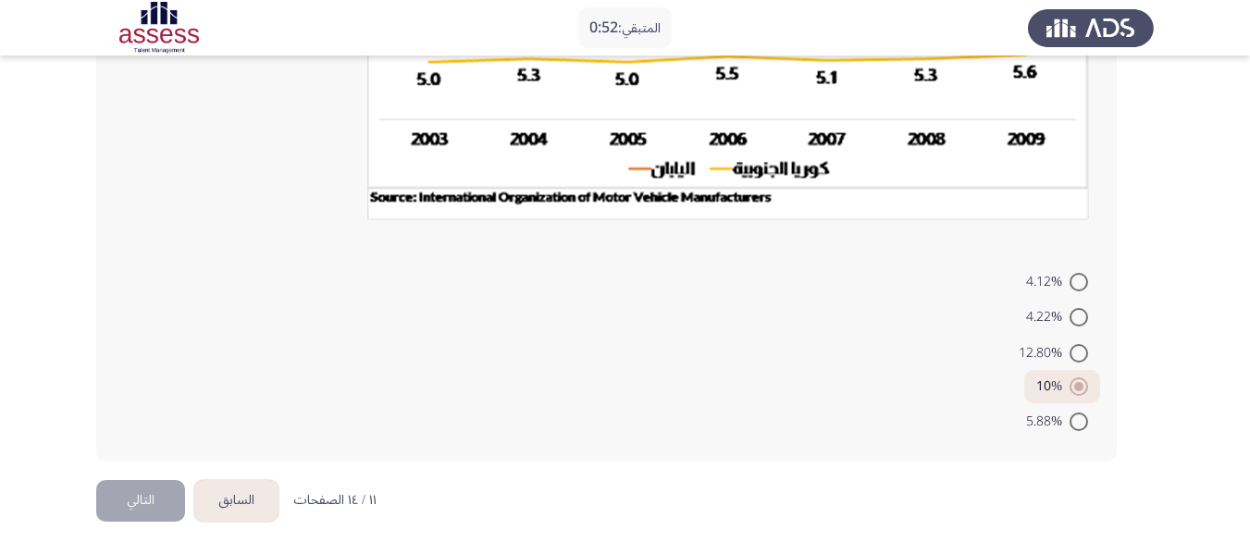
scroll to position [453, 0]
click at [166, 483] on button "التالي" at bounding box center [140, 501] width 89 height 42
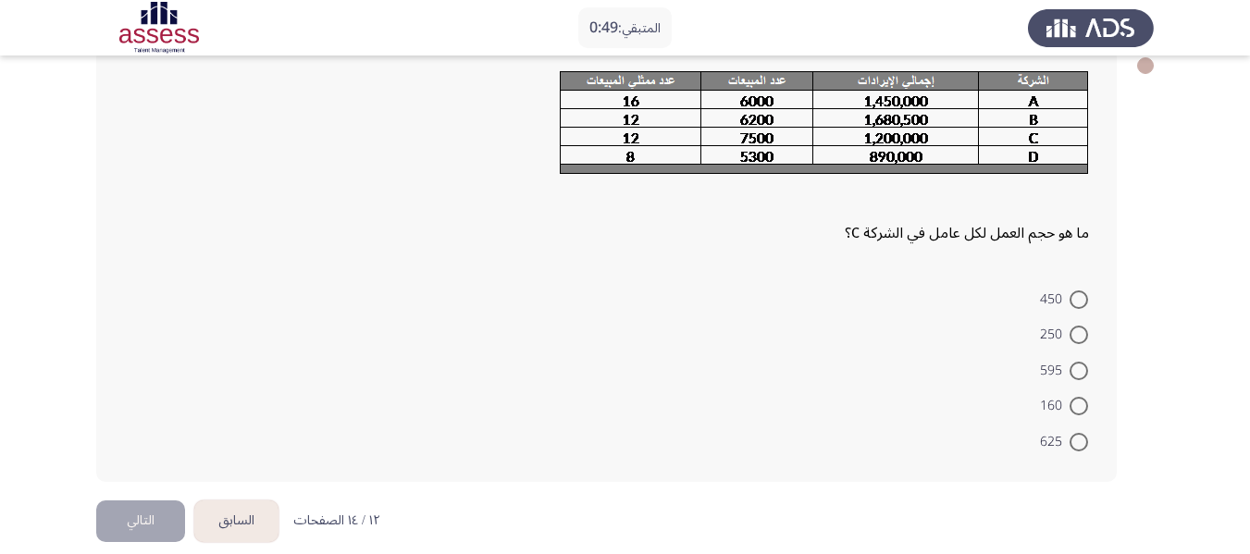
scroll to position [128, 0]
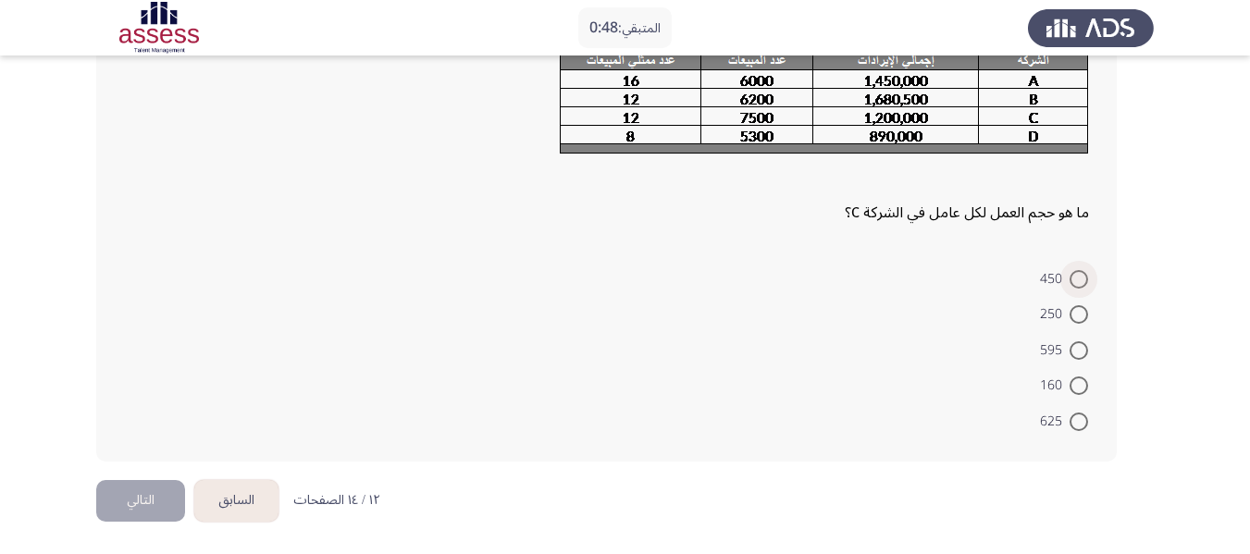
click at [1079, 289] on label "450" at bounding box center [1064, 279] width 48 height 22
click at [1079, 289] on input "450" at bounding box center [1078, 279] width 19 height 19
radio input "true"
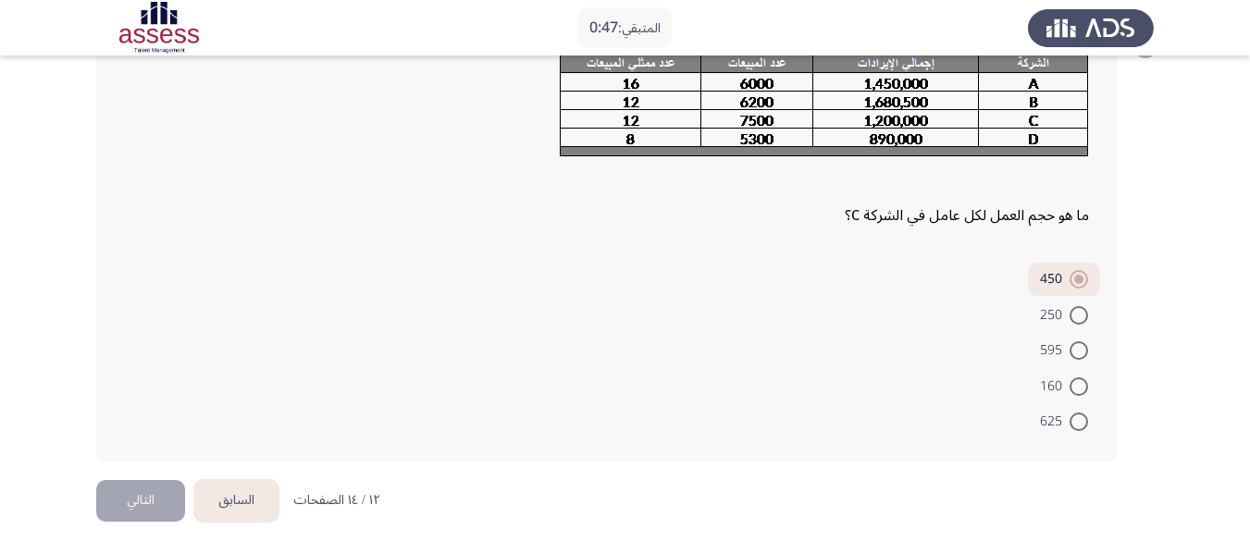
scroll to position [125, 0]
click at [1079, 306] on span at bounding box center [1078, 315] width 19 height 19
click at [1079, 306] on input "250" at bounding box center [1078, 315] width 19 height 19
radio input "true"
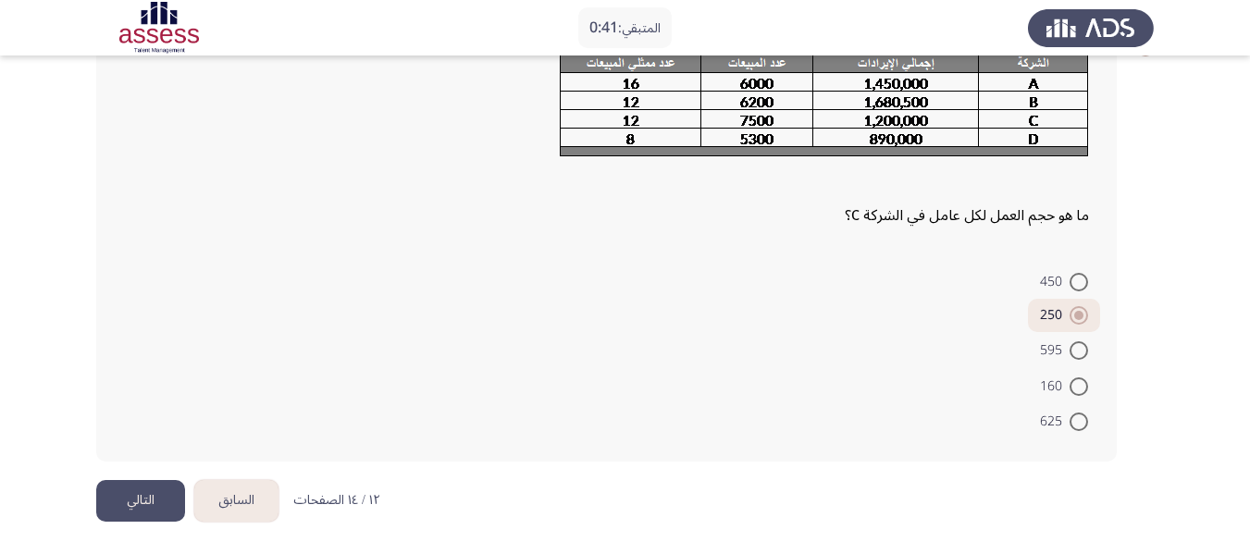
click at [150, 491] on button "التالي" at bounding box center [140, 501] width 89 height 42
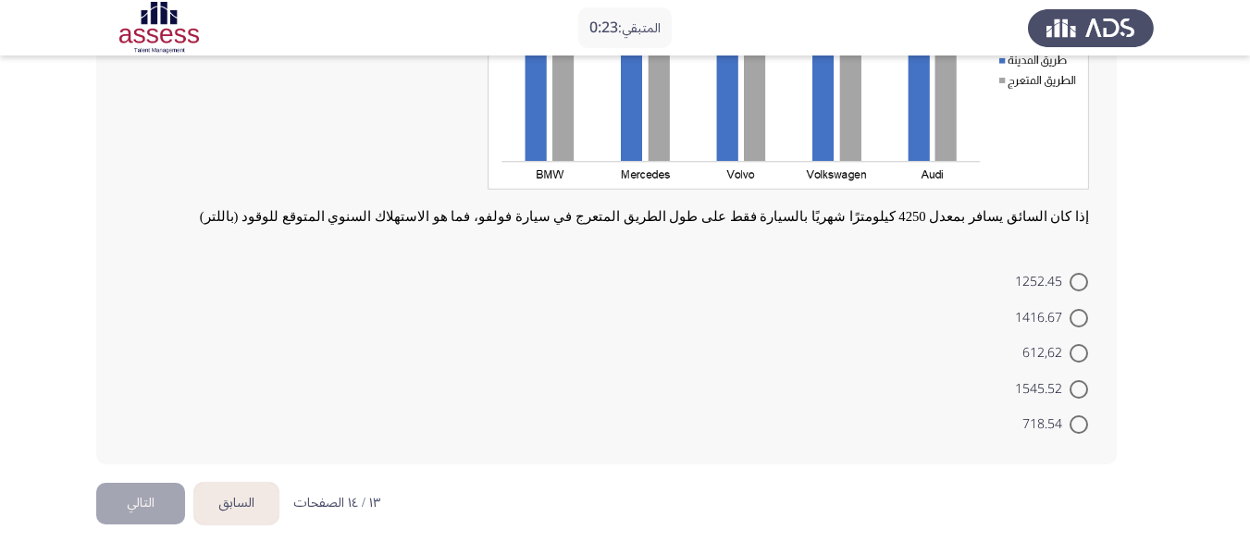
scroll to position [261, 0]
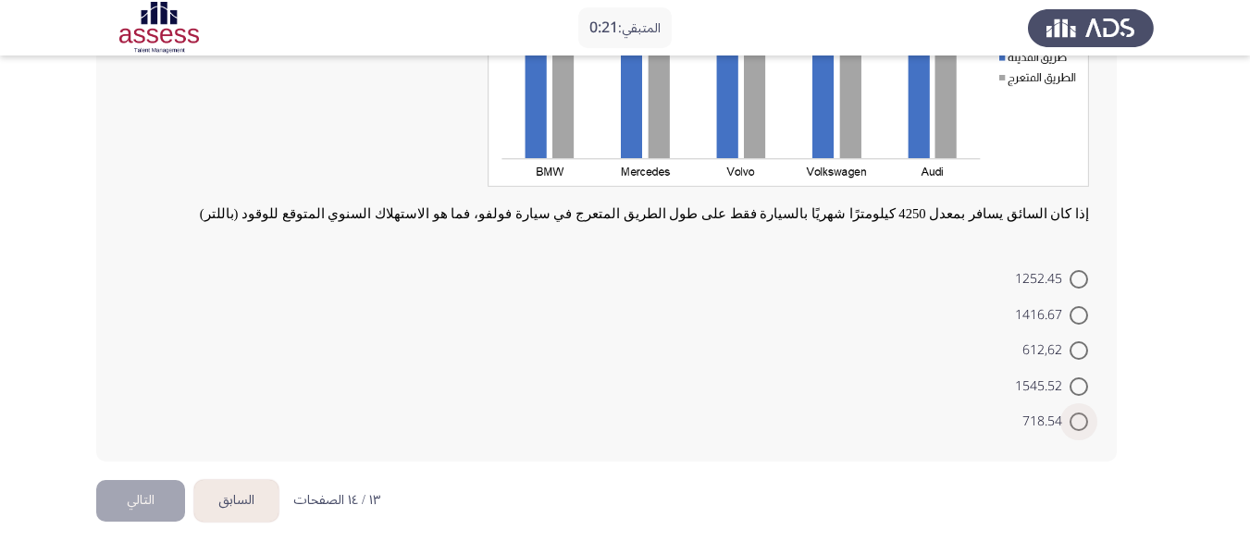
click at [1075, 424] on span at bounding box center [1078, 422] width 19 height 19
click at [1075, 424] on input "718.54" at bounding box center [1078, 422] width 19 height 19
radio input "true"
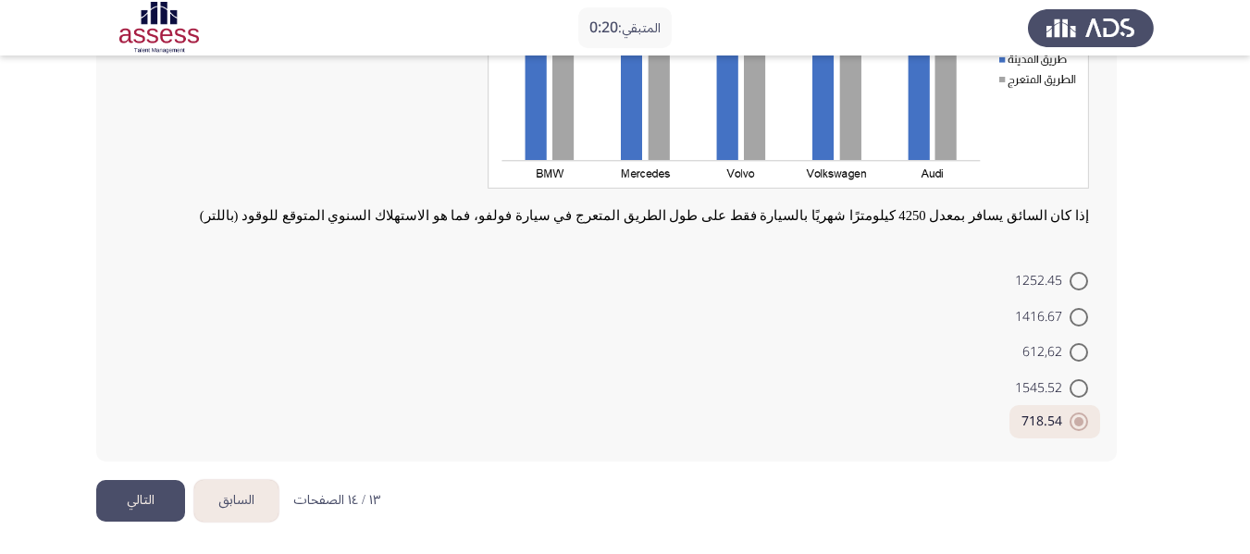
click at [86, 507] on html "المتبقي: 0:20 السابق ASSESS Aptitude (FOCUS) - Analytical Thinking التالي إذا ك…" at bounding box center [625, 147] width 1250 height 813
click at [174, 497] on button "التالي" at bounding box center [140, 501] width 89 height 42
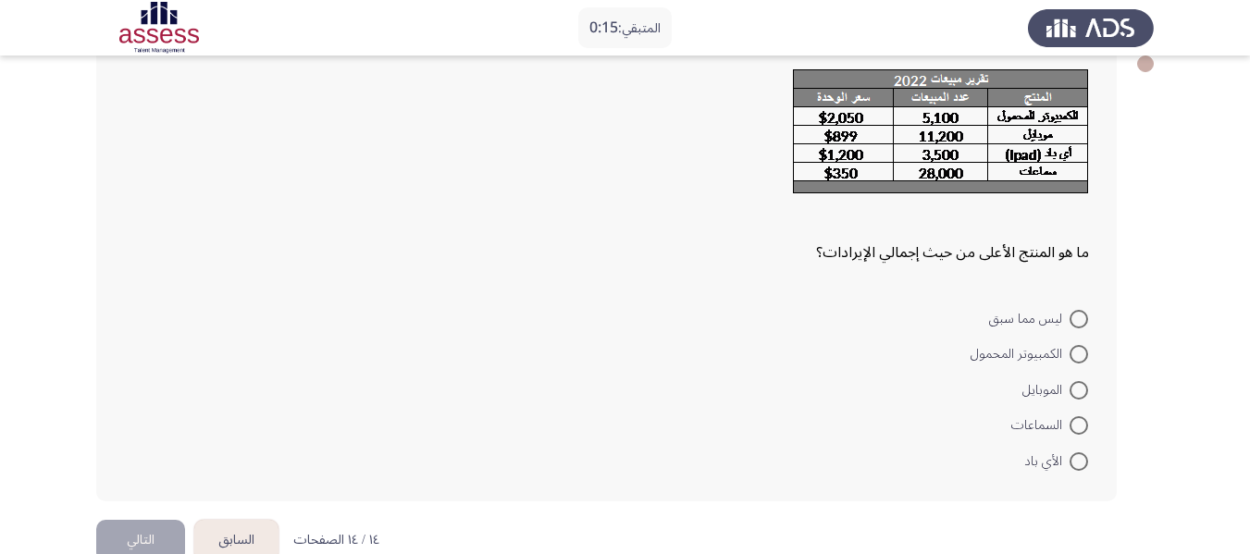
scroll to position [110, 0]
click at [1068, 321] on span "ليس مما سبق" at bounding box center [1029, 318] width 80 height 22
click at [1069, 321] on input "ليس مما سبق" at bounding box center [1078, 318] width 19 height 19
radio input "true"
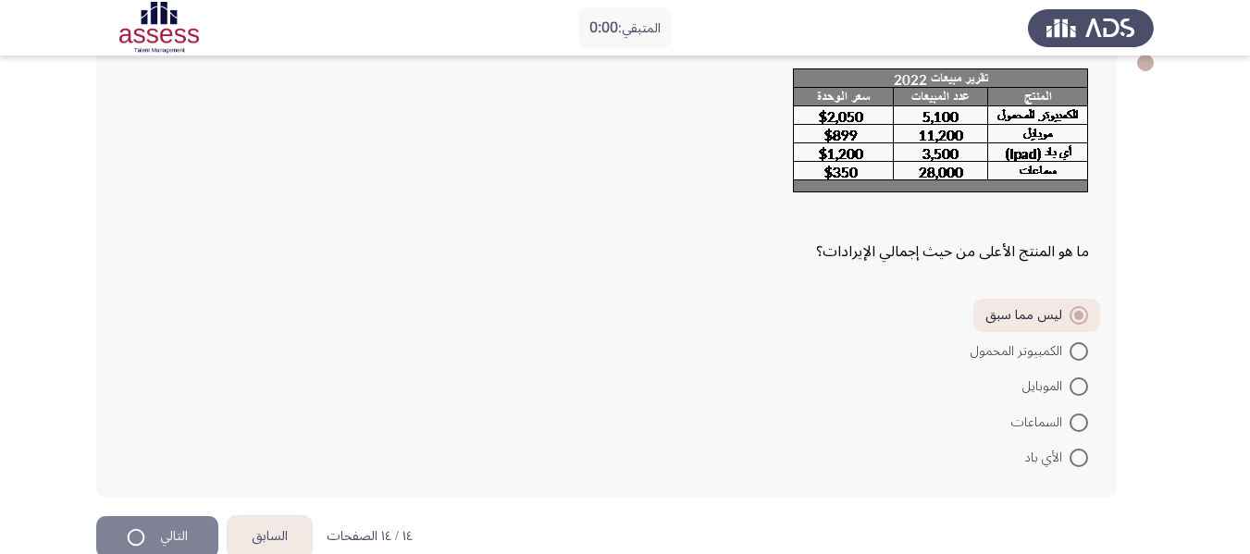
scroll to position [0, 0]
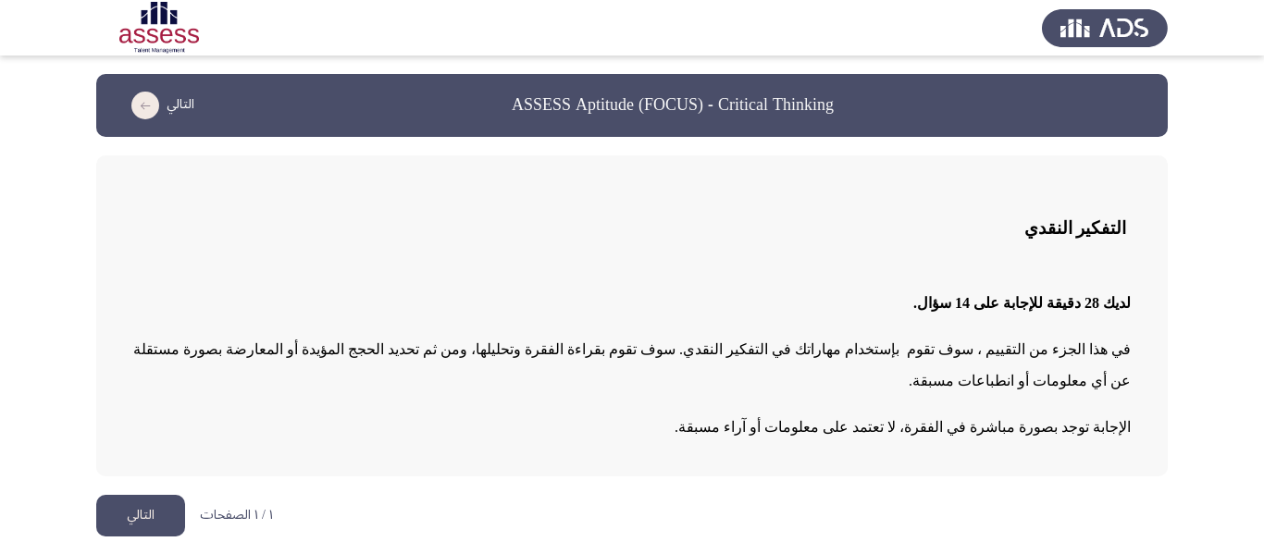
click at [137, 550] on html "ASSESS Aptitude (FOCUS) - Critical Thinking التالي التفكير النقدي لديك 28 دقيقة…" at bounding box center [632, 277] width 1264 height 555
click at [131, 495] on button "التالي" at bounding box center [140, 516] width 89 height 42
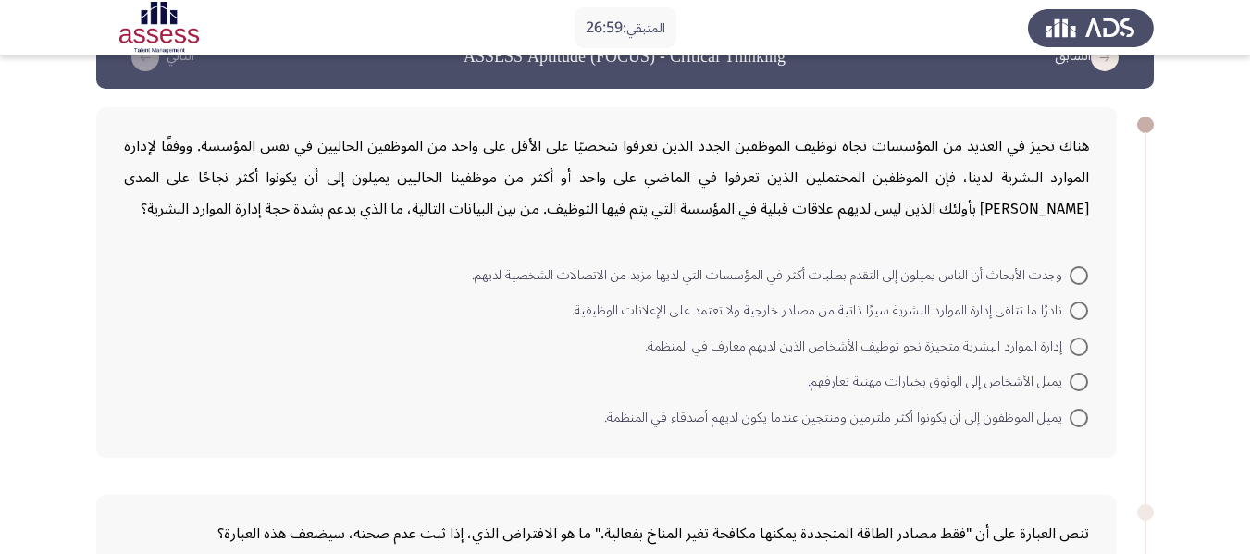
scroll to position [49, 0]
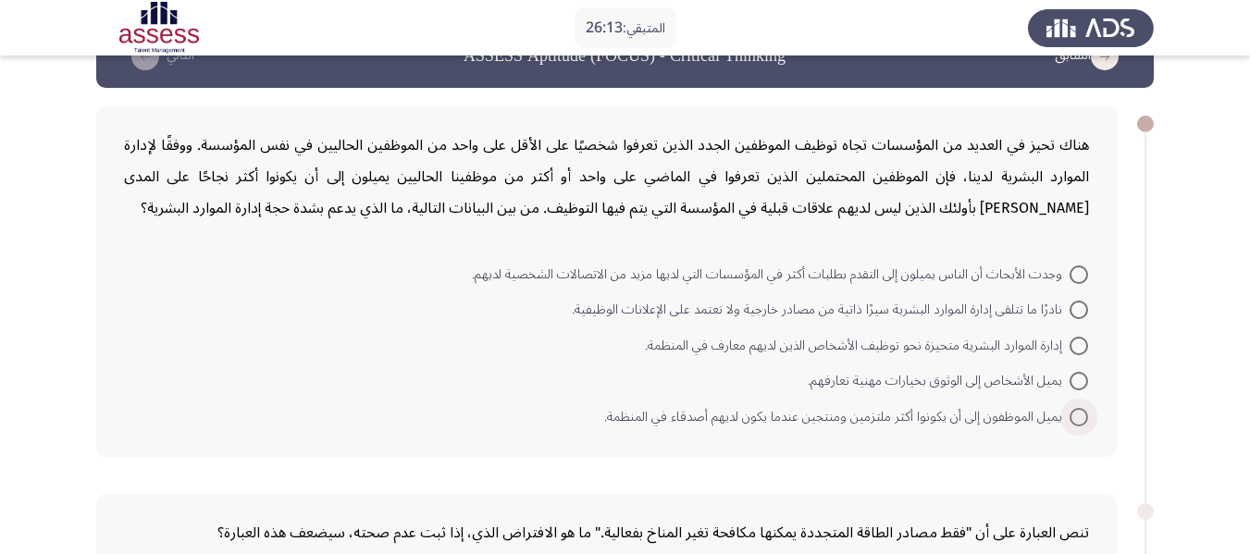
click at [1077, 413] on span at bounding box center [1078, 417] width 19 height 19
click at [1077, 413] on input "يميل الموظفون إلى أن يكونوا أكثر ملتزمين ومنتجين عندما يكون لديهم أصدقاء في الم…" at bounding box center [1078, 417] width 19 height 19
radio input "true"
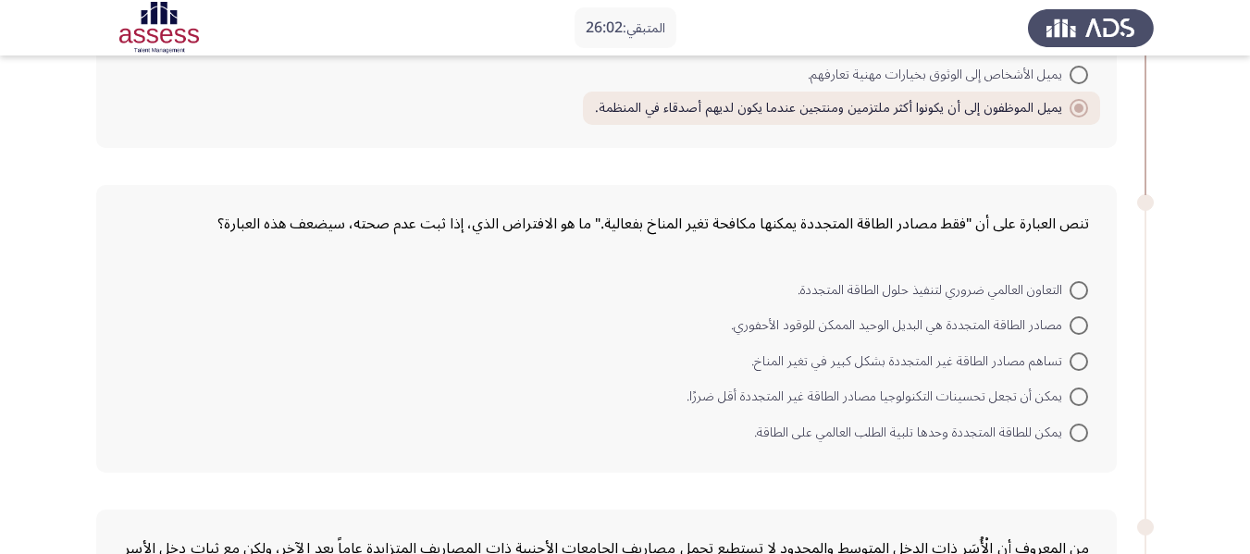
scroll to position [354, 0]
click at [507, 388] on form "التعاون العالمي ضروري لتنفيذ حلول الطاقة المتجددة. مصادر الطاقة المتجددة هي الب…" at bounding box center [606, 361] width 965 height 179
click at [1078, 438] on span at bounding box center [1078, 434] width 19 height 19
click at [1078, 438] on input "يمكن للطاقة المتجددة وحدها تلبية الطلب العالمي على الطاقة." at bounding box center [1078, 434] width 19 height 19
radio input "true"
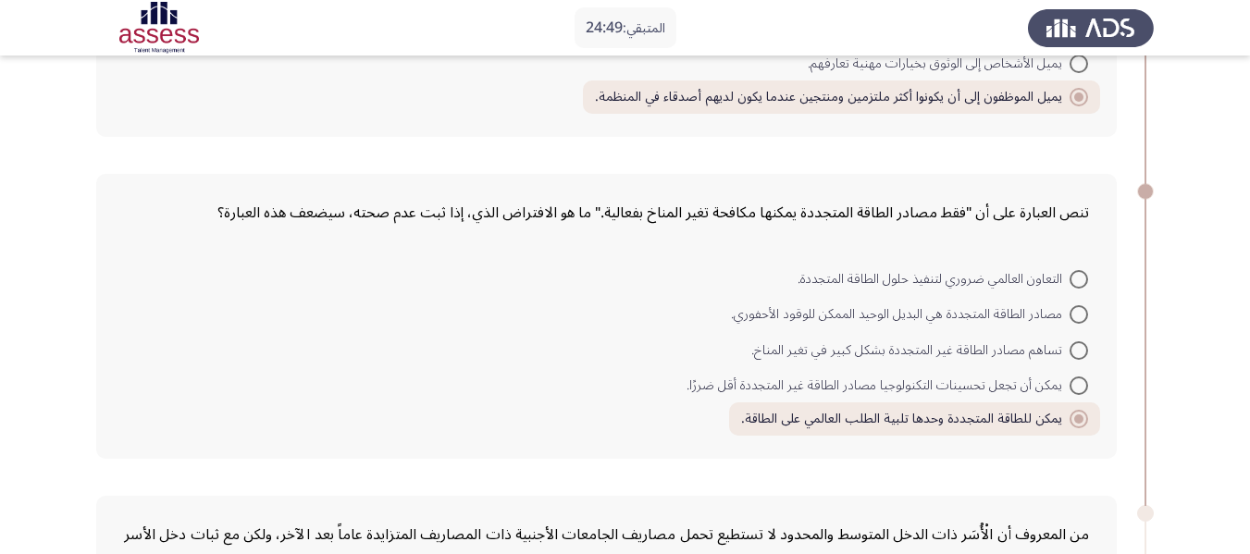
scroll to position [364, 0]
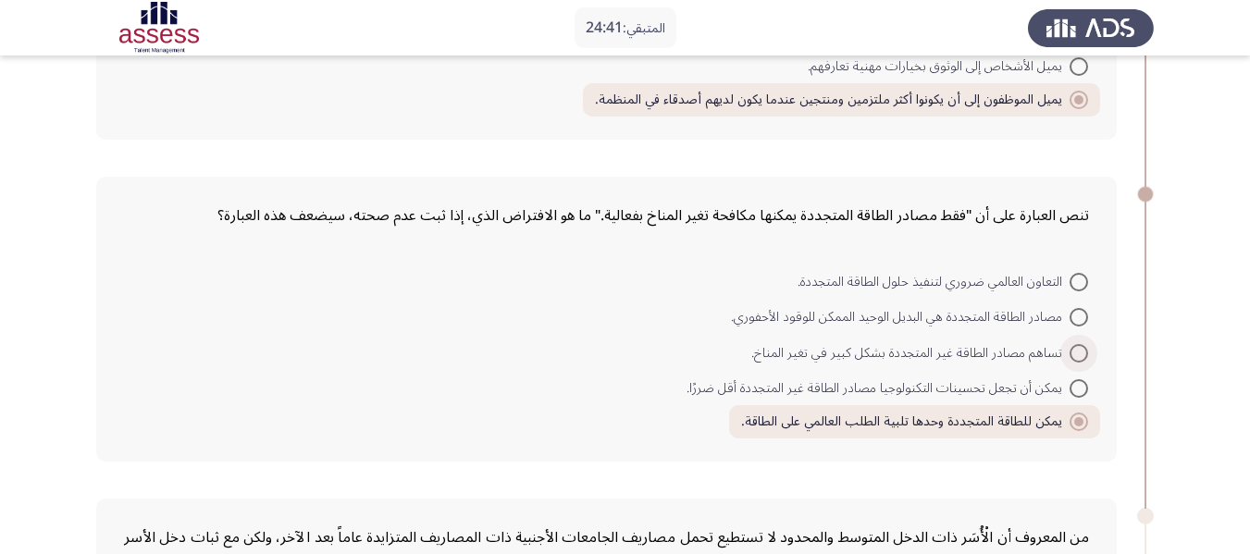
click at [1074, 355] on span at bounding box center [1078, 353] width 19 height 19
click at [1074, 355] on input "تساهم مصادر الطاقة غير المتجددة بشكل كبير في تغير المناخ." at bounding box center [1078, 353] width 19 height 19
radio input "true"
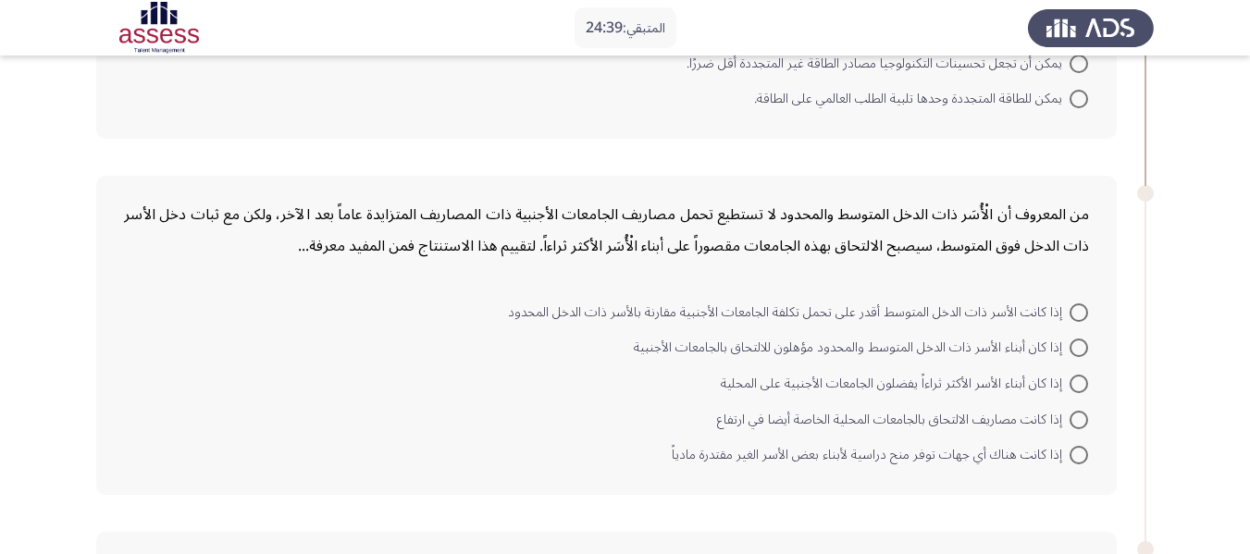
scroll to position [687, 0]
click at [1078, 463] on span at bounding box center [1078, 454] width 19 height 19
click at [1078, 463] on input "إذا كانت هناك أي جهات توفر منح دراسية لأبناء بعض الأسر الغير مقتدرة مادياً" at bounding box center [1078, 454] width 19 height 19
radio input "true"
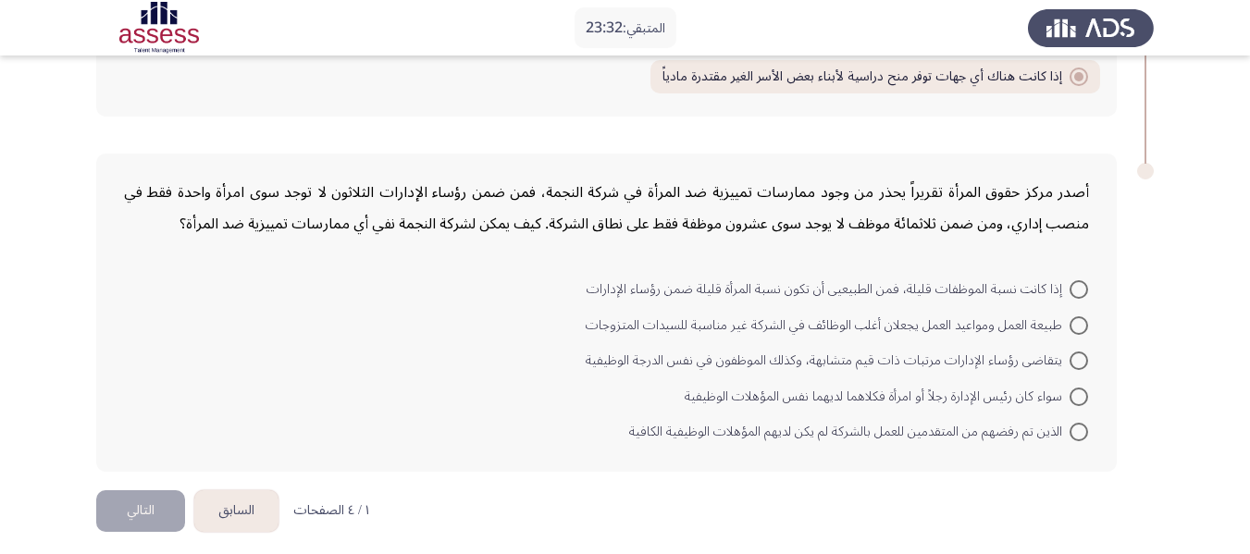
scroll to position [1073, 0]
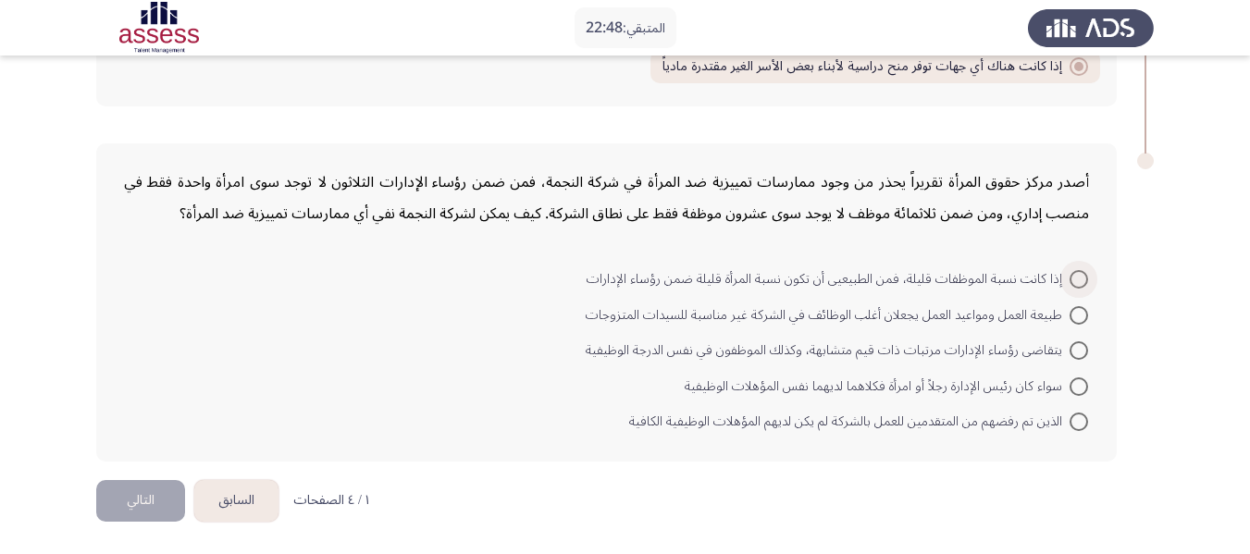
click at [1077, 286] on span at bounding box center [1078, 279] width 19 height 19
click at [1077, 286] on input "إذا كانت نسبة الموظفات قليلة، فمن الطبيعيى أن تكون نسبة المرأة قليلة ضمن رؤساء …" at bounding box center [1078, 279] width 19 height 19
radio input "true"
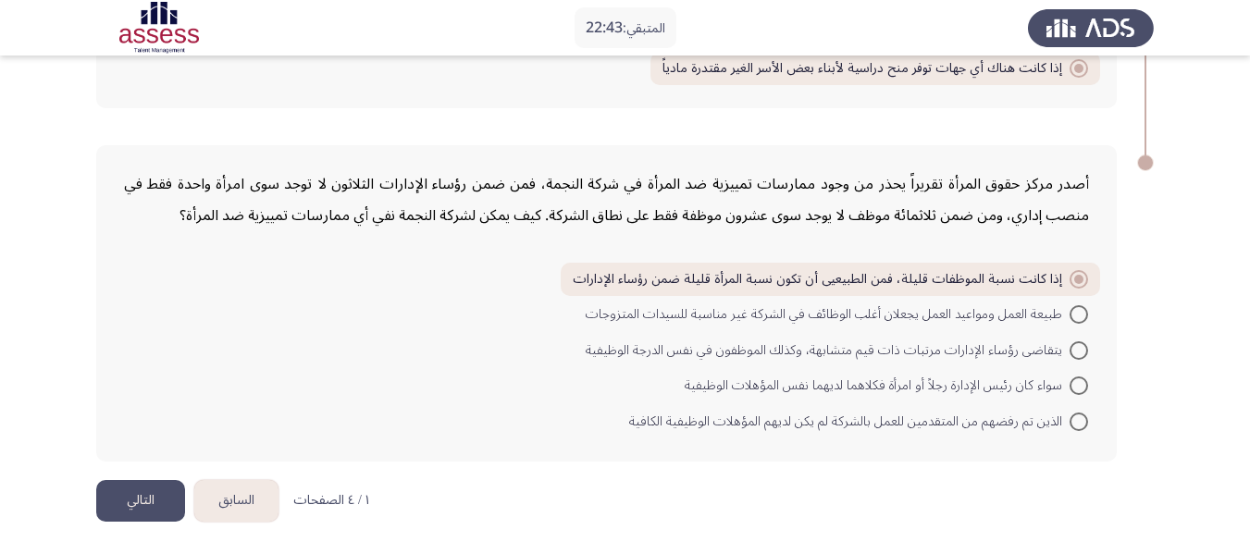
click at [127, 498] on button "التالي" at bounding box center [140, 501] width 89 height 42
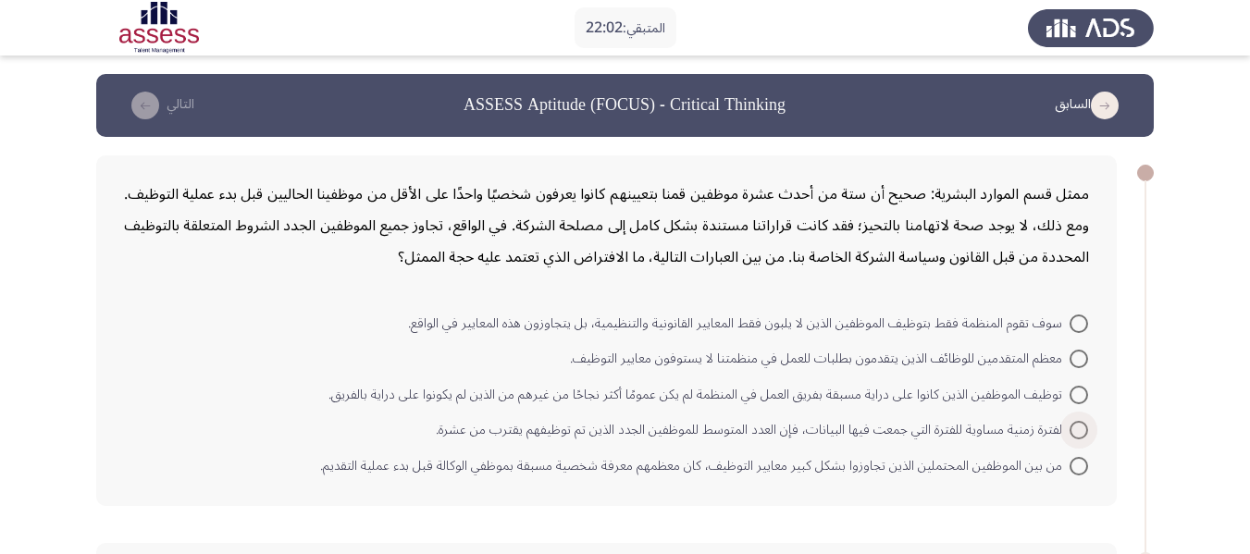
click at [1084, 426] on span at bounding box center [1078, 430] width 19 height 19
click at [1084, 426] on input "لفترة زمنية مساوية للفترة التي جمعت فيها البيانات، فإن العدد المتوسط للموظفين ا…" at bounding box center [1078, 430] width 19 height 19
radio input "true"
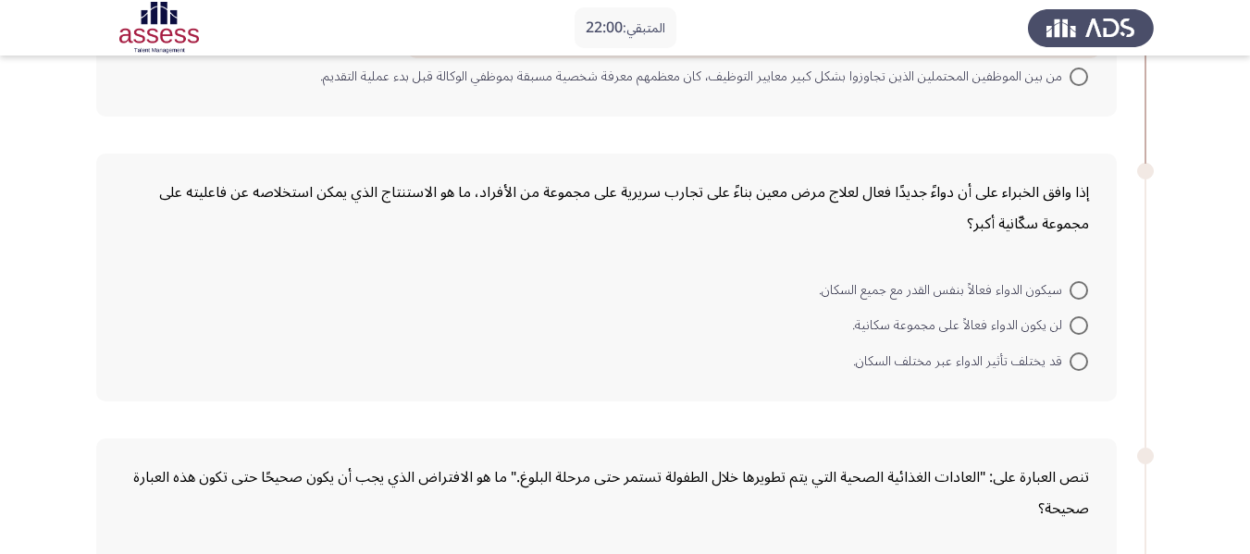
scroll to position [394, 0]
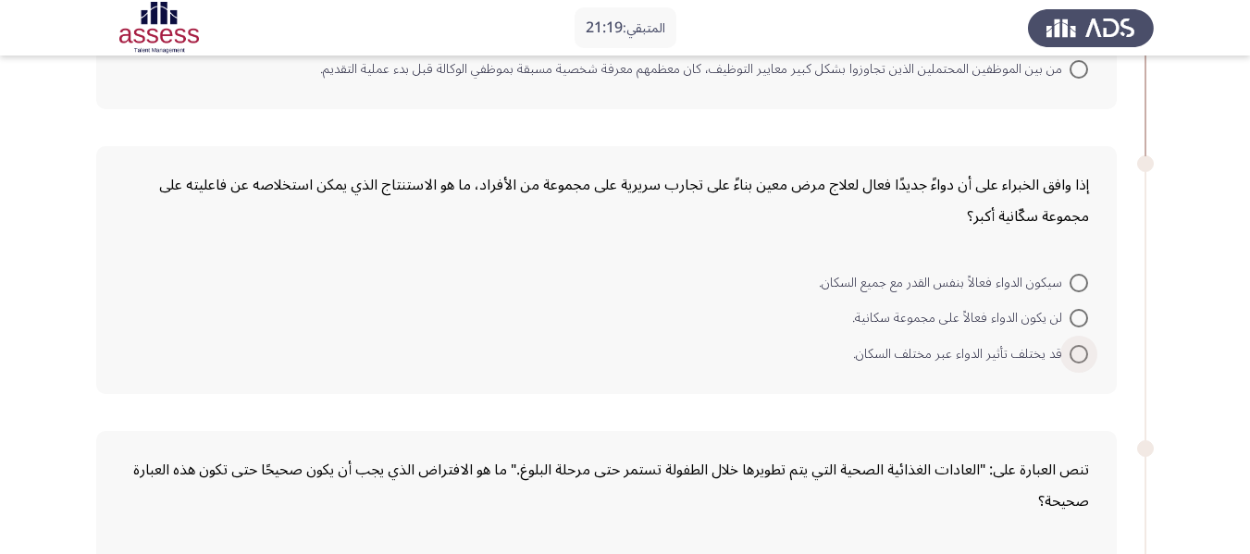
click at [1078, 357] on span at bounding box center [1078, 354] width 19 height 19
click at [1078, 357] on input "قد يختلف تأثير الدواء عبر مختلف السكان." at bounding box center [1078, 354] width 19 height 19
radio input "true"
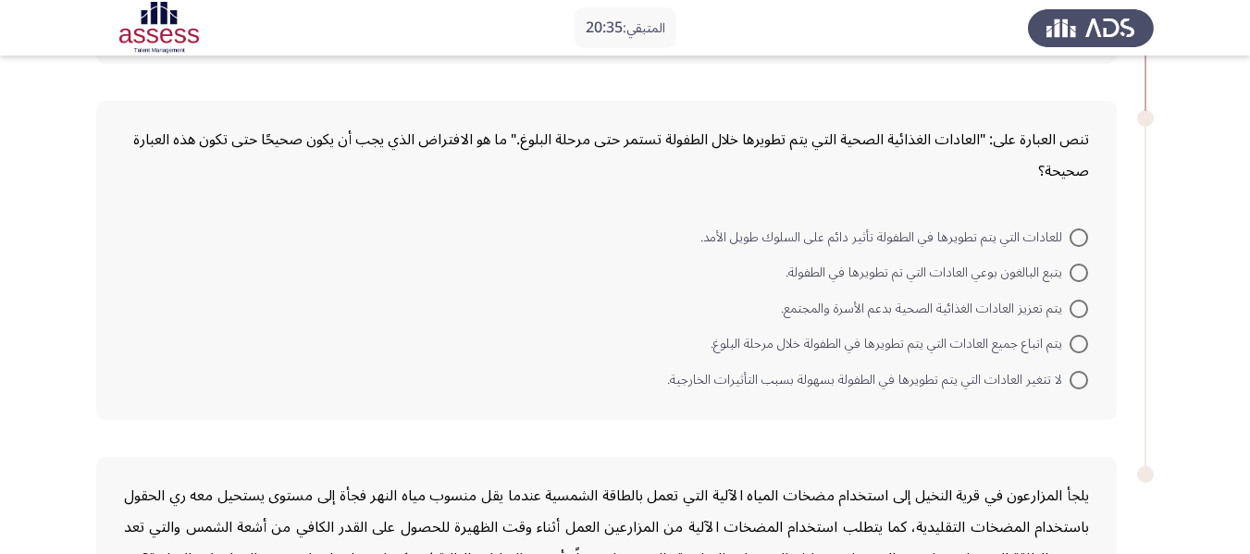
scroll to position [738, 0]
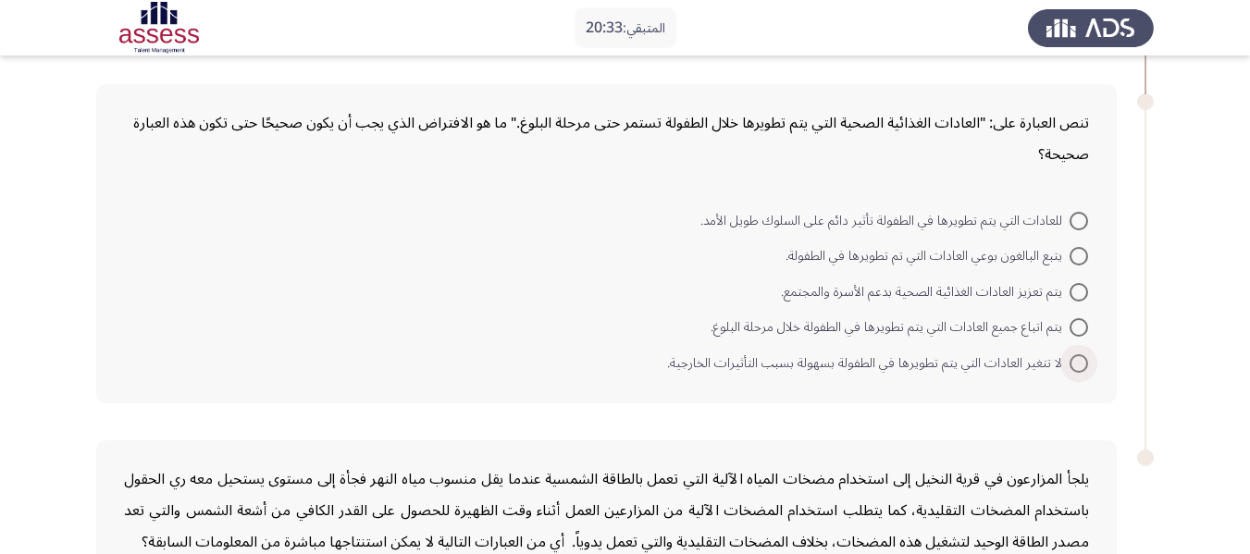
click at [1069, 365] on span at bounding box center [1078, 363] width 19 height 19
click at [1069, 365] on input "لا تتغير العادات التي يتم تطويرها في الطفولة بسهولة بسبب التأثيرات الخارجية." at bounding box center [1078, 363] width 19 height 19
radio input "true"
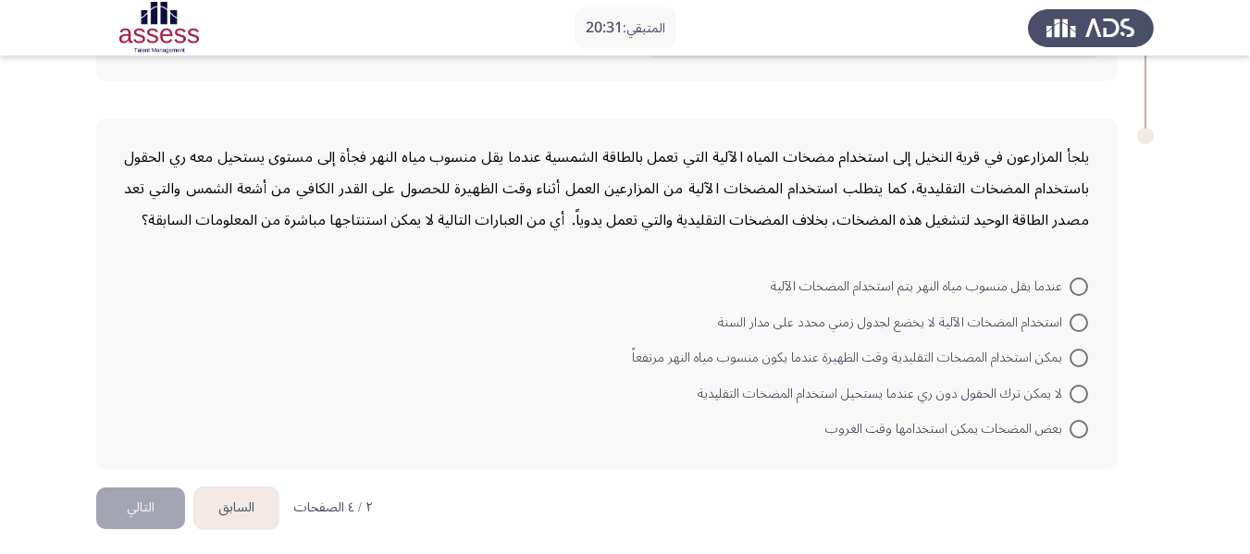
scroll to position [1058, 0]
click at [905, 361] on span "يمكن استخدام المضخات التقليدية وقت الظهيرة عندما يكون منسوب مياه النهر مرتفعاً" at bounding box center [851, 357] width 438 height 22
click at [1069, 361] on input "يمكن استخدام المضخات التقليدية وقت الظهيرة عندما يكون منسوب مياه النهر مرتفعاً" at bounding box center [1078, 357] width 19 height 19
radio input "true"
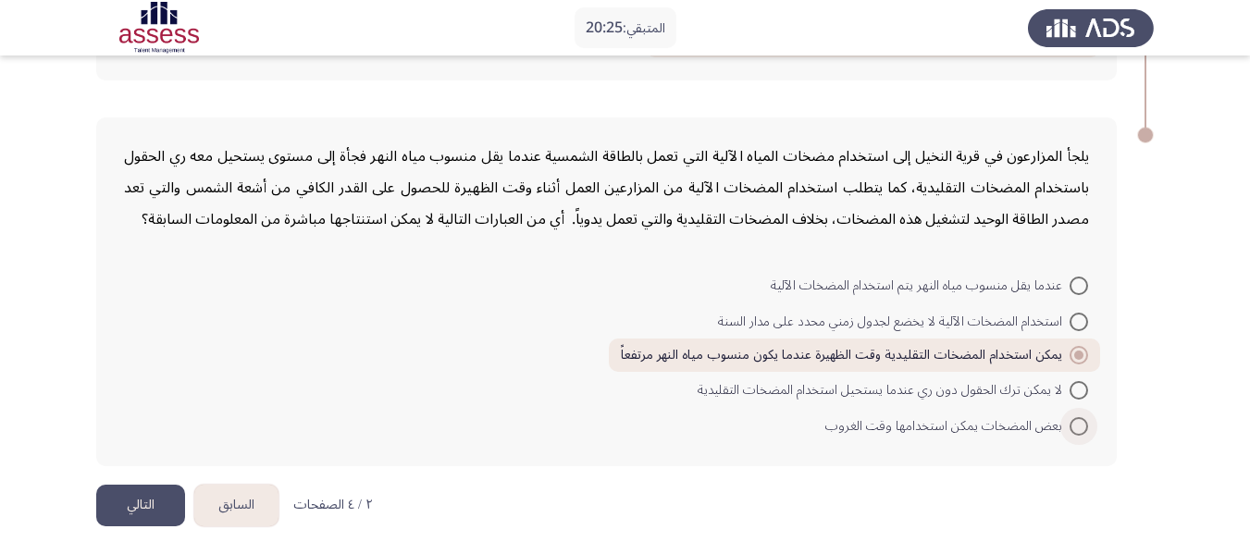
click at [1074, 434] on span at bounding box center [1078, 426] width 19 height 19
click at [1074, 434] on input "بعض المضخات يمكن استخدامها وقت الغروب" at bounding box center [1078, 426] width 19 height 19
radio input "true"
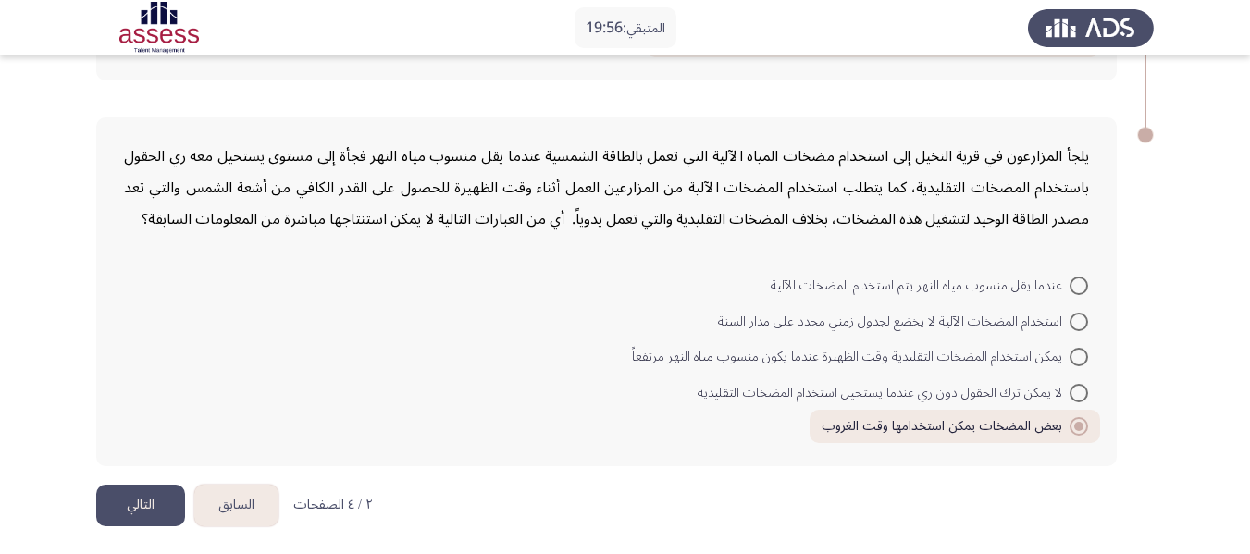
click at [1088, 294] on mat-radio-button "عندما يقل منسوب مياه النهر يتم استخدام المضخات الآلية" at bounding box center [929, 284] width 341 height 36
click at [1085, 291] on span at bounding box center [1078, 286] width 19 height 19
click at [1085, 291] on input "عندما يقل منسوب مياه النهر يتم استخدام المضخات الآلية" at bounding box center [1078, 286] width 19 height 19
radio input "true"
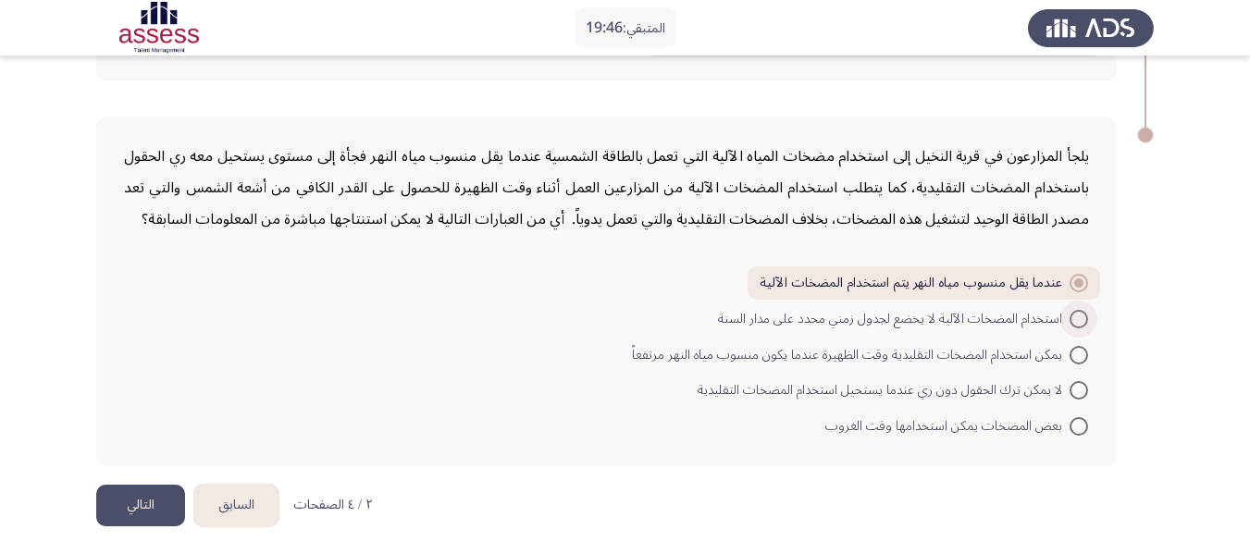
click at [1080, 318] on span at bounding box center [1078, 319] width 19 height 19
click at [1080, 318] on input "استخدام المضخات الآلية لا يخضع لجدول زمني محدد على مدار السنة" at bounding box center [1078, 319] width 19 height 19
radio input "true"
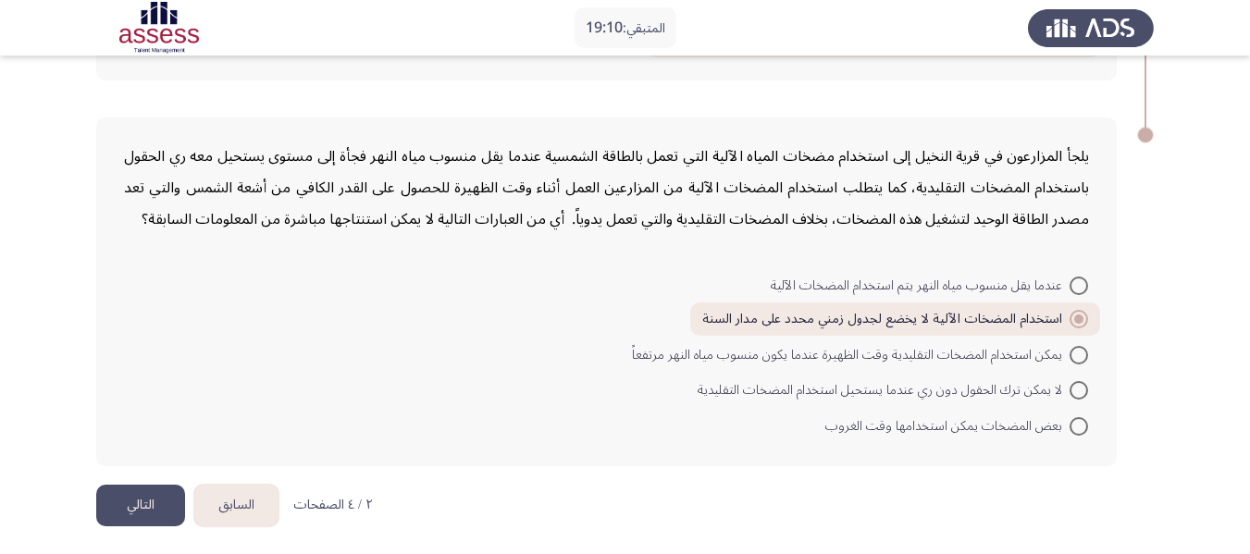
click at [133, 510] on button "التالي" at bounding box center [140, 506] width 89 height 42
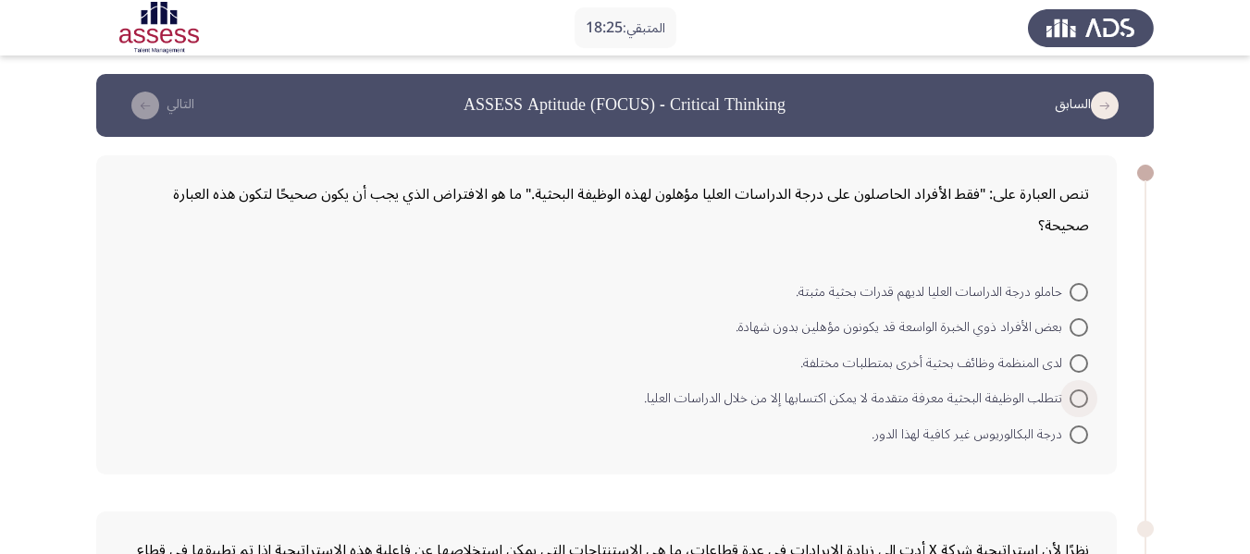
click at [1076, 391] on span at bounding box center [1078, 398] width 19 height 19
click at [1076, 391] on input "تتطلب الوظيفة البحثية معرفة متقدمة لا يمكن اكتسابها إلا من خلال الدراسات العليا." at bounding box center [1078, 398] width 19 height 19
radio input "true"
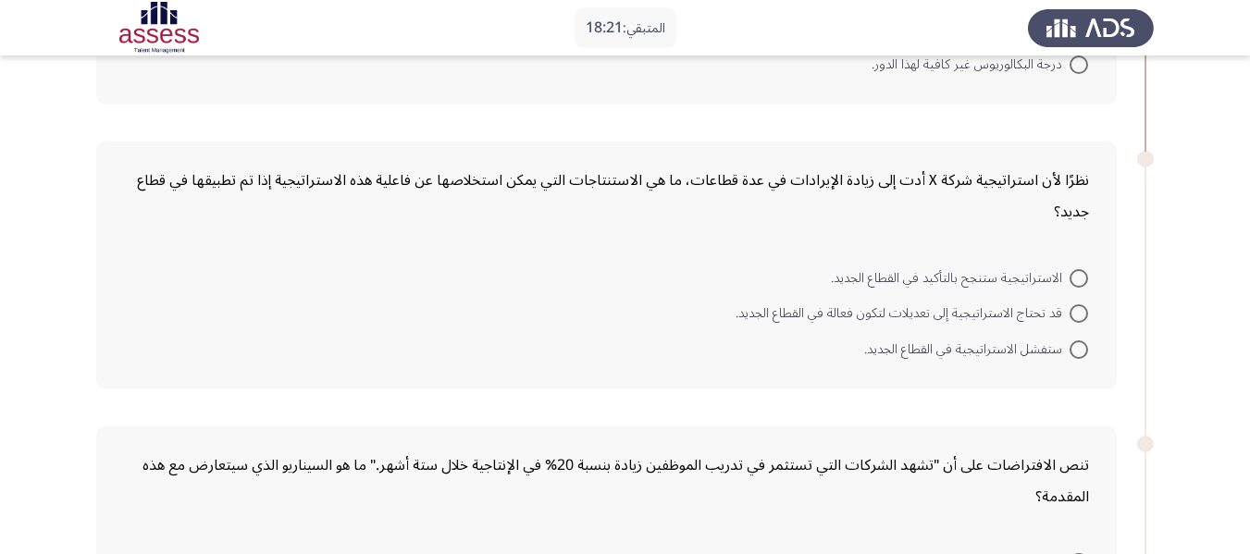
scroll to position [368, 0]
click at [1063, 315] on span "قد تحتاج الاستراتيجية إلى تعديلات لتكون فعالة في القطاع الجديد." at bounding box center [902, 313] width 334 height 22
click at [1069, 315] on input "قد تحتاج الاستراتيجية إلى تعديلات لتكون فعالة في القطاع الجديد." at bounding box center [1078, 312] width 19 height 19
radio input "true"
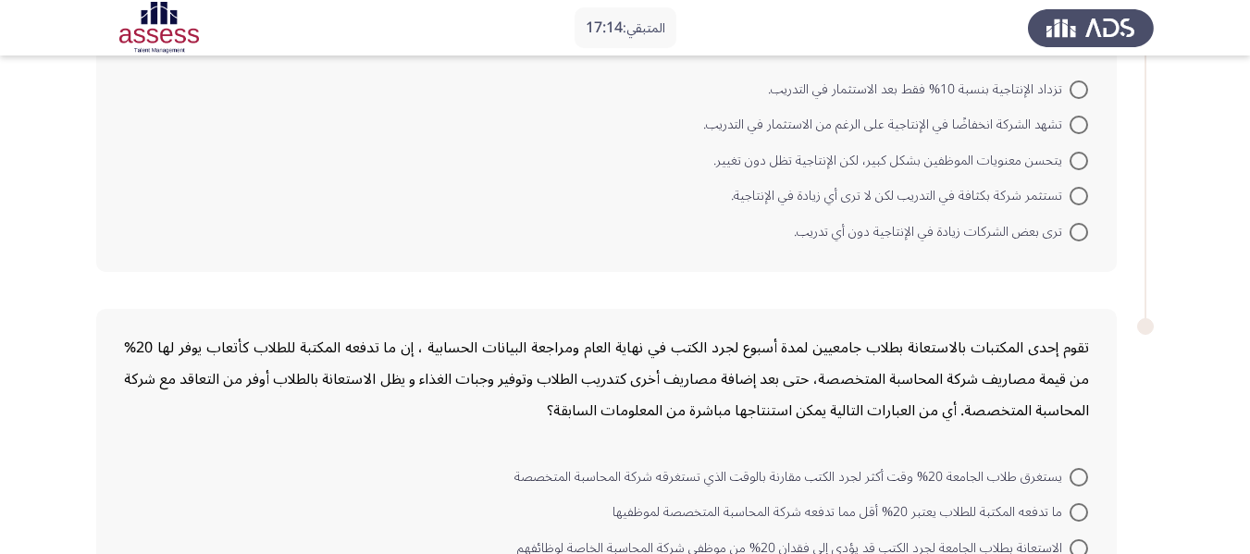
scroll to position [834, 0]
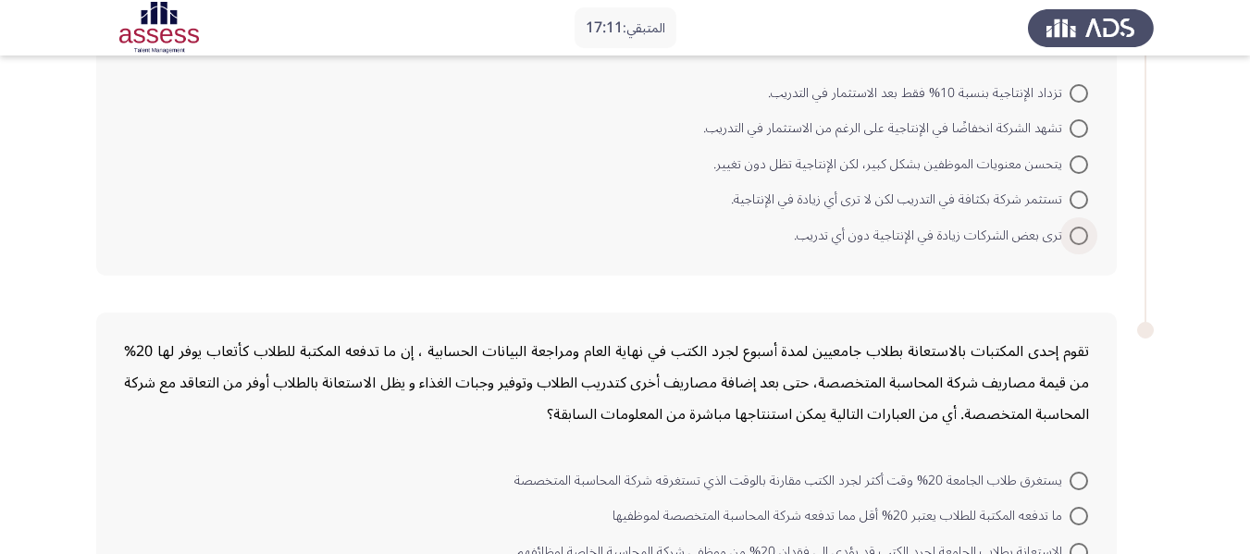
click at [1077, 242] on span at bounding box center [1078, 236] width 19 height 19
click at [1077, 242] on input "ترى بعض الشركات زيادة في الإنتاجية دون أي تدريب." at bounding box center [1078, 236] width 19 height 19
radio input "true"
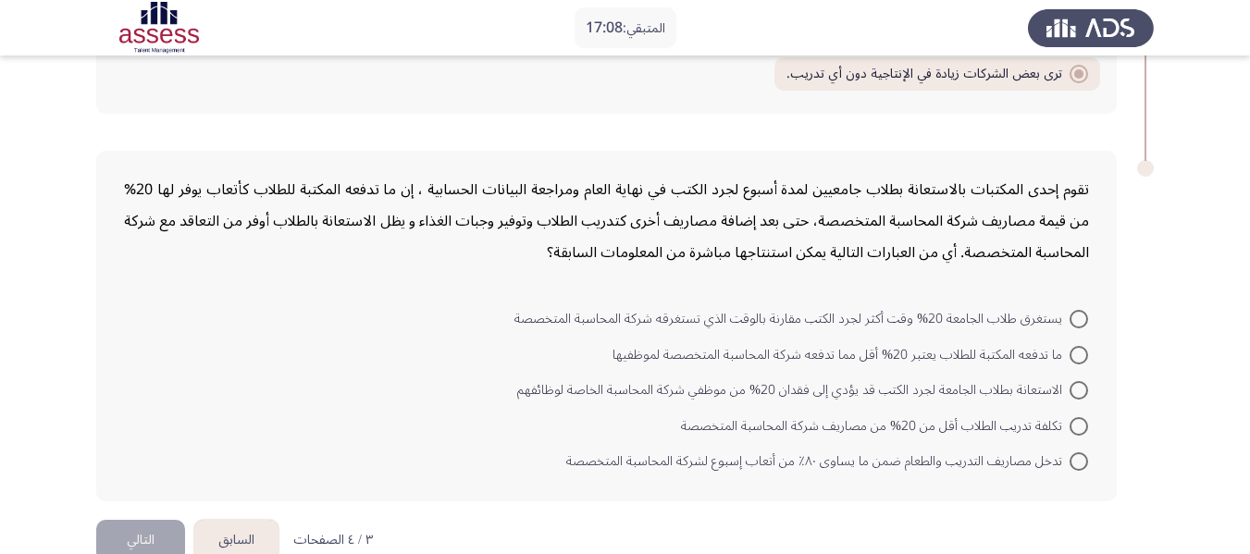
scroll to position [1033, 0]
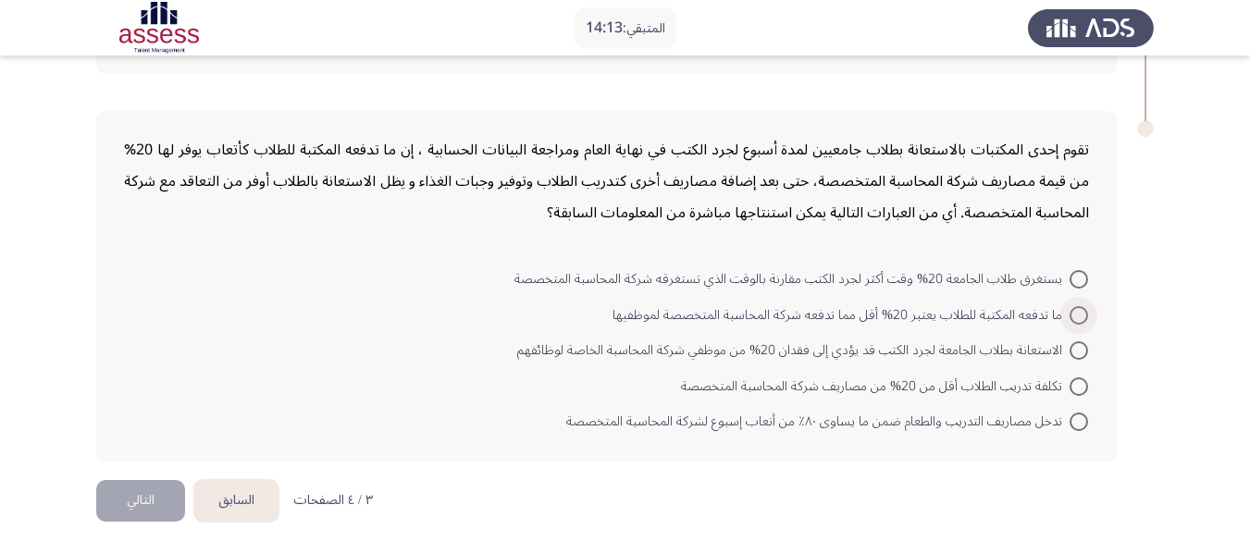
click at [1068, 323] on span "ما تدفعه المكتبة للطلاب يعتبر 20% أقل مما تدفعه شركة المحاسبة المتخصصة لموظفيها" at bounding box center [840, 315] width 457 height 22
click at [1069, 323] on input "ما تدفعه المكتبة للطلاب يعتبر 20% أقل مما تدفعه شركة المحاسبة المتخصصة لموظفيها" at bounding box center [1078, 315] width 19 height 19
radio input "true"
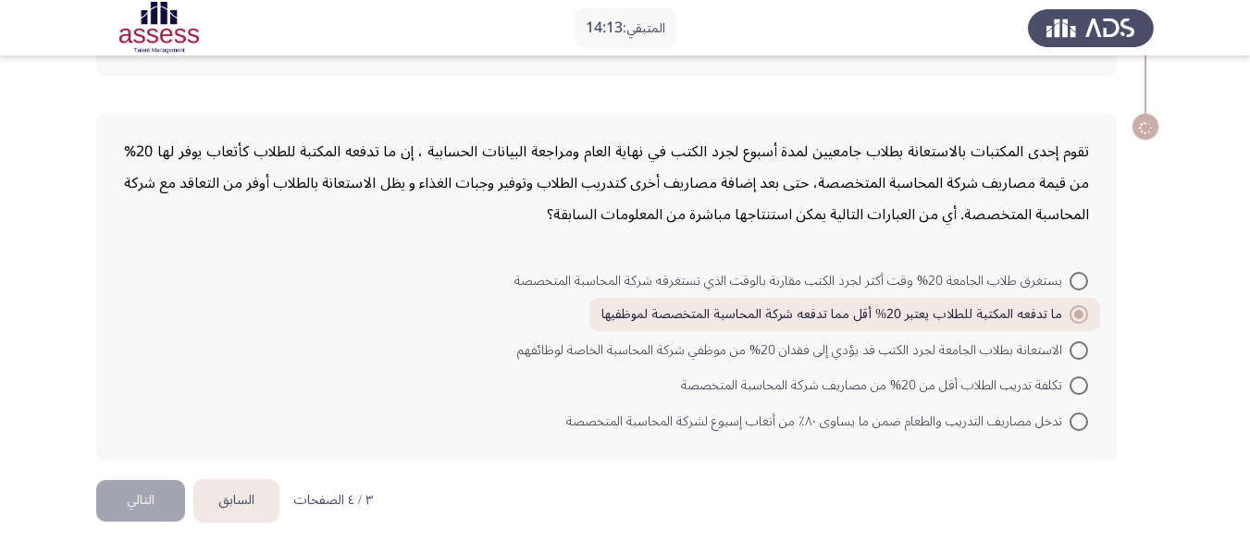
scroll to position [1031, 0]
click at [116, 509] on button "التالي" at bounding box center [140, 501] width 89 height 42
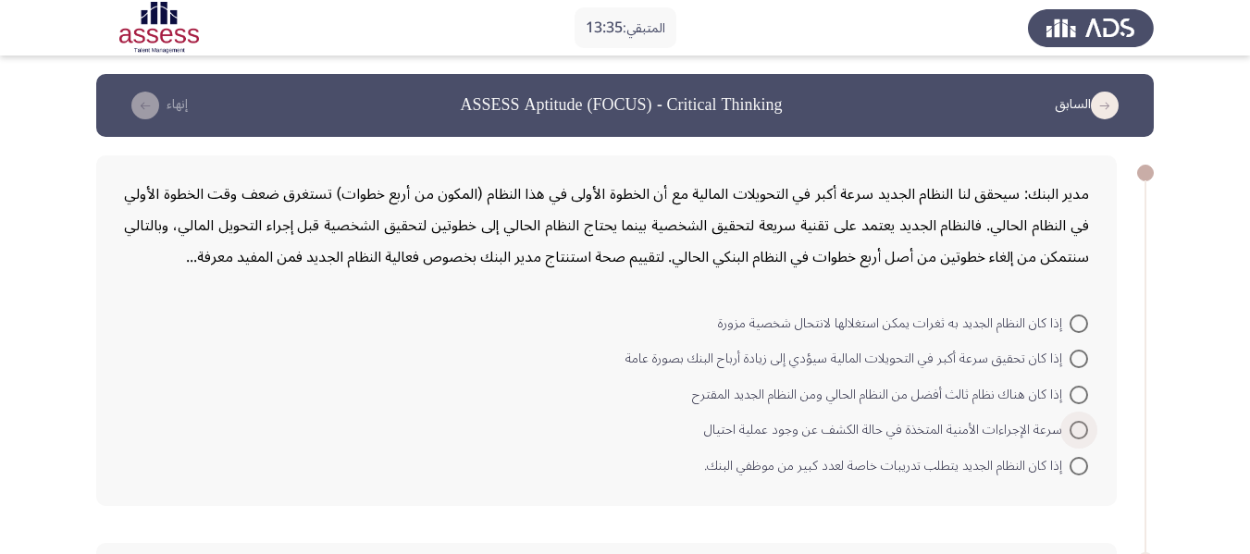
click at [1074, 428] on span at bounding box center [1078, 430] width 19 height 19
click at [1074, 428] on input "سرعة الإجراءات الأمنية المتخذة في حالة الكشف عن وجود عملية احتيال" at bounding box center [1078, 430] width 19 height 19
radio input "true"
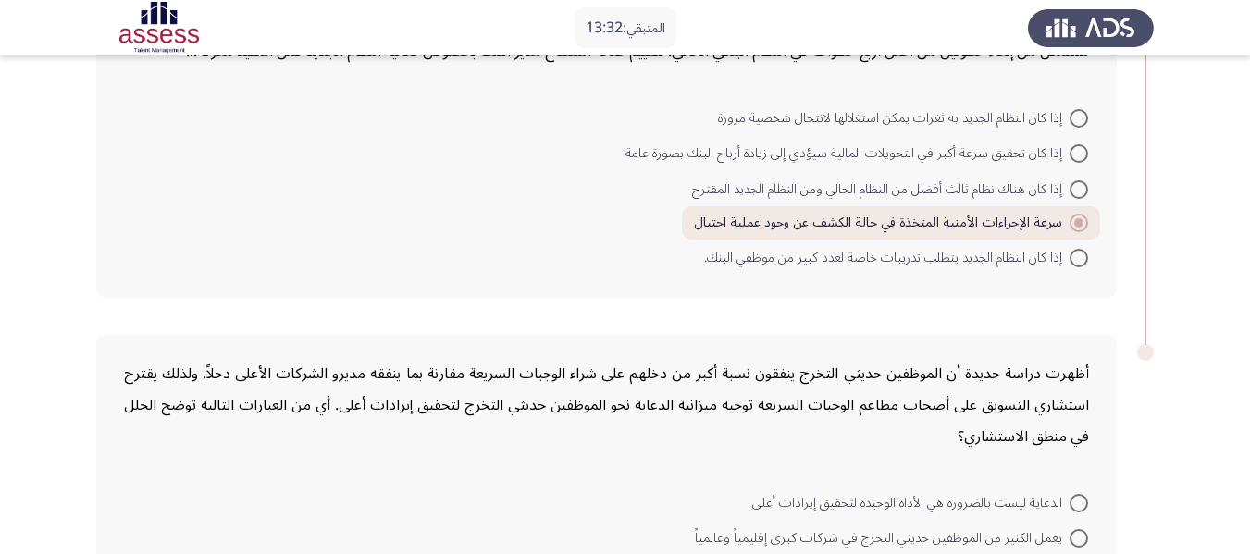
scroll to position [429, 0]
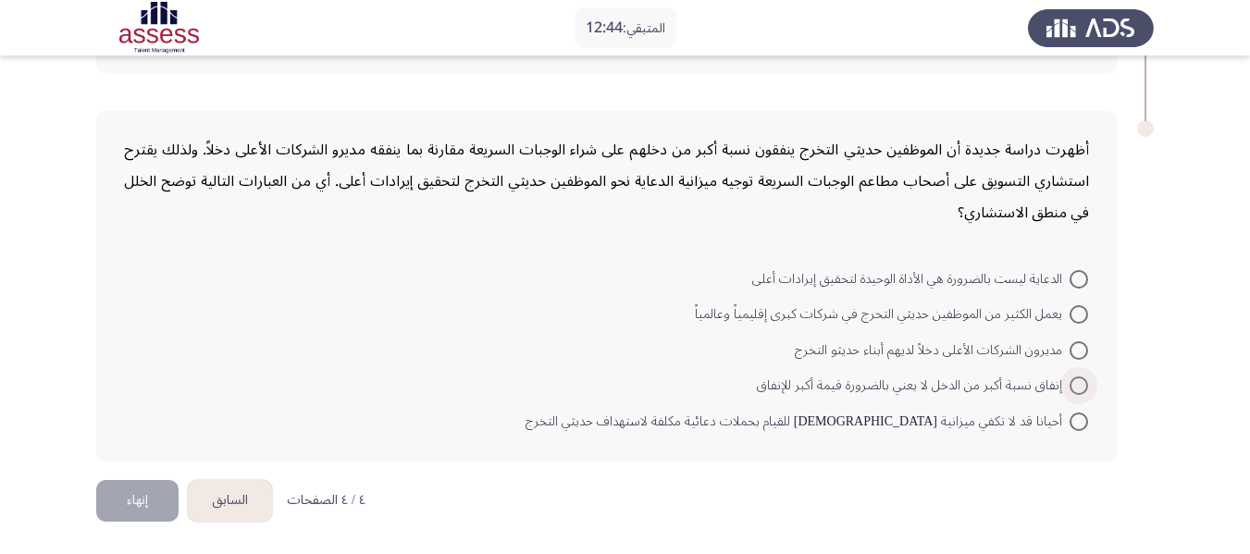
click at [1078, 383] on span at bounding box center [1078, 386] width 19 height 19
click at [1078, 383] on input "إنفاق نسبة أكبر من الدخل لا يعني بالضرورة قيمة أكبر للإنفاق" at bounding box center [1078, 386] width 19 height 19
radio input "true"
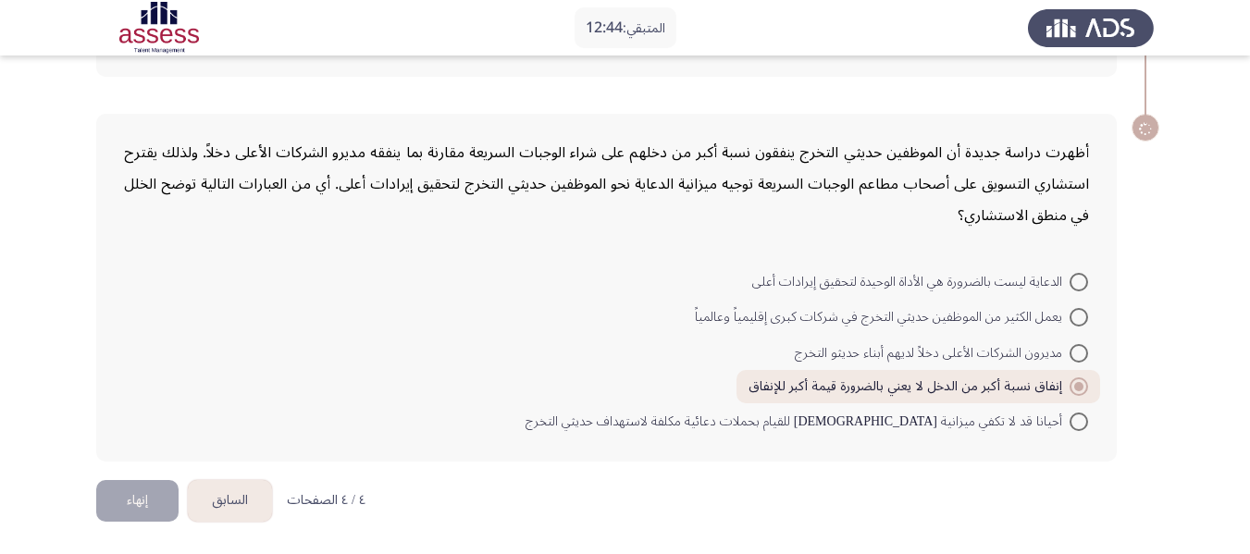
scroll to position [426, 0]
click at [140, 503] on button "إنهاء" at bounding box center [137, 501] width 82 height 42
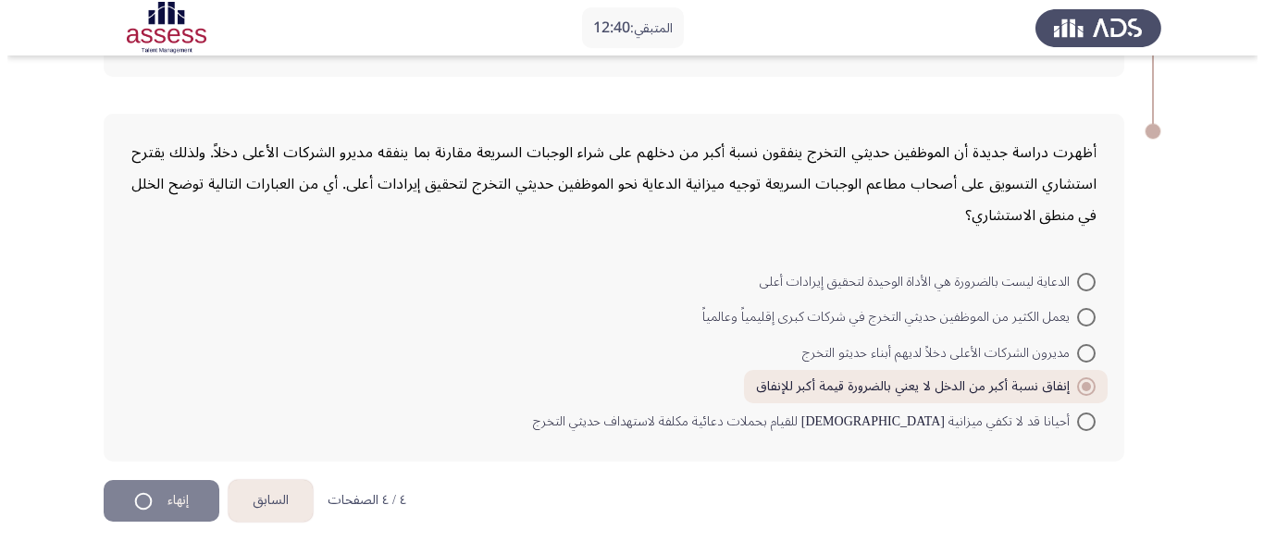
scroll to position [0, 0]
